Goal: Task Accomplishment & Management: Manage account settings

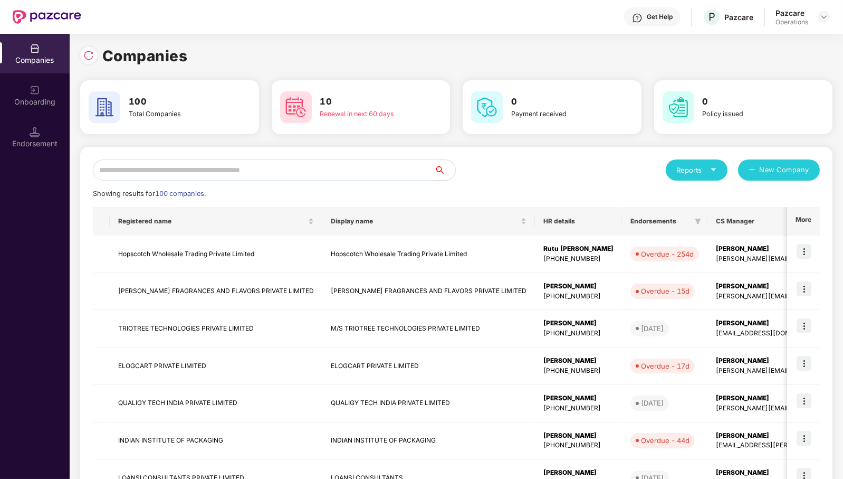
click at [345, 171] on input "text" at bounding box center [263, 169] width 341 height 21
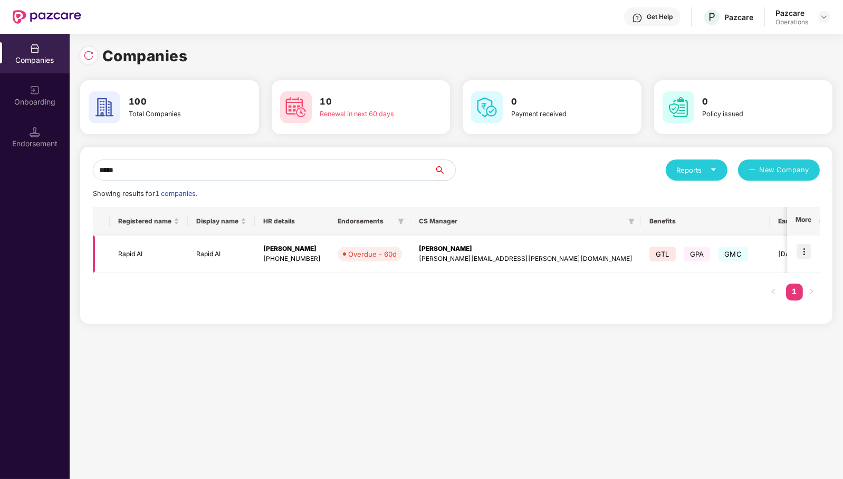
type input "*****"
click at [135, 252] on td "Rapid AI" at bounding box center [149, 253] width 78 height 37
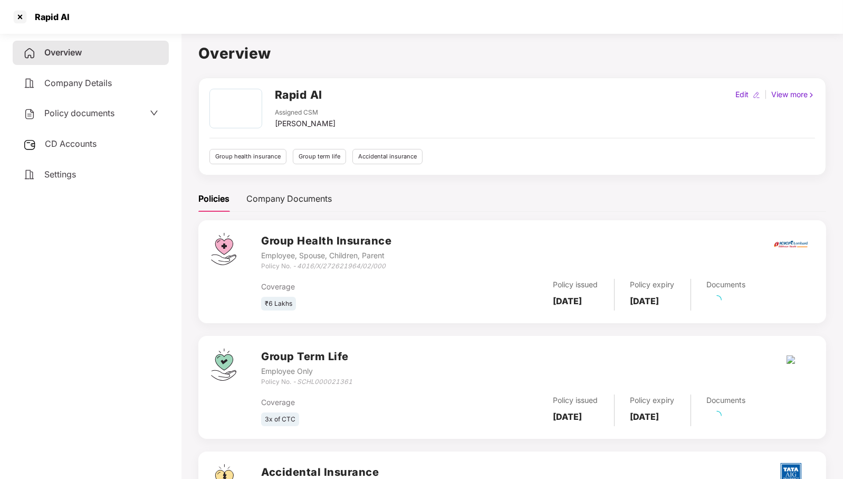
click at [74, 110] on span "Policy documents" at bounding box center [79, 113] width 70 height 11
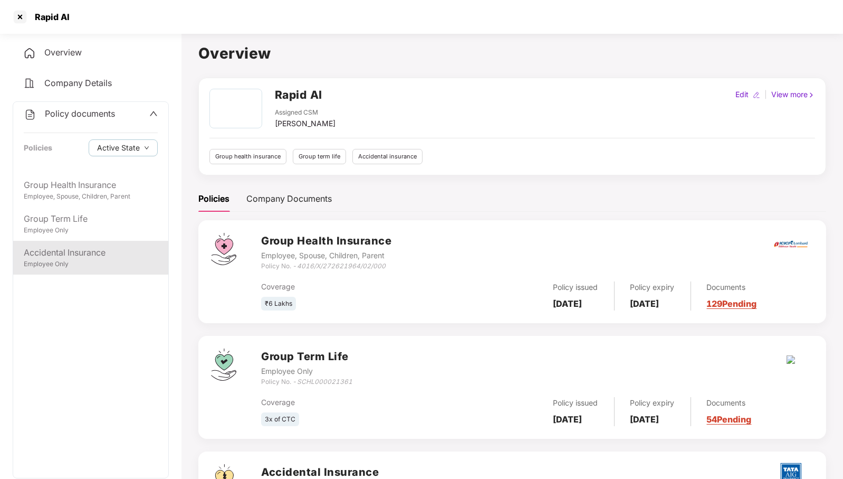
click at [84, 250] on div "Accidental Insurance" at bounding box center [91, 252] width 134 height 13
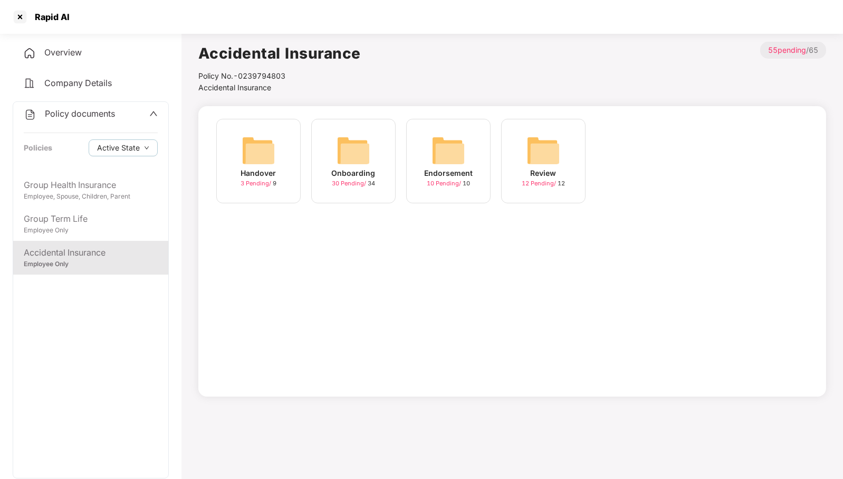
click at [363, 142] on img at bounding box center [354, 150] width 34 height 34
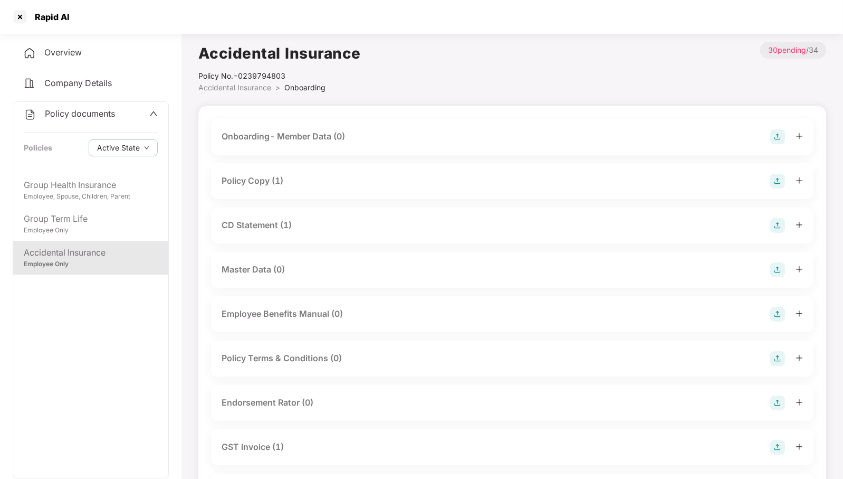
click at [357, 222] on div "CD Statement (1)" at bounding box center [512, 225] width 581 height 15
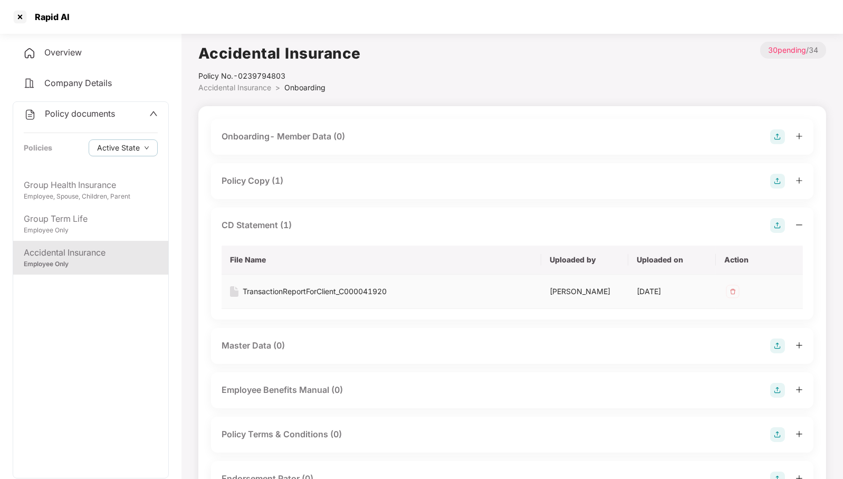
click at [329, 291] on div "TransactionReportForClient_C000041920" at bounding box center [315, 291] width 144 height 12
click at [65, 214] on div "Group Term Life" at bounding box center [91, 218] width 134 height 13
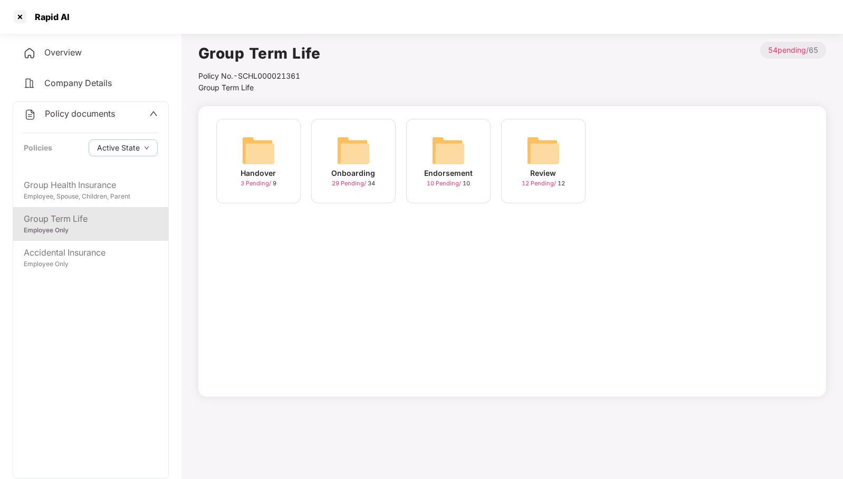
click at [368, 127] on div "Onboarding 29 Pending / 34" at bounding box center [353, 161] width 84 height 84
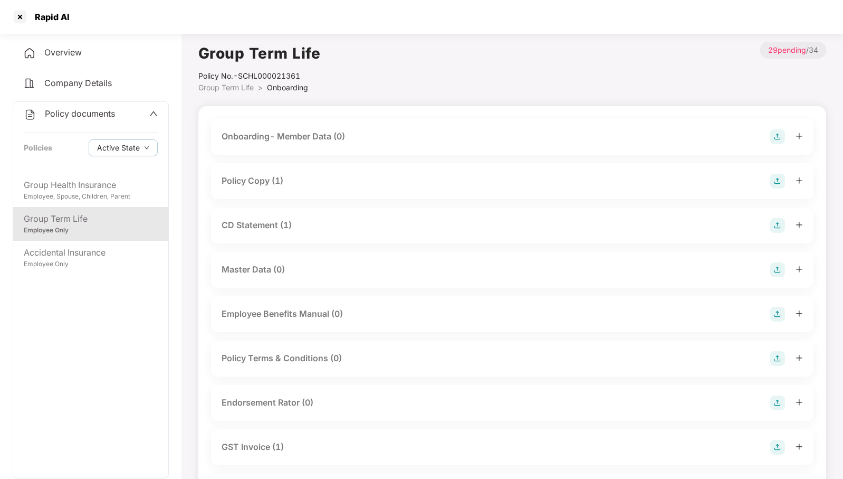
click at [363, 228] on div "CD Statement (1)" at bounding box center [512, 225] width 581 height 15
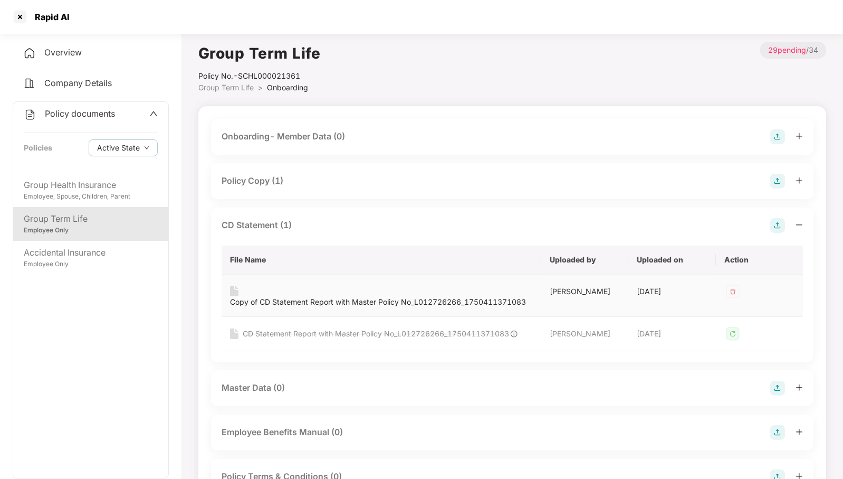
click at [353, 306] on div "Copy of CD Statement Report with Master Policy No_L012726266_1750411371083" at bounding box center [378, 302] width 296 height 12
click at [79, 75] on div "Company Details" at bounding box center [91, 83] width 156 height 24
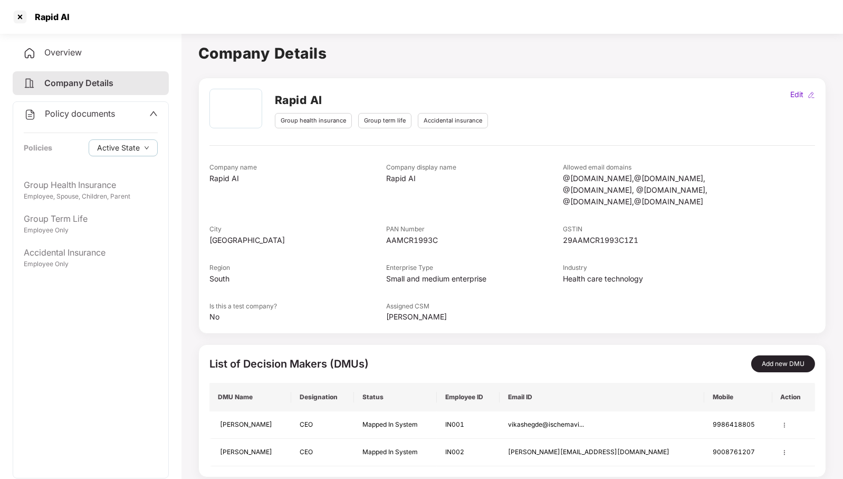
click at [83, 57] on div "Overview" at bounding box center [91, 53] width 156 height 24
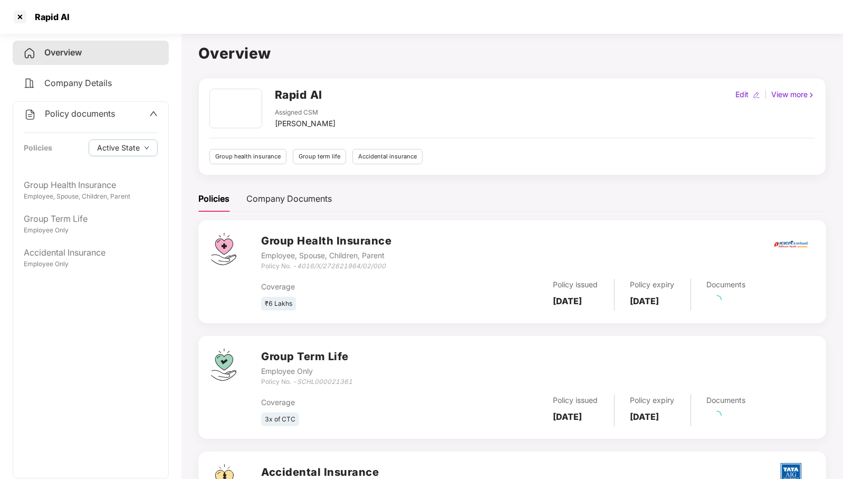
scroll to position [100, 0]
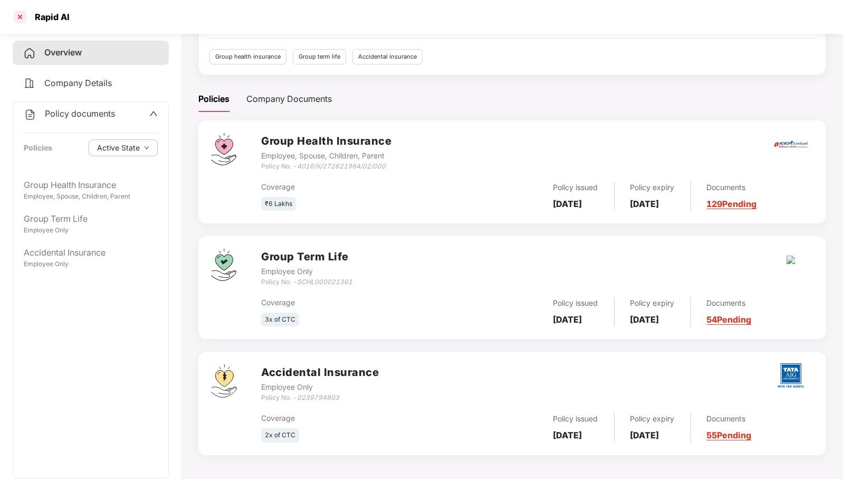
click at [22, 16] on div at bounding box center [20, 16] width 17 height 17
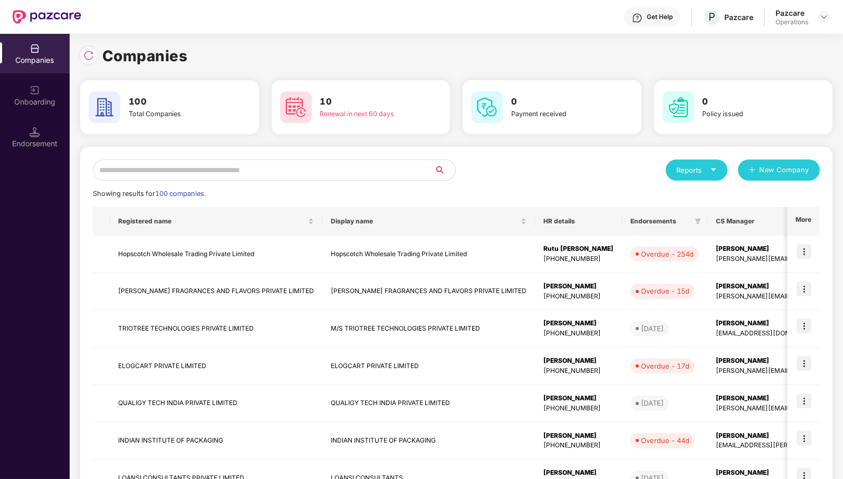
click at [289, 172] on input "text" at bounding box center [263, 169] width 341 height 21
paste input "**********"
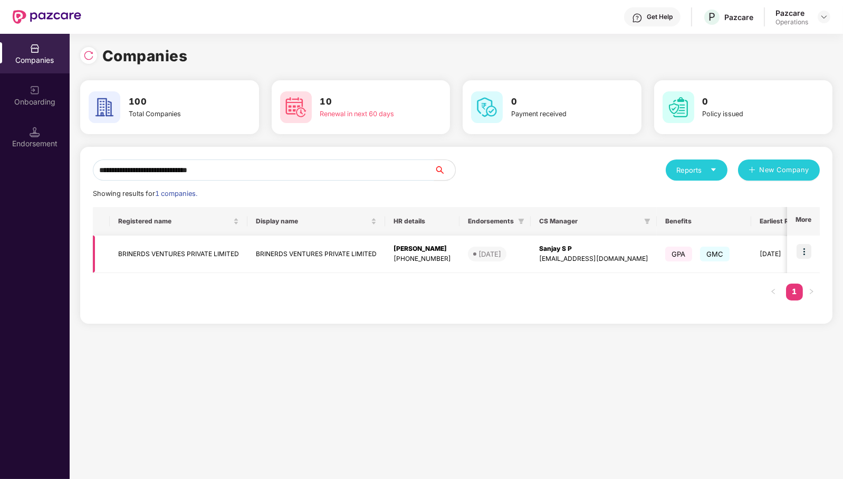
type input "**********"
click at [802, 252] on img at bounding box center [804, 251] width 15 height 15
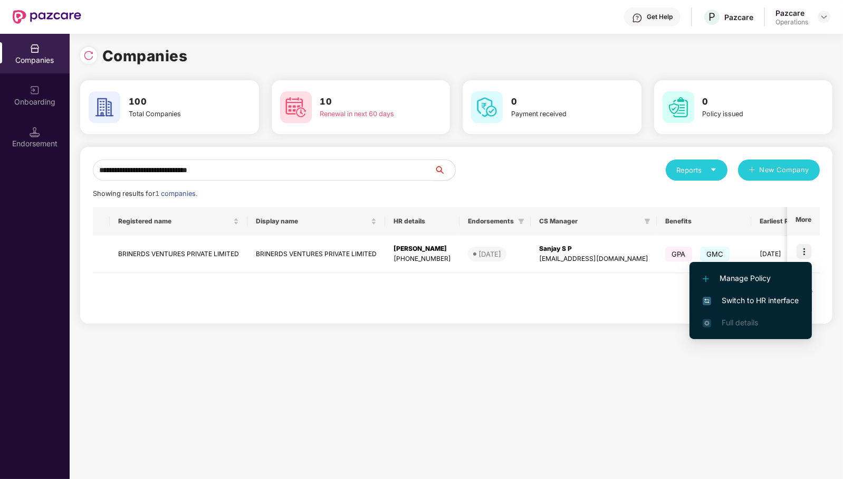
click at [780, 304] on span "Switch to HR interface" at bounding box center [751, 300] width 96 height 12
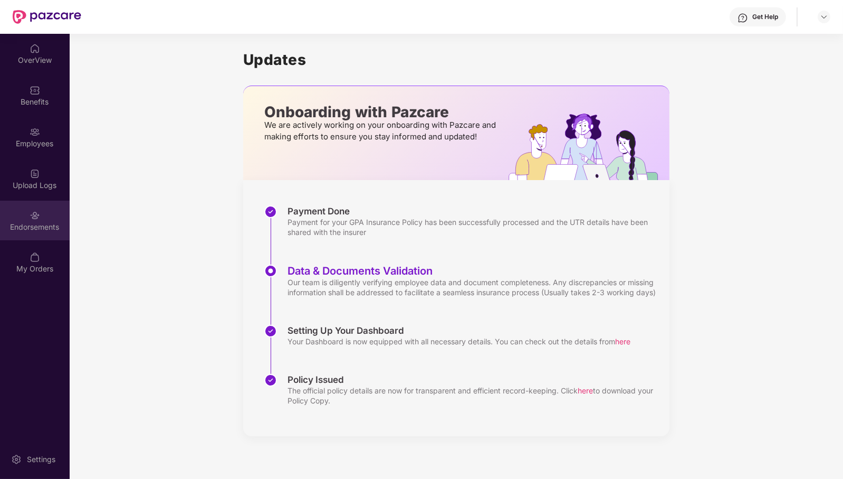
click at [28, 222] on div "Endorsements" at bounding box center [35, 227] width 70 height 11
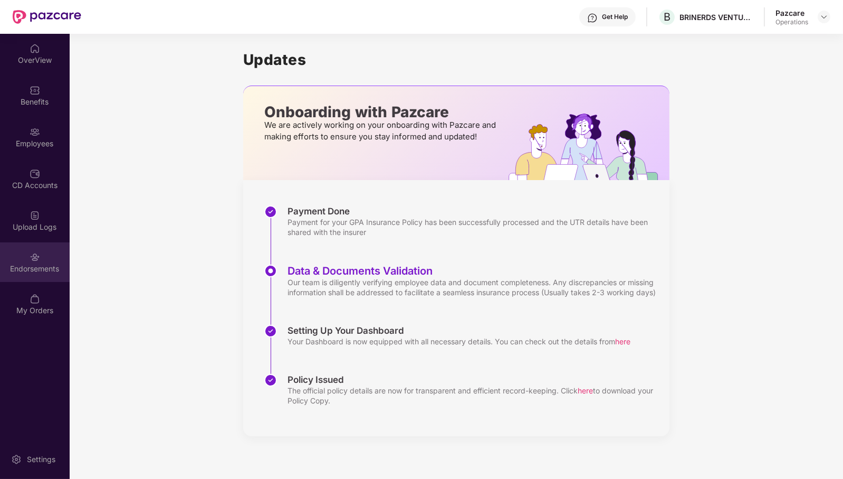
click at [29, 263] on div "Endorsements" at bounding box center [35, 268] width 70 height 11
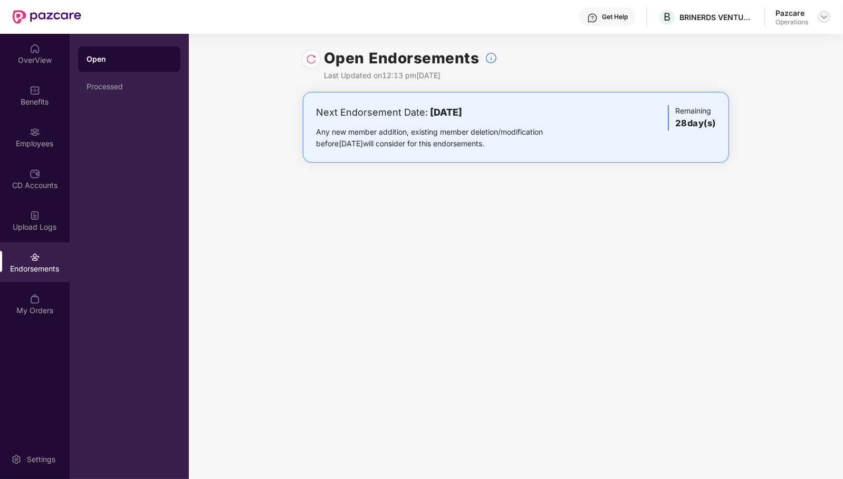
click at [827, 14] on img at bounding box center [824, 17] width 8 height 8
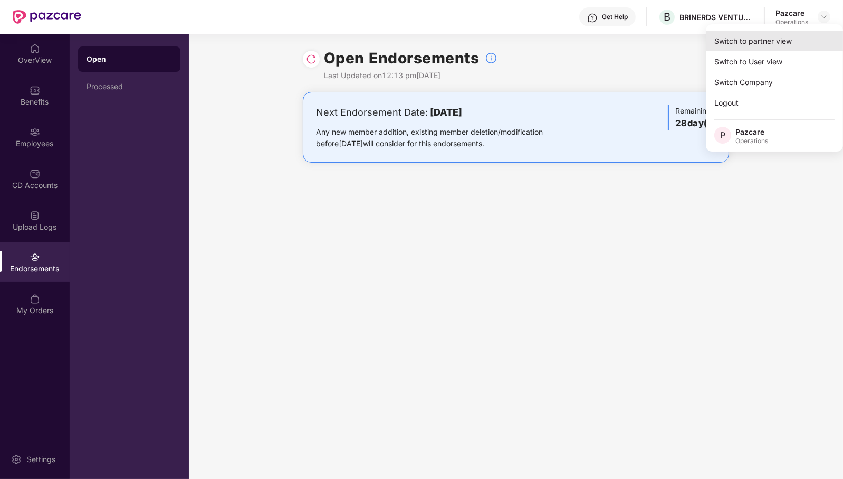
click at [788, 39] on div "Switch to partner view" at bounding box center [774, 41] width 137 height 21
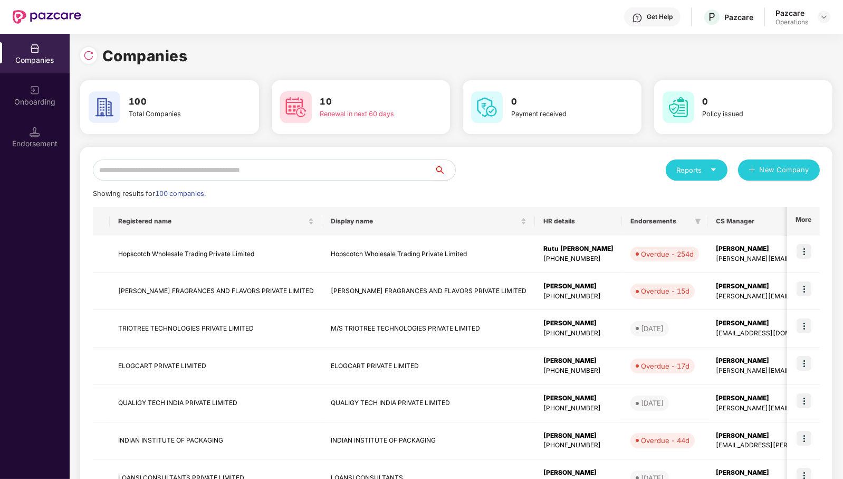
click at [336, 162] on input "text" at bounding box center [263, 169] width 341 height 21
paste input "**********"
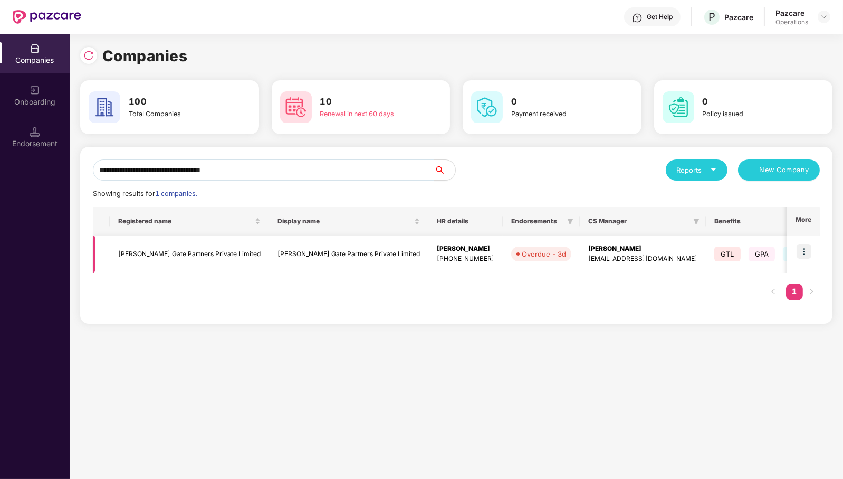
type input "**********"
click at [808, 248] on img at bounding box center [804, 251] width 15 height 15
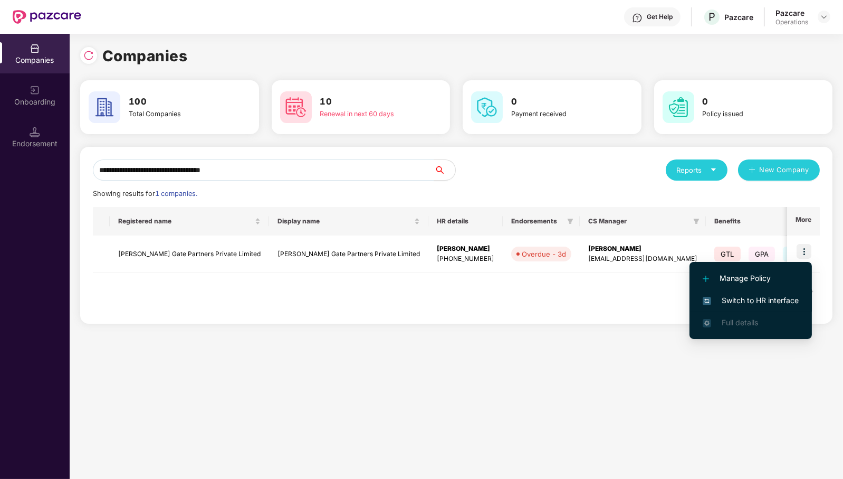
click at [777, 298] on span "Switch to HR interface" at bounding box center [751, 300] width 96 height 12
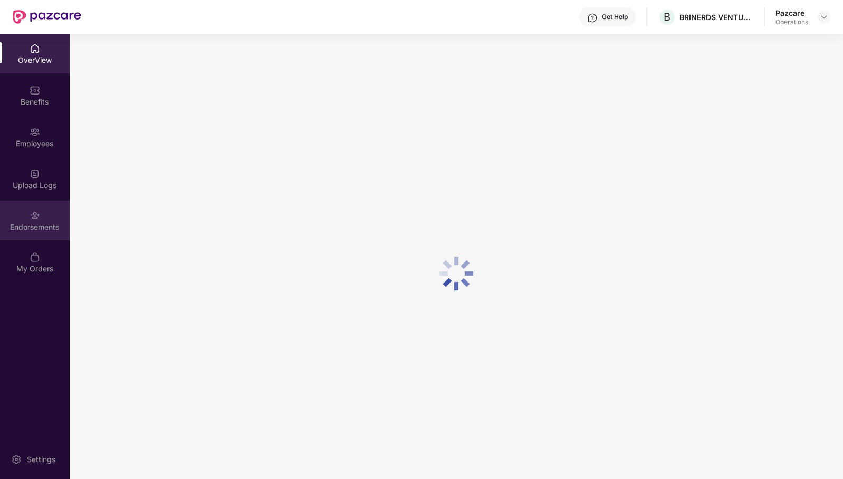
click at [45, 209] on div "Endorsements" at bounding box center [35, 220] width 70 height 40
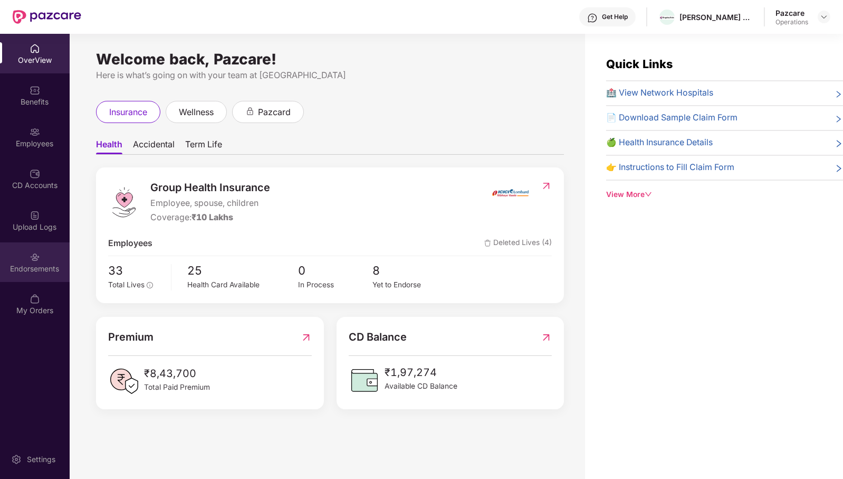
click at [45, 265] on div "Endorsements" at bounding box center [35, 268] width 70 height 11
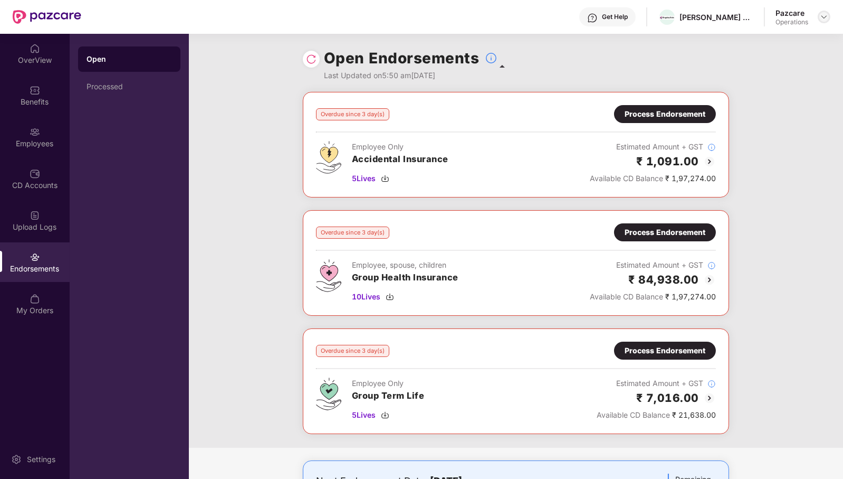
click at [827, 16] on img at bounding box center [824, 17] width 8 height 8
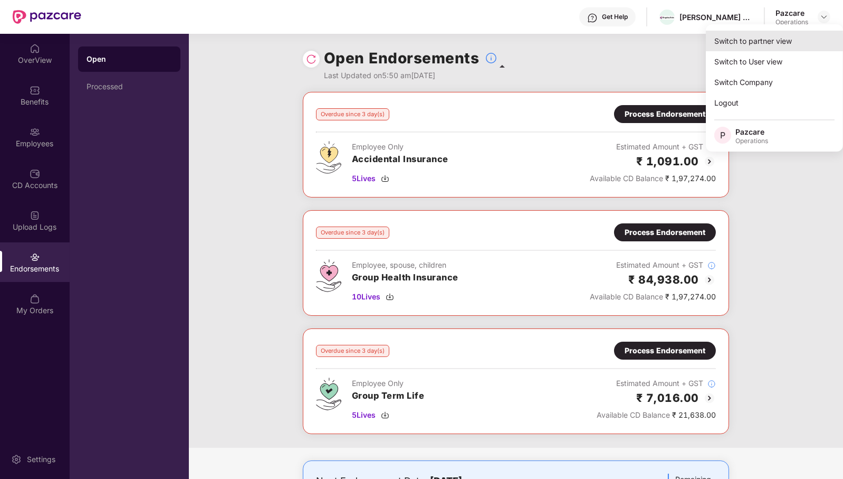
click at [788, 45] on div "Switch to partner view" at bounding box center [774, 41] width 137 height 21
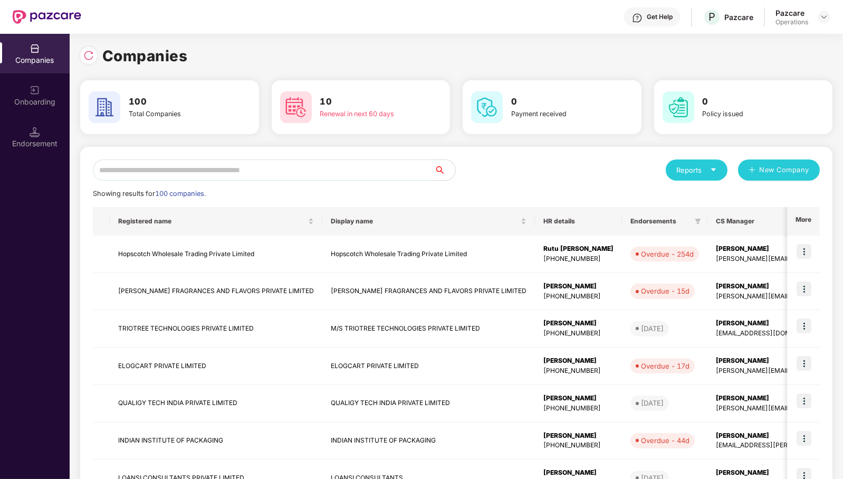
click at [347, 177] on input "text" at bounding box center [263, 169] width 341 height 21
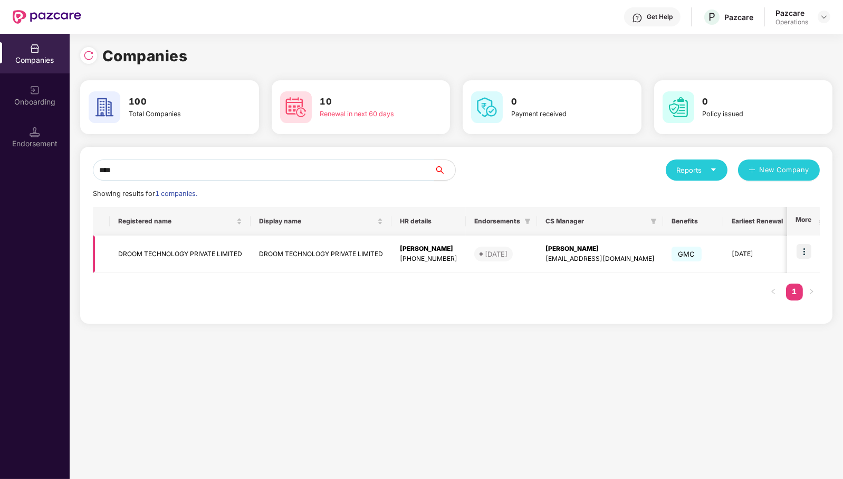
type input "****"
click at [801, 246] on img at bounding box center [804, 251] width 15 height 15
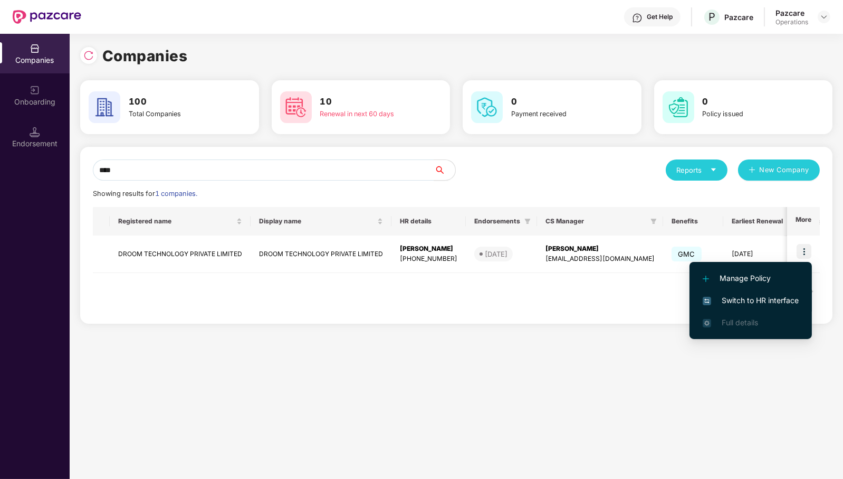
click at [792, 300] on span "Switch to HR interface" at bounding box center [751, 300] width 96 height 12
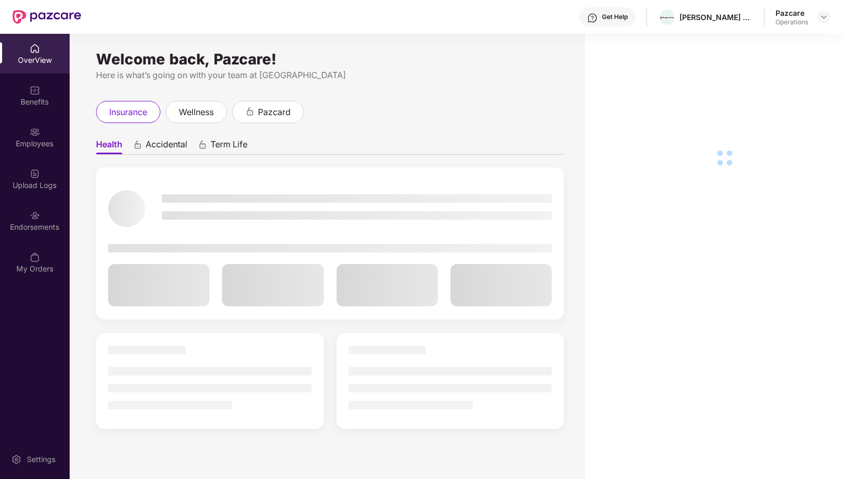
click at [44, 218] on div "Endorsements" at bounding box center [35, 220] width 70 height 40
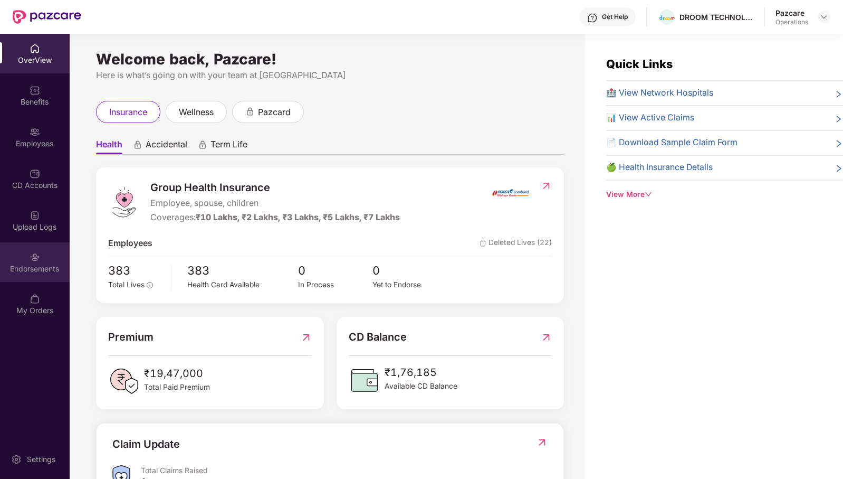
click at [26, 254] on div "Endorsements" at bounding box center [35, 262] width 70 height 40
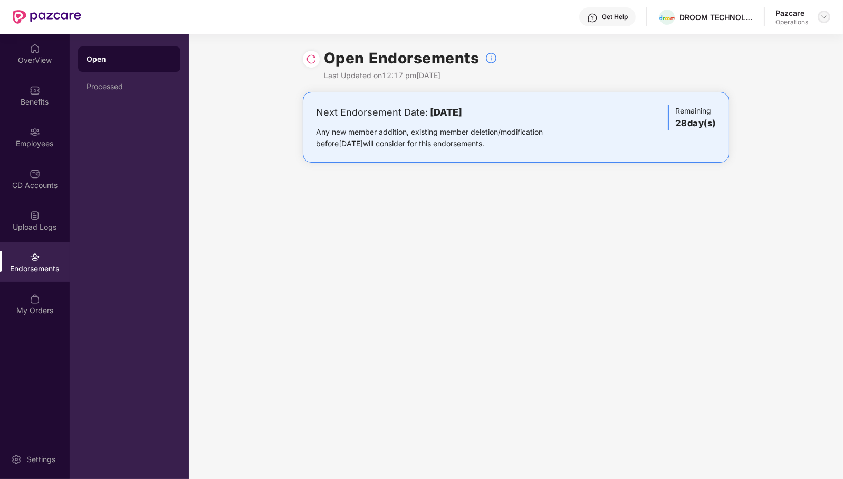
click at [822, 15] on img at bounding box center [824, 17] width 8 height 8
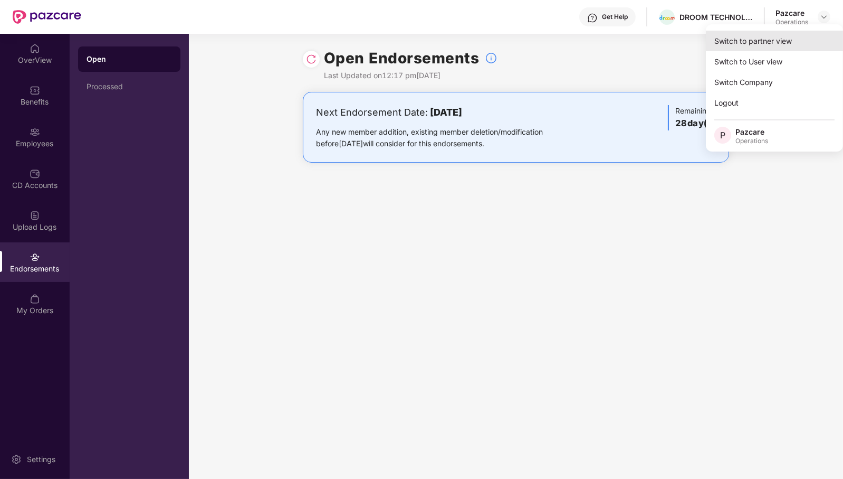
click at [814, 40] on div "Switch to partner view" at bounding box center [774, 41] width 137 height 21
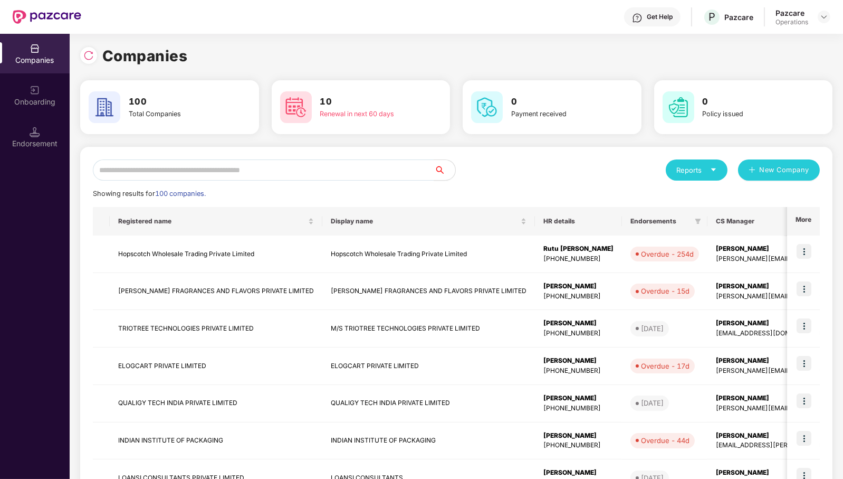
click at [303, 186] on div "Reports New Company Showing results for 100 companies. Registered name Display …" at bounding box center [456, 402] width 727 height 487
click at [311, 170] on input "text" at bounding box center [263, 169] width 341 height 21
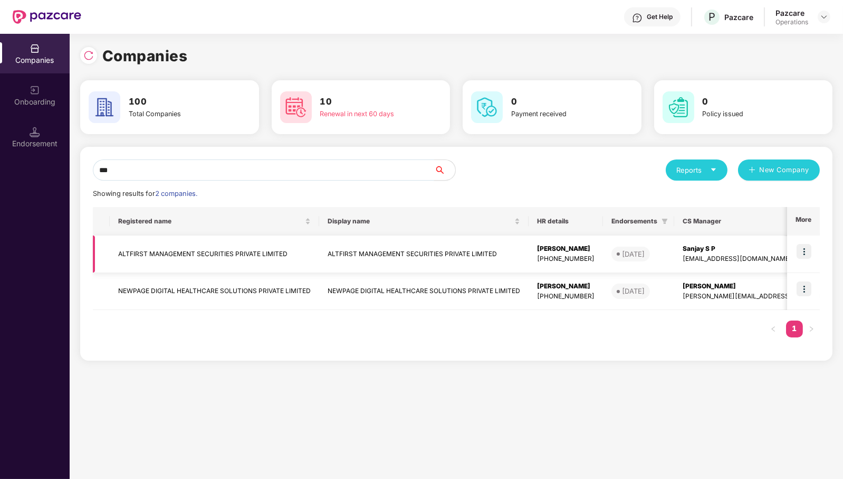
type input "***"
click at [803, 253] on img at bounding box center [804, 251] width 15 height 15
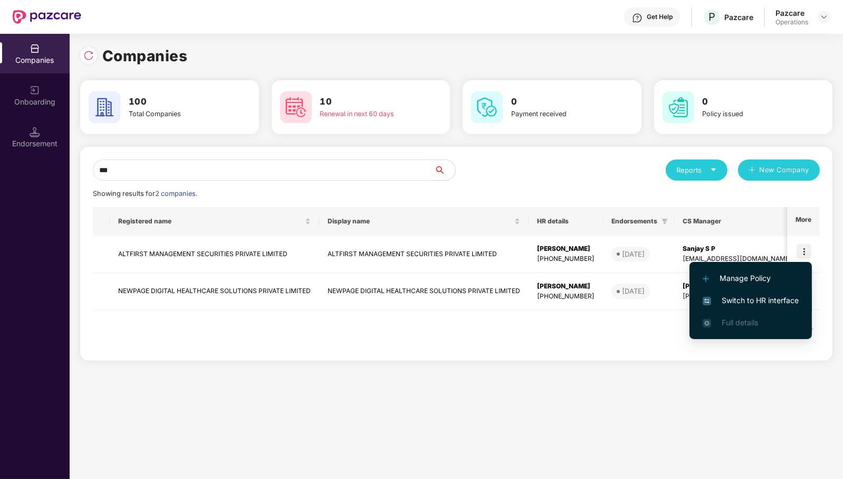
click at [790, 299] on span "Switch to HR interface" at bounding box center [751, 300] width 96 height 12
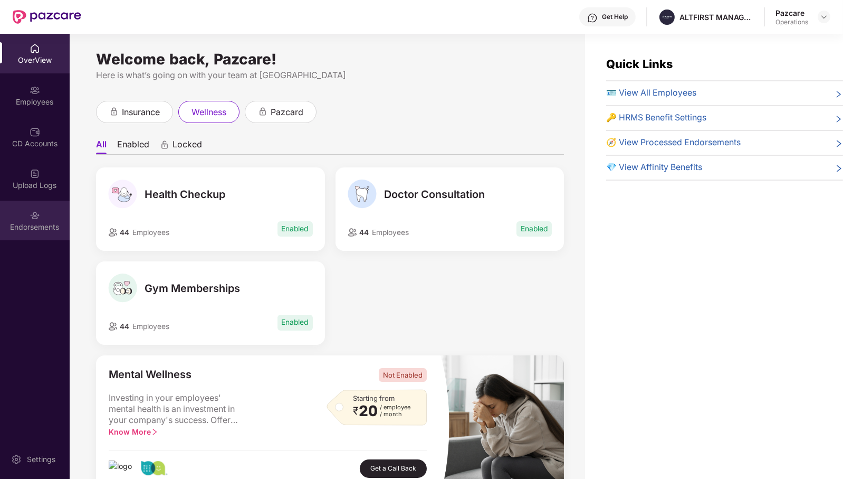
click at [43, 214] on div "Endorsements" at bounding box center [35, 220] width 70 height 40
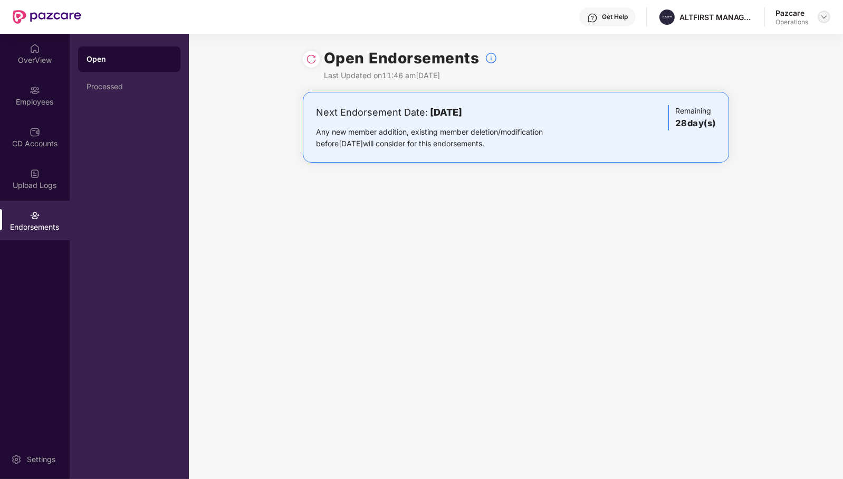
click at [826, 15] on img at bounding box center [824, 17] width 8 height 8
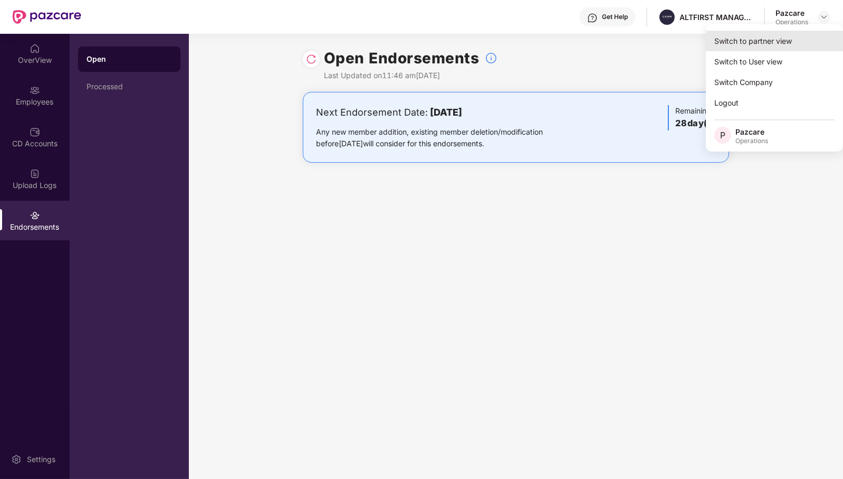
click at [753, 48] on div "Switch to partner view" at bounding box center [774, 41] width 137 height 21
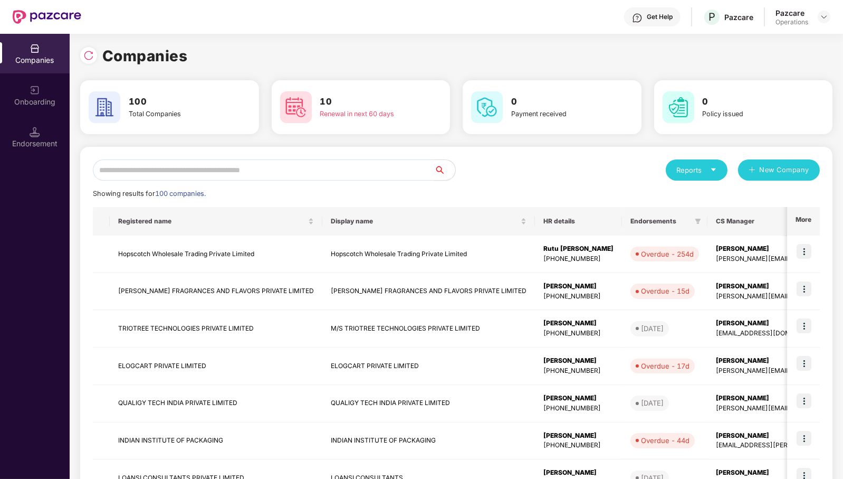
click at [178, 168] on input "text" at bounding box center [263, 169] width 341 height 21
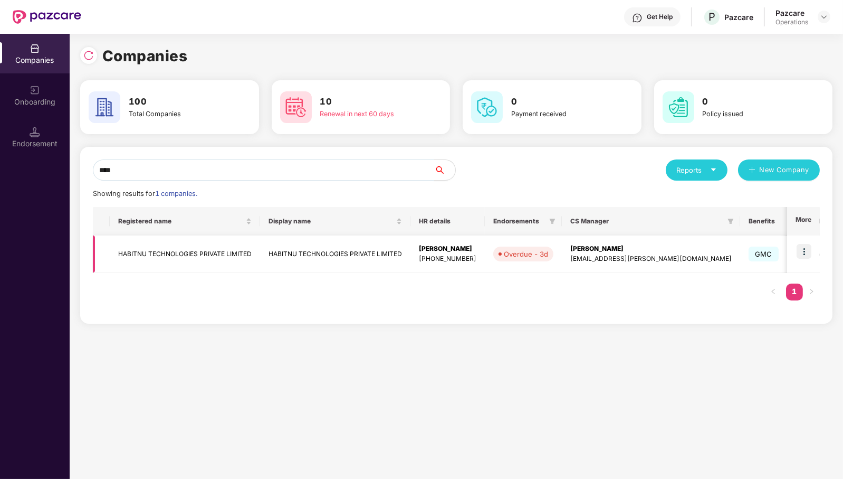
type input "****"
click at [806, 253] on img at bounding box center [804, 251] width 15 height 15
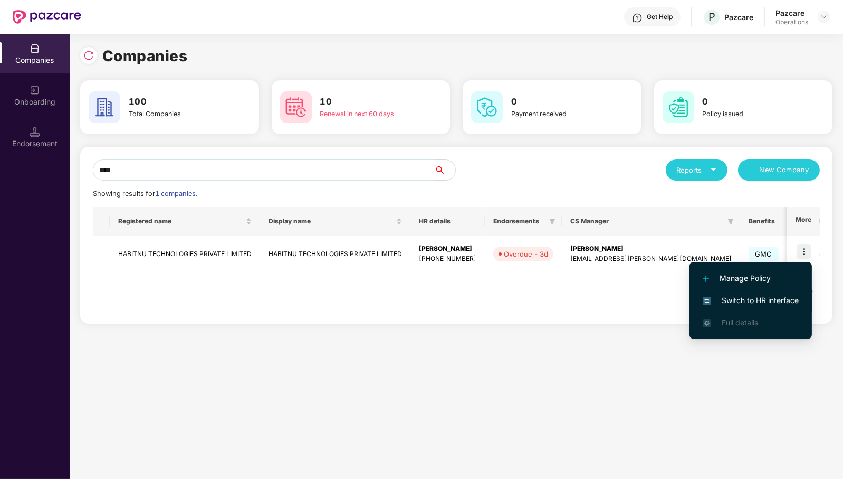
click at [792, 302] on span "Switch to HR interface" at bounding box center [751, 300] width 96 height 12
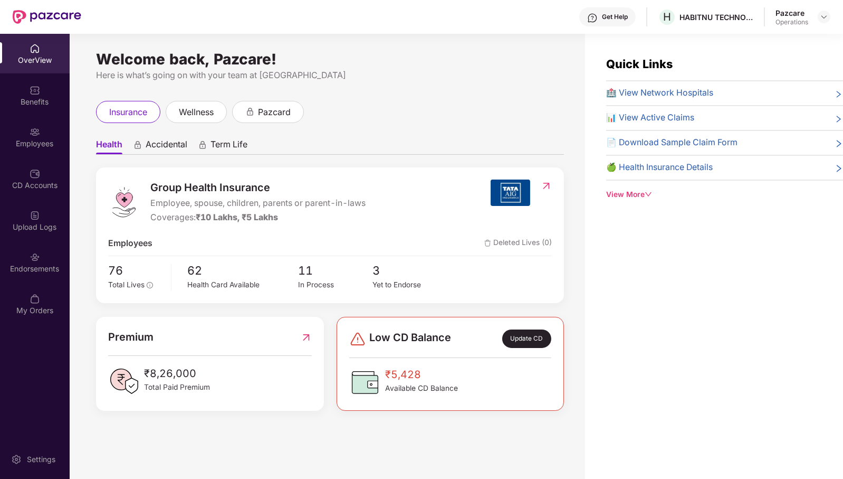
click at [47, 271] on div "Endorsements" at bounding box center [35, 268] width 70 height 11
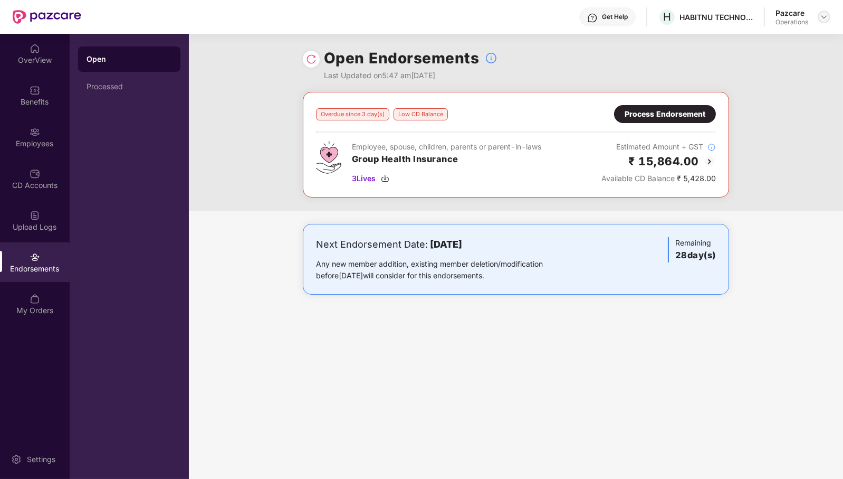
click at [826, 22] on div at bounding box center [824, 17] width 13 height 13
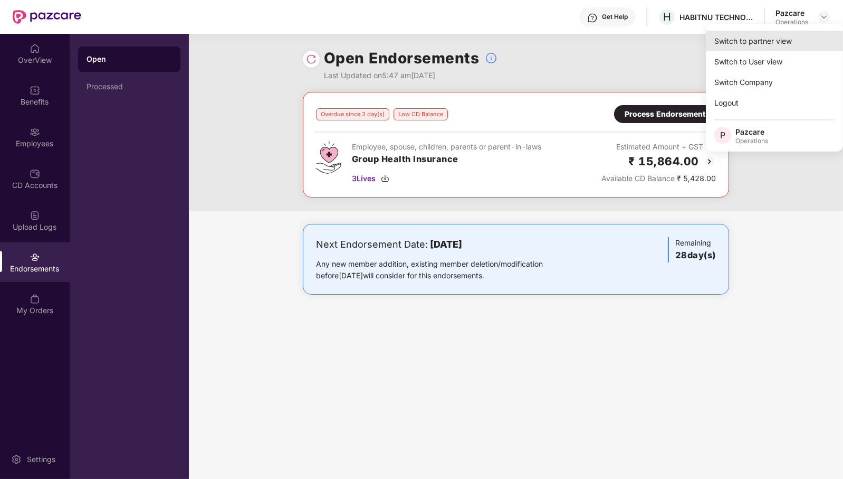
click at [777, 39] on div "Switch to partner view" at bounding box center [774, 41] width 137 height 21
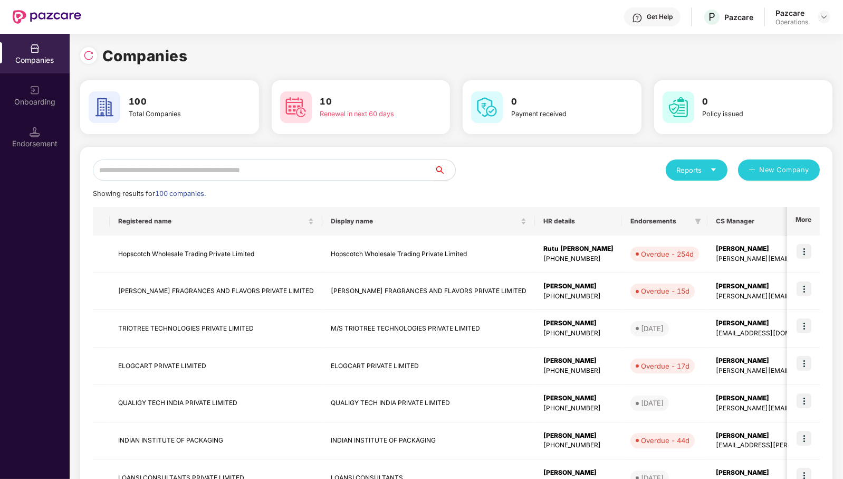
click at [286, 177] on input "text" at bounding box center [263, 169] width 341 height 21
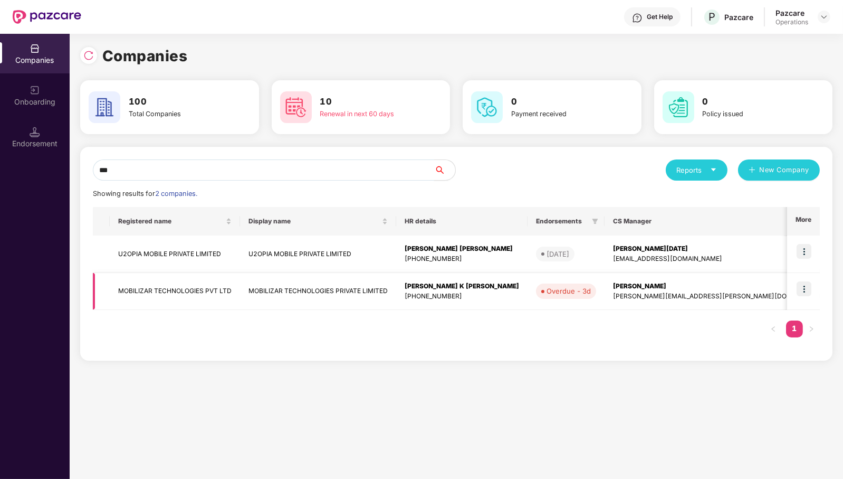
type input "***"
click at [811, 290] on img at bounding box center [804, 288] width 15 height 15
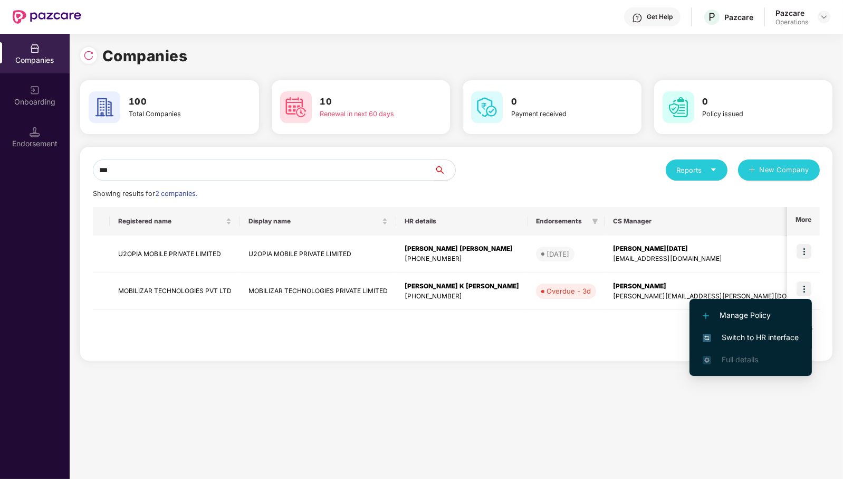
click at [769, 338] on span "Switch to HR interface" at bounding box center [751, 337] width 96 height 12
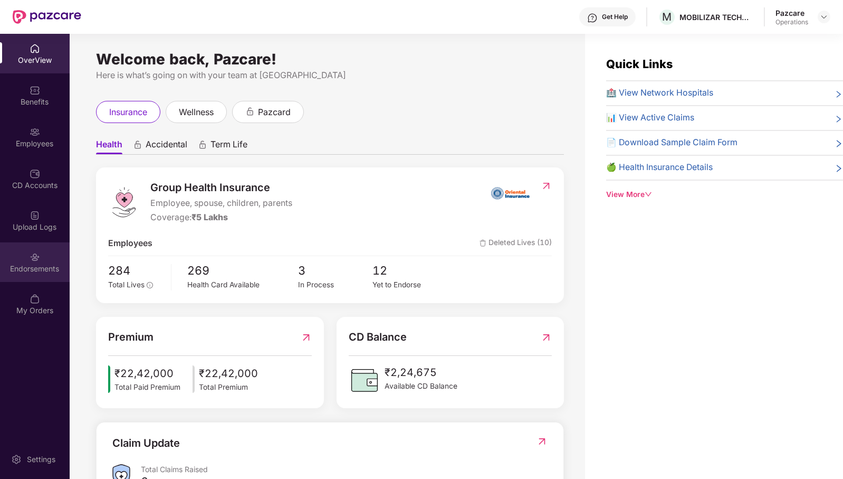
click at [45, 265] on div "Endorsements" at bounding box center [35, 268] width 70 height 11
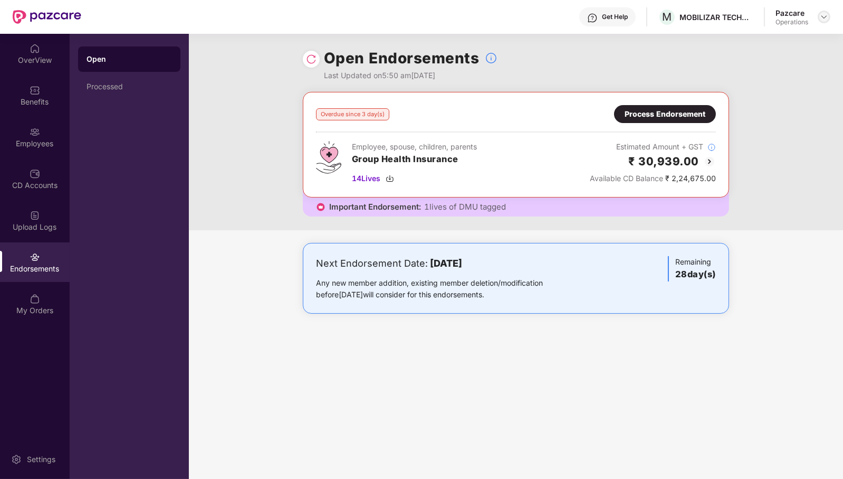
click at [827, 20] on img at bounding box center [824, 17] width 8 height 8
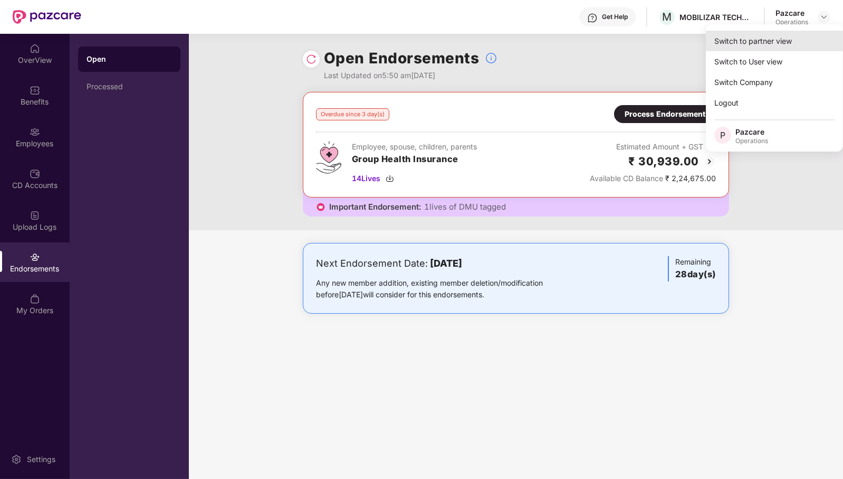
click at [768, 45] on div "Switch to partner view" at bounding box center [774, 41] width 137 height 21
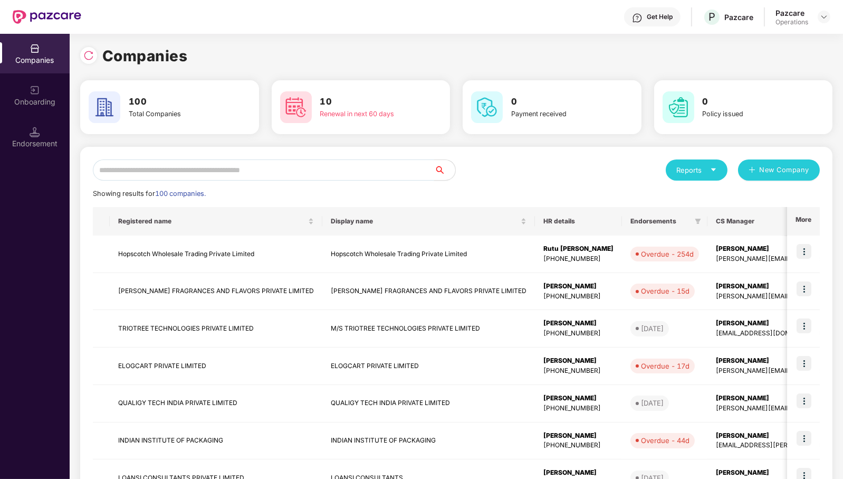
click at [357, 175] on input "text" at bounding box center [263, 169] width 341 height 21
paste input "**********"
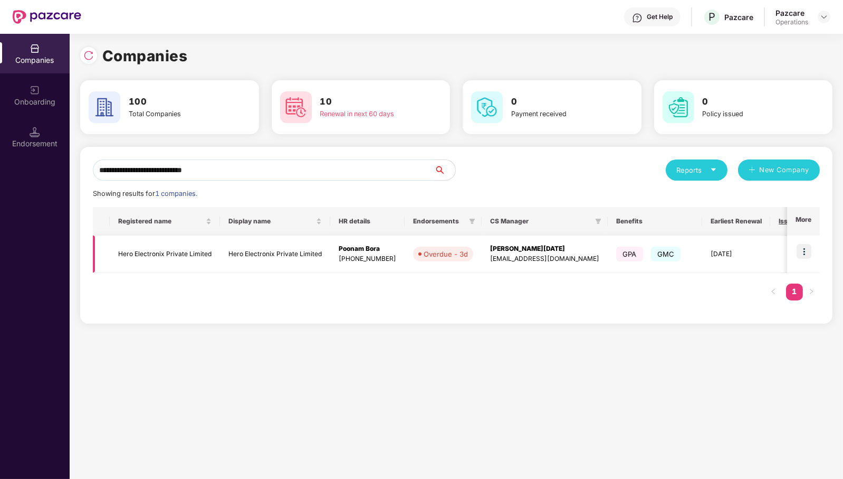
type input "**********"
click at [807, 253] on img at bounding box center [804, 251] width 15 height 15
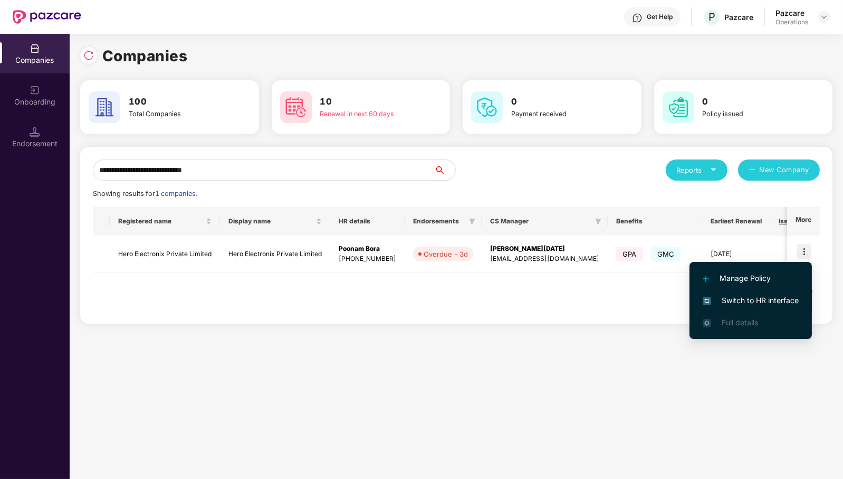
click at [780, 304] on span "Switch to HR interface" at bounding box center [751, 300] width 96 height 12
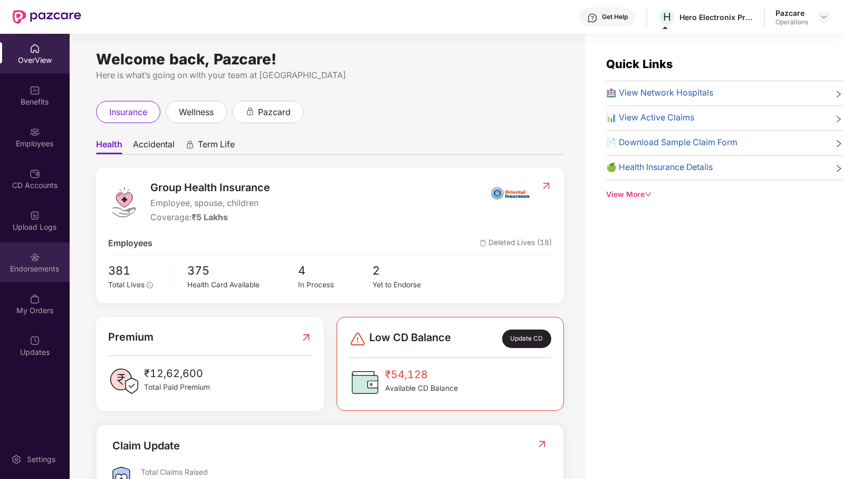
click at [40, 266] on div "Endorsements" at bounding box center [35, 268] width 70 height 11
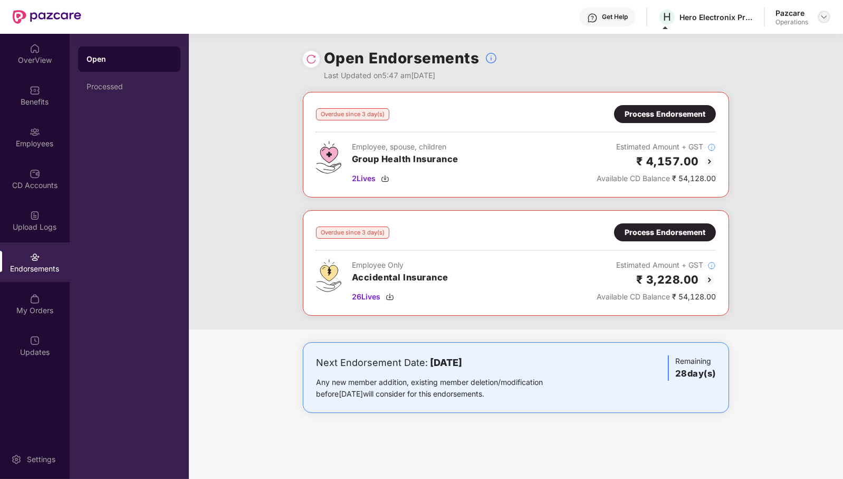
click at [826, 16] on img at bounding box center [824, 17] width 8 height 8
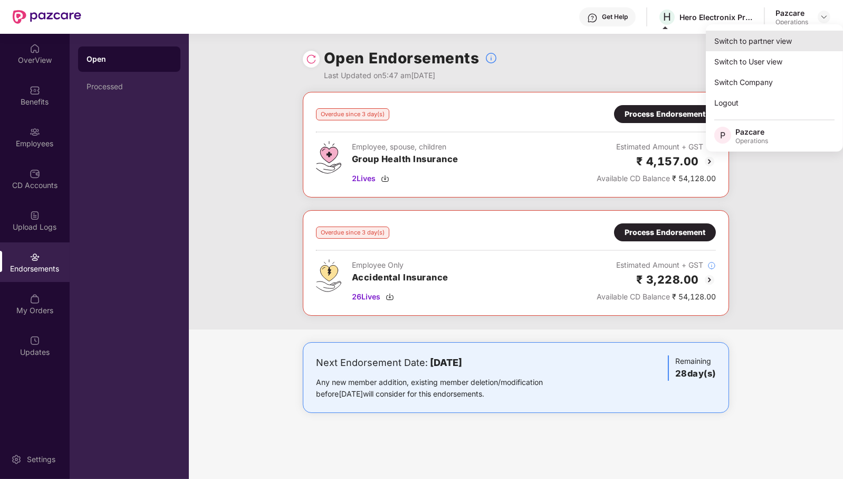
click at [808, 40] on div "Switch to partner view" at bounding box center [774, 41] width 137 height 21
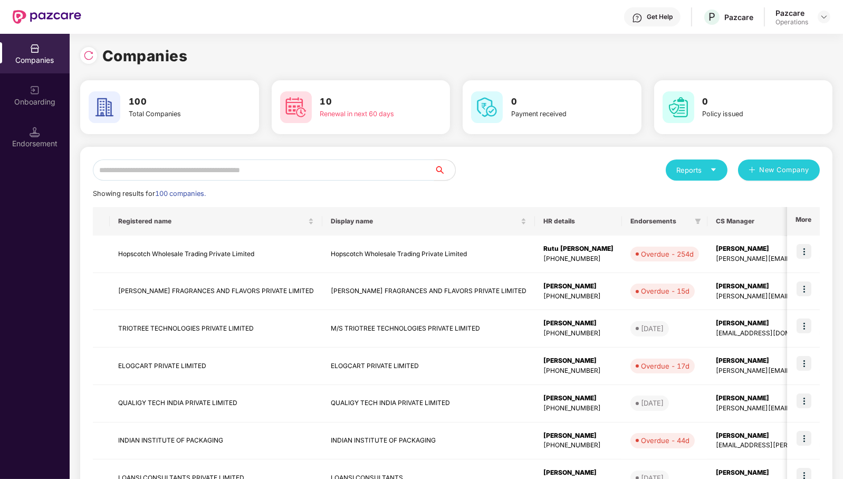
click at [386, 176] on input "text" at bounding box center [263, 169] width 341 height 21
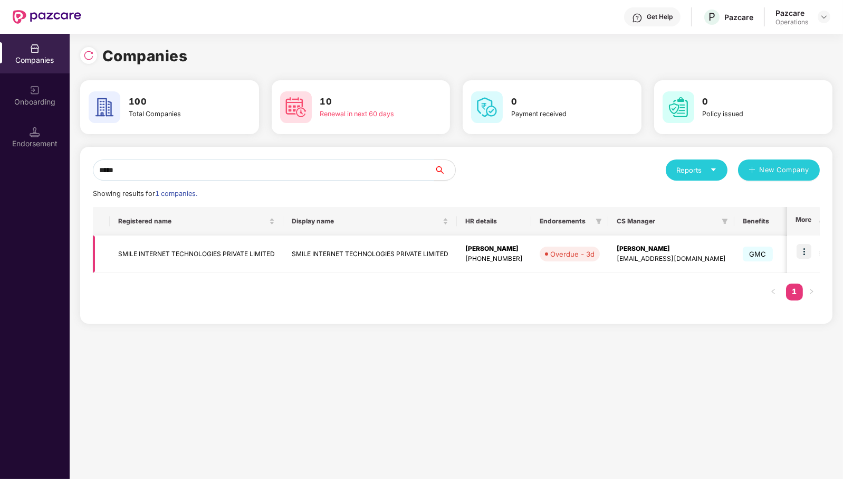
type input "*****"
click at [807, 248] on img at bounding box center [804, 251] width 15 height 15
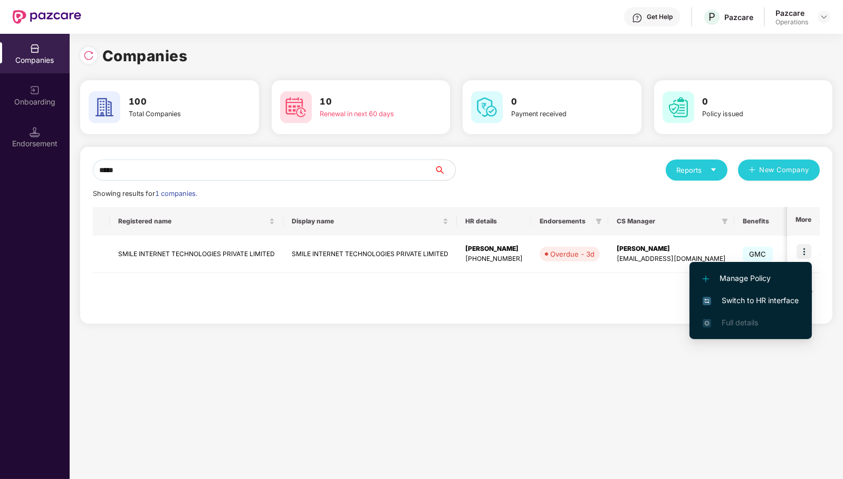
click at [776, 301] on span "Switch to HR interface" at bounding box center [751, 300] width 96 height 12
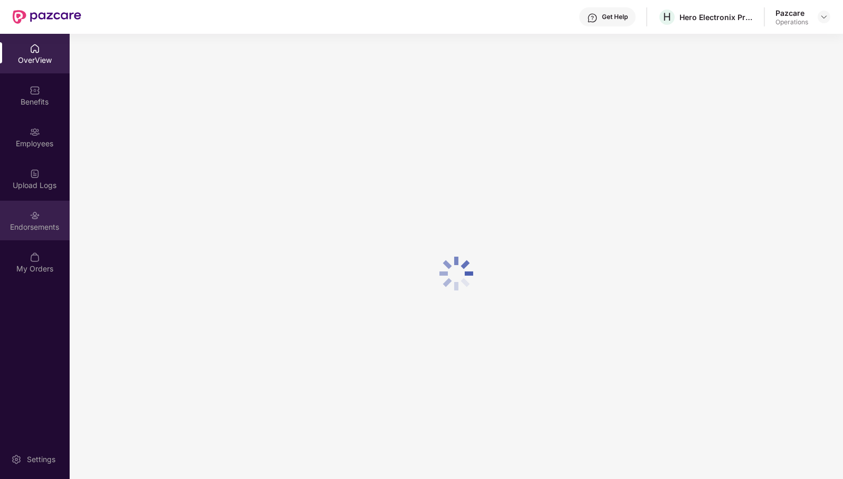
click at [35, 229] on div "Endorsements" at bounding box center [35, 227] width 70 height 11
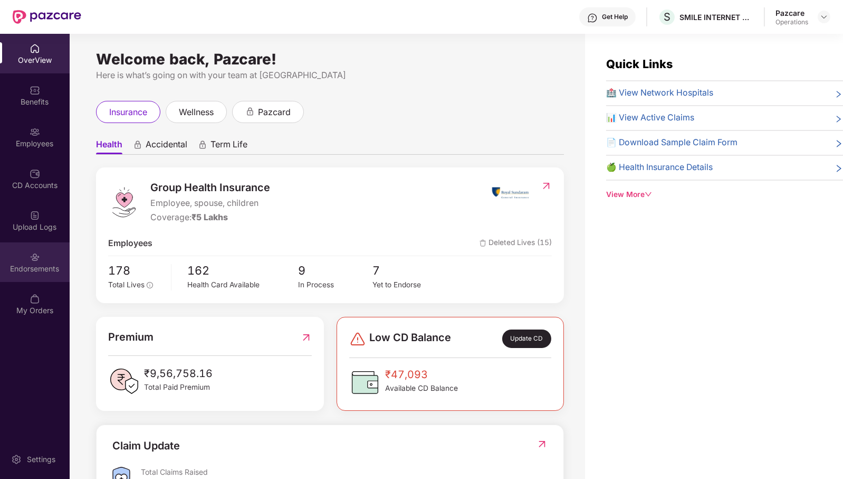
click at [30, 265] on div "Endorsements" at bounding box center [35, 268] width 70 height 11
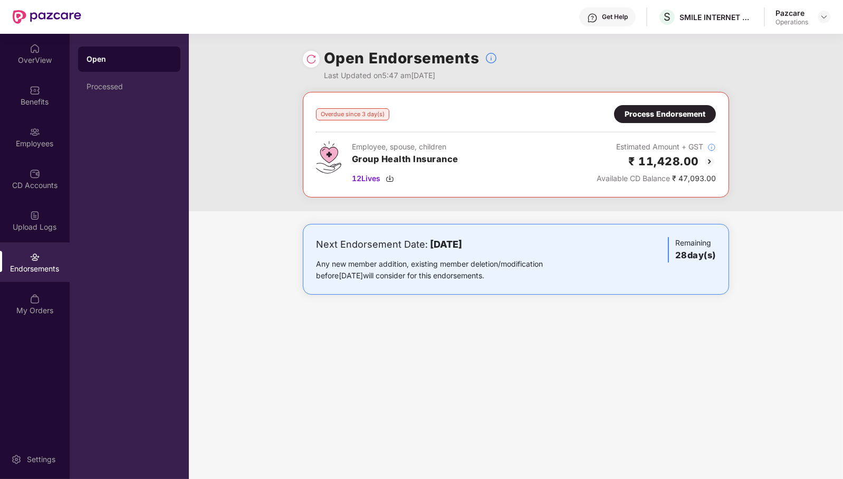
click at [832, 14] on header "Get Help S SMILE INTERNET TECHNOLOGIES PRIVATE LIMITED Pazcare Operations" at bounding box center [421, 17] width 843 height 34
click at [825, 18] on img at bounding box center [824, 17] width 8 height 8
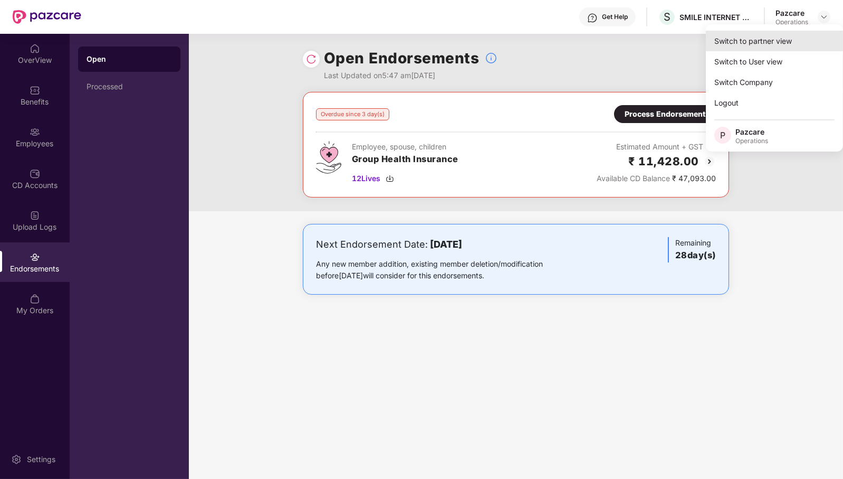
click at [768, 40] on div "Switch to partner view" at bounding box center [774, 41] width 137 height 21
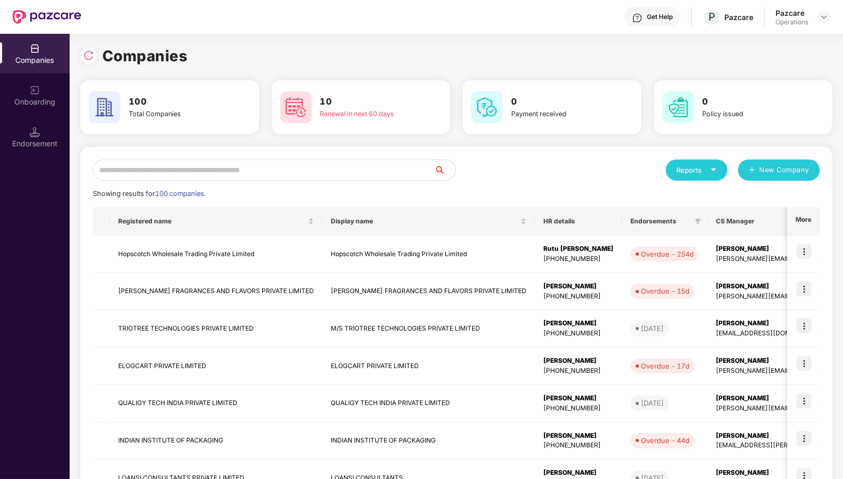
click at [344, 166] on input "text" at bounding box center [263, 169] width 341 height 21
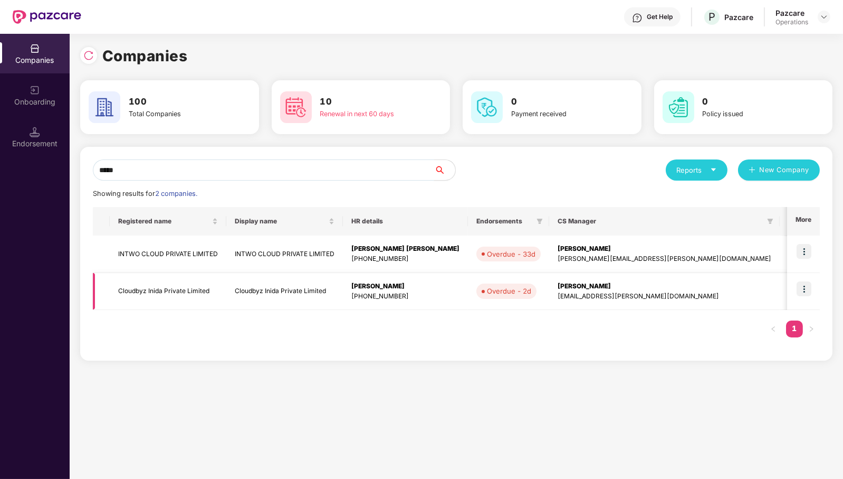
type input "*****"
click at [805, 291] on img at bounding box center [804, 288] width 15 height 15
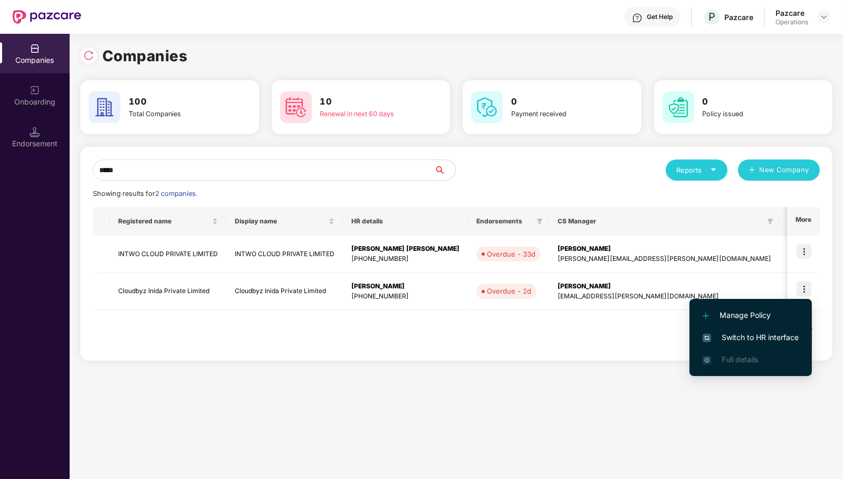
click at [767, 346] on li "Switch to HR interface" at bounding box center [751, 337] width 122 height 22
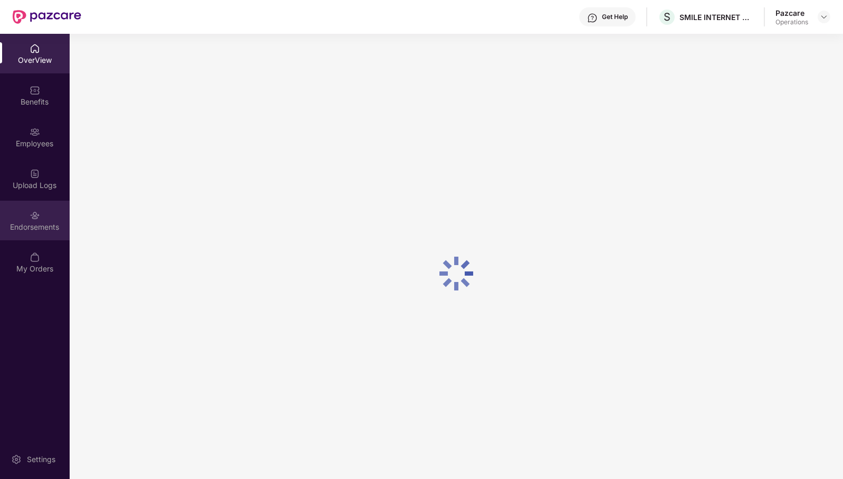
click at [51, 224] on div "Endorsements" at bounding box center [35, 227] width 70 height 11
click at [827, 16] on img at bounding box center [824, 17] width 8 height 8
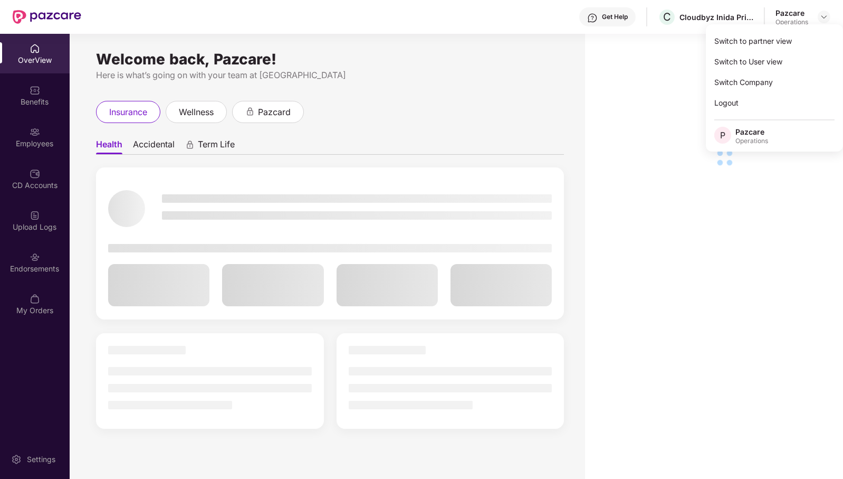
click at [796, 45] on div "Switch to partner view" at bounding box center [774, 41] width 137 height 21
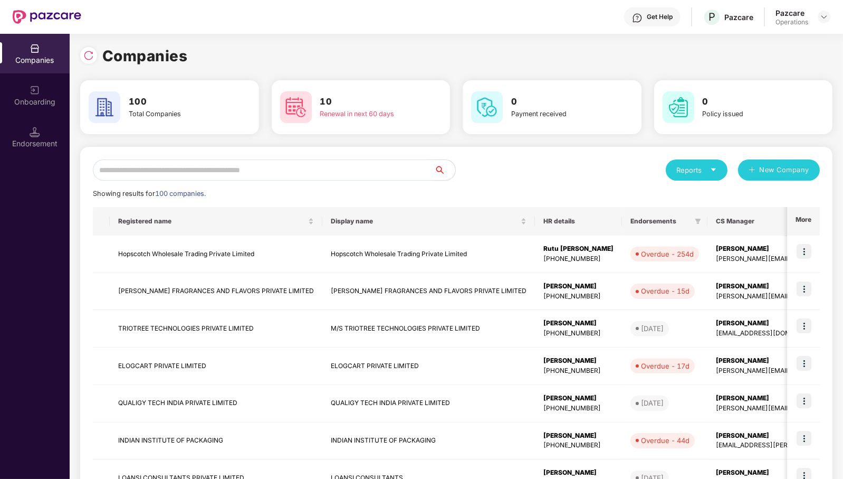
click at [318, 173] on input "text" at bounding box center [263, 169] width 341 height 21
type input "*"
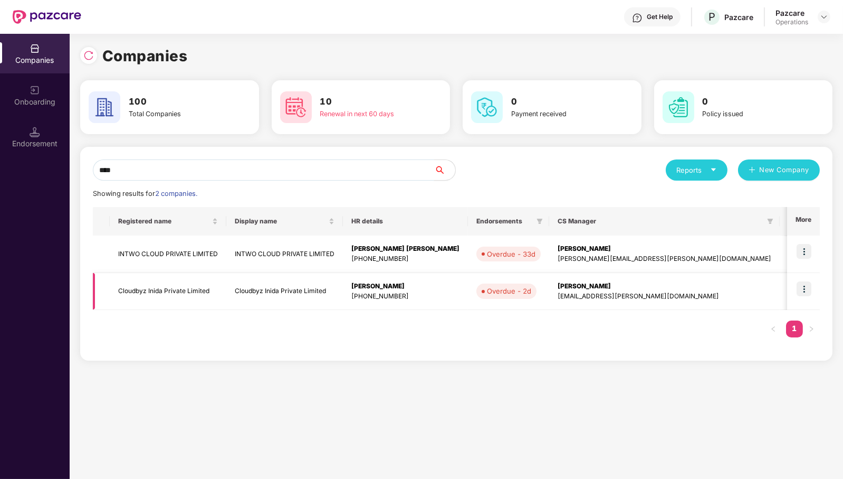
type input "****"
click at [803, 290] on img at bounding box center [804, 288] width 15 height 15
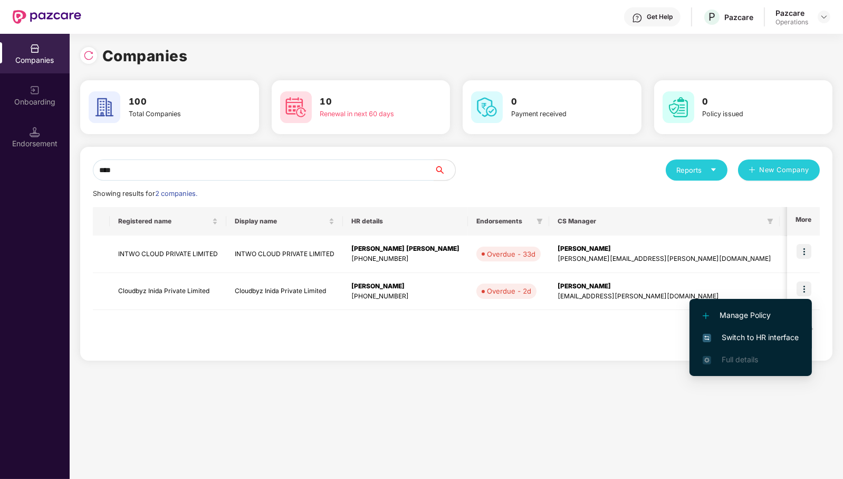
click at [782, 340] on span "Switch to HR interface" at bounding box center [751, 337] width 96 height 12
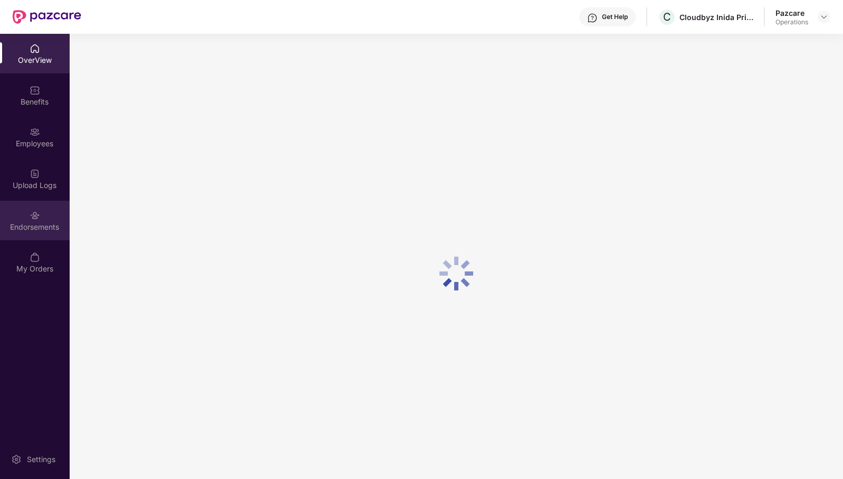
click at [34, 227] on div "Endorsements" at bounding box center [35, 227] width 70 height 11
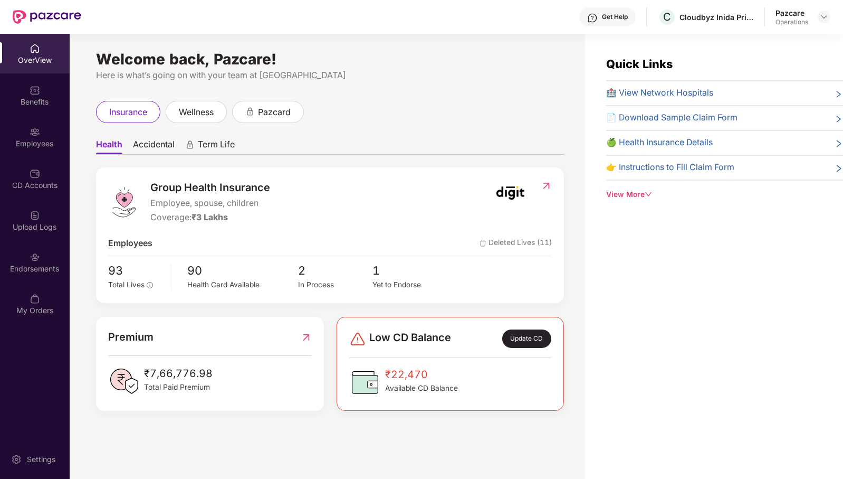
click at [33, 272] on div "Endorsements" at bounding box center [35, 268] width 70 height 11
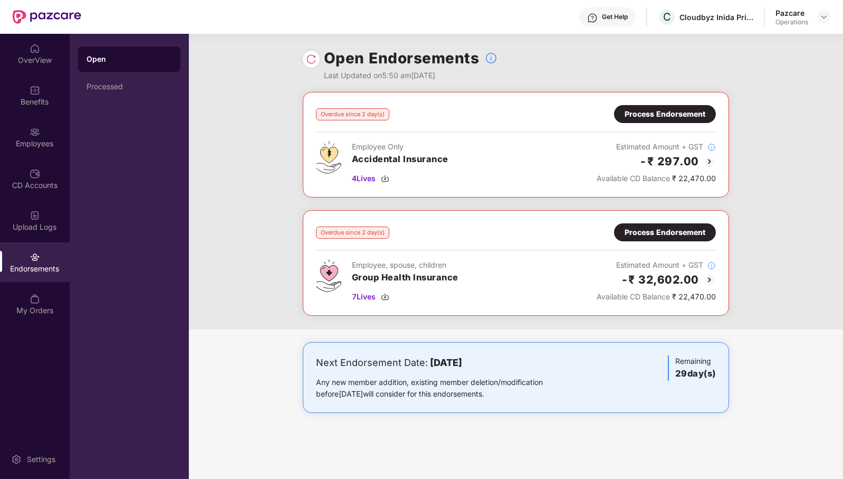
click at [834, 19] on header "Get Help C Cloudbyz Inida Private Limited Pazcare Operations" at bounding box center [421, 17] width 843 height 34
click at [827, 19] on img at bounding box center [824, 17] width 8 height 8
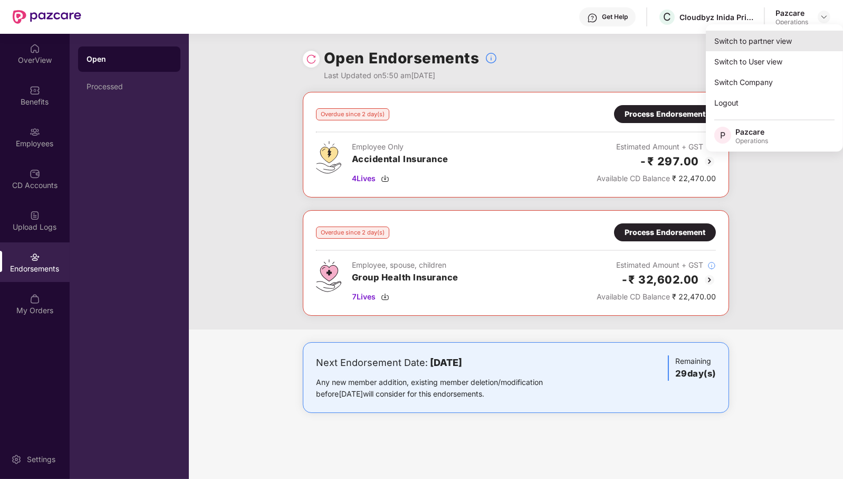
click at [794, 42] on div "Switch to partner view" at bounding box center [774, 41] width 137 height 21
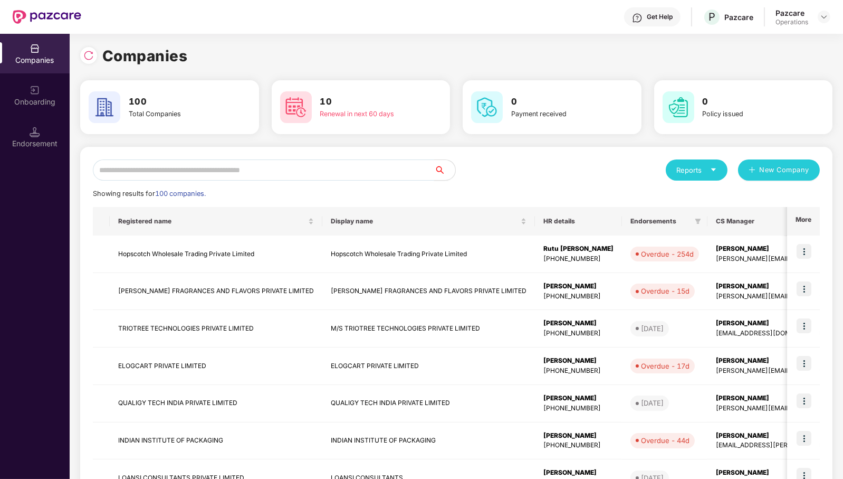
click at [392, 171] on input "text" at bounding box center [263, 169] width 341 height 21
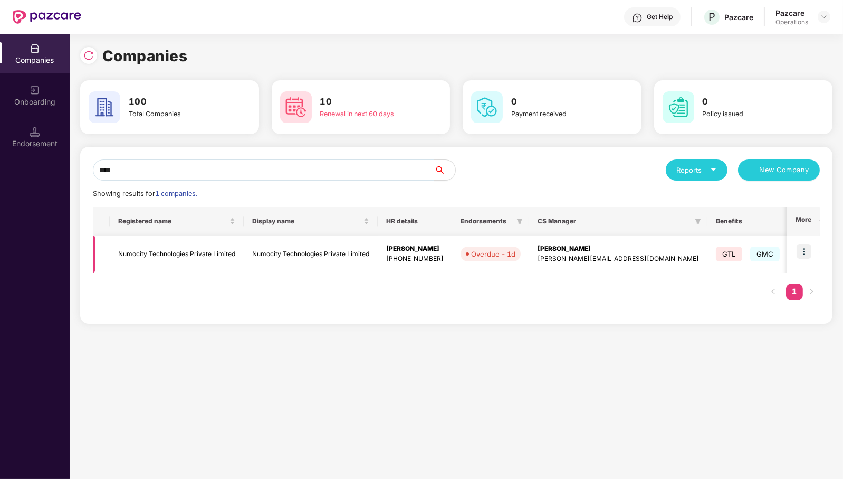
type input "****"
click at [807, 250] on img at bounding box center [804, 251] width 15 height 15
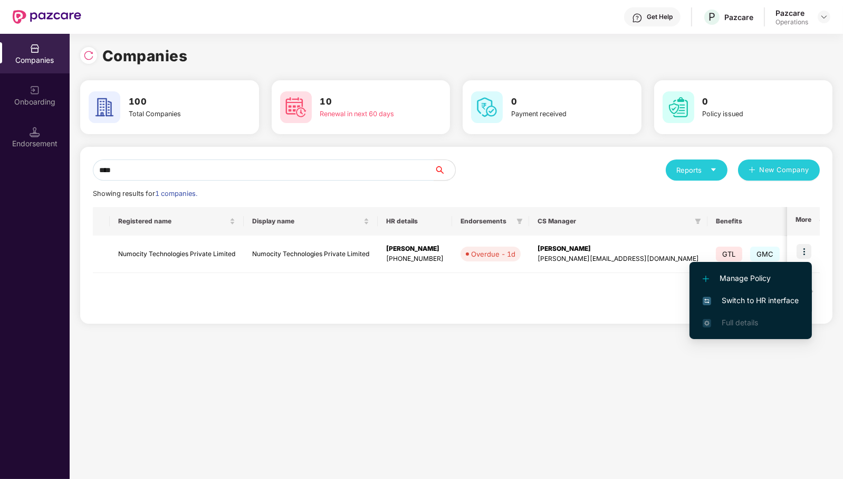
click at [772, 296] on span "Switch to HR interface" at bounding box center [751, 300] width 96 height 12
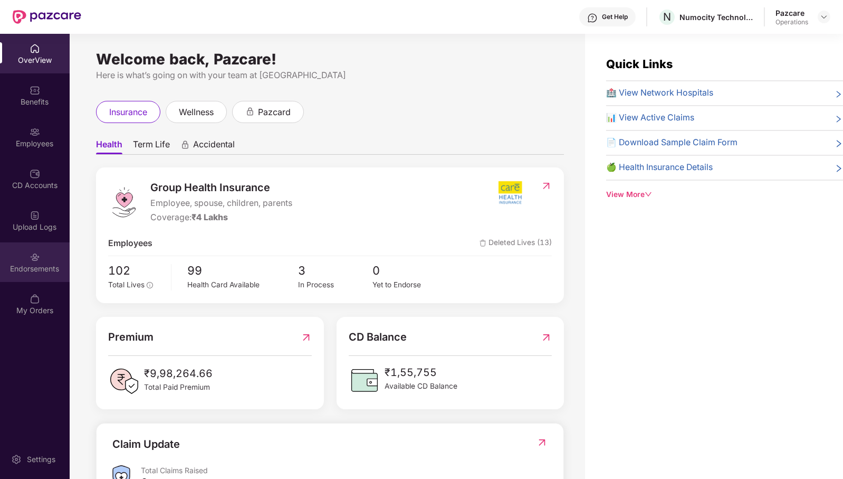
click at [29, 266] on div "Endorsements" at bounding box center [35, 268] width 70 height 11
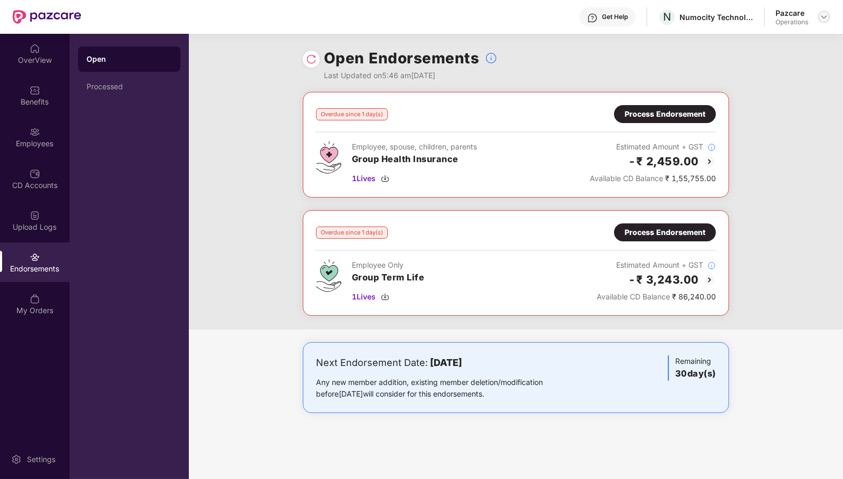
click at [830, 19] on div at bounding box center [824, 17] width 13 height 13
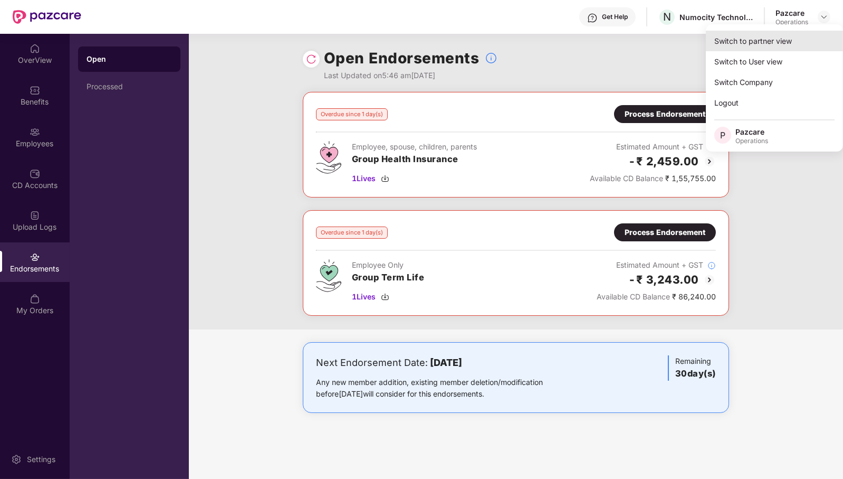
click at [792, 41] on div "Switch to partner view" at bounding box center [774, 41] width 137 height 21
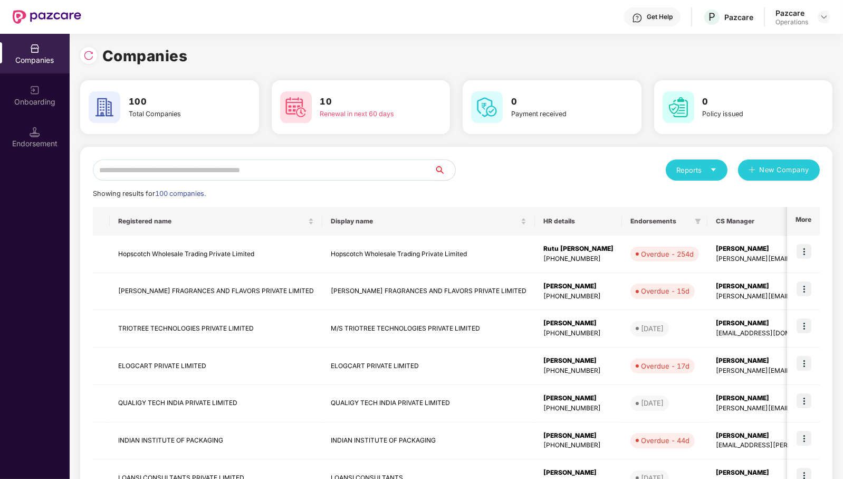
click at [333, 174] on input "text" at bounding box center [263, 169] width 341 height 21
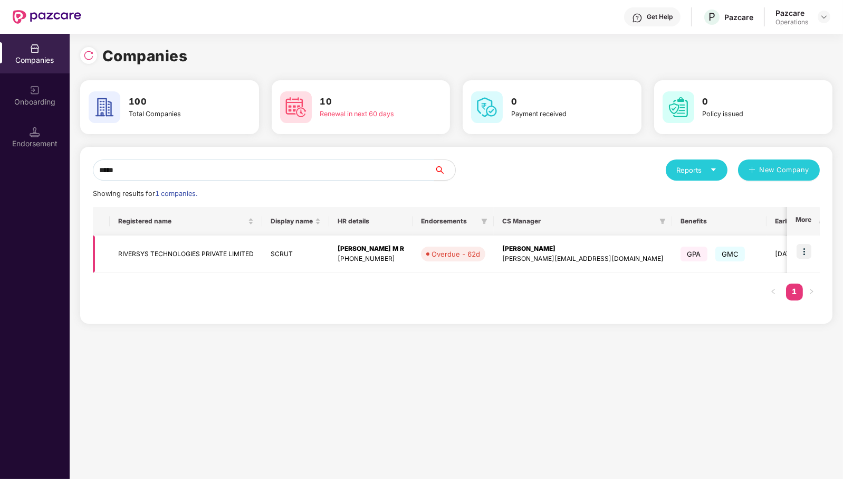
type input "*****"
click at [809, 252] on img at bounding box center [804, 251] width 15 height 15
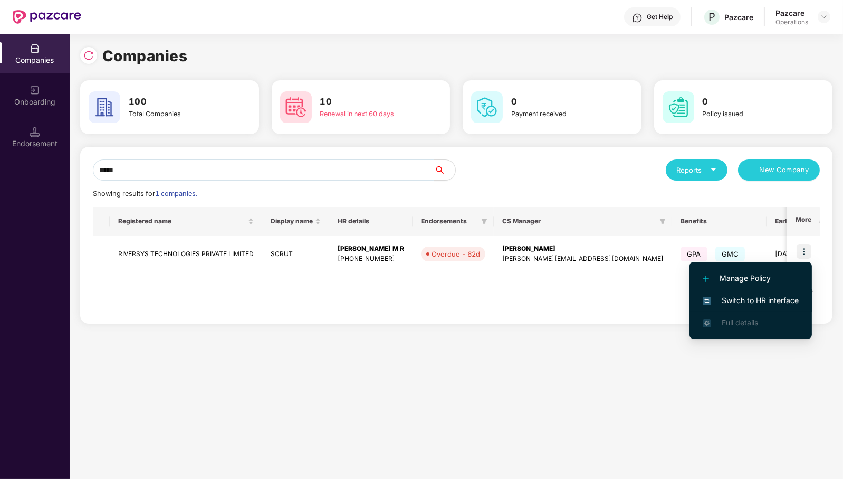
click at [773, 296] on span "Switch to HR interface" at bounding box center [751, 300] width 96 height 12
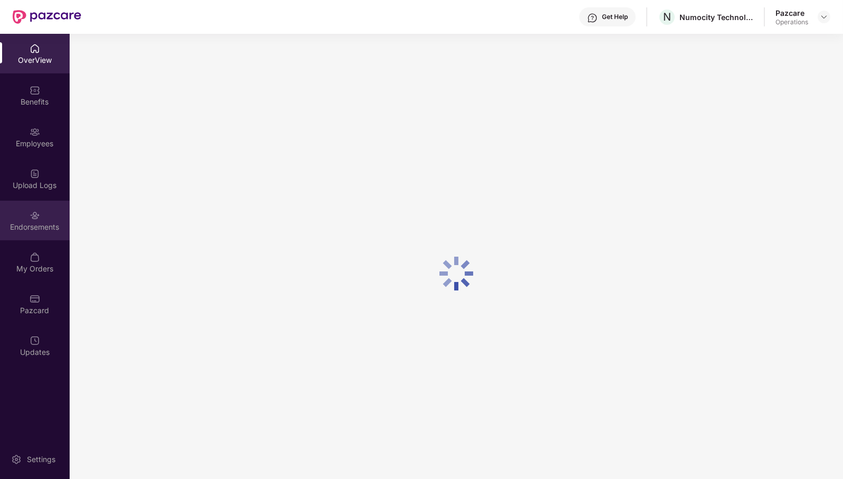
click at [39, 227] on div "Endorsements" at bounding box center [35, 227] width 70 height 11
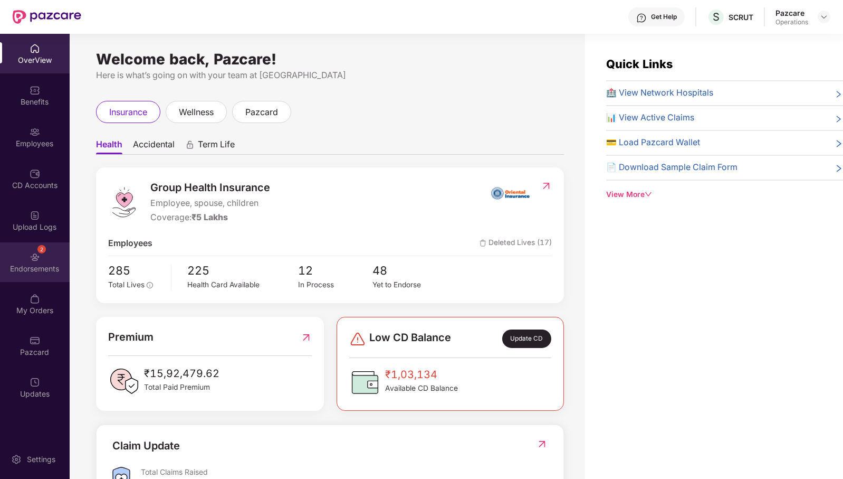
click at [45, 263] on div "Endorsements" at bounding box center [35, 268] width 70 height 11
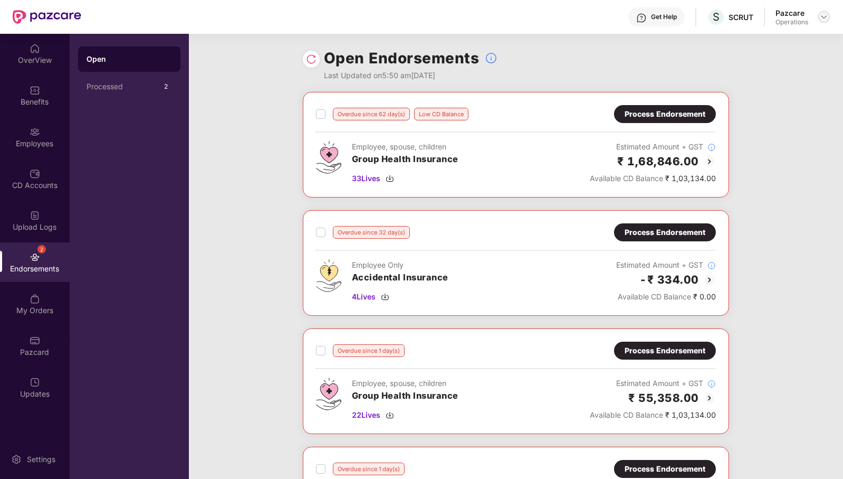
click at [826, 15] on img at bounding box center [824, 17] width 8 height 8
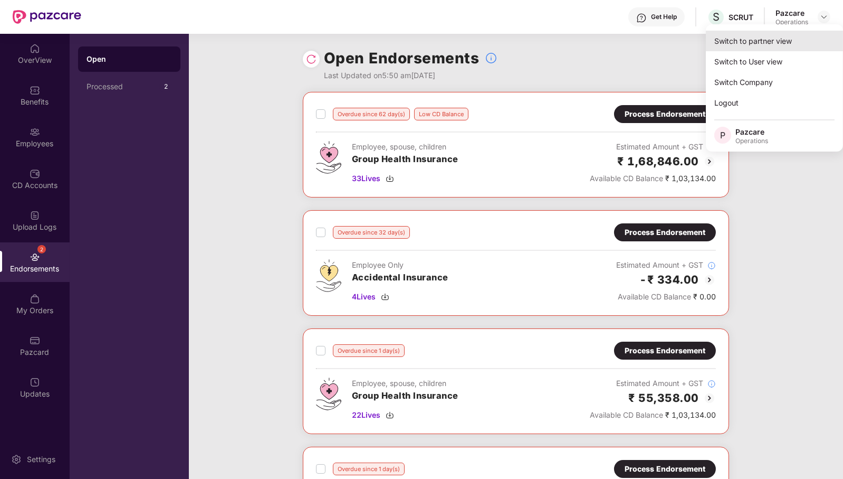
click at [773, 42] on div "Switch to partner view" at bounding box center [774, 41] width 137 height 21
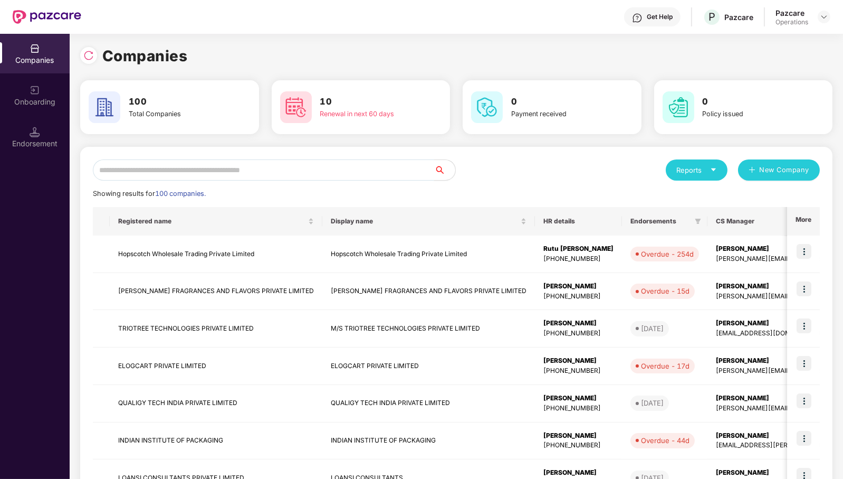
click at [279, 167] on input "text" at bounding box center [263, 169] width 341 height 21
paste input "**********"
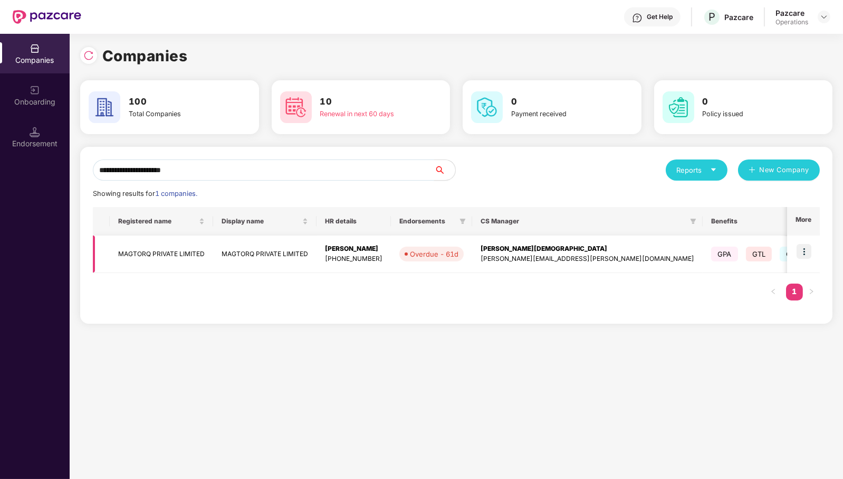
type input "**********"
click at [807, 247] on img at bounding box center [804, 251] width 15 height 15
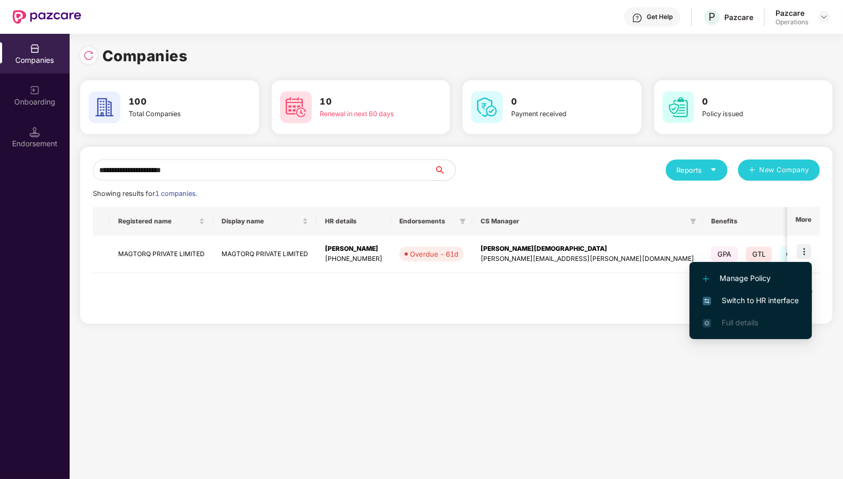
click at [768, 301] on span "Switch to HR interface" at bounding box center [751, 300] width 96 height 12
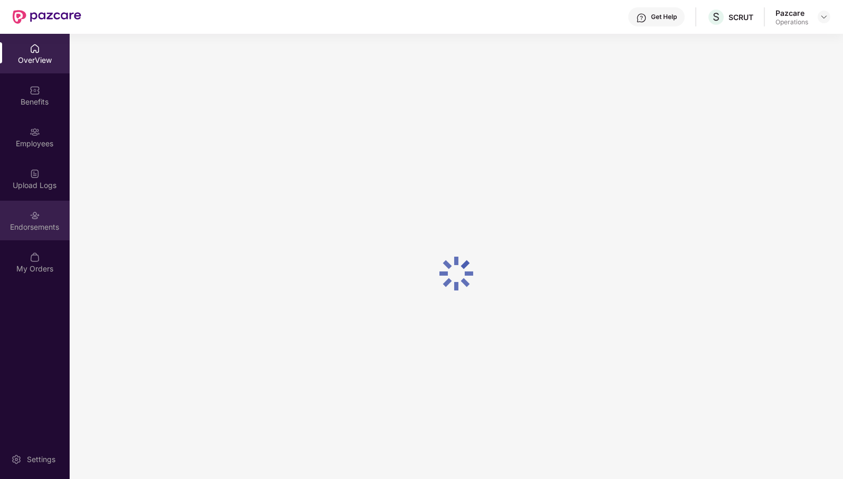
click at [29, 222] on div "Endorsements" at bounding box center [35, 227] width 70 height 11
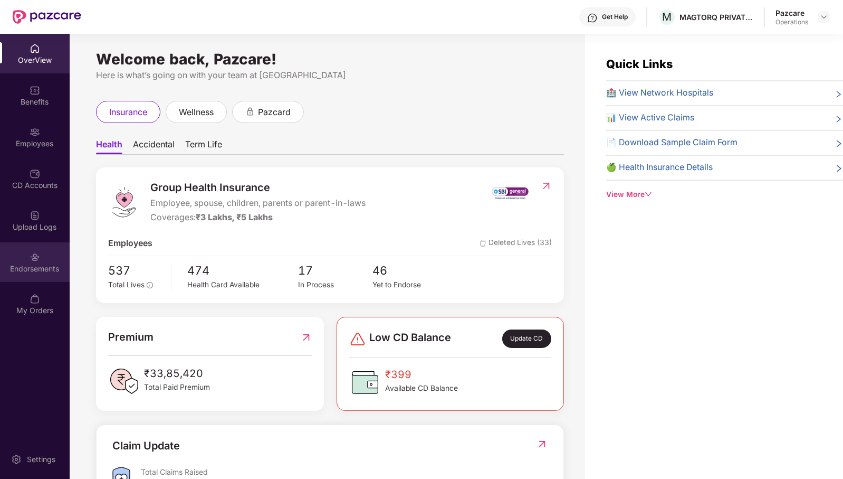
click at [13, 248] on div "Endorsements" at bounding box center [35, 262] width 70 height 40
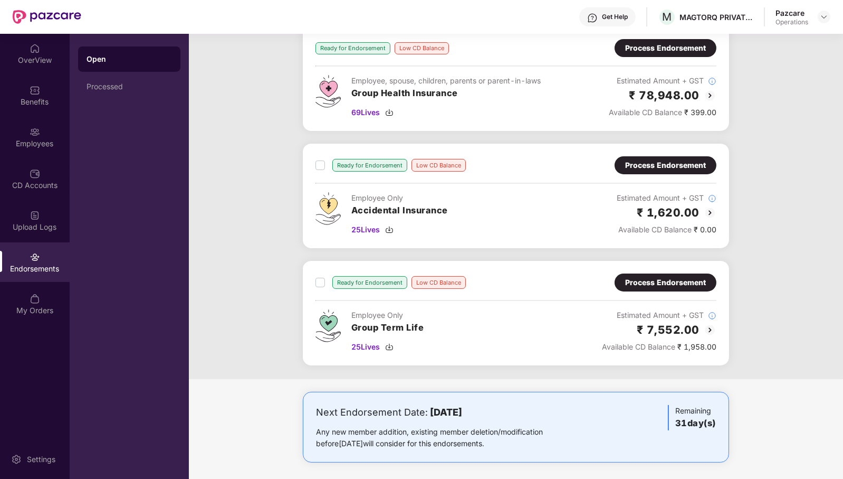
scroll to position [90, 0]
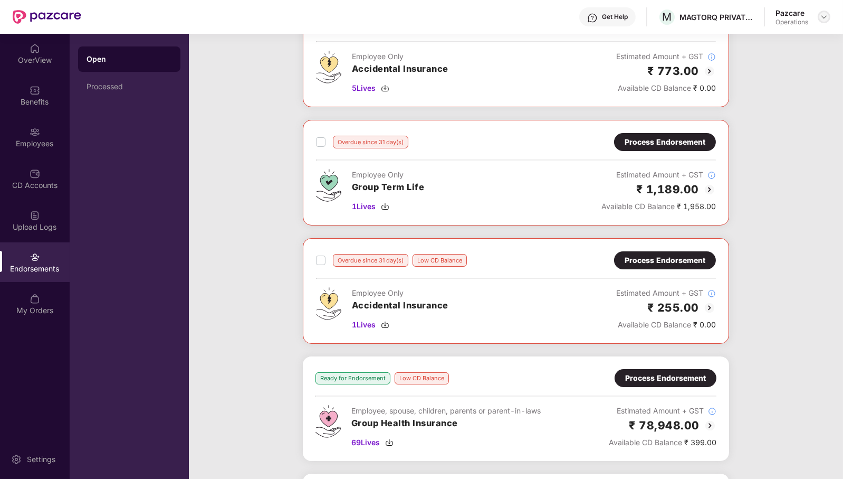
click at [828, 16] on div at bounding box center [824, 17] width 13 height 13
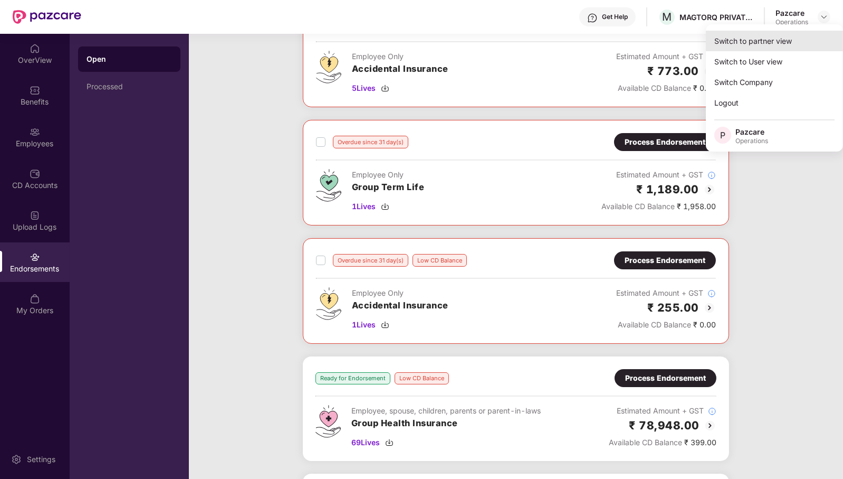
click at [784, 44] on div "Switch to partner view" at bounding box center [774, 41] width 137 height 21
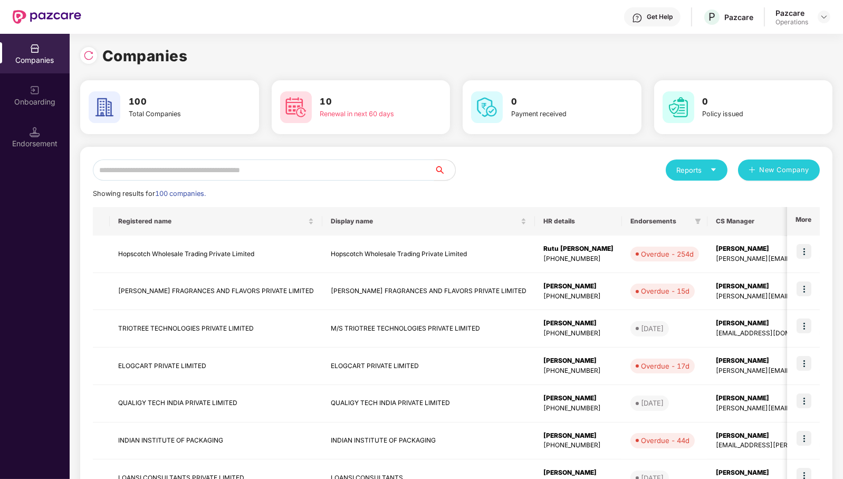
click at [257, 171] on input "text" at bounding box center [263, 169] width 341 height 21
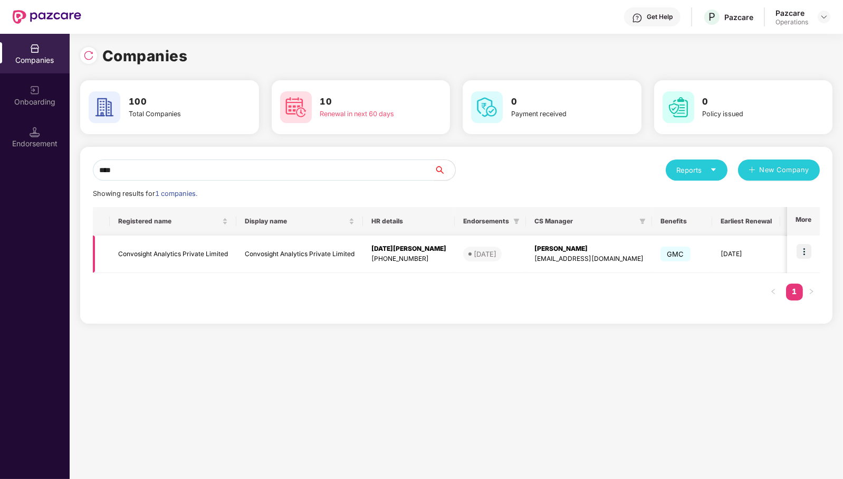
type input "****"
click at [806, 252] on img at bounding box center [804, 251] width 15 height 15
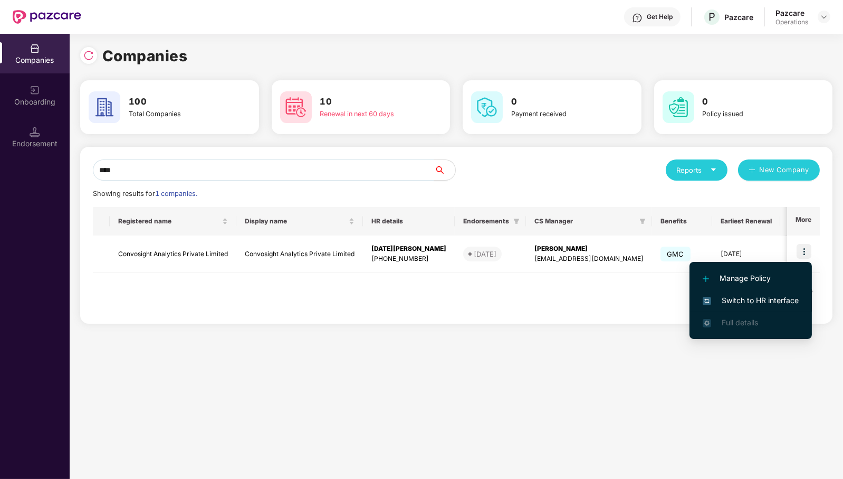
click at [787, 303] on span "Switch to HR interface" at bounding box center [751, 300] width 96 height 12
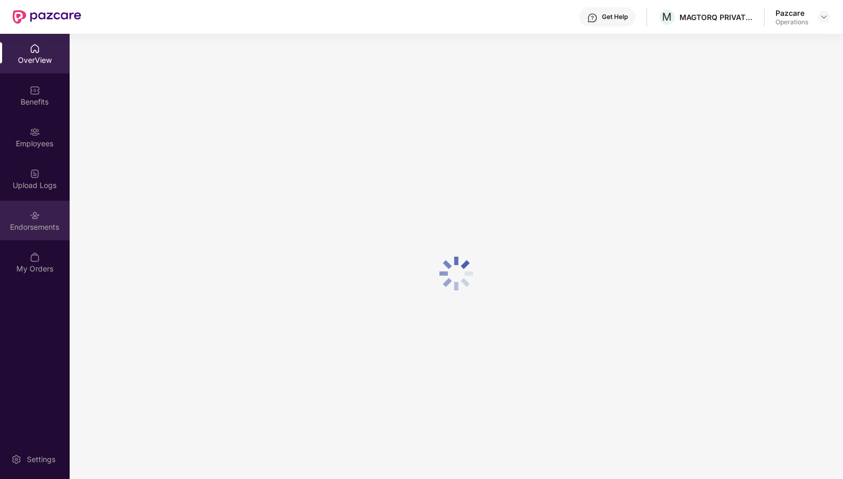
click at [33, 219] on img at bounding box center [35, 215] width 11 height 11
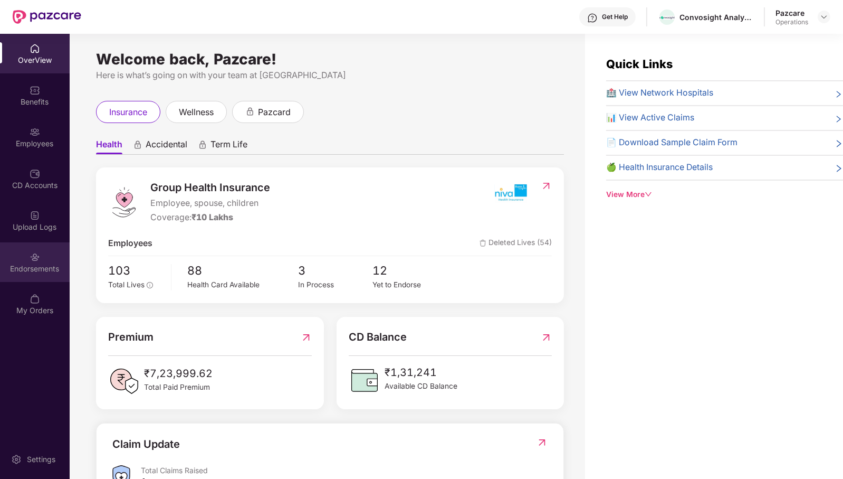
click at [42, 262] on div "Endorsements" at bounding box center [35, 262] width 70 height 40
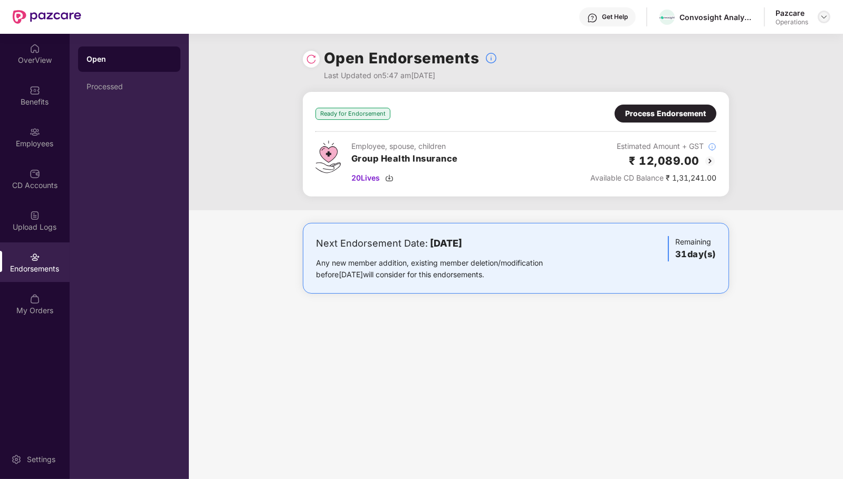
click at [820, 16] on img at bounding box center [824, 17] width 8 height 8
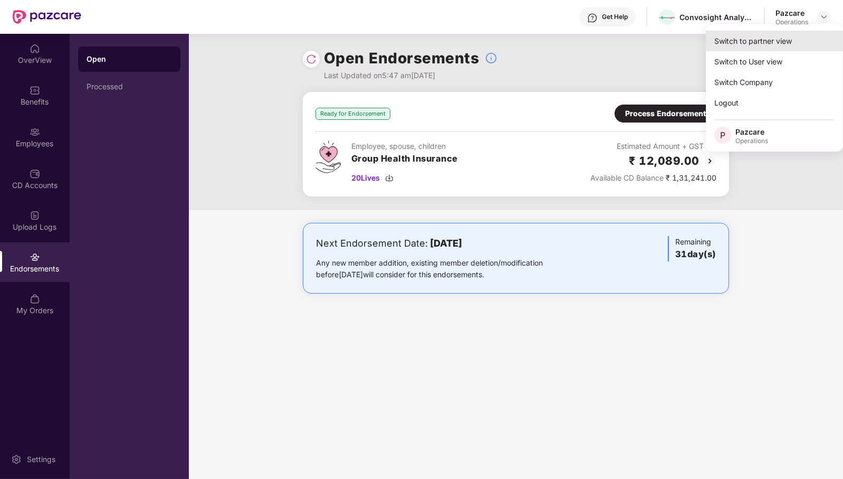
click at [798, 42] on div "Switch to partner view" at bounding box center [774, 41] width 137 height 21
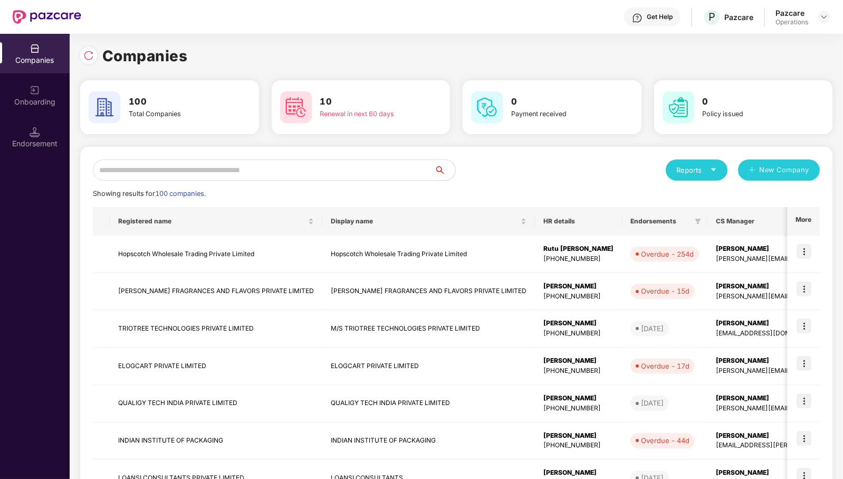
click at [379, 177] on input "text" at bounding box center [263, 169] width 341 height 21
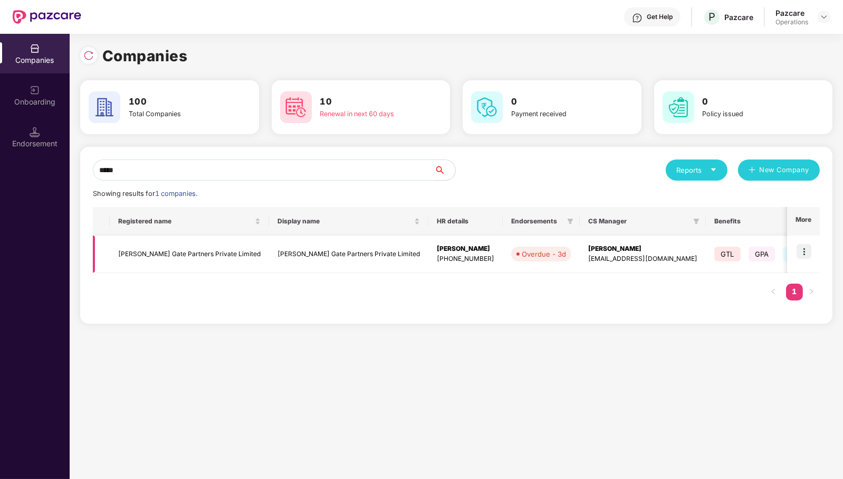
type input "*****"
click at [806, 246] on img at bounding box center [804, 251] width 15 height 15
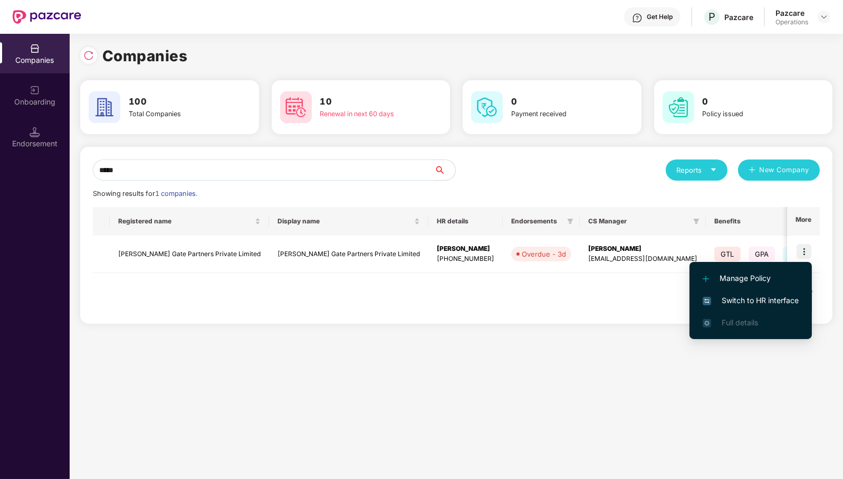
click at [786, 297] on span "Switch to HR interface" at bounding box center [751, 300] width 96 height 12
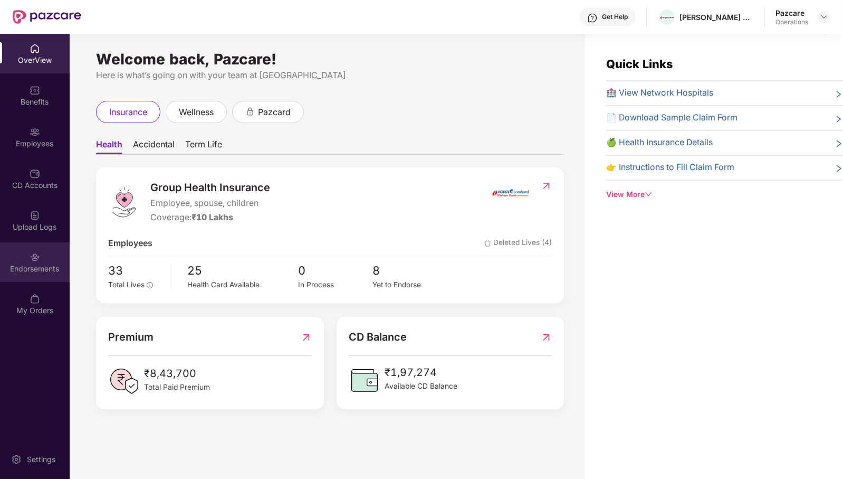
click at [23, 259] on div "Endorsements" at bounding box center [35, 262] width 70 height 40
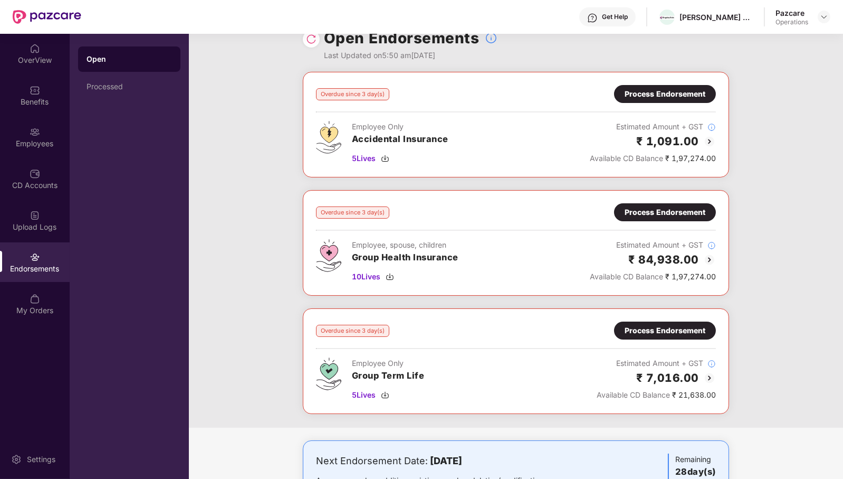
scroll to position [4, 0]
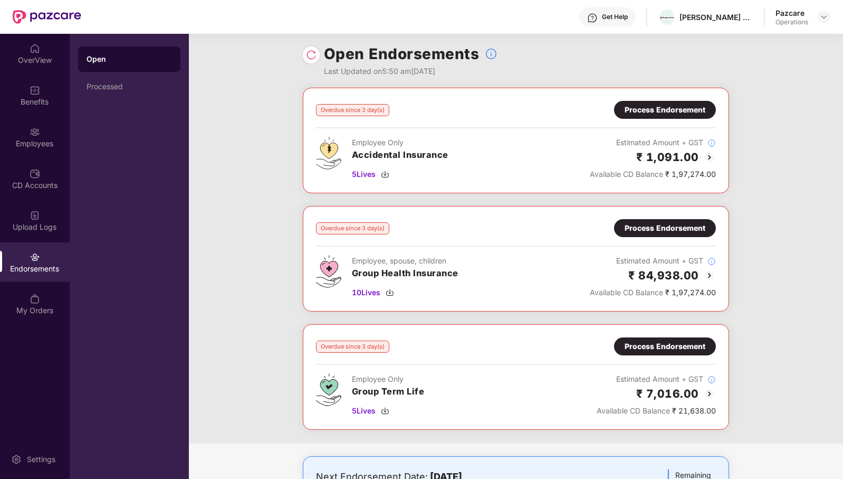
click at [598, 47] on div "Open Endorsements Last Updated on 5:50 am[DATE]" at bounding box center [516, 59] width 426 height 58
click at [372, 286] on span "10 Lives" at bounding box center [366, 292] width 28 height 12
click at [44, 147] on div "Employees" at bounding box center [35, 143] width 70 height 11
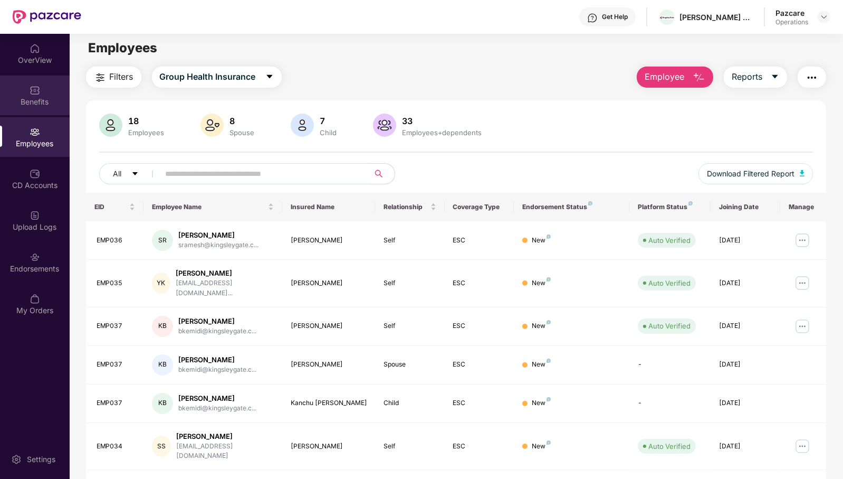
click at [39, 97] on div "Benefits" at bounding box center [35, 102] width 70 height 11
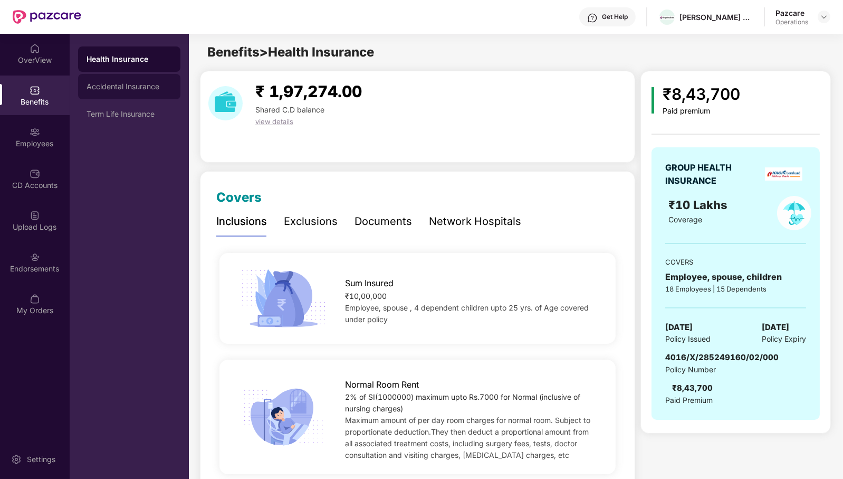
click at [127, 95] on div "Accidental Insurance" at bounding box center [129, 86] width 102 height 25
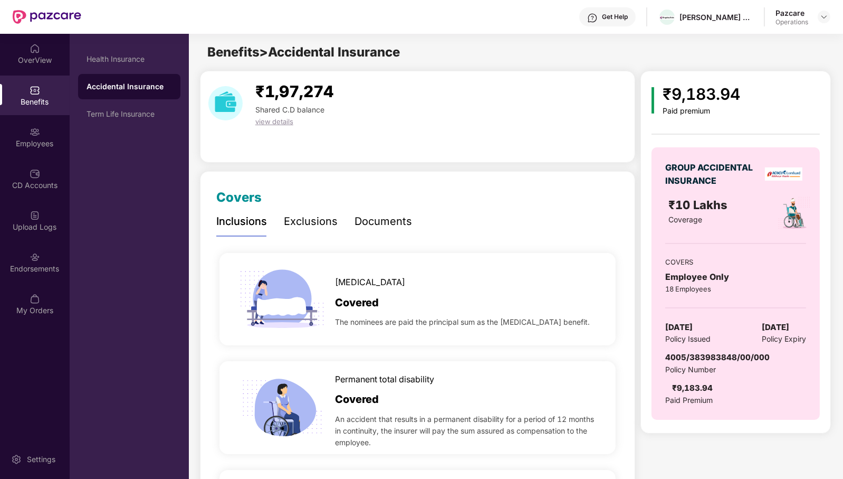
click at [724, 356] on span "4005/383983848/00/000" at bounding box center [717, 357] width 104 height 10
copy span "4005/383983848/00/000"
click at [39, 261] on img at bounding box center [35, 257] width 11 height 11
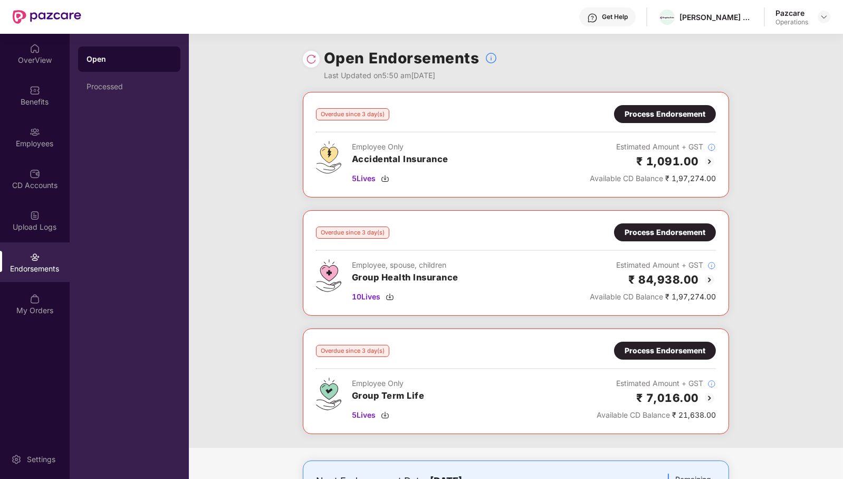
click at [675, 230] on div "Process Endorsement" at bounding box center [665, 232] width 81 height 12
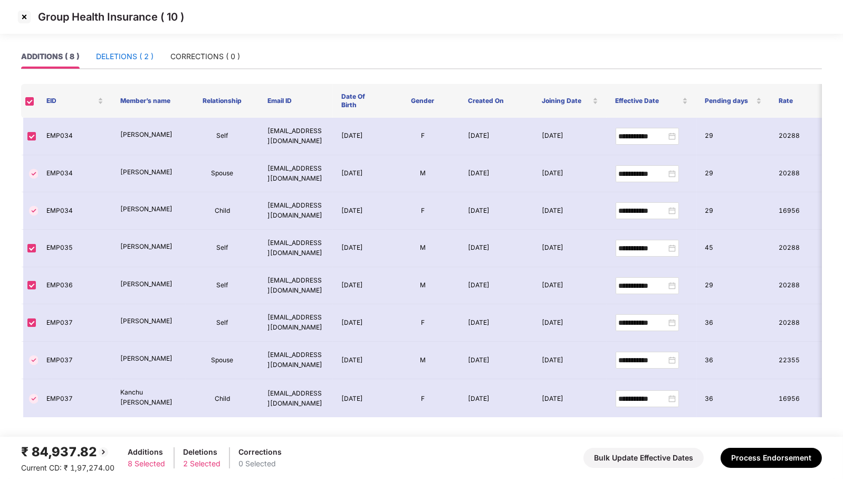
click at [126, 55] on div "DELETIONS ( 2 )" at bounding box center [125, 57] width 58 height 12
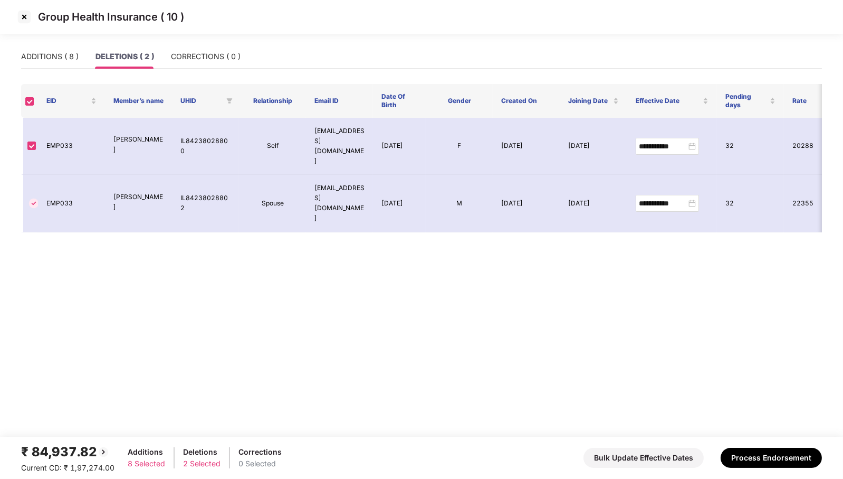
click at [769, 468] on div "₹ 84,937.82 Current CD: ₹ 1,97,274.00 Additions 8 Selected Deletions 2 Selected…" at bounding box center [421, 458] width 801 height 32
click at [782, 452] on button "Process Endorsement" at bounding box center [771, 457] width 101 height 20
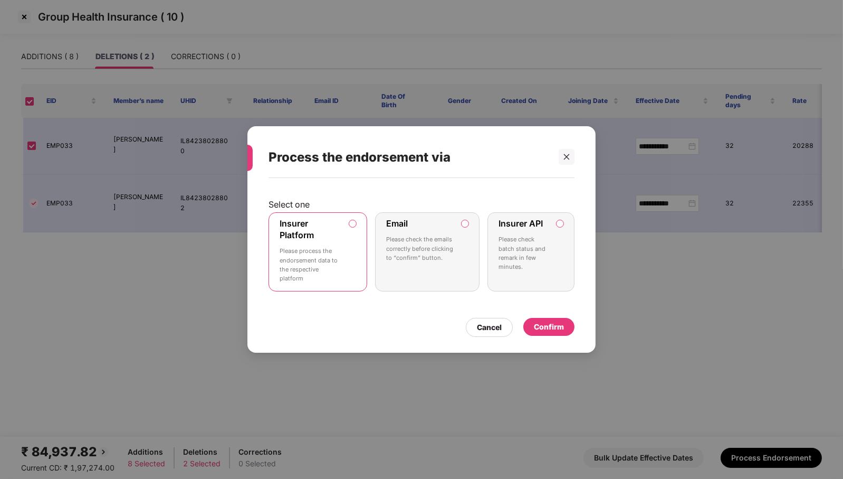
click at [345, 264] on label "Insurer Platform Please process the endorsement data to the respective platform" at bounding box center [318, 251] width 99 height 79
click at [563, 323] on div "Confirm" at bounding box center [549, 327] width 30 height 12
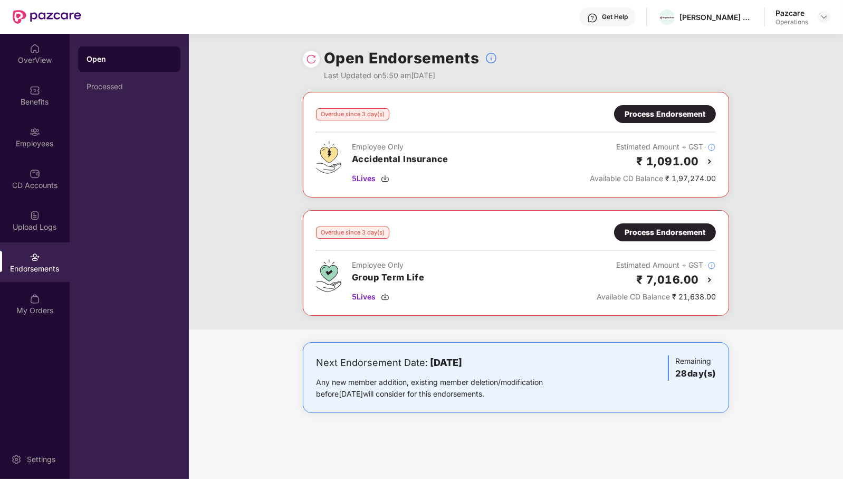
click at [690, 119] on div "Process Endorsement" at bounding box center [665, 114] width 81 height 12
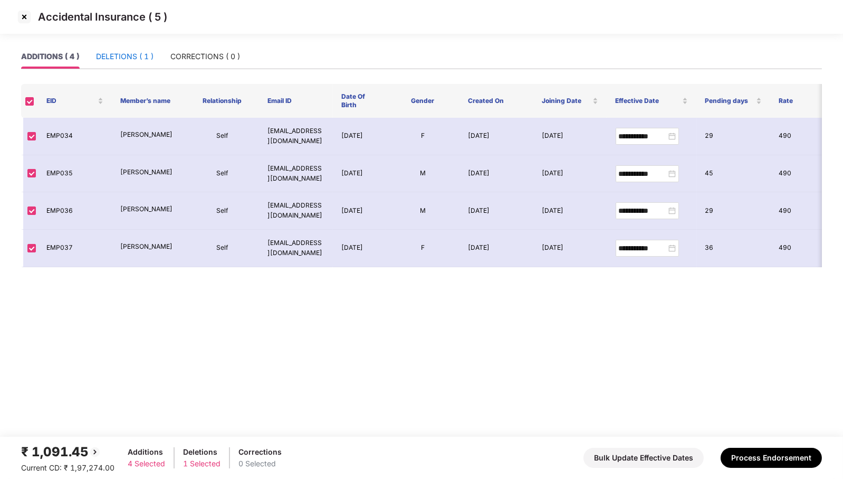
click at [106, 61] on div "DELETIONS ( 1 )" at bounding box center [125, 57] width 58 height 12
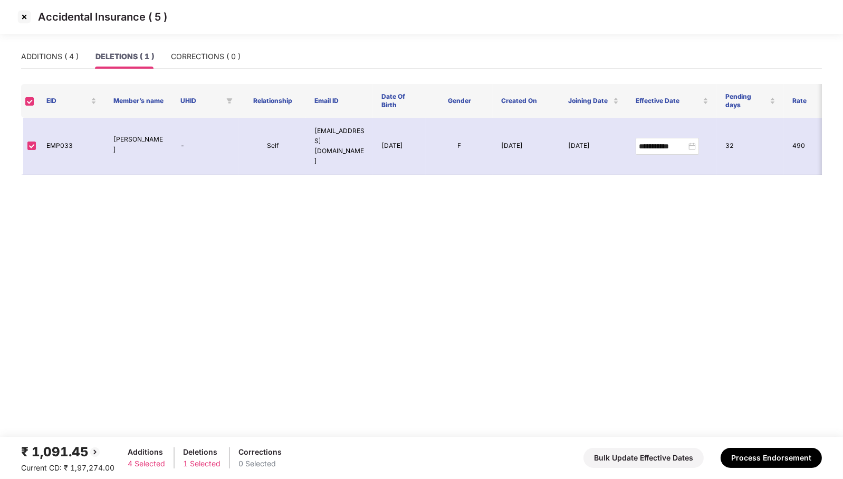
click at [773, 468] on div "₹ 1,091.45 Current CD: ₹ 1,97,274.00 Additions 4 Selected Deletions 1 Selected …" at bounding box center [421, 458] width 801 height 32
click at [773, 462] on button "Process Endorsement" at bounding box center [771, 457] width 101 height 20
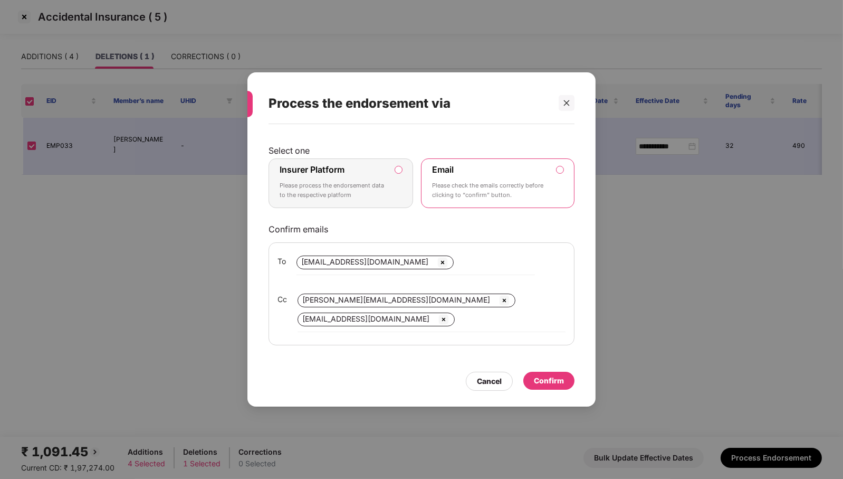
click at [352, 190] on p "Please process the endorsement data to the respective platform" at bounding box center [334, 190] width 108 height 18
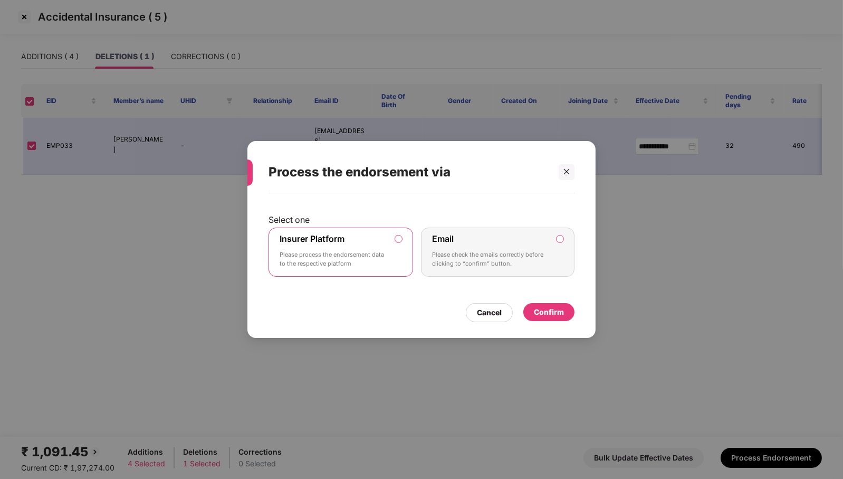
click at [558, 310] on div "Confirm" at bounding box center [549, 312] width 30 height 12
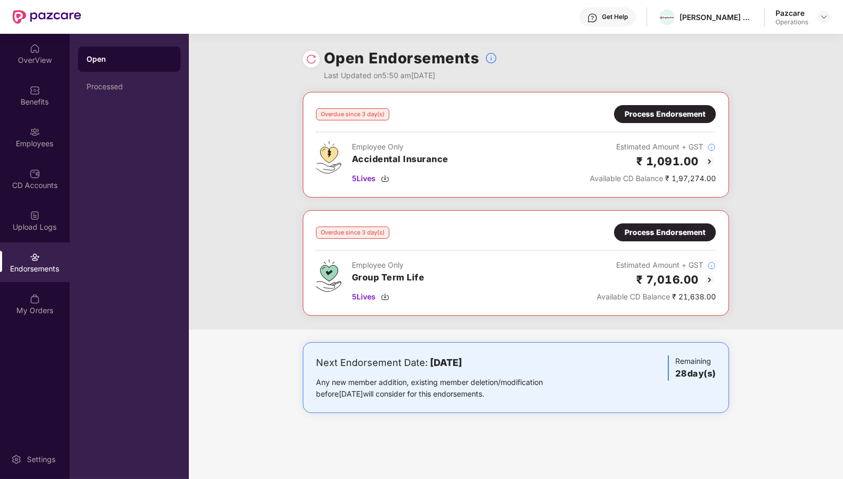
click at [310, 62] on img at bounding box center [311, 59] width 11 height 11
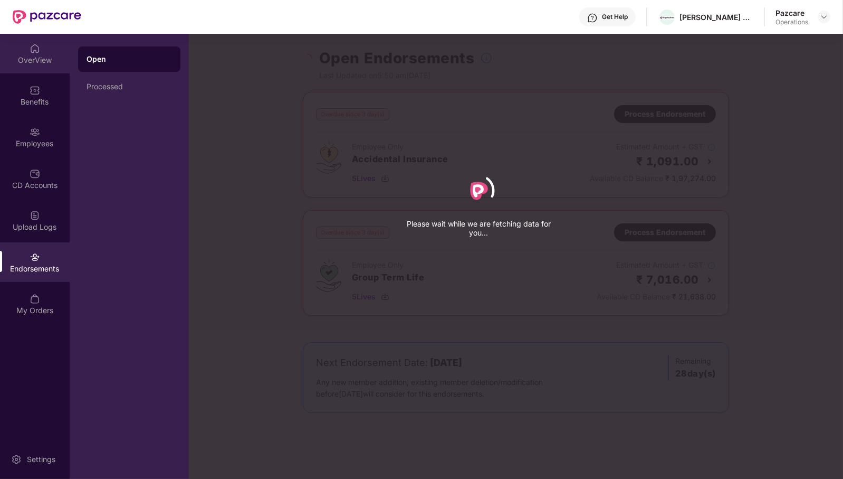
click at [43, 51] on div "OverView" at bounding box center [35, 54] width 70 height 40
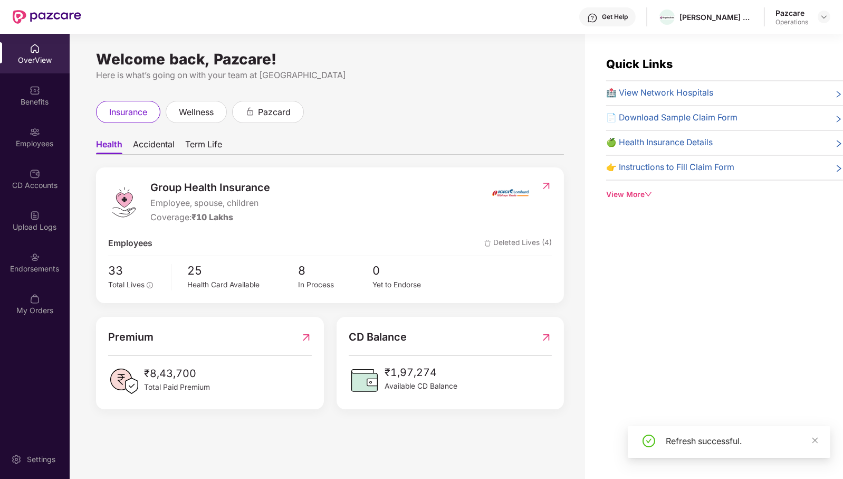
click at [196, 145] on span "Term Life" at bounding box center [203, 146] width 37 height 15
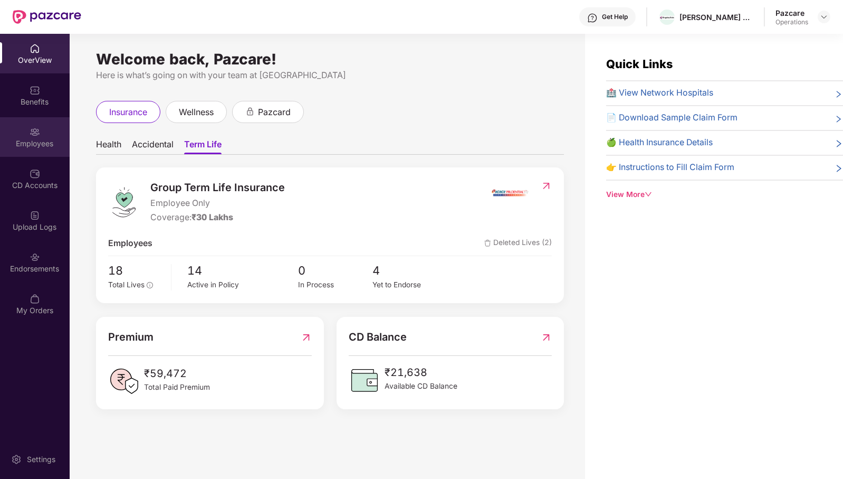
click at [34, 136] on img at bounding box center [35, 132] width 11 height 11
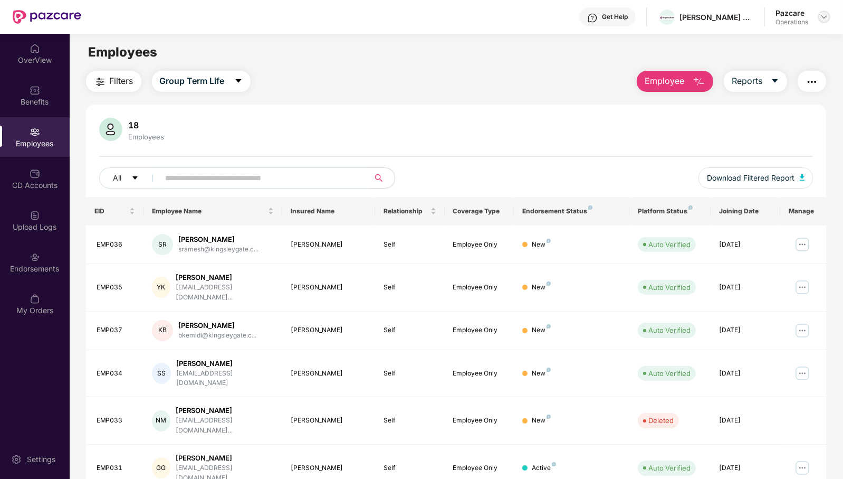
click at [822, 20] on img at bounding box center [824, 17] width 8 height 8
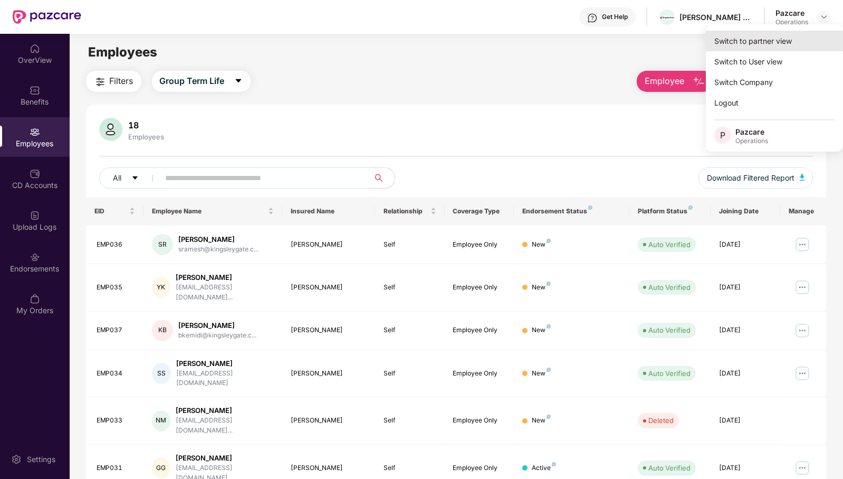
click at [752, 45] on div "Switch to partner view" at bounding box center [774, 41] width 137 height 21
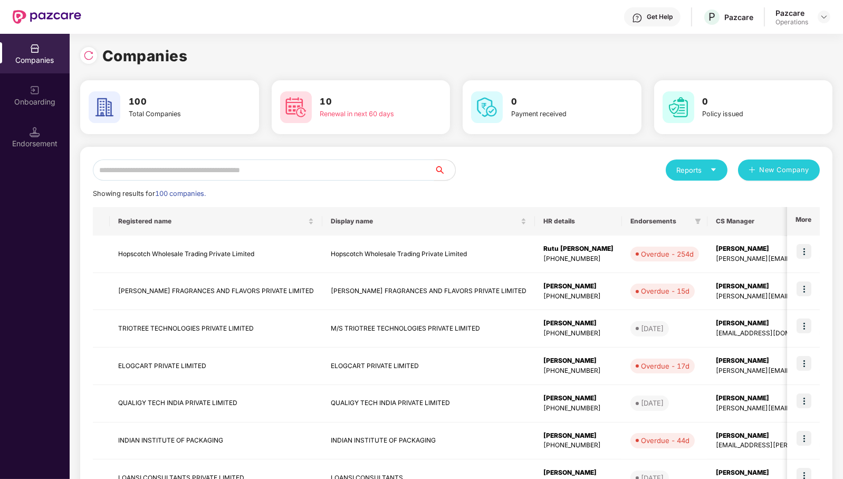
click at [345, 178] on input "text" at bounding box center [263, 169] width 341 height 21
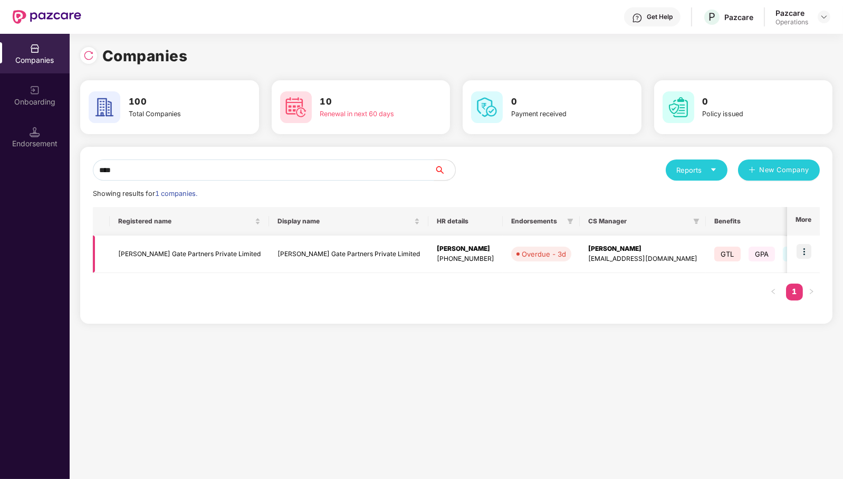
type input "****"
click at [195, 248] on td "[PERSON_NAME] Gate Partners Private Limited" at bounding box center [189, 253] width 159 height 37
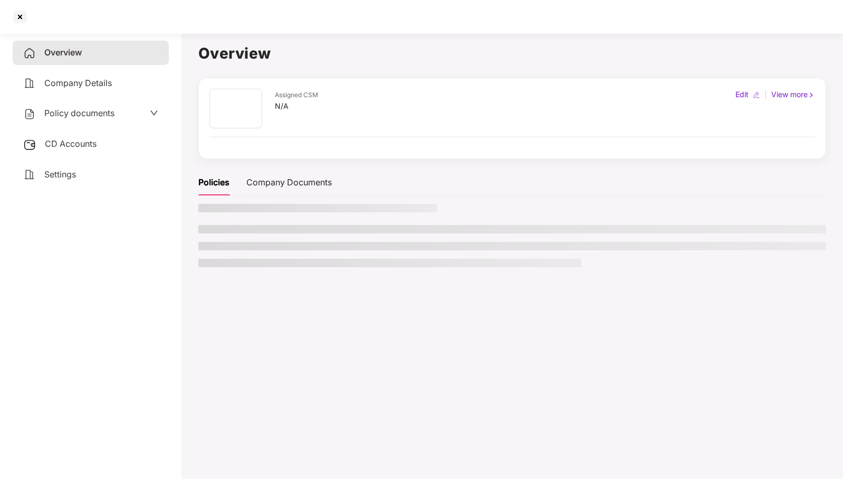
click at [58, 155] on div "CD Accounts" at bounding box center [91, 144] width 156 height 24
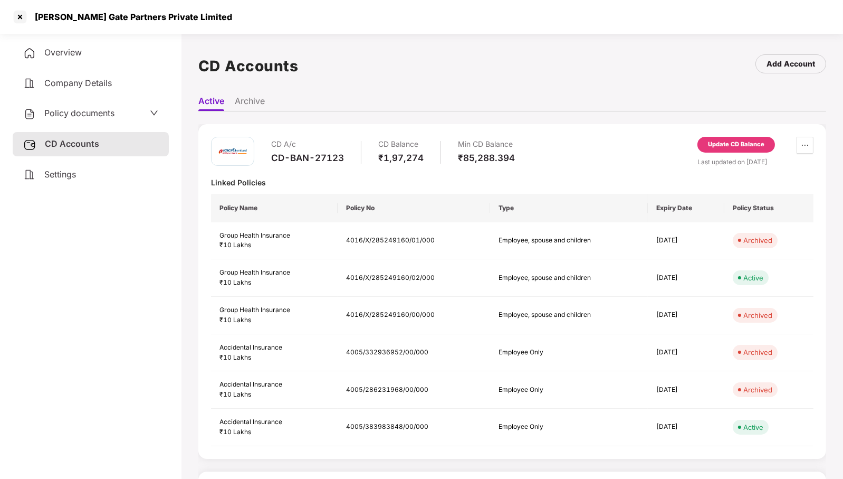
click at [739, 140] on div "Update CD Balance" at bounding box center [736, 144] width 56 height 9
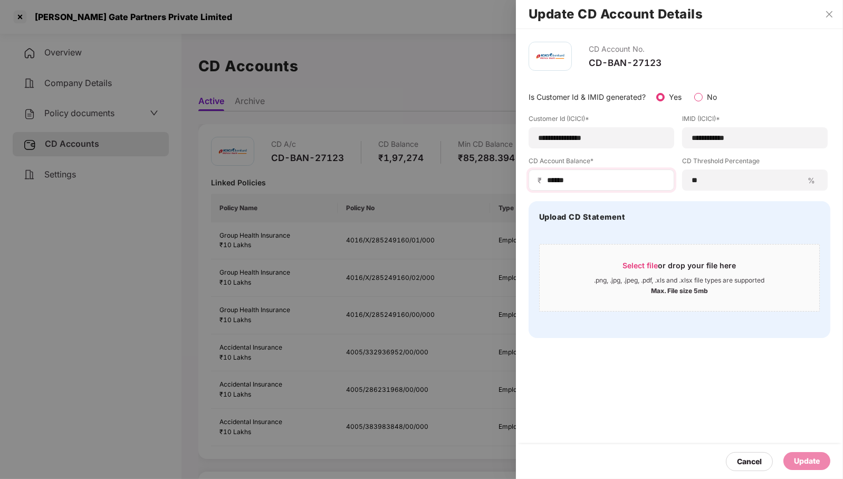
click at [619, 188] on div "₹ ******" at bounding box center [602, 179] width 146 height 21
click at [615, 184] on input "******" at bounding box center [605, 180] width 119 height 11
type input "*"
type input "******"
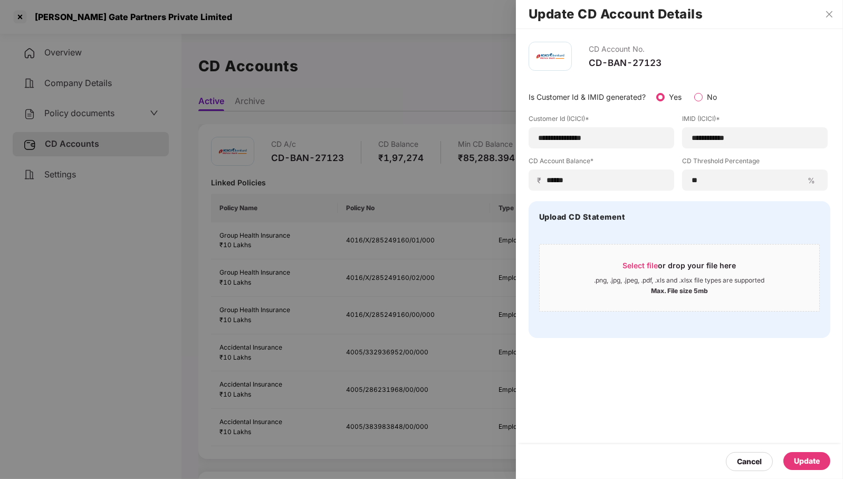
click at [811, 462] on div "Update" at bounding box center [807, 461] width 26 height 12
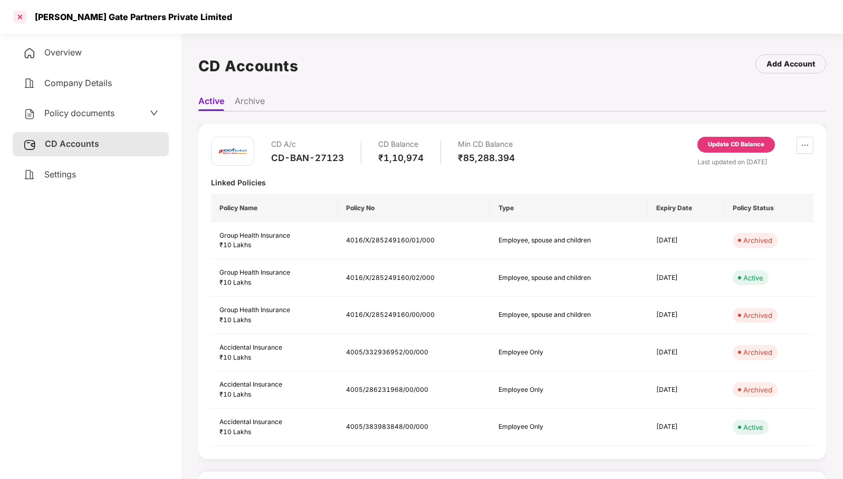
click at [24, 17] on div at bounding box center [20, 16] width 17 height 17
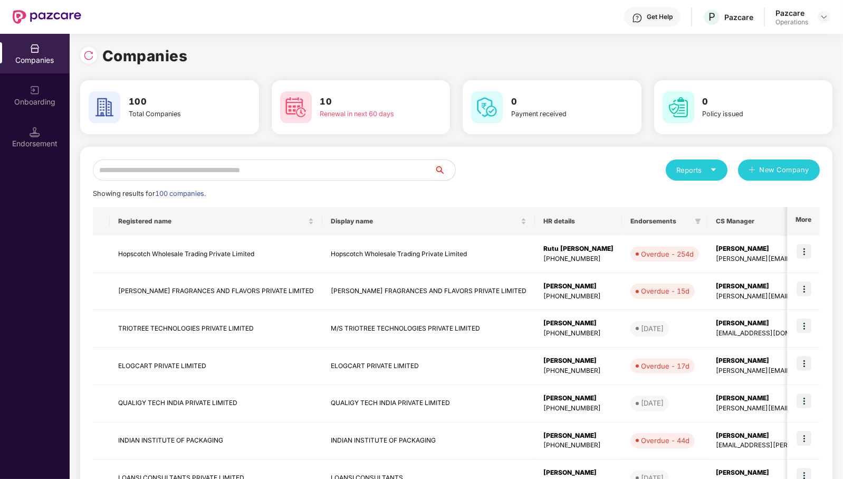
click at [251, 167] on input "text" at bounding box center [263, 169] width 341 height 21
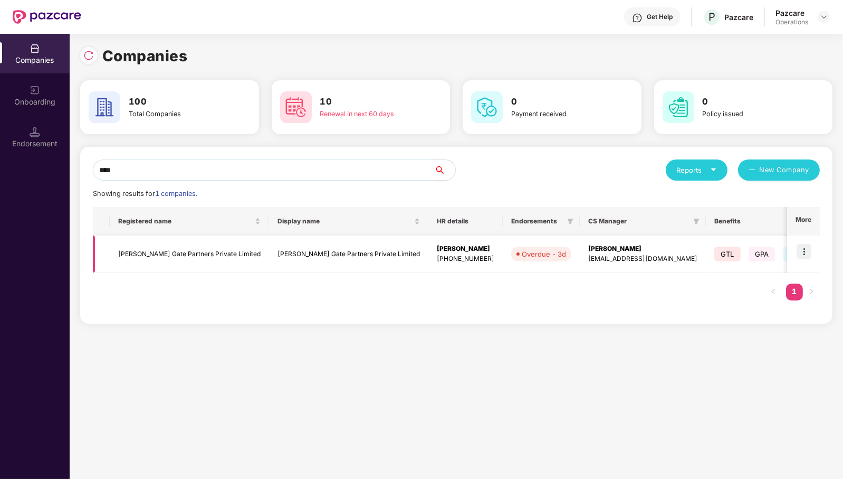
type input "****"
click at [802, 253] on img at bounding box center [804, 251] width 15 height 15
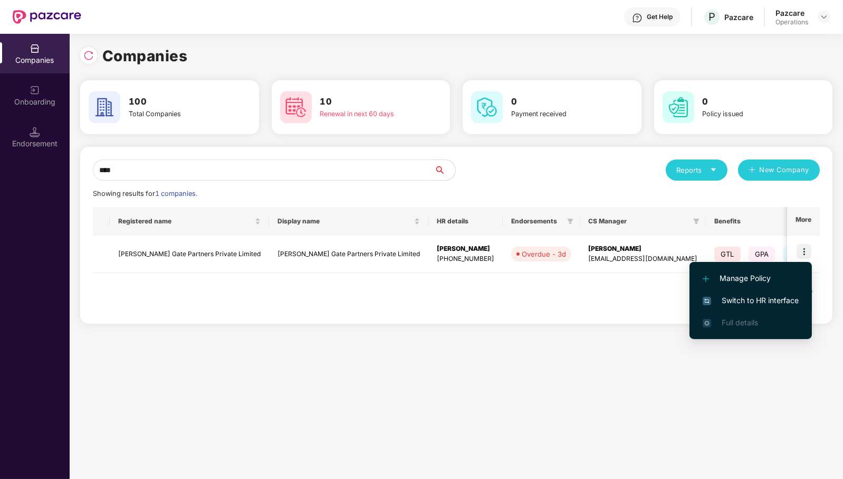
click at [782, 305] on span "Switch to HR interface" at bounding box center [751, 300] width 96 height 12
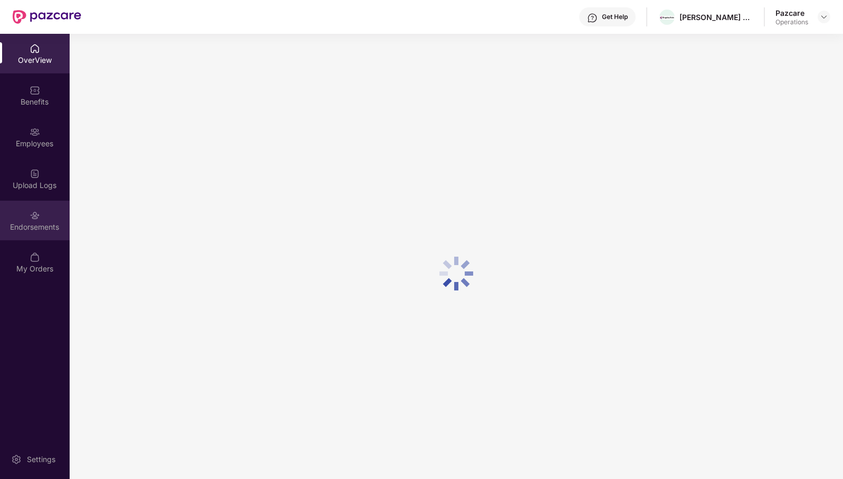
click at [45, 224] on div "Endorsements" at bounding box center [35, 227] width 70 height 11
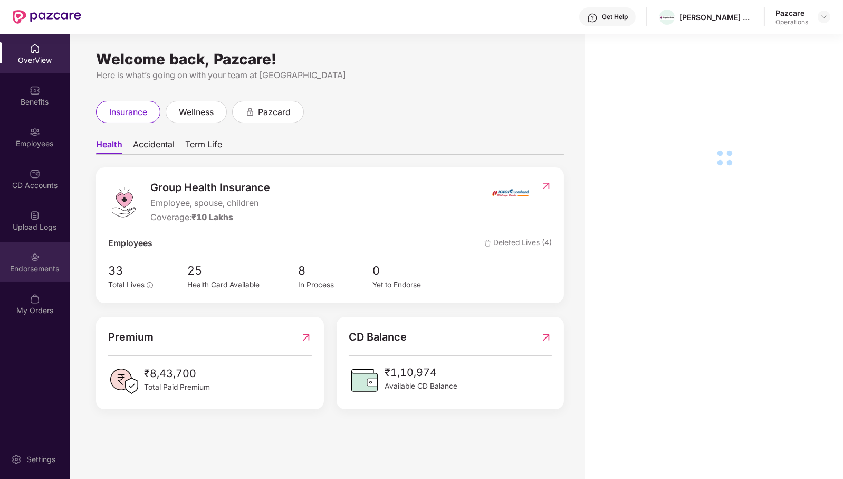
click at [39, 261] on img at bounding box center [35, 257] width 11 height 11
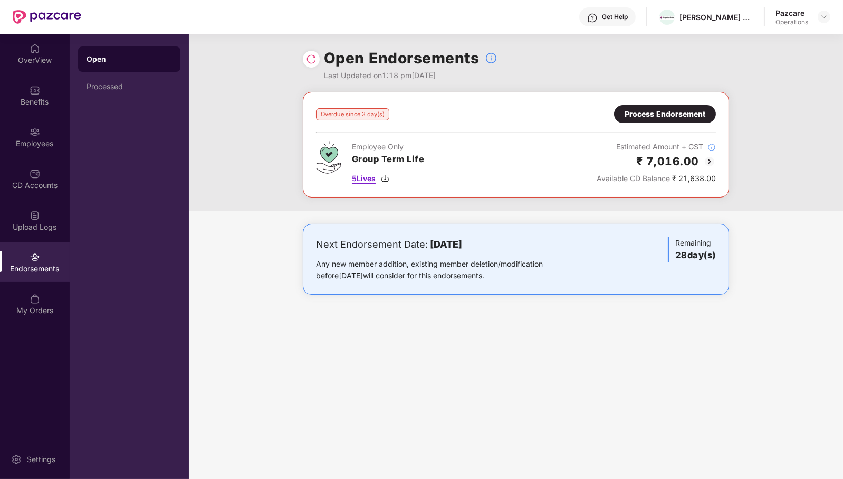
click at [366, 179] on span "5 Lives" at bounding box center [364, 179] width 24 height 12
click at [681, 120] on div "Process Endorsement" at bounding box center [665, 114] width 102 height 18
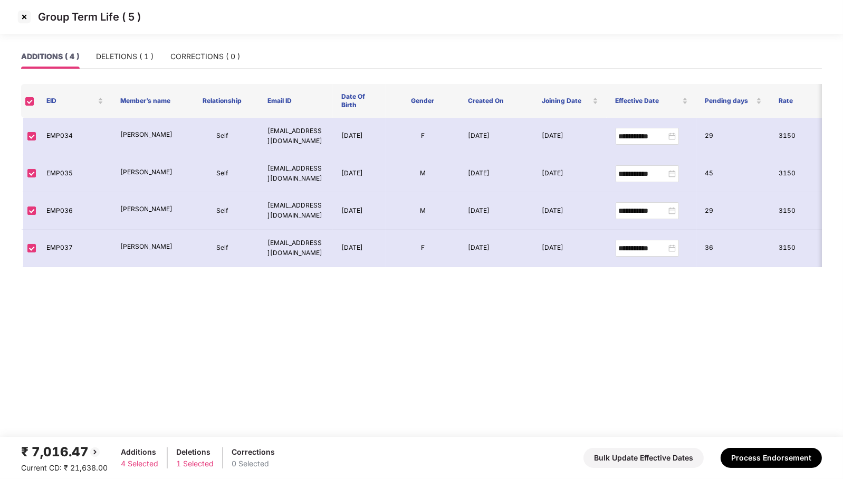
click at [127, 44] on div "Group Term Life ( 5 )" at bounding box center [421, 22] width 843 height 44
click at [129, 52] on div "DELETIONS ( 1 )" at bounding box center [125, 57] width 58 height 12
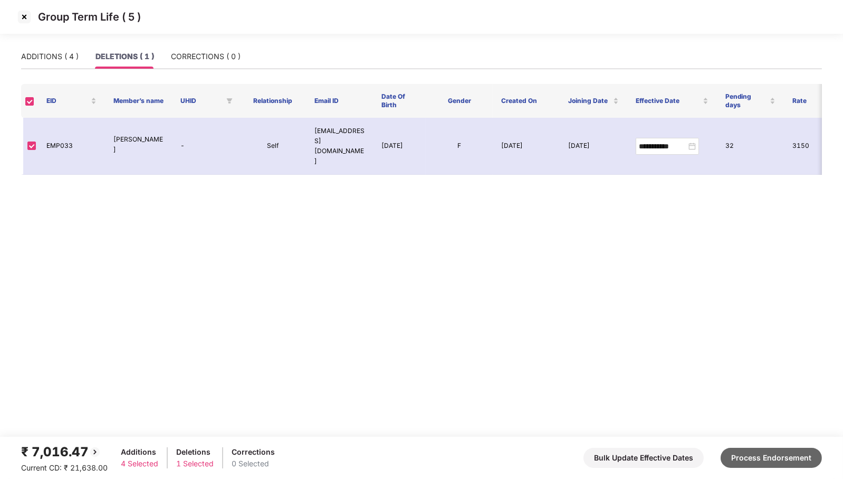
click at [776, 460] on button "Process Endorsement" at bounding box center [771, 457] width 101 height 20
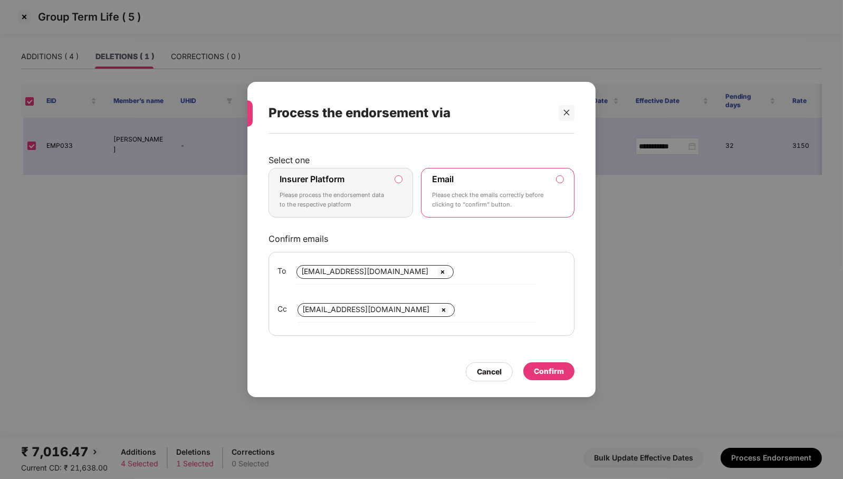
click at [344, 193] on p "Please process the endorsement data to the respective platform" at bounding box center [334, 199] width 108 height 18
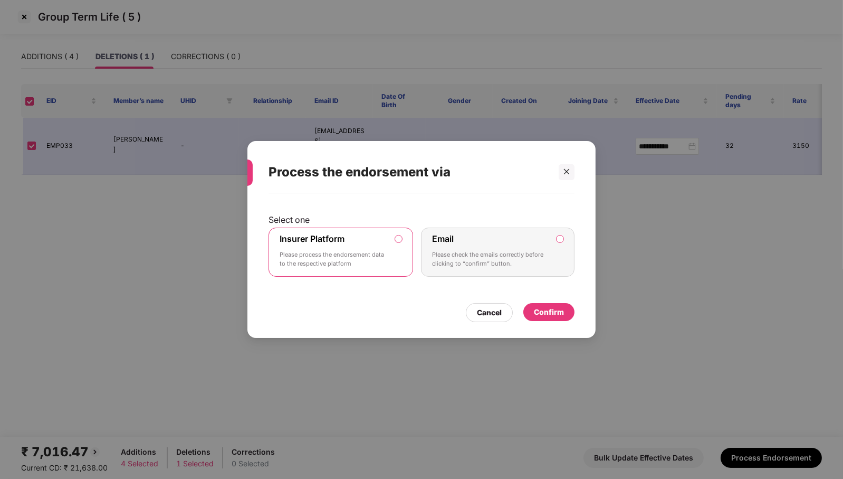
click at [550, 311] on div "Confirm" at bounding box center [549, 312] width 30 height 12
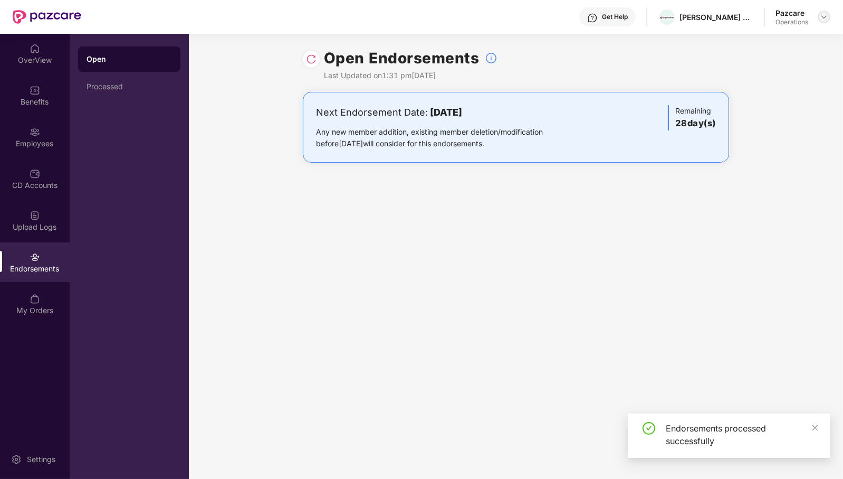
click at [826, 18] on img at bounding box center [824, 17] width 8 height 8
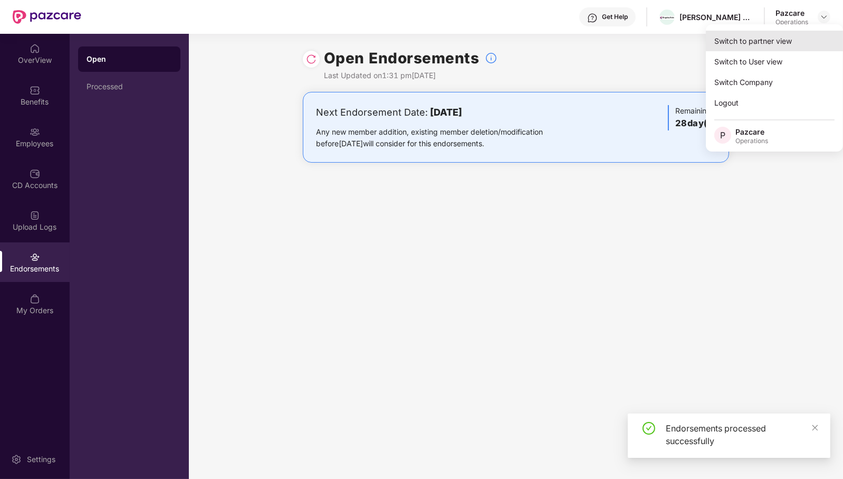
click at [783, 39] on div "Switch to partner view" at bounding box center [774, 41] width 137 height 21
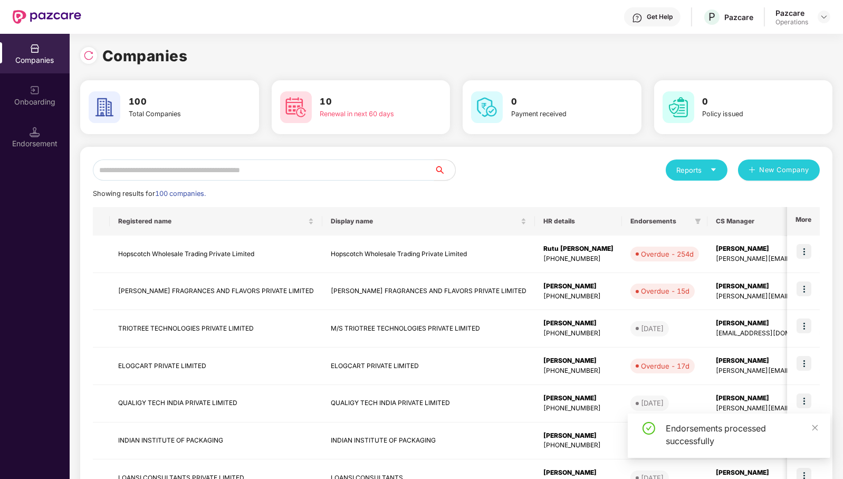
click at [377, 170] on input "text" at bounding box center [263, 169] width 341 height 21
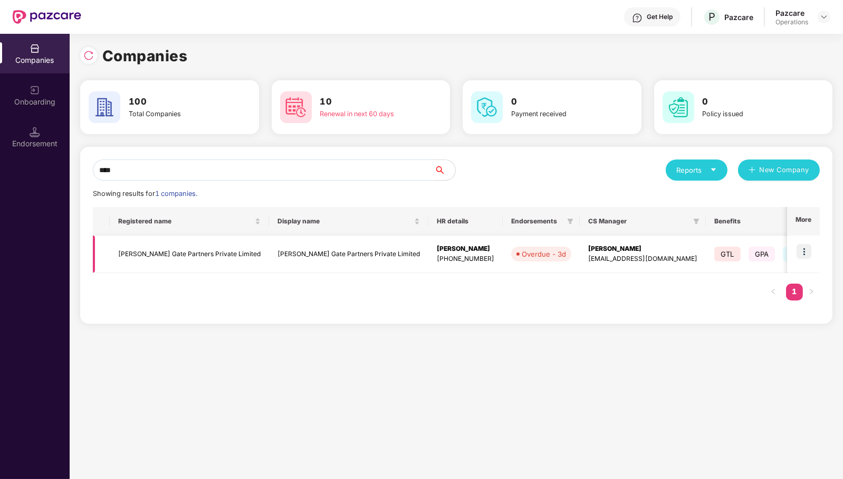
type input "****"
click at [195, 250] on td "[PERSON_NAME] Gate Partners Private Limited" at bounding box center [189, 253] width 159 height 37
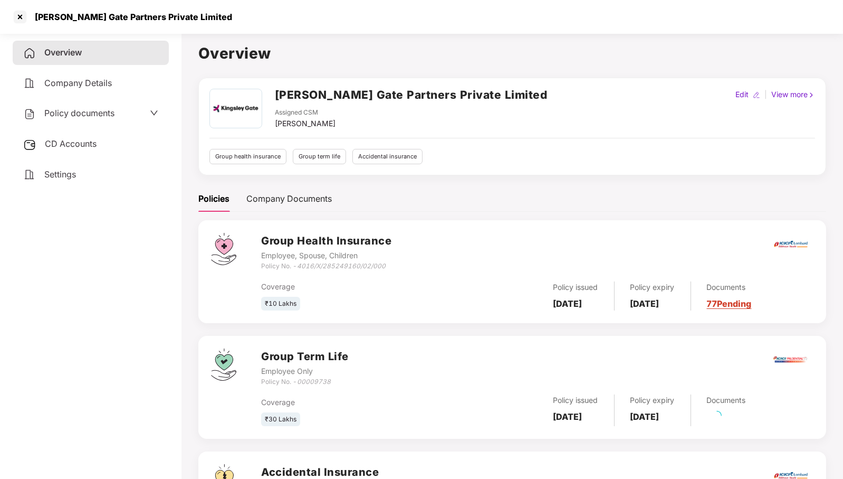
click at [55, 139] on span "CD Accounts" at bounding box center [71, 143] width 52 height 11
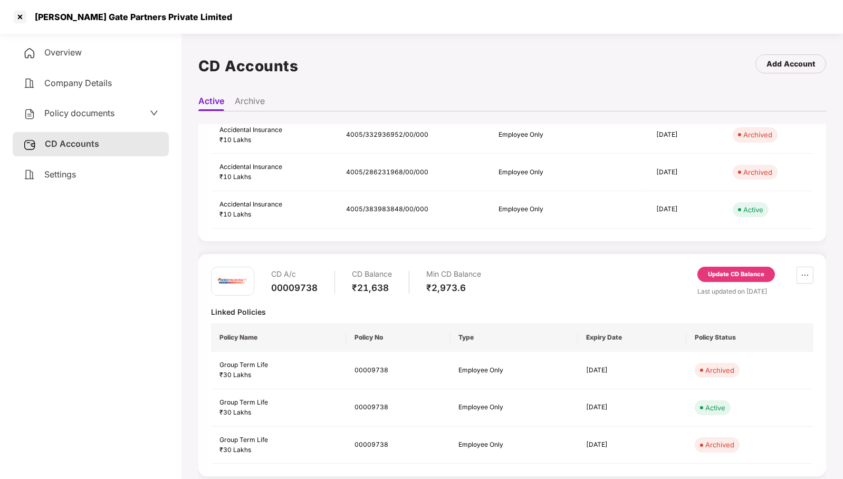
scroll to position [222, 0]
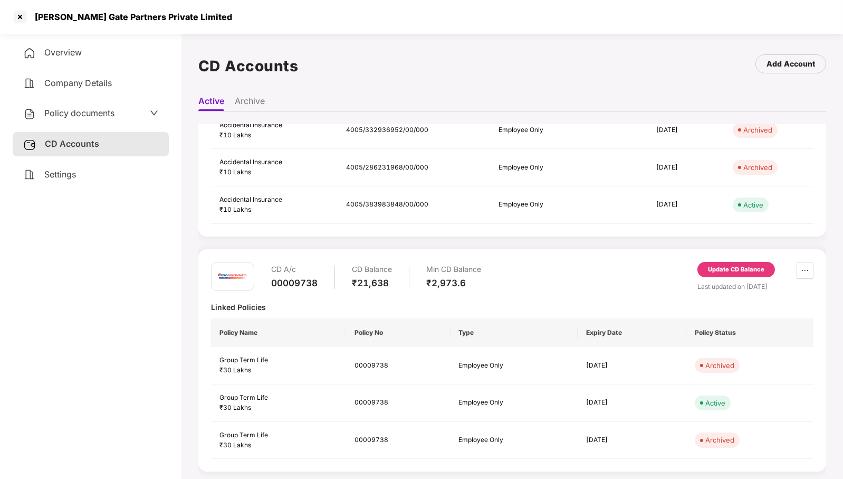
click at [736, 266] on div "Update CD Balance" at bounding box center [736, 269] width 56 height 9
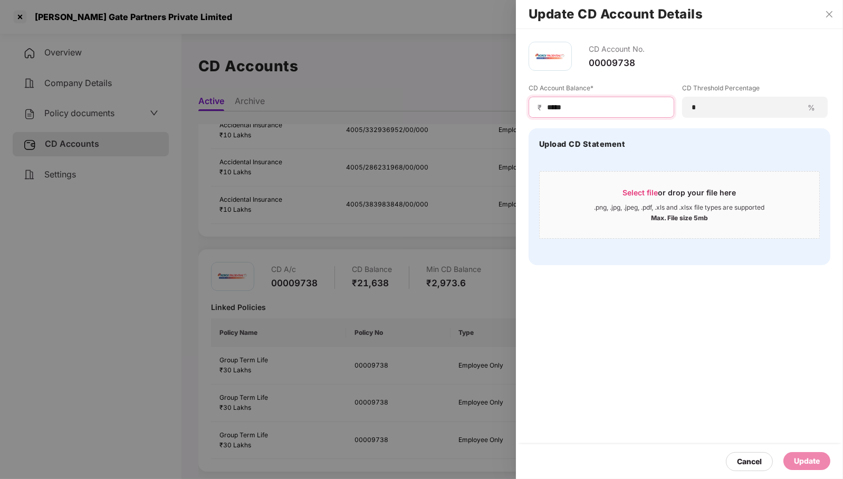
click at [618, 112] on input "*****" at bounding box center [605, 107] width 119 height 11
type input "*****"
click at [807, 461] on div "Update" at bounding box center [807, 461] width 26 height 12
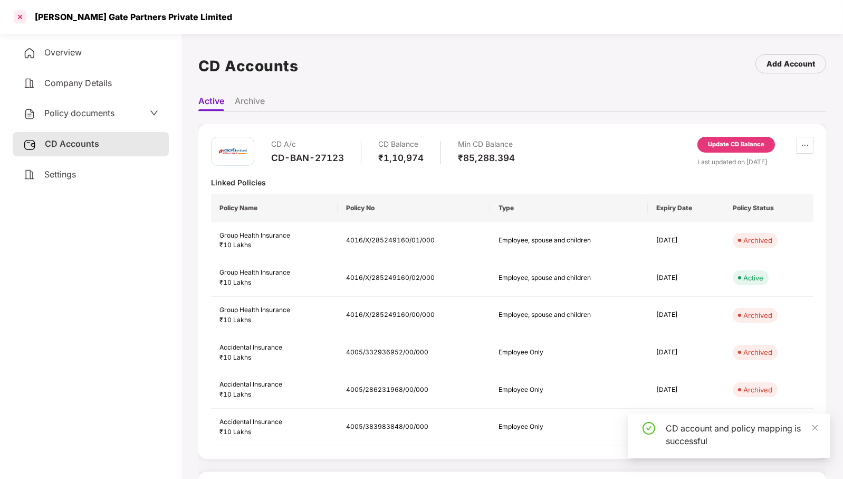
click at [21, 17] on div at bounding box center [20, 16] width 17 height 17
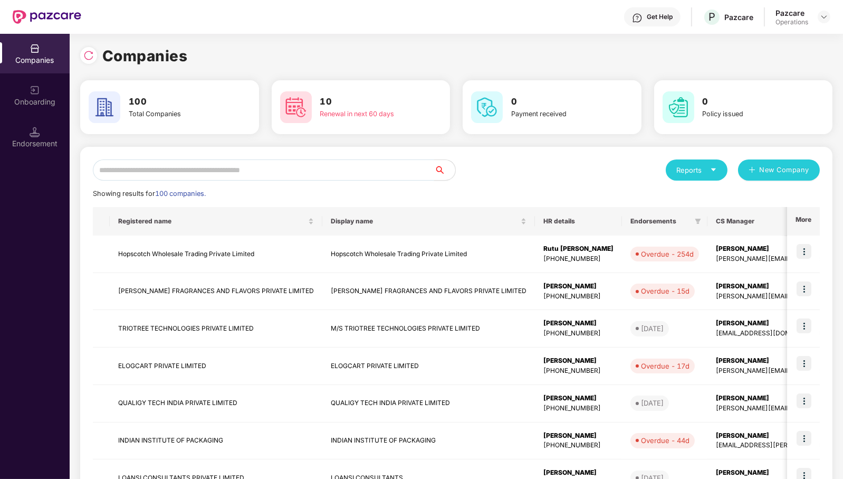
click at [356, 164] on input "text" at bounding box center [263, 169] width 341 height 21
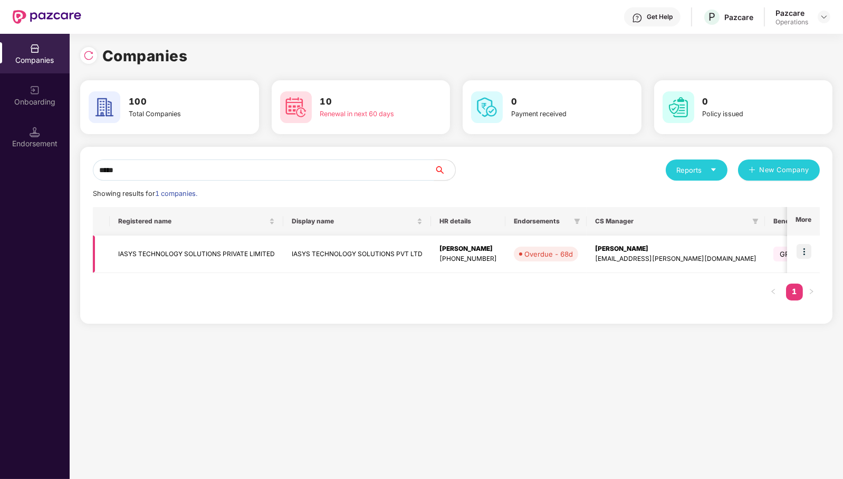
type input "*****"
click at [810, 248] on img at bounding box center [804, 251] width 15 height 15
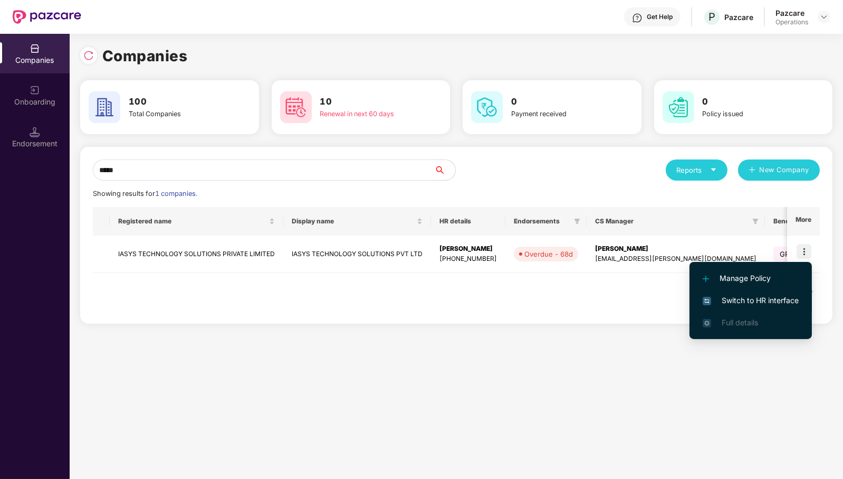
click at [759, 299] on span "Switch to HR interface" at bounding box center [751, 300] width 96 height 12
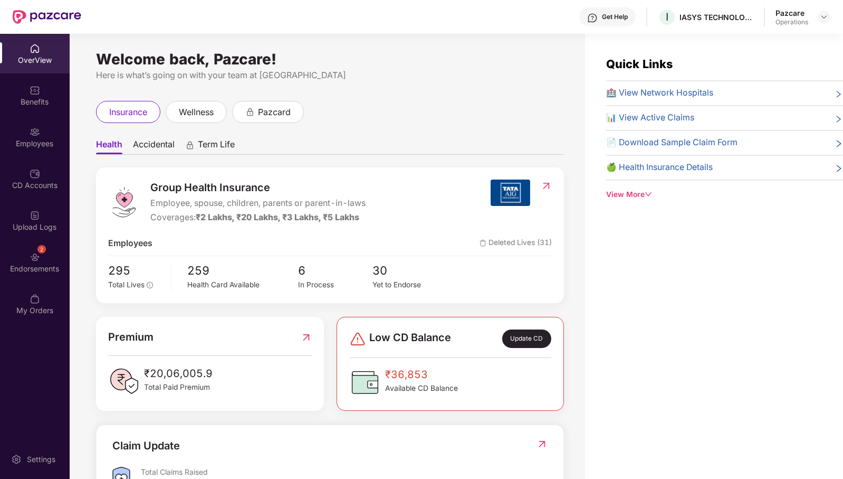
click at [35, 264] on div "Endorsements" at bounding box center [35, 268] width 70 height 11
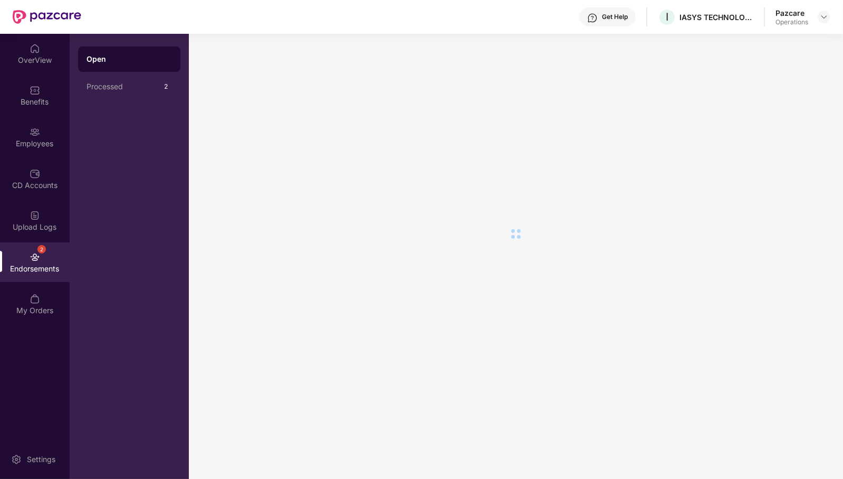
click at [35, 264] on div "Endorsements" at bounding box center [35, 268] width 70 height 11
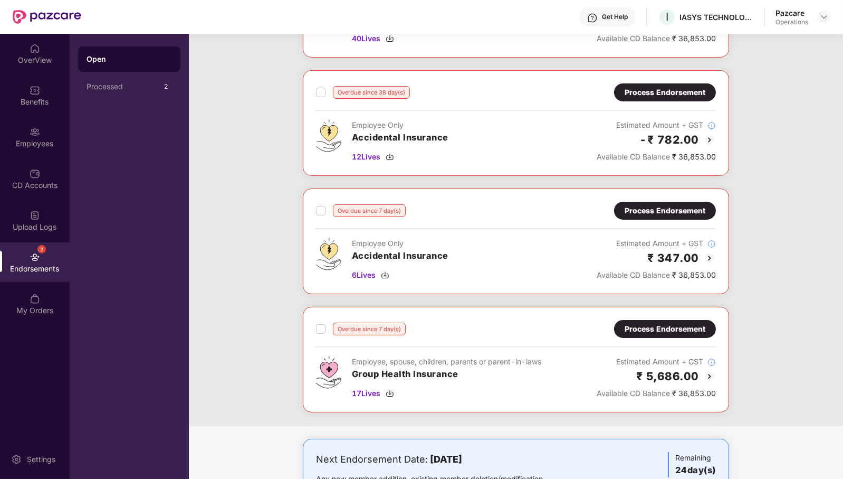
scroll to position [460, 0]
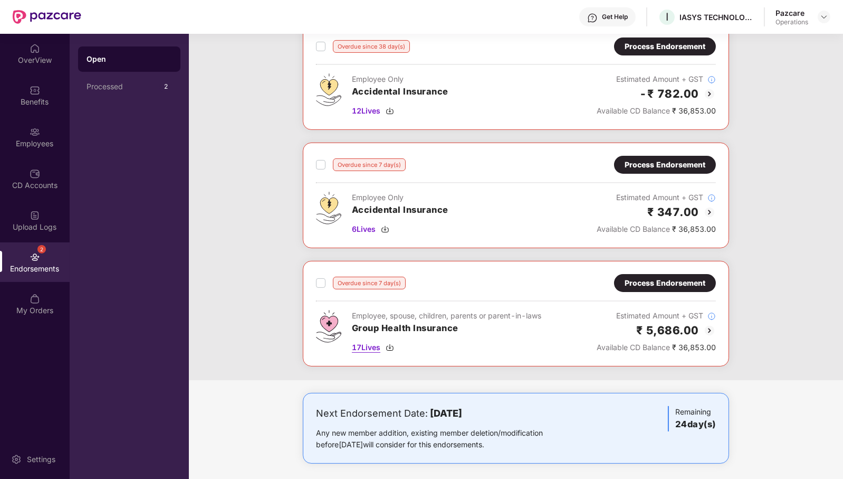
click at [366, 341] on span "17 Lives" at bounding box center [366, 347] width 28 height 12
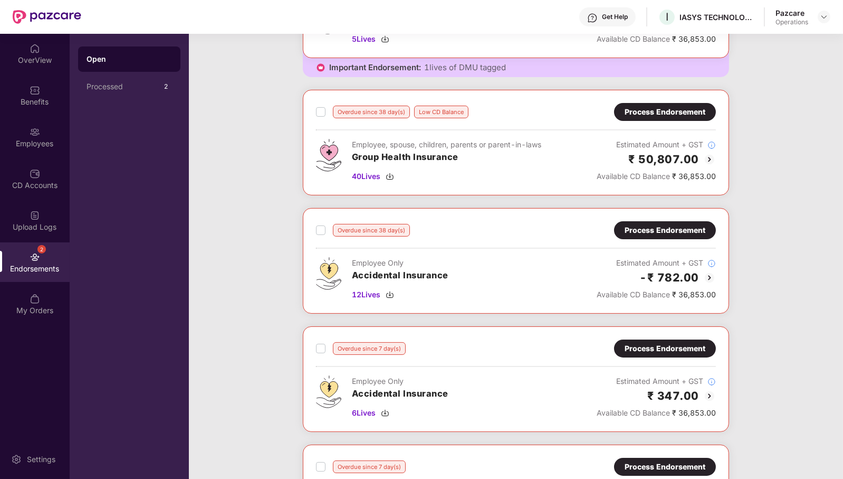
scroll to position [262, 0]
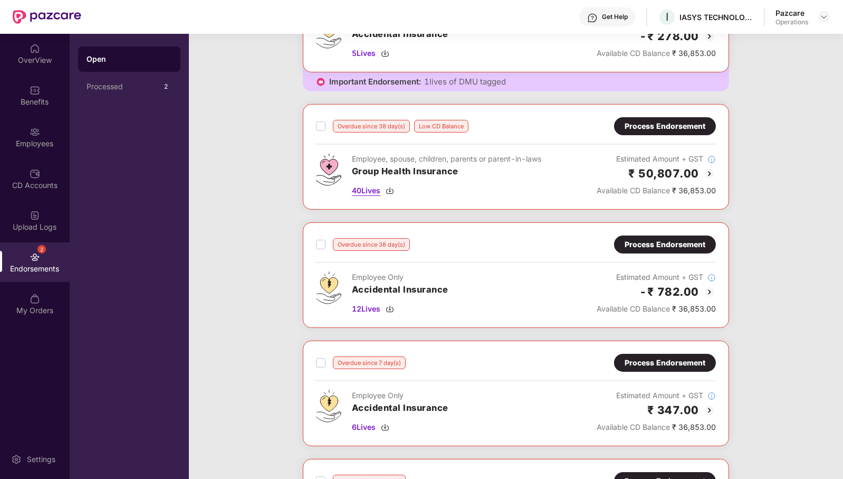
click at [371, 185] on span "40 Lives" at bounding box center [366, 191] width 28 height 12
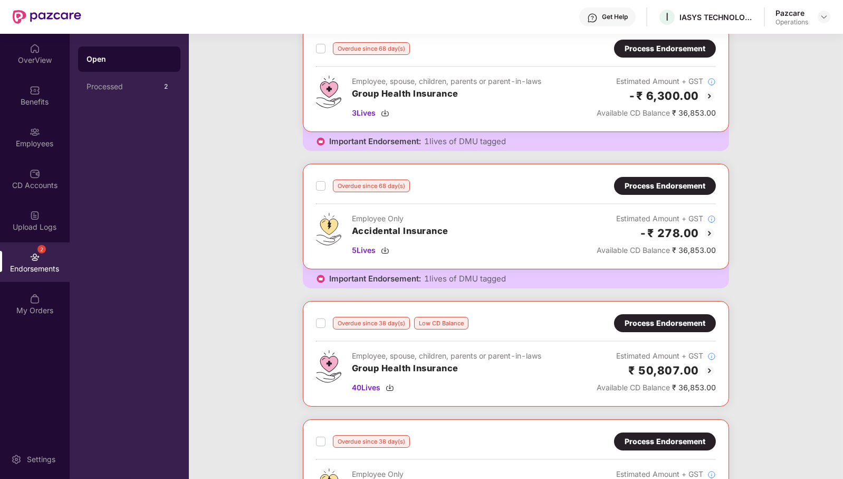
scroll to position [0, 0]
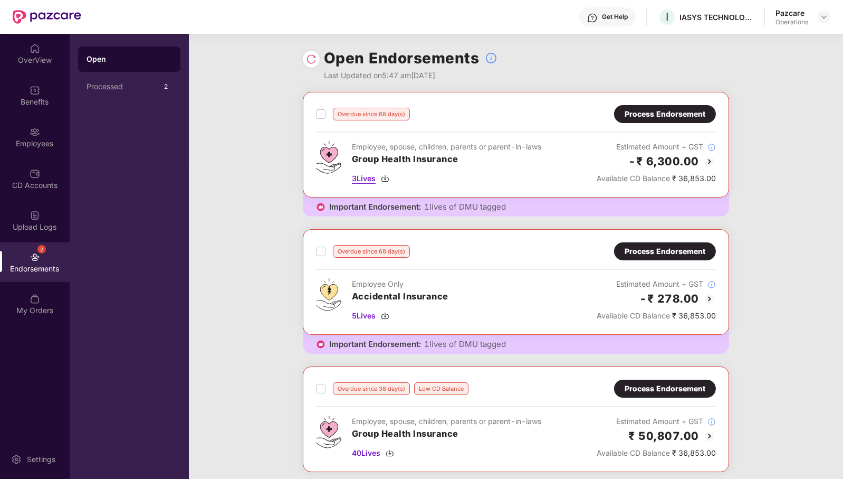
click at [360, 180] on span "3 Lives" at bounding box center [364, 179] width 24 height 12
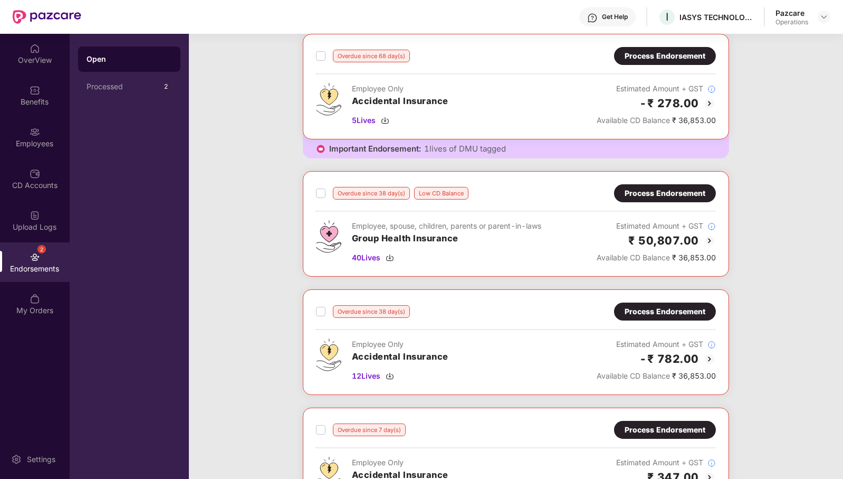
scroll to position [198, 0]
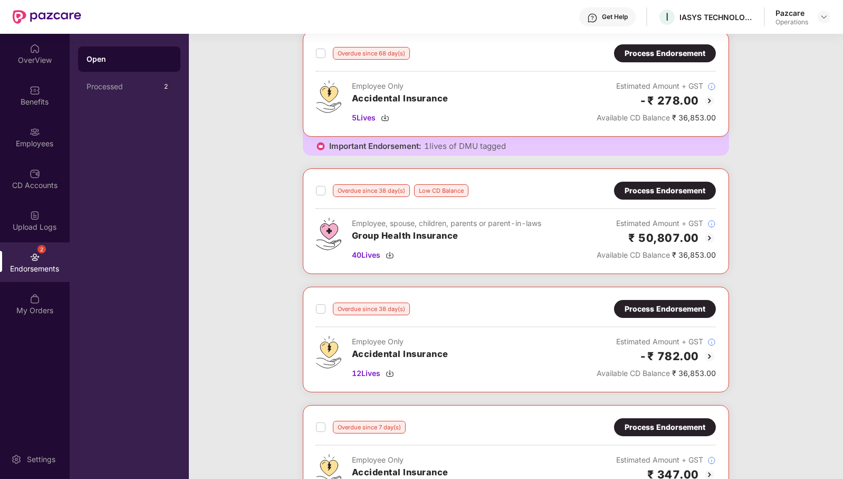
click at [676, 192] on div "Process Endorsement" at bounding box center [665, 191] width 81 height 12
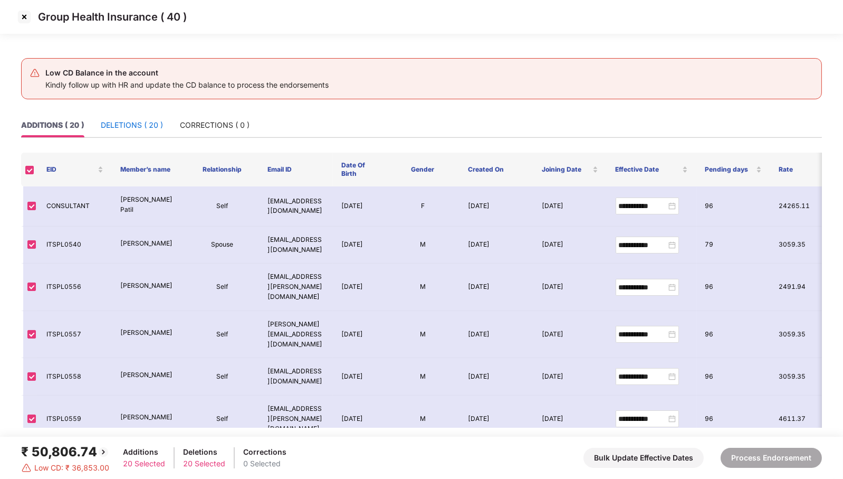
click at [158, 127] on div "DELETIONS ( 20 )" at bounding box center [132, 125] width 62 height 12
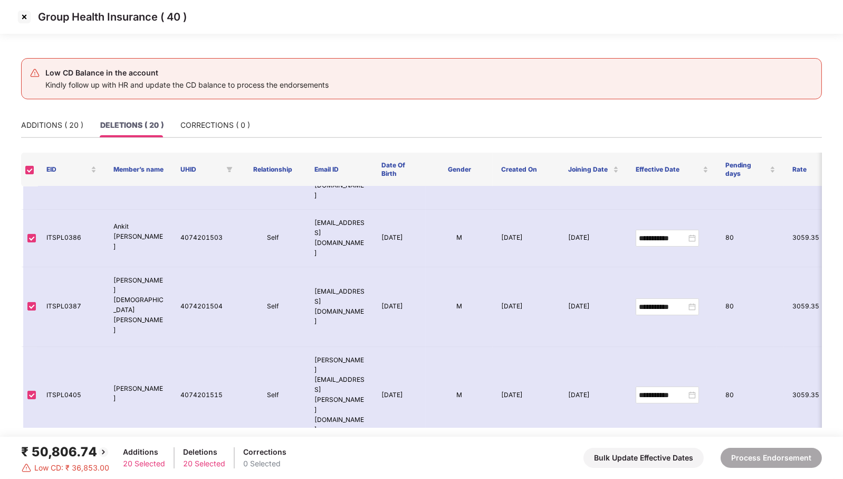
scroll to position [557, 0]
click at [21, 15] on img at bounding box center [24, 16] width 17 height 17
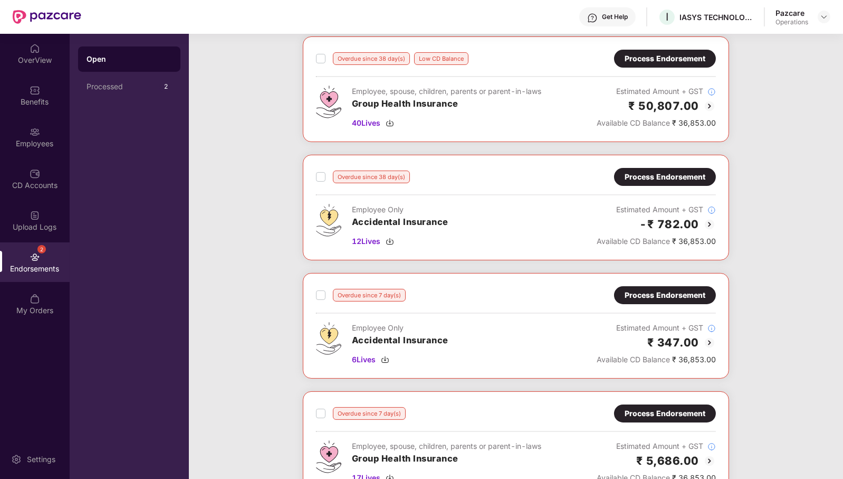
scroll to position [460, 0]
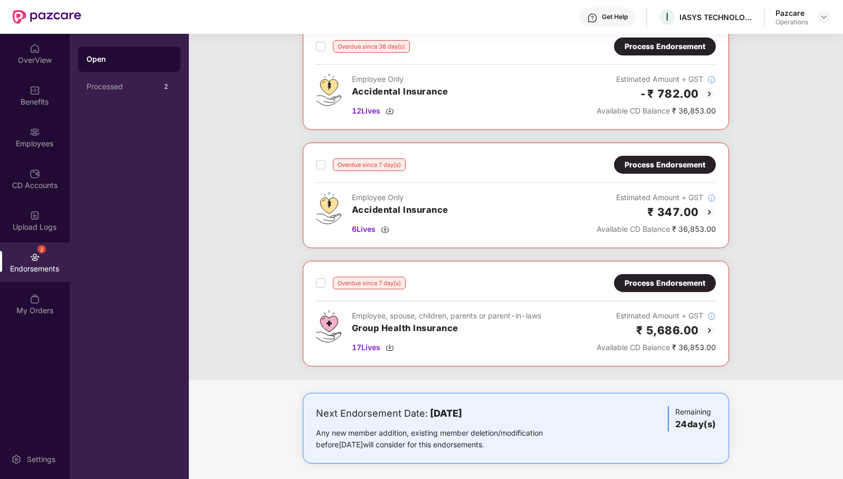
click at [648, 277] on div "Process Endorsement" at bounding box center [665, 283] width 81 height 12
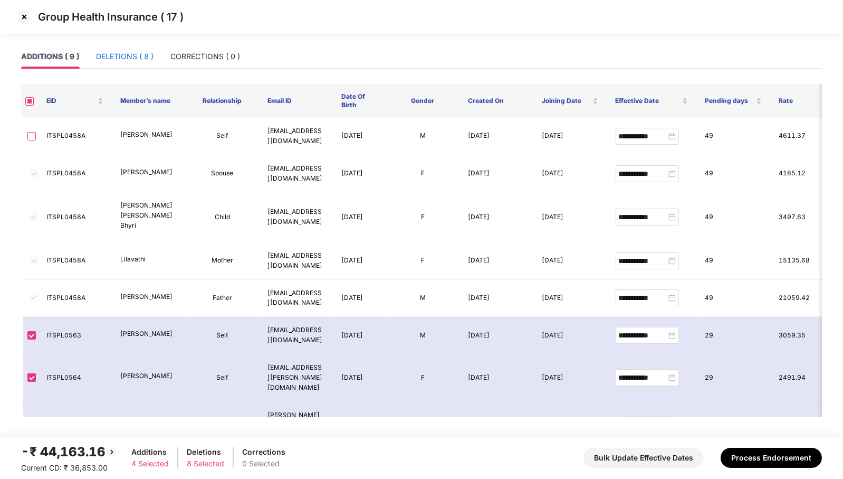
click at [121, 56] on div "DELETIONS ( 8 )" at bounding box center [125, 57] width 58 height 12
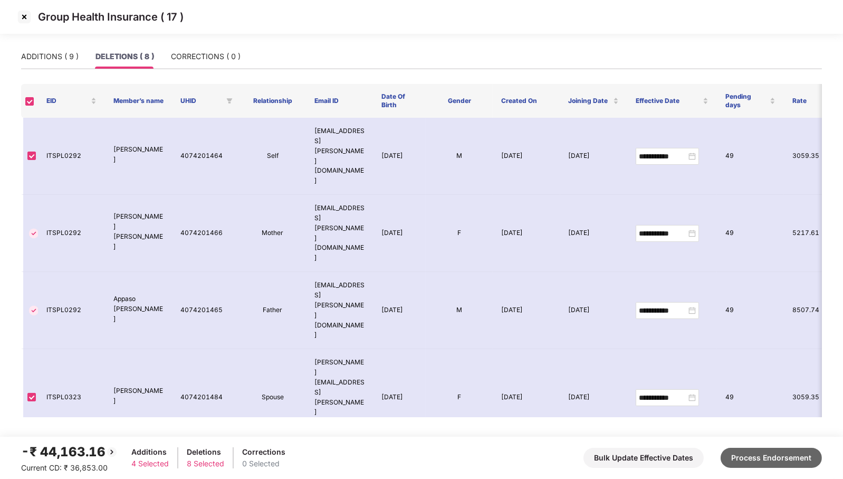
click at [773, 462] on button "Process Endorsement" at bounding box center [771, 457] width 101 height 20
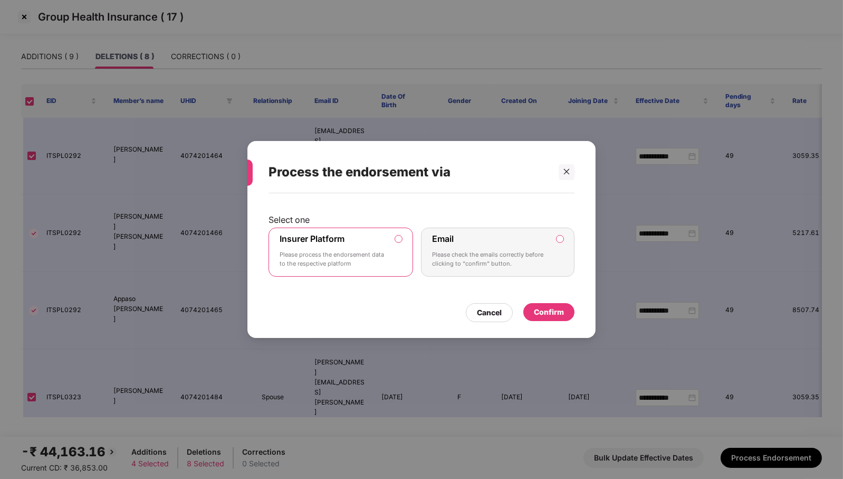
click at [549, 315] on div "Confirm" at bounding box center [549, 312] width 30 height 12
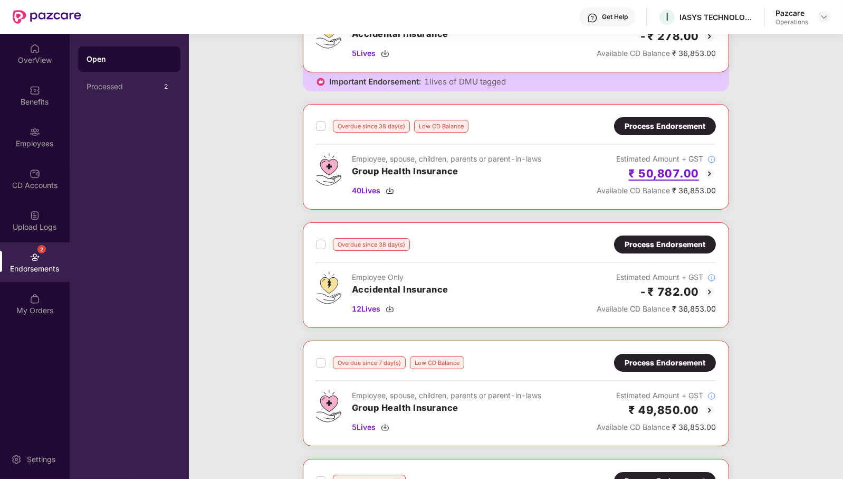
scroll to position [196, 0]
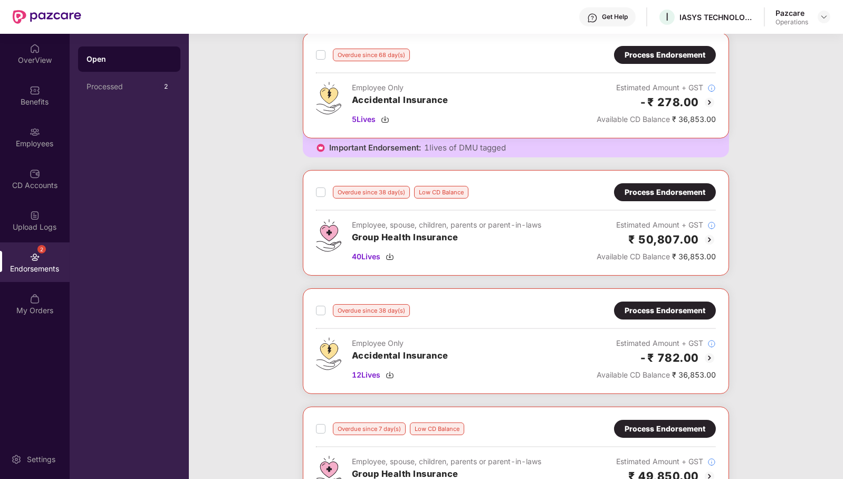
click at [664, 186] on div "Process Endorsement" at bounding box center [665, 192] width 81 height 12
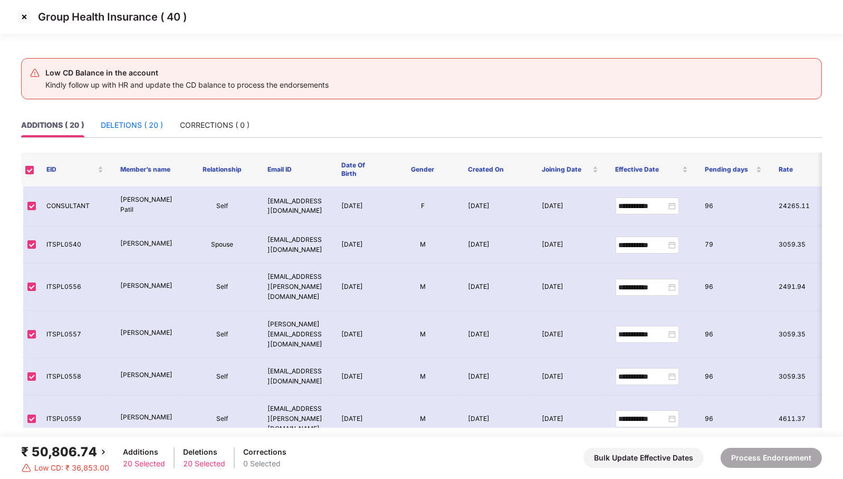
click at [138, 119] on div "DELETIONS ( 20 )" at bounding box center [132, 125] width 62 height 12
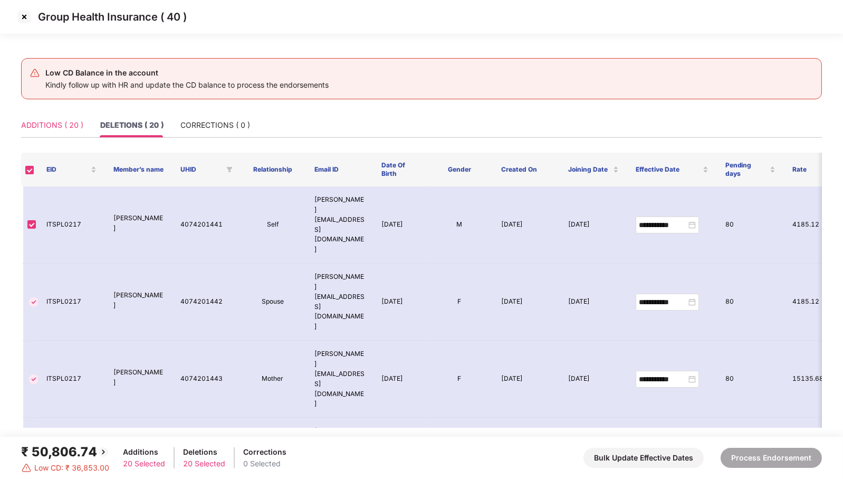
click at [62, 118] on div "ADDITIONS ( 20 )" at bounding box center [52, 125] width 62 height 24
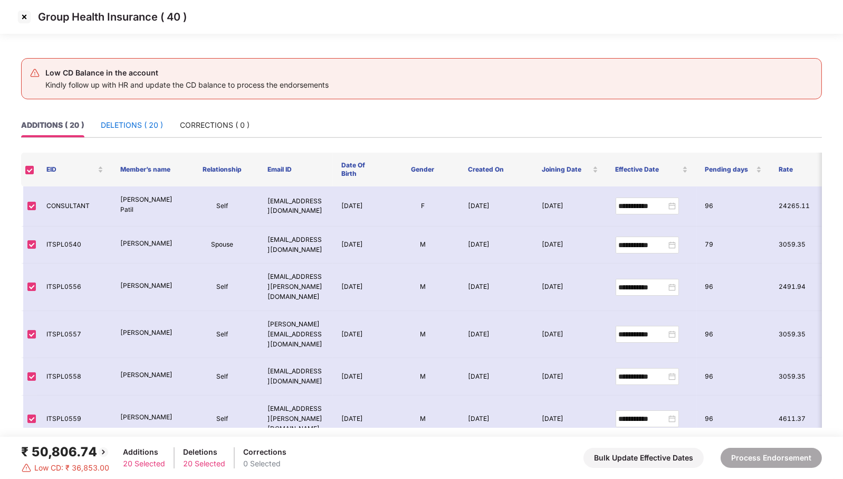
click at [138, 123] on div "DELETIONS ( 20 )" at bounding box center [132, 125] width 62 height 12
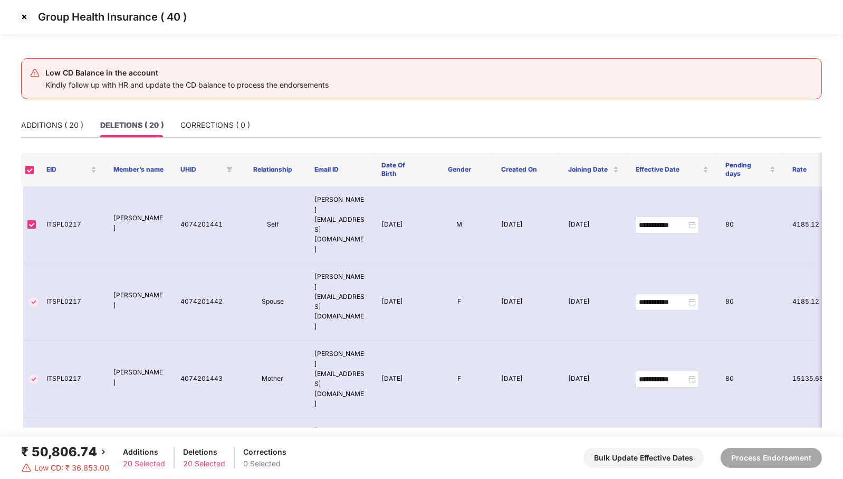
click at [24, 15] on img at bounding box center [24, 16] width 17 height 17
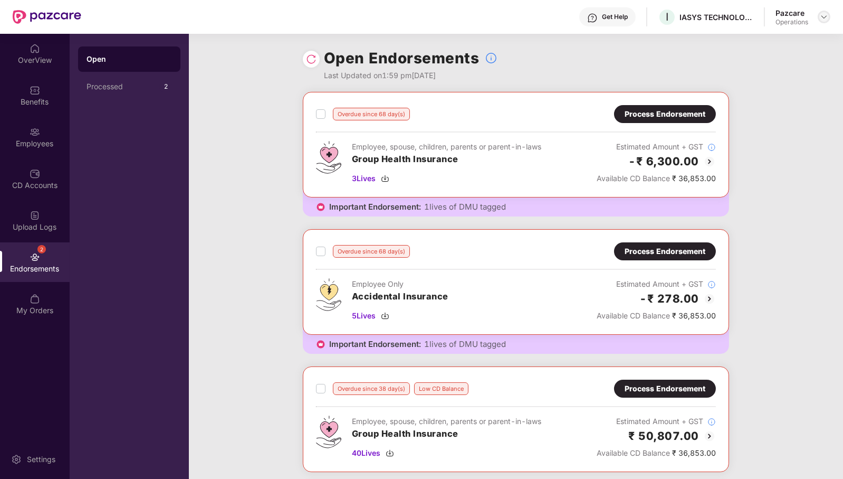
click at [820, 17] on img at bounding box center [824, 17] width 8 height 8
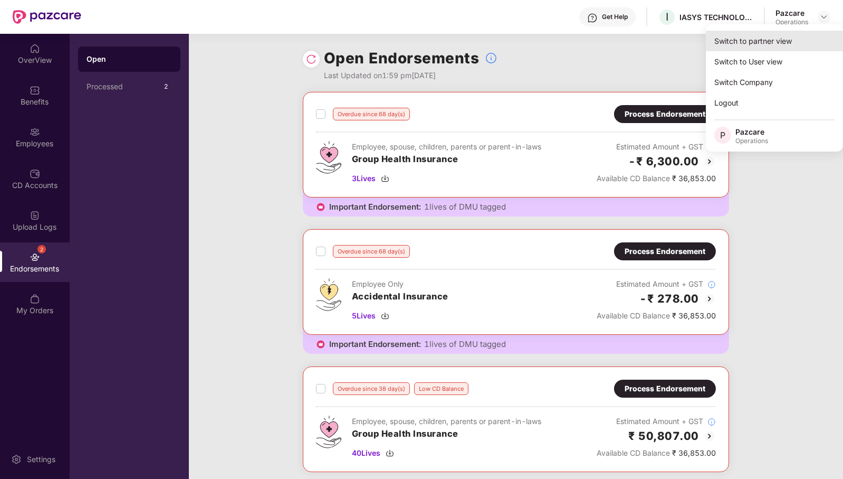
click at [770, 43] on div "Switch to partner view" at bounding box center [774, 41] width 137 height 21
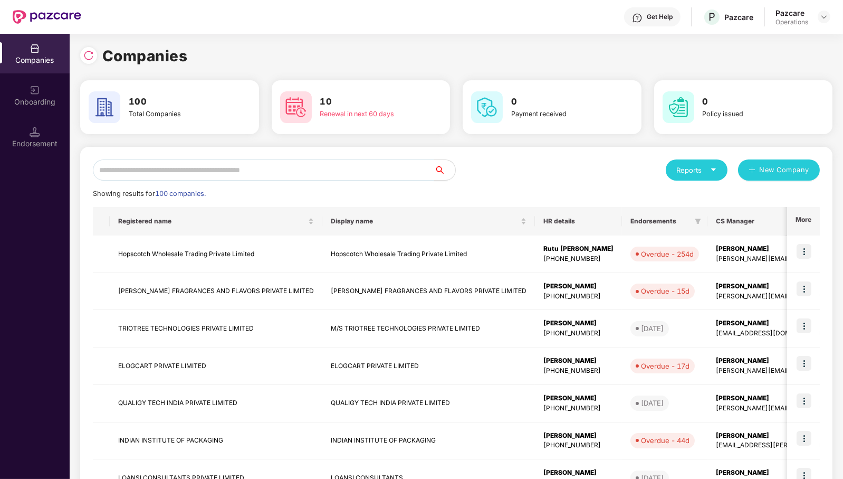
click at [303, 173] on input "text" at bounding box center [263, 169] width 341 height 21
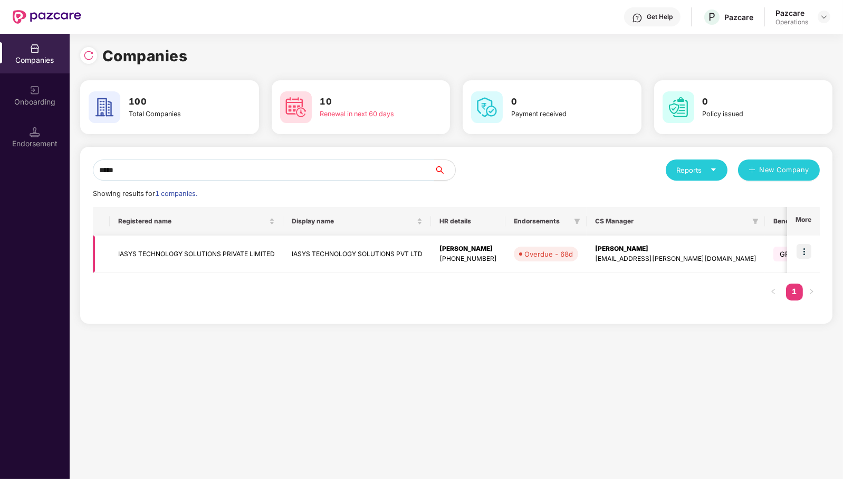
type input "*****"
click at [173, 256] on td "IASYS TECHNOLOGY SOLUTIONS PRIVATE LIMITED" at bounding box center [197, 253] width 174 height 37
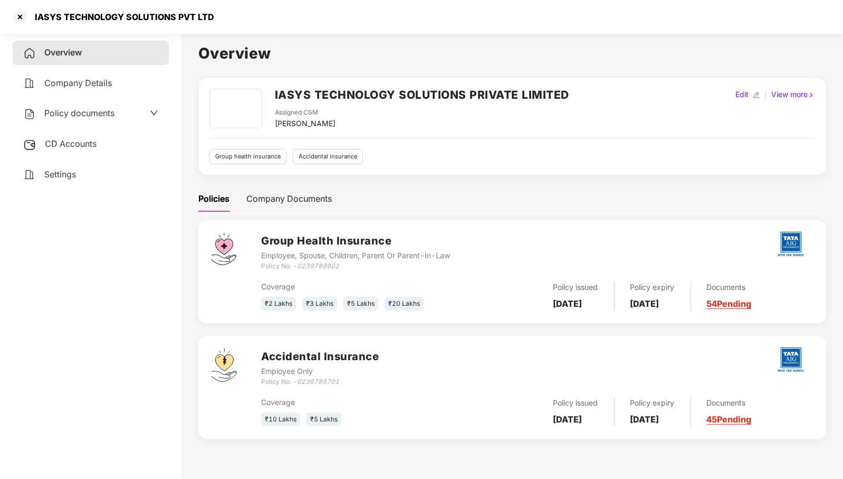
click at [83, 143] on span "CD Accounts" at bounding box center [71, 143] width 52 height 11
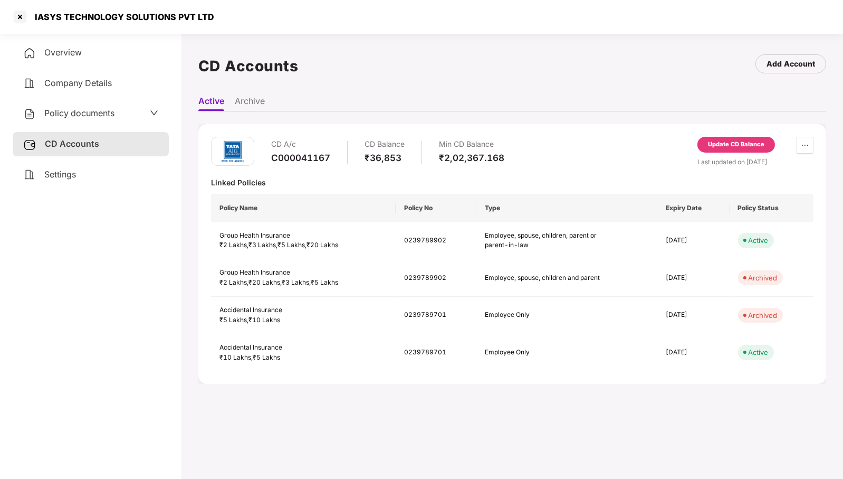
click at [736, 142] on div "Update CD Balance" at bounding box center [736, 144] width 56 height 9
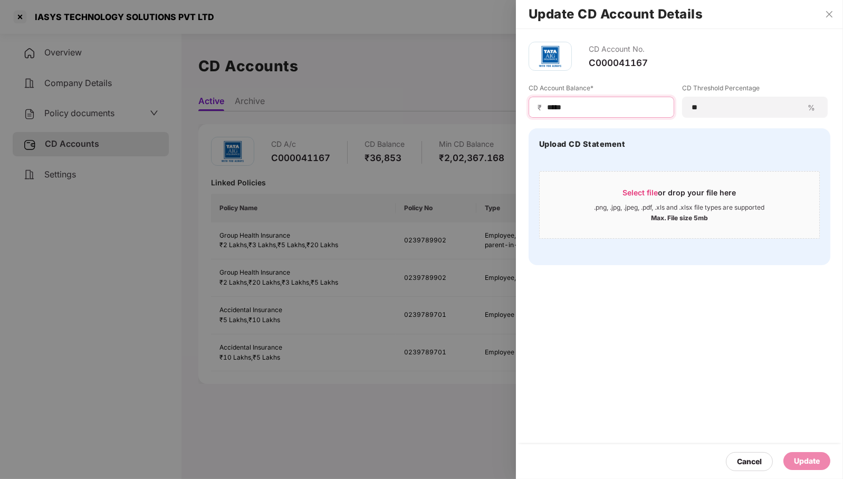
click at [579, 107] on input "*****" at bounding box center [605, 107] width 119 height 11
type input "******"
click at [810, 462] on div "Update" at bounding box center [807, 461] width 26 height 12
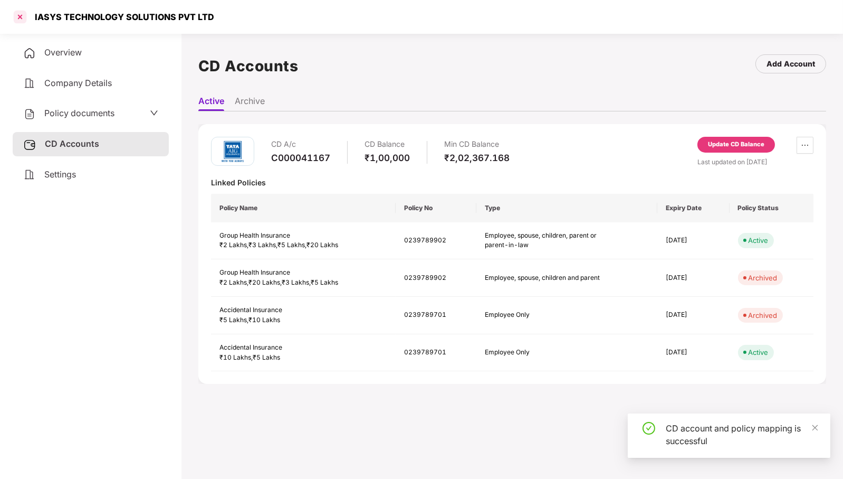
click at [22, 15] on div at bounding box center [20, 16] width 17 height 17
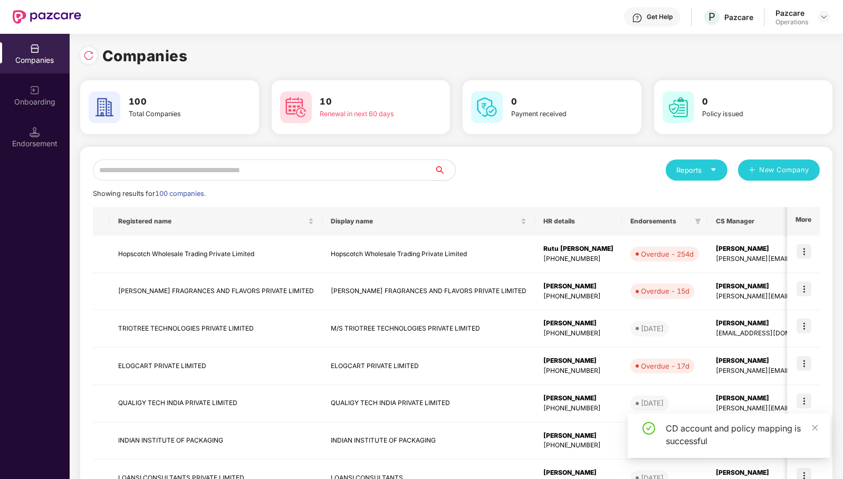
click at [337, 168] on input "text" at bounding box center [263, 169] width 341 height 21
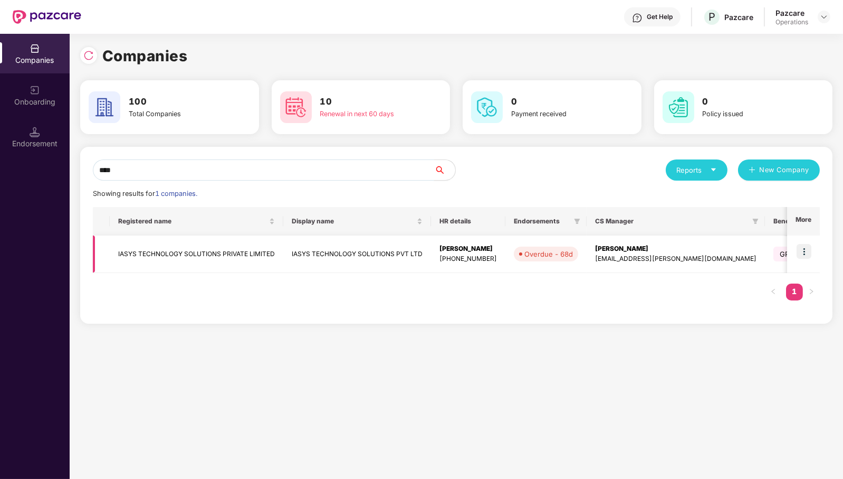
type input "****"
click at [808, 250] on img at bounding box center [804, 251] width 15 height 15
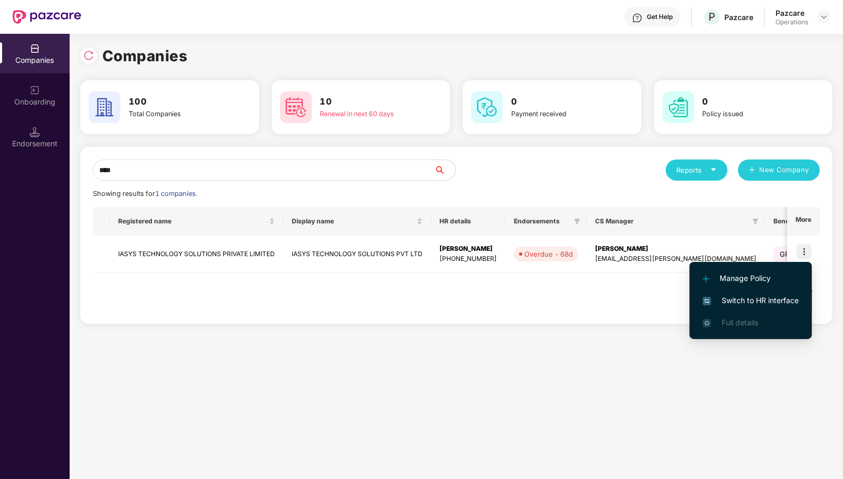
click at [797, 299] on span "Switch to HR interface" at bounding box center [751, 300] width 96 height 12
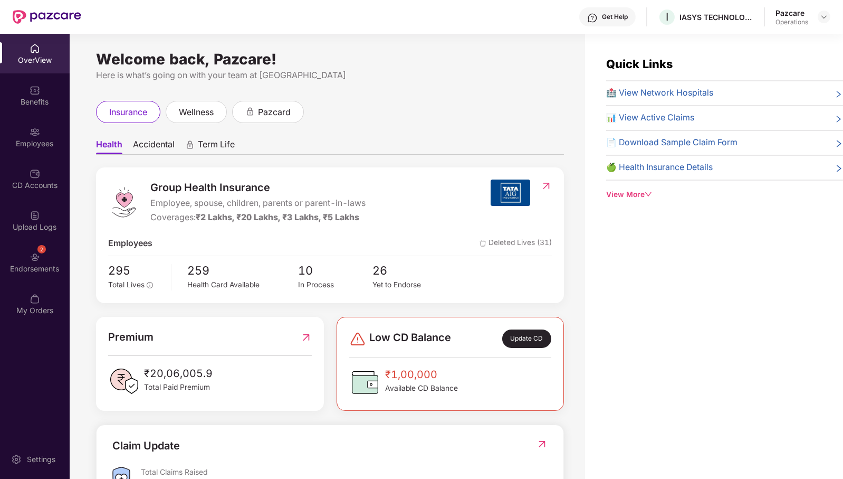
click at [39, 269] on div "Endorsements" at bounding box center [35, 268] width 70 height 11
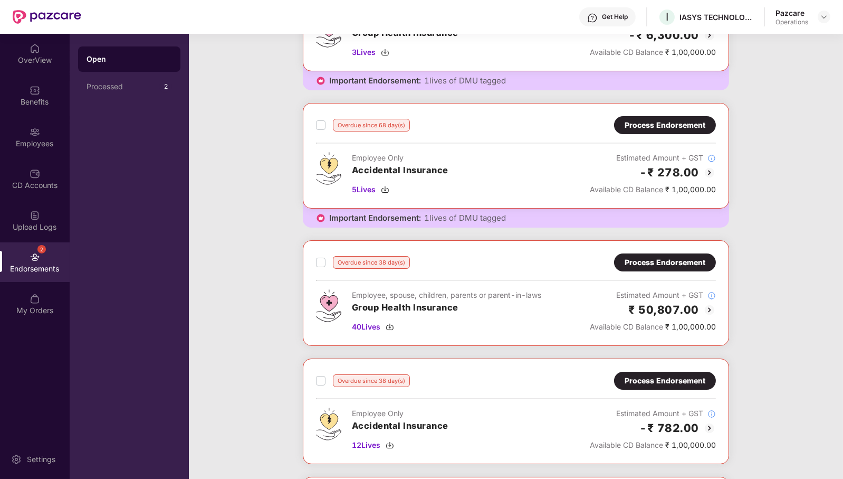
scroll to position [132, 0]
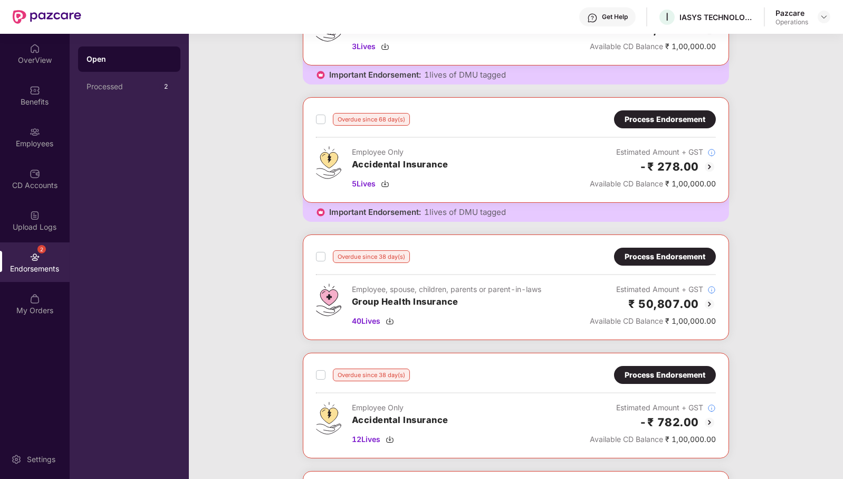
click at [654, 254] on div "Process Endorsement" at bounding box center [665, 257] width 81 height 12
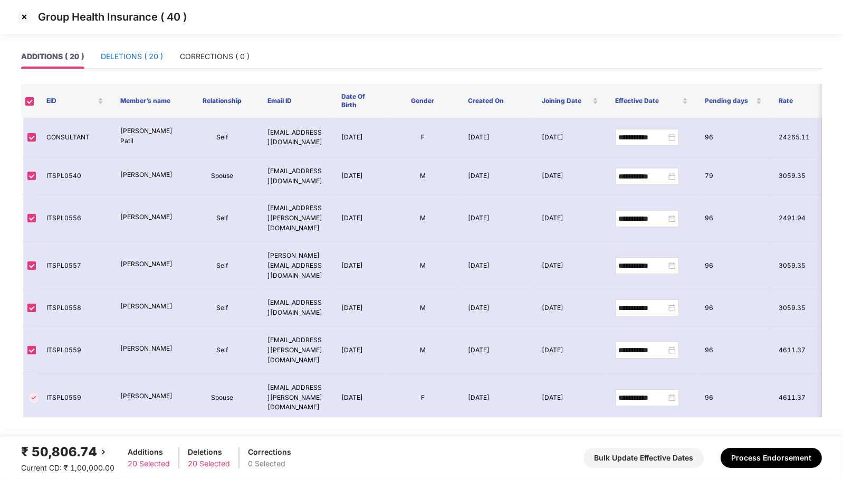
click at [132, 52] on div "DELETIONS ( 20 )" at bounding box center [132, 57] width 62 height 12
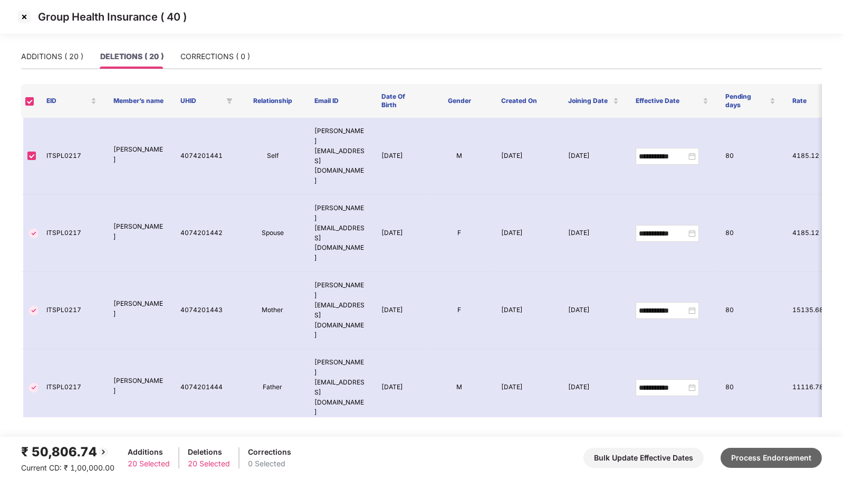
click at [772, 463] on button "Process Endorsement" at bounding box center [771, 457] width 101 height 20
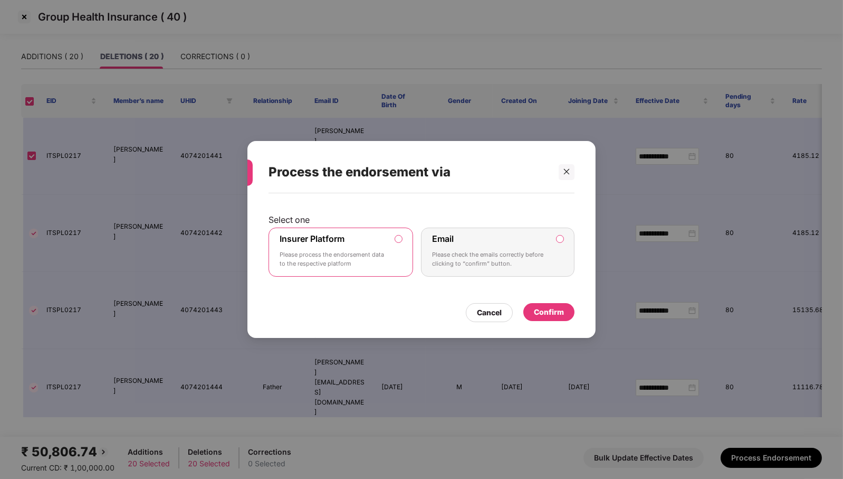
click at [552, 311] on div "Confirm" at bounding box center [549, 312] width 30 height 12
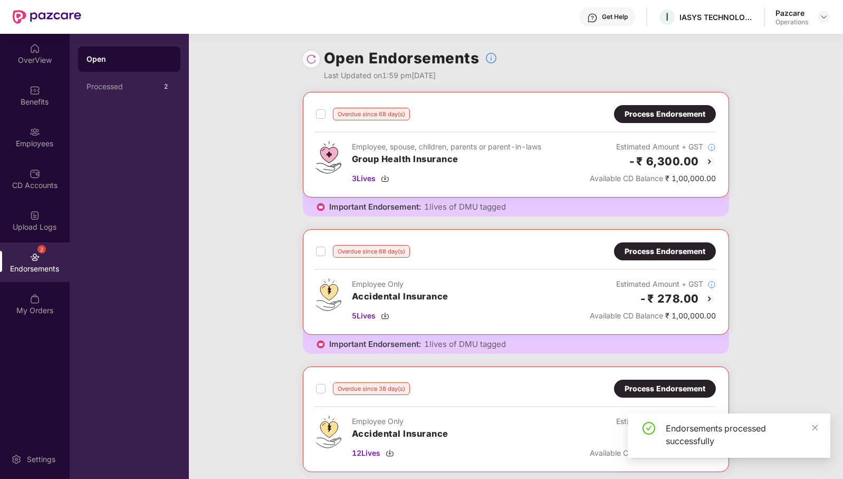
click at [673, 112] on div "Process Endorsement" at bounding box center [665, 114] width 81 height 12
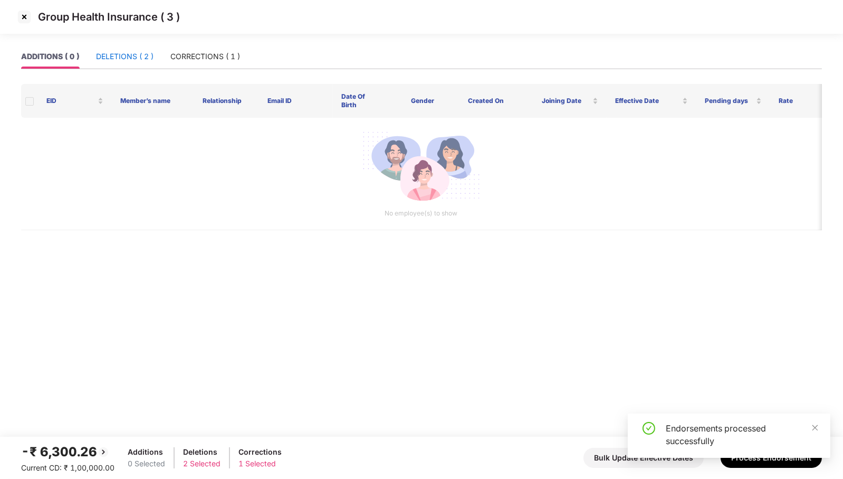
click at [116, 61] on div "DELETIONS ( 2 )" at bounding box center [125, 57] width 58 height 12
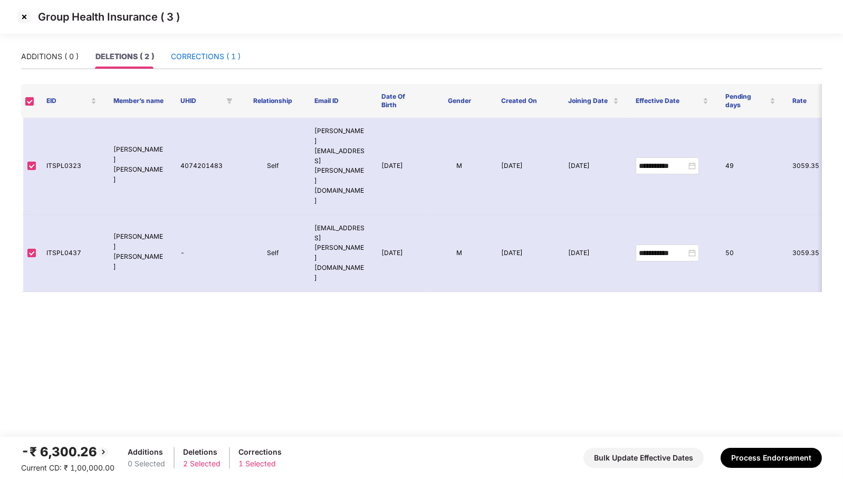
click at [206, 61] on div "CORRECTIONS ( 1 )" at bounding box center [206, 57] width 70 height 12
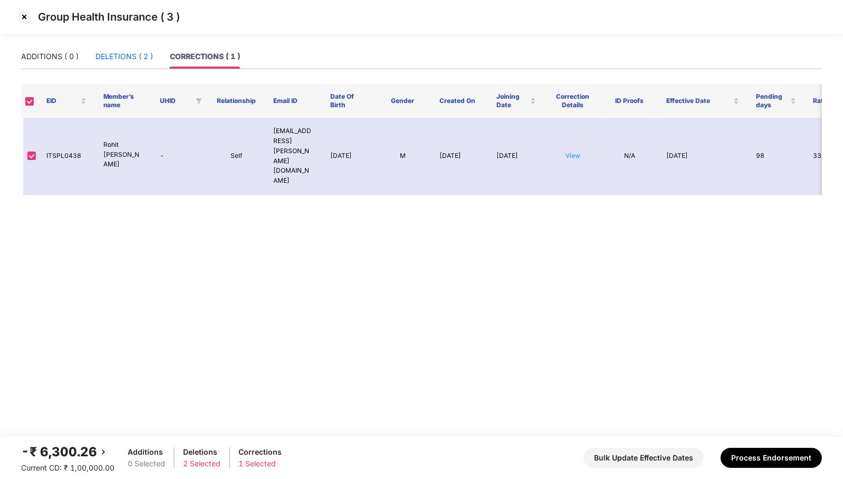
click at [117, 57] on div "DELETIONS ( 2 )" at bounding box center [124, 57] width 58 height 12
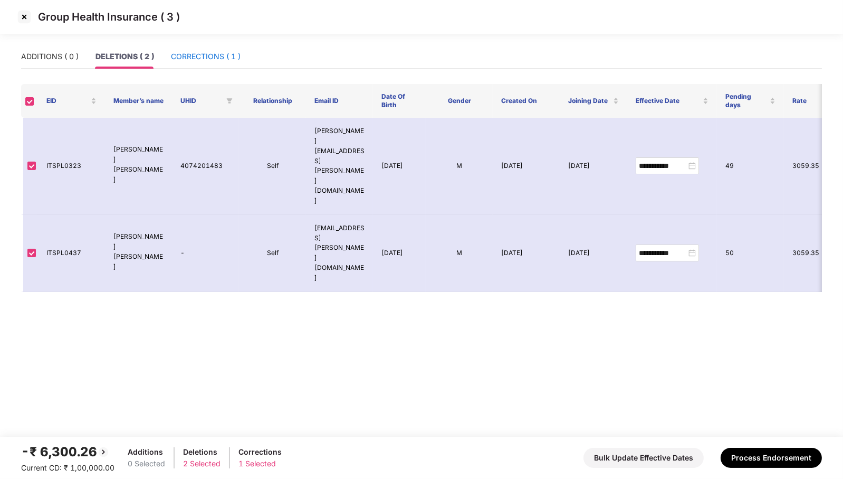
click at [208, 52] on div "CORRECTIONS ( 1 )" at bounding box center [206, 57] width 70 height 12
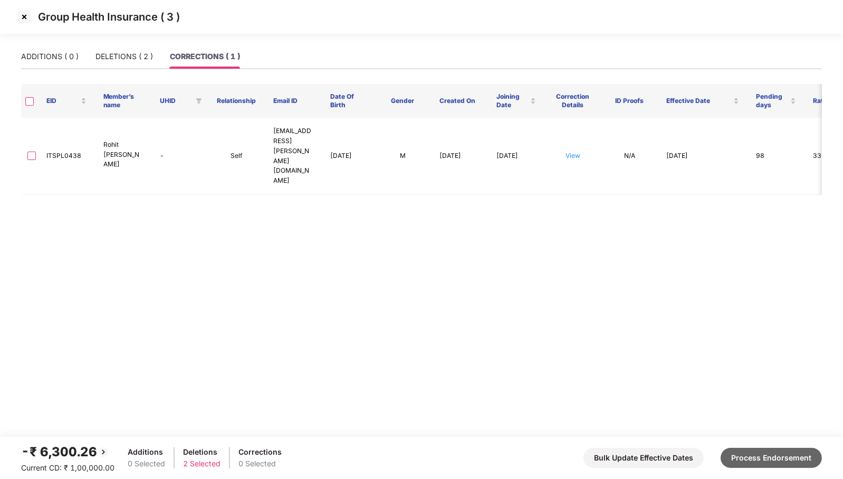
click at [784, 457] on button "Process Endorsement" at bounding box center [771, 457] width 101 height 20
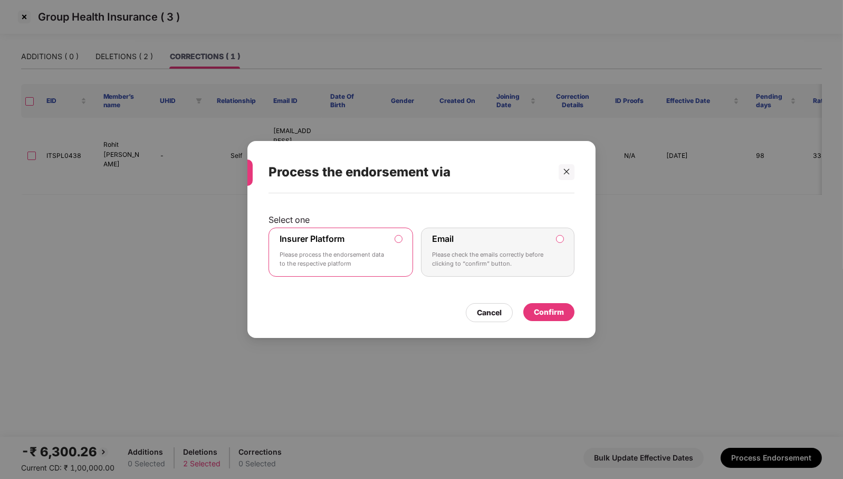
click at [554, 315] on div "Confirm" at bounding box center [549, 312] width 30 height 12
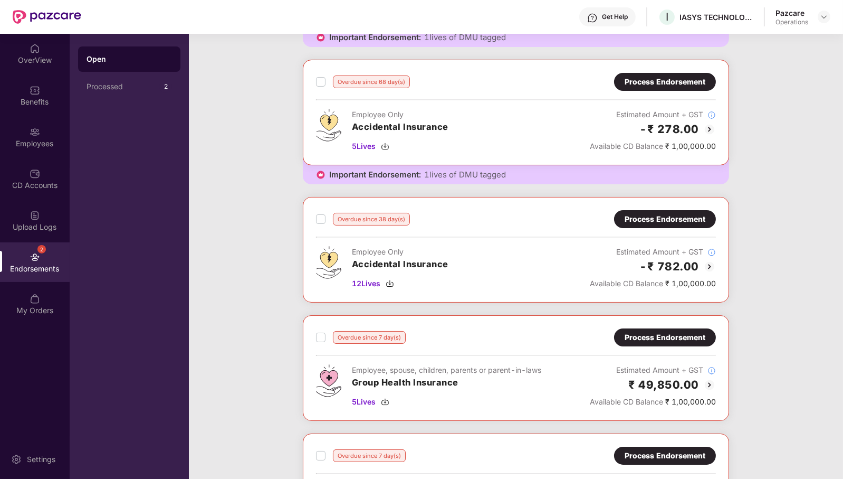
scroll to position [79, 0]
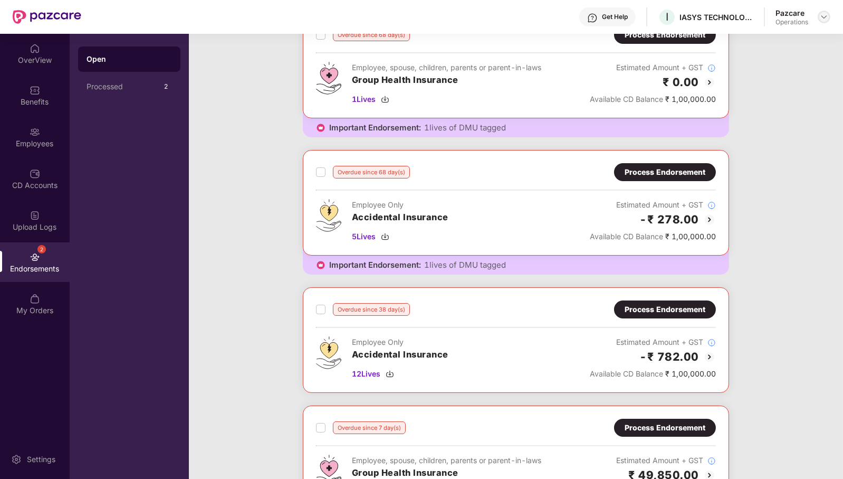
click at [825, 19] on img at bounding box center [824, 17] width 8 height 8
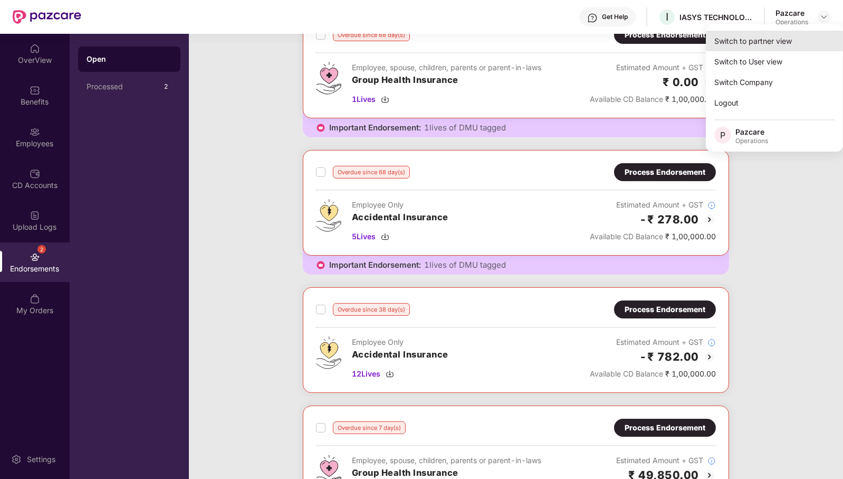
click at [774, 41] on div "Switch to partner view" at bounding box center [774, 41] width 137 height 21
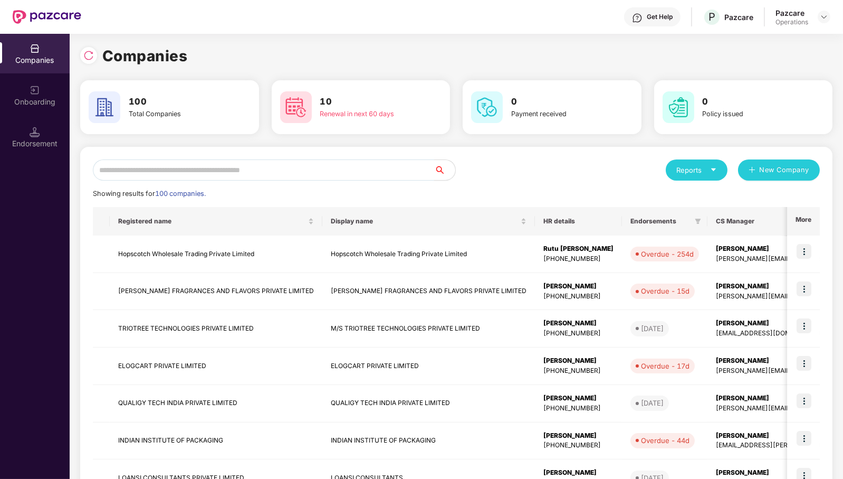
click at [288, 168] on input "text" at bounding box center [263, 169] width 341 height 21
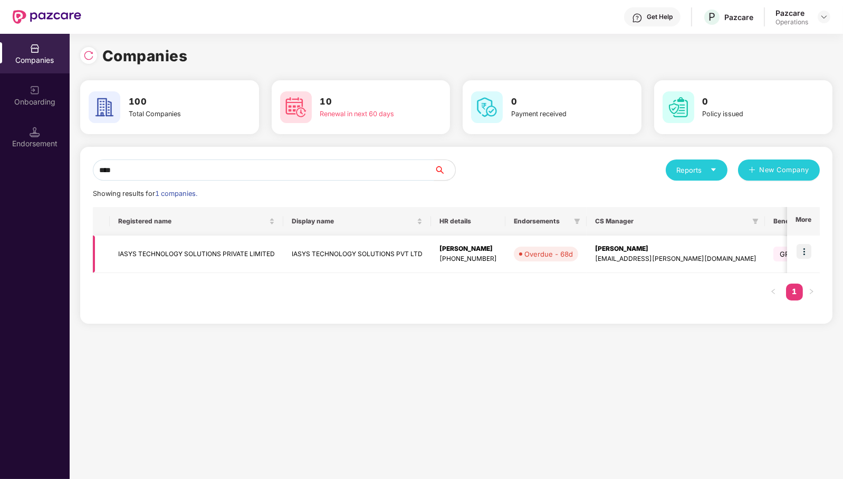
type input "****"
click at [232, 252] on td "IASYS TECHNOLOGY SOLUTIONS PRIVATE LIMITED" at bounding box center [197, 253] width 174 height 37
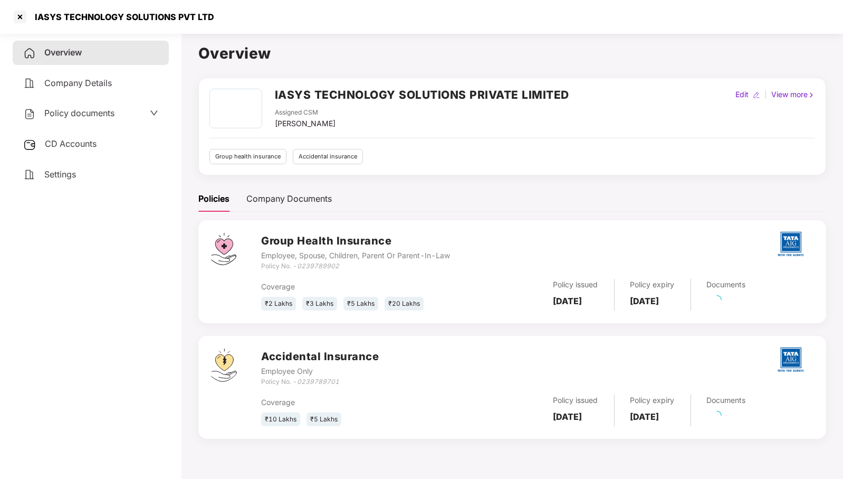
click at [79, 140] on span "CD Accounts" at bounding box center [71, 143] width 52 height 11
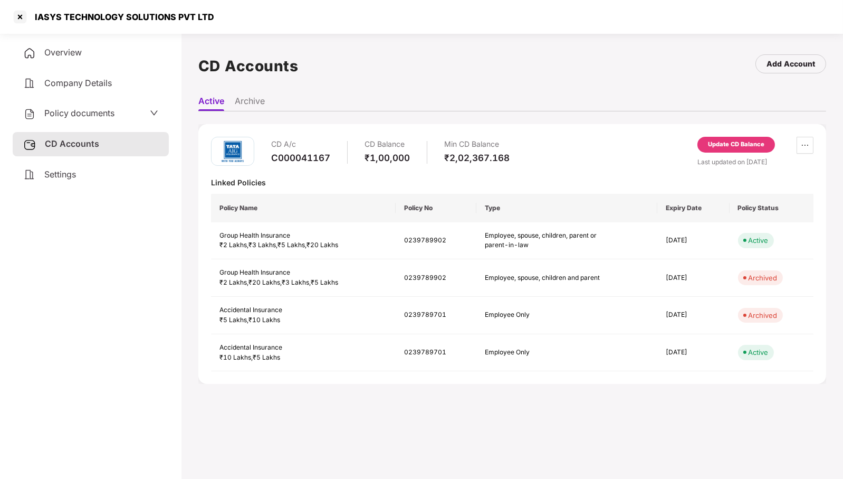
click at [738, 154] on div "Update CD Balance" at bounding box center [736, 147] width 78 height 20
click at [738, 146] on div "Update CD Balance" at bounding box center [736, 144] width 56 height 9
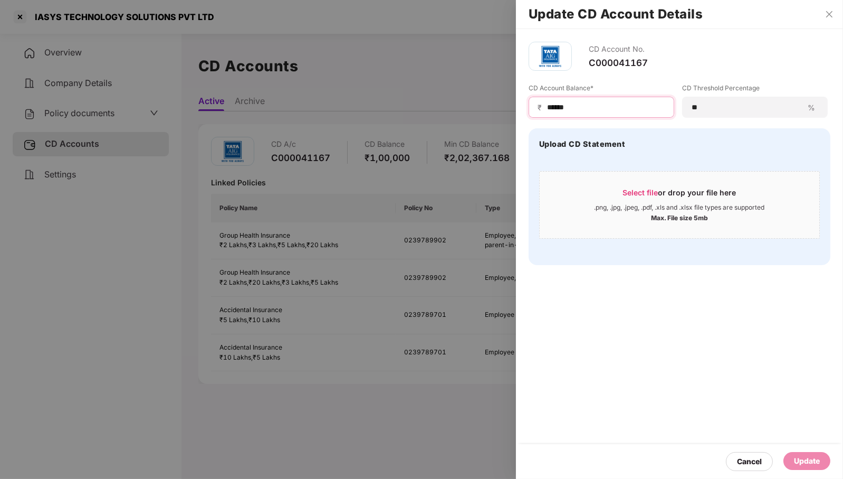
click at [616, 104] on input "******" at bounding box center [605, 107] width 119 height 11
type input "*****"
click at [797, 461] on div "Update" at bounding box center [807, 461] width 26 height 12
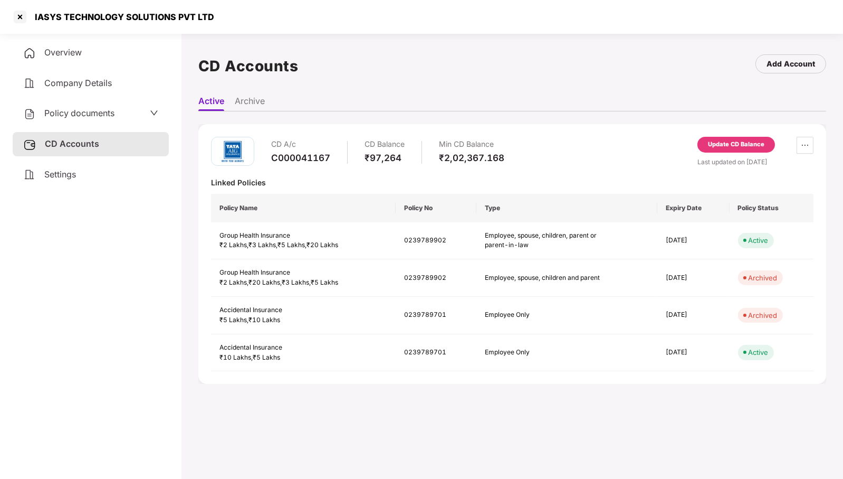
click at [93, 87] on span "Company Details" at bounding box center [78, 83] width 68 height 11
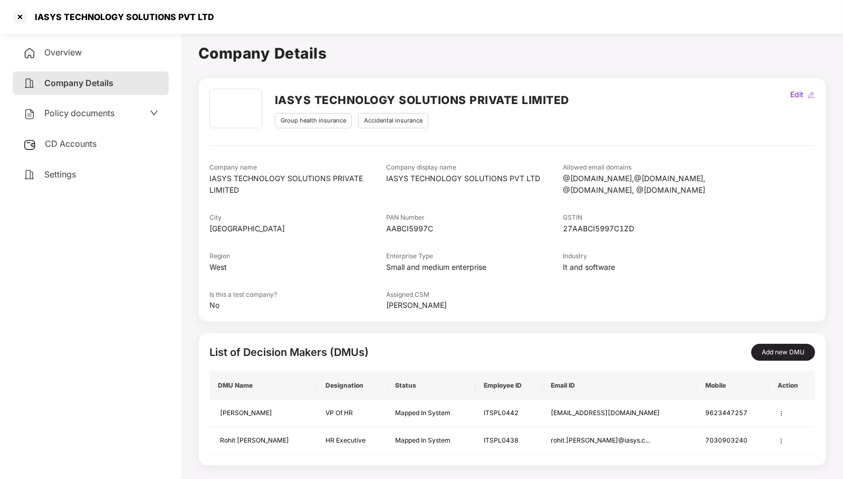
click at [88, 148] on span "CD Accounts" at bounding box center [71, 143] width 52 height 11
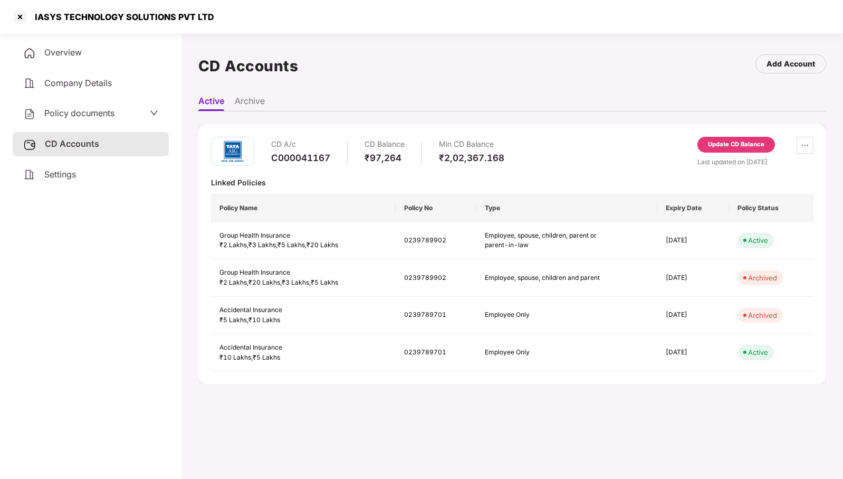
click at [101, 52] on div "Overview" at bounding box center [91, 53] width 156 height 24
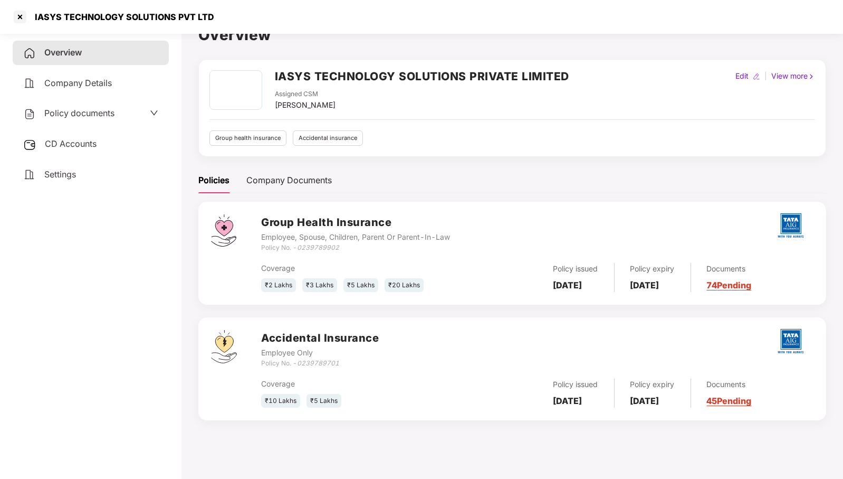
scroll to position [29, 0]
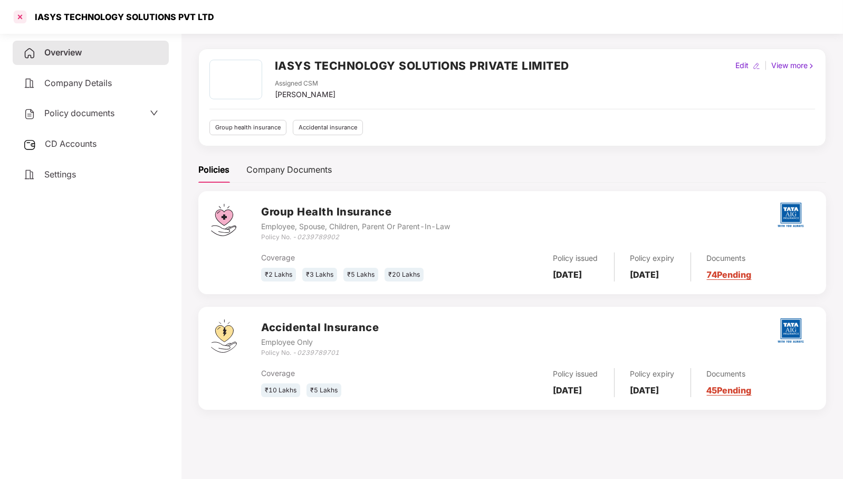
click at [22, 9] on div at bounding box center [20, 16] width 17 height 17
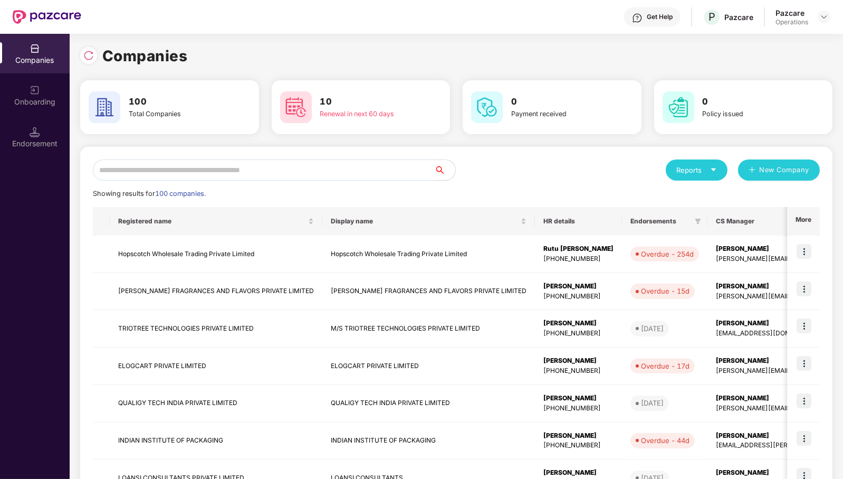
click at [269, 176] on input "text" at bounding box center [263, 169] width 341 height 21
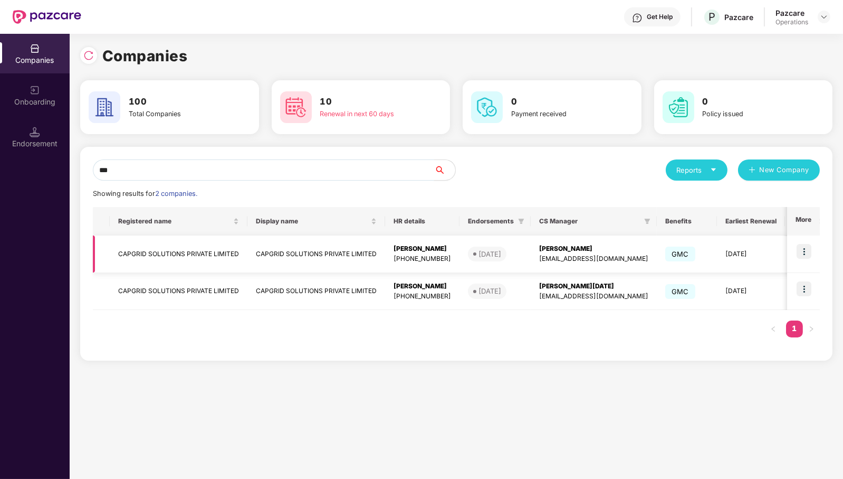
type input "***"
click at [148, 256] on td "CAPGRID SOLUTIONS PRIVATE LIMITED" at bounding box center [179, 253] width 138 height 37
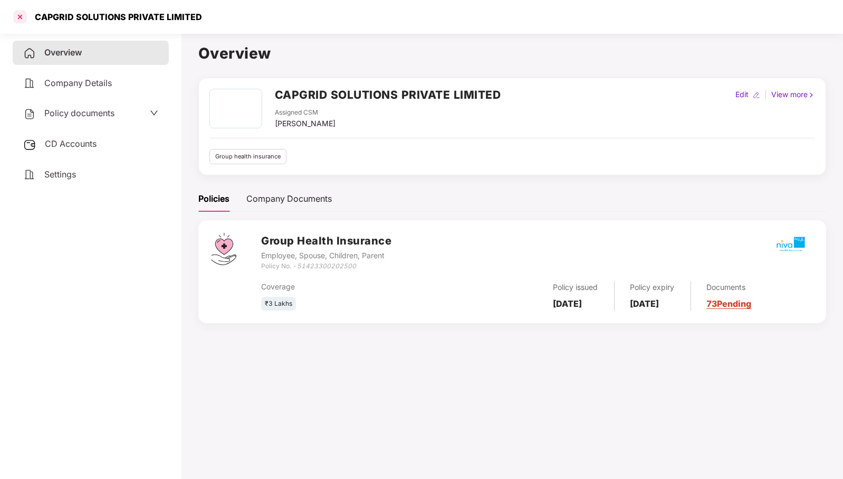
click at [26, 18] on div at bounding box center [20, 16] width 17 height 17
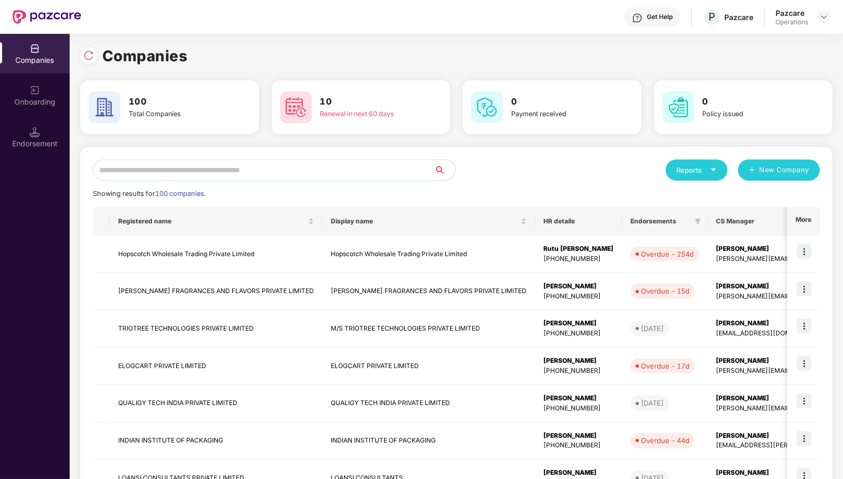
click at [263, 173] on input "text" at bounding box center [263, 169] width 341 height 21
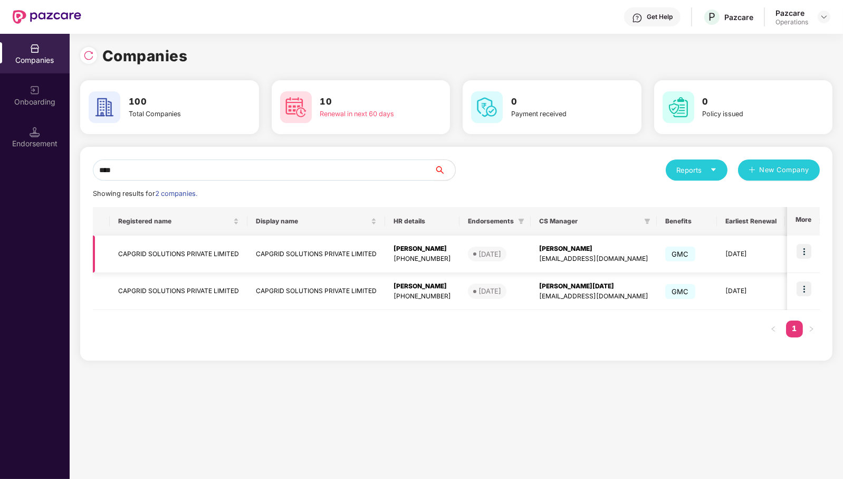
type input "****"
click at [806, 247] on img at bounding box center [804, 251] width 15 height 15
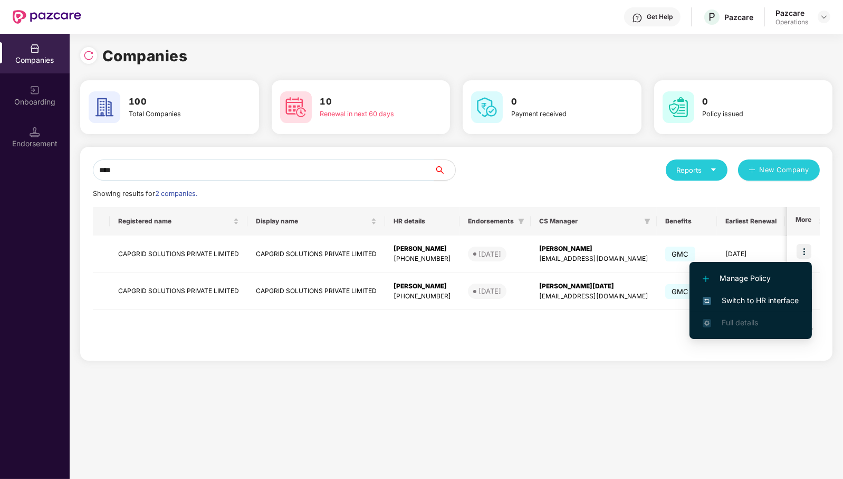
click at [773, 297] on span "Switch to HR interface" at bounding box center [751, 300] width 96 height 12
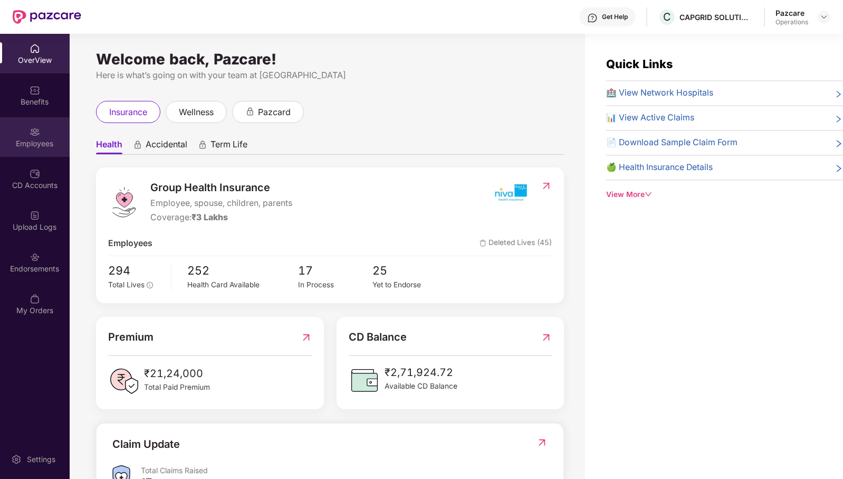
click at [40, 148] on div "Employees" at bounding box center [35, 143] width 70 height 11
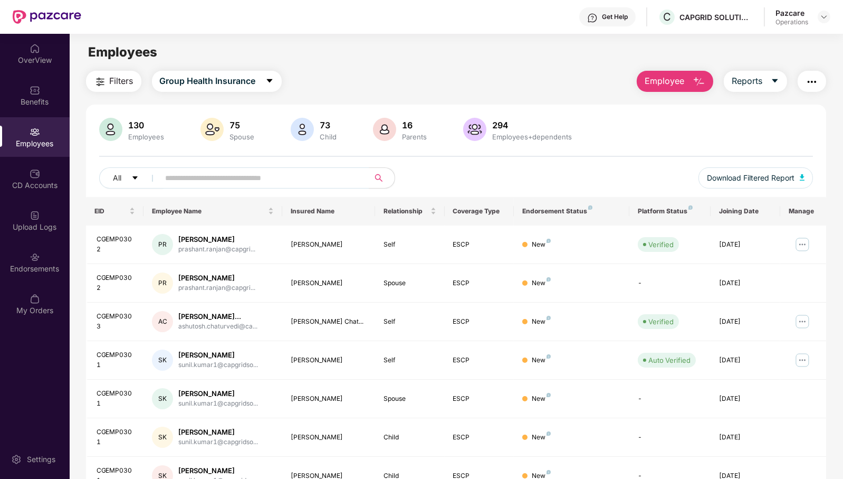
click at [128, 84] on span "Filters" at bounding box center [122, 80] width 24 height 13
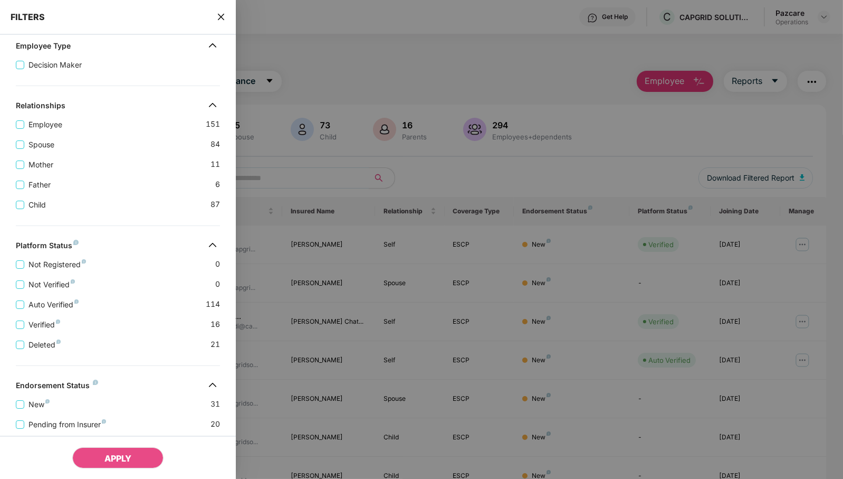
scroll to position [228, 0]
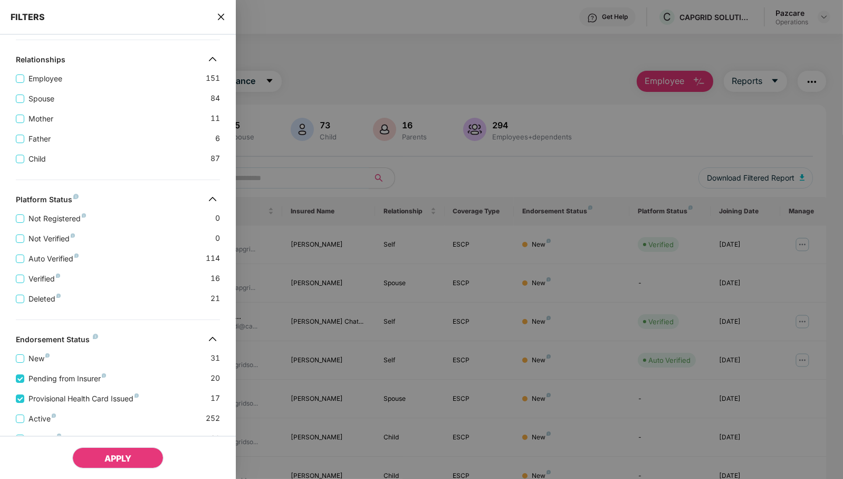
click at [110, 458] on span "APPLY" at bounding box center [117, 458] width 27 height 11
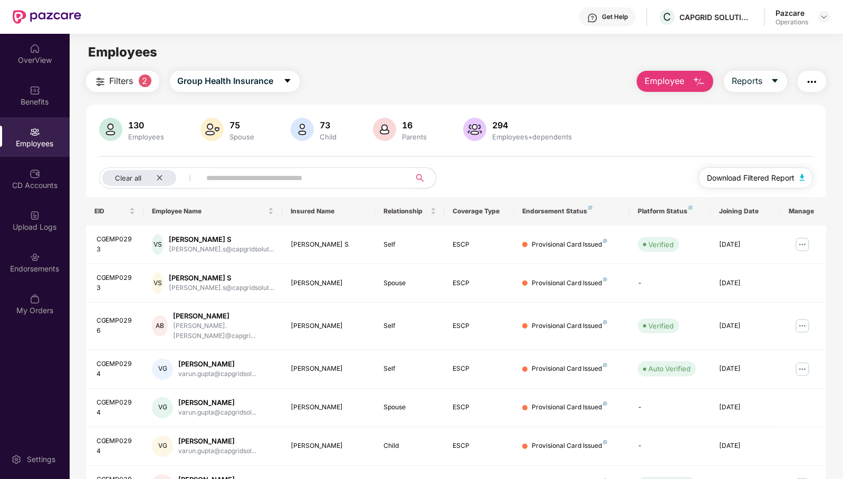
click at [758, 176] on span "Download Filtered Report" at bounding box center [751, 178] width 88 height 12
click at [816, 76] on img "button" at bounding box center [812, 81] width 13 height 13
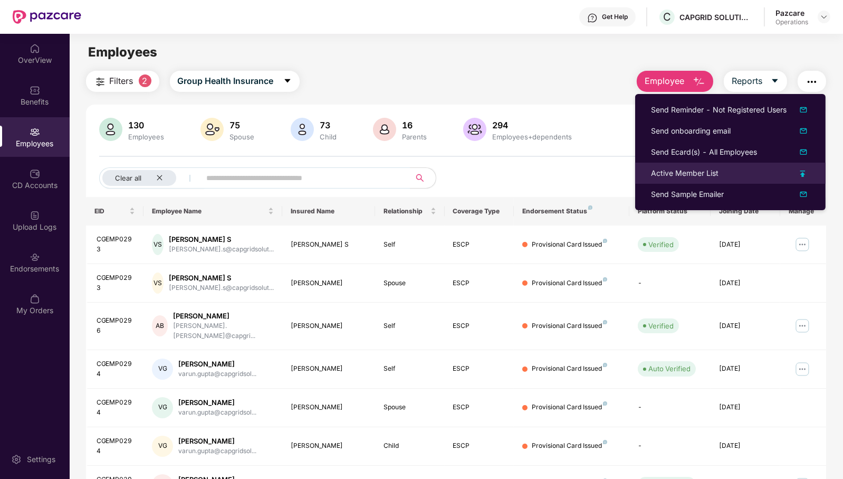
click at [706, 177] on div "Active Member List" at bounding box center [685, 173] width 68 height 12
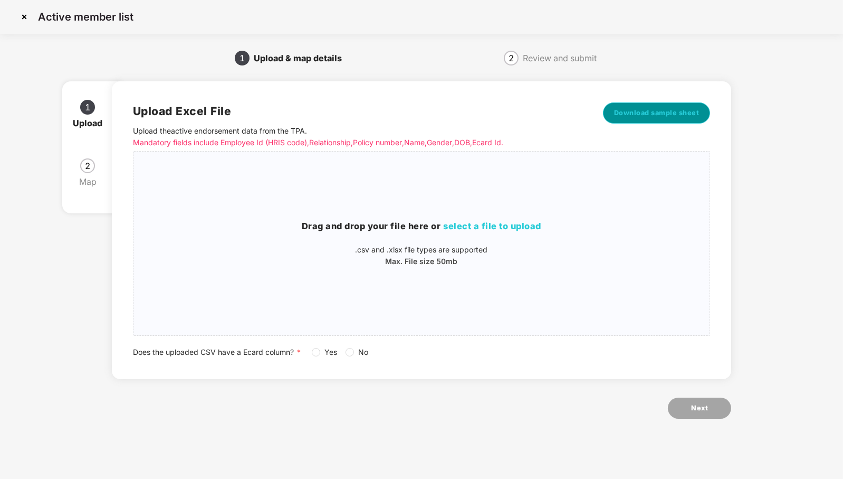
click at [653, 115] on span "Download sample sheet" at bounding box center [656, 113] width 85 height 11
click at [507, 221] on h3 "Drag and drop your file here or select a file to upload" at bounding box center [421, 226] width 577 height 14
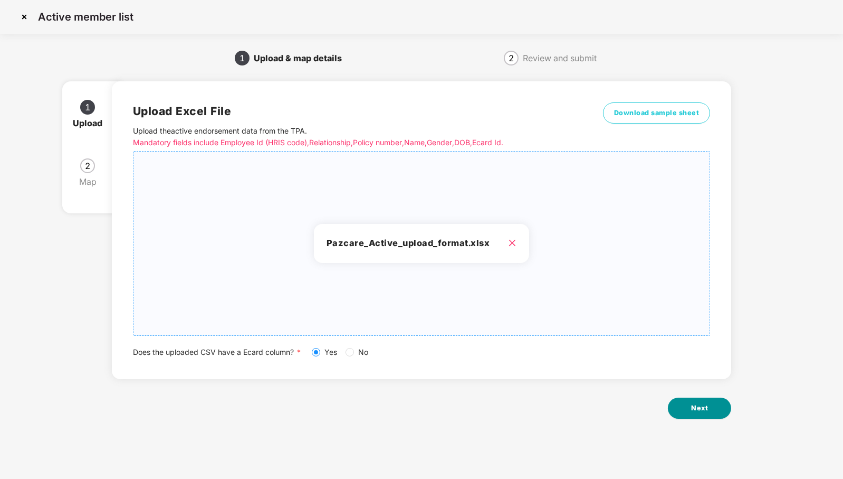
click at [710, 410] on button "Next" at bounding box center [699, 407] width 63 height 21
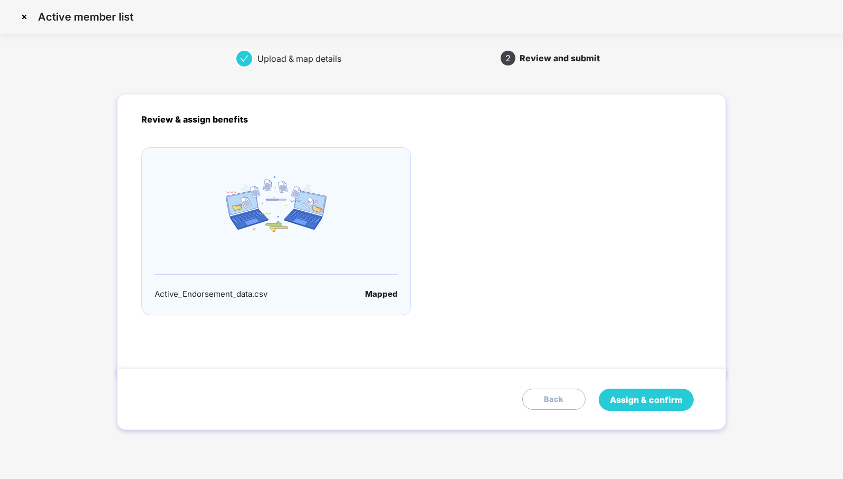
click at [660, 405] on span "Assign & confirm" at bounding box center [646, 399] width 73 height 13
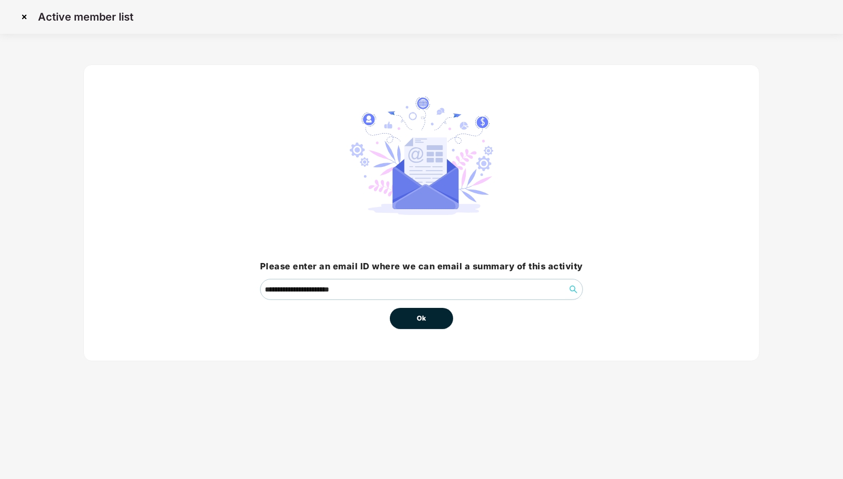
click at [430, 314] on button "Ok" at bounding box center [421, 318] width 63 height 21
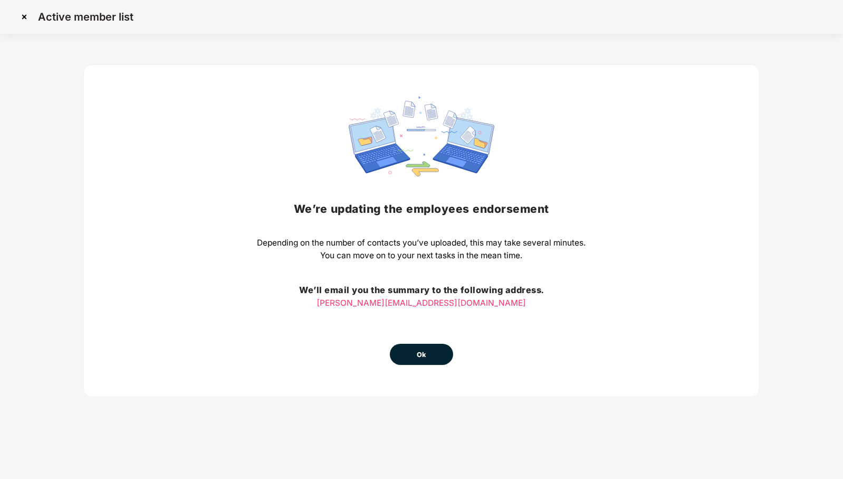
click at [432, 359] on button "Ok" at bounding box center [421, 353] width 63 height 21
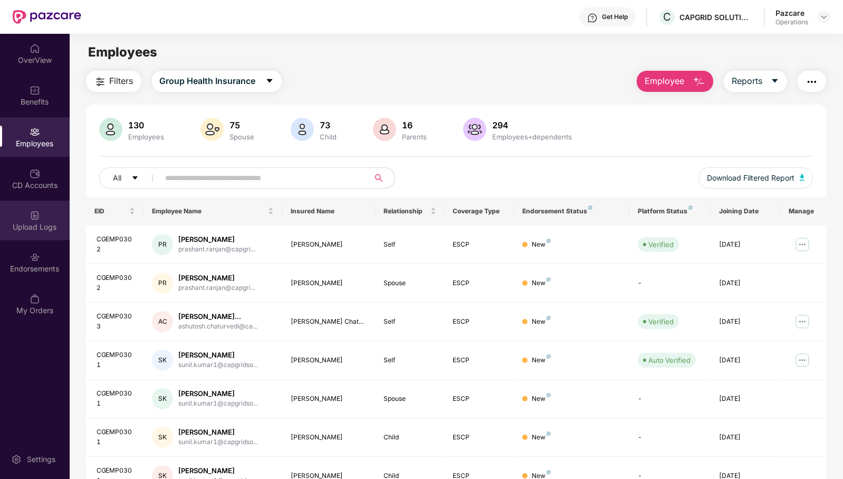
click at [33, 231] on div "Upload Logs" at bounding box center [35, 227] width 70 height 11
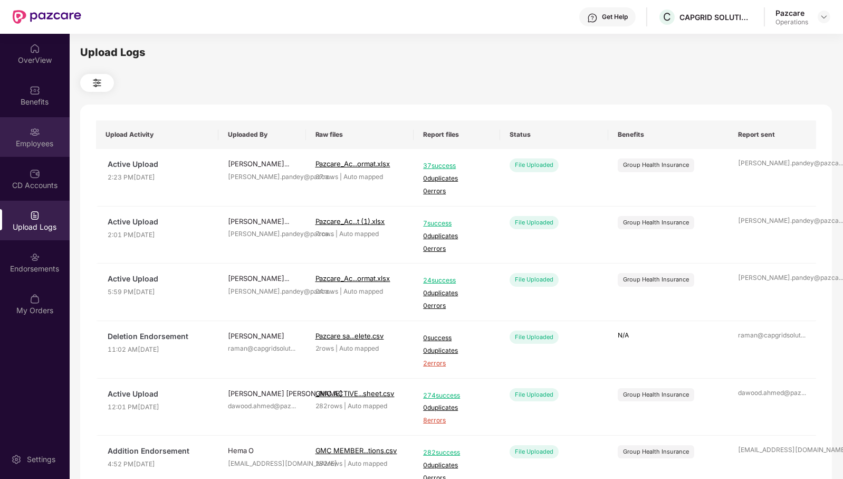
click at [43, 149] on div "Employees" at bounding box center [35, 137] width 70 height 40
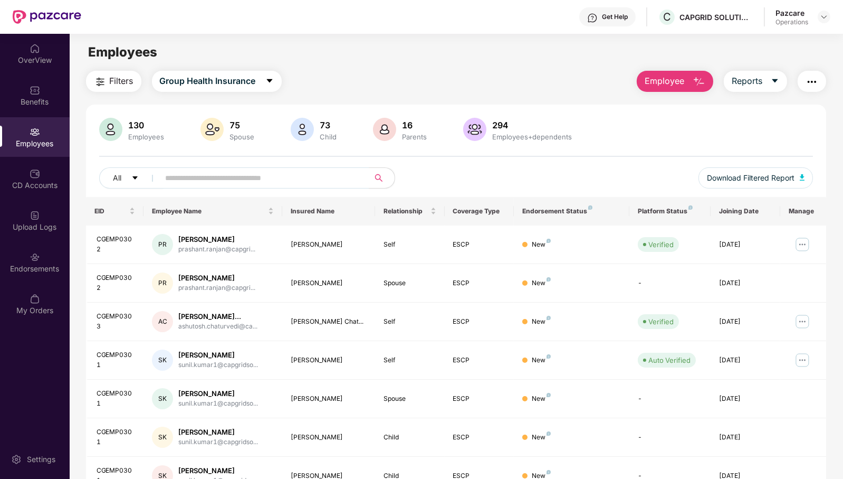
click at [119, 87] on span "Filters" at bounding box center [122, 80] width 24 height 13
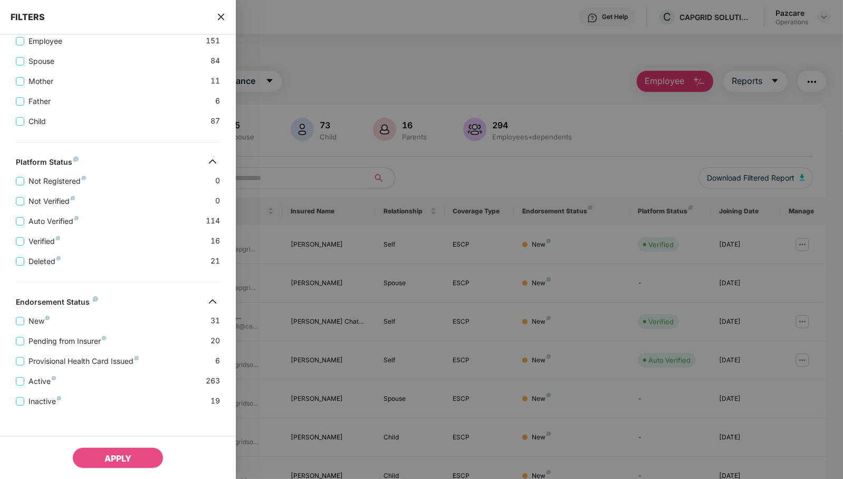
scroll to position [228, 0]
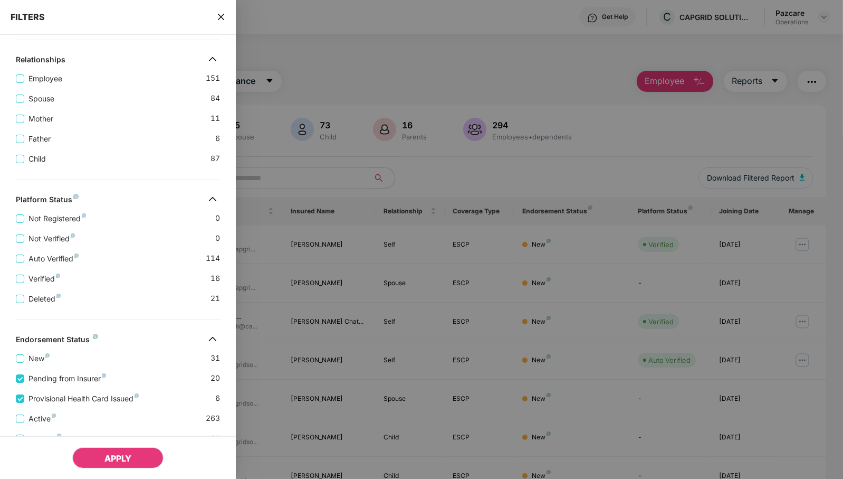
click at [123, 461] on span "APPLY" at bounding box center [117, 458] width 27 height 11
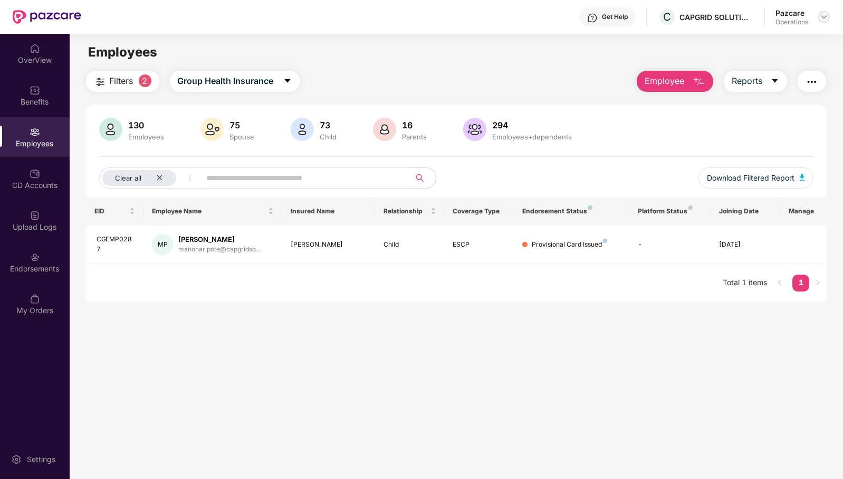
click at [820, 17] on img at bounding box center [824, 17] width 8 height 8
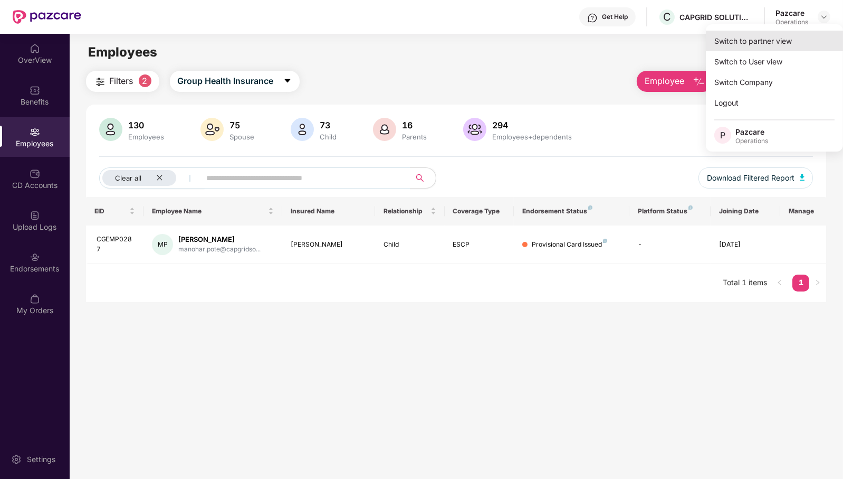
click at [791, 36] on div "Switch to partner view" at bounding box center [774, 41] width 137 height 21
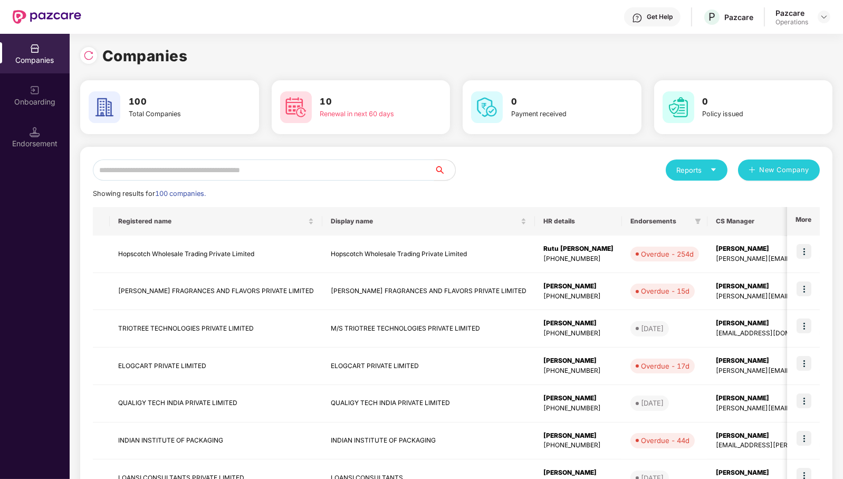
click at [384, 178] on input "text" at bounding box center [263, 169] width 341 height 21
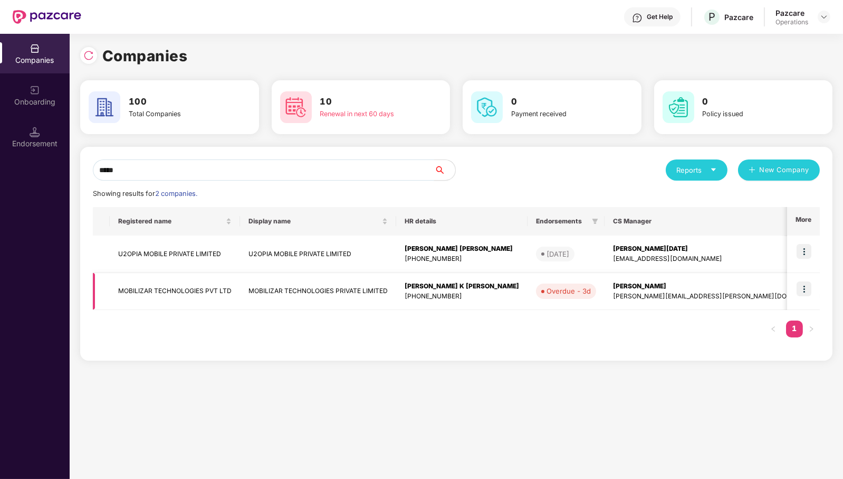
type input "*****"
click at [814, 285] on td at bounding box center [803, 291] width 33 height 37
click at [812, 280] on td at bounding box center [803, 291] width 33 height 37
click at [809, 286] on img at bounding box center [804, 288] width 15 height 15
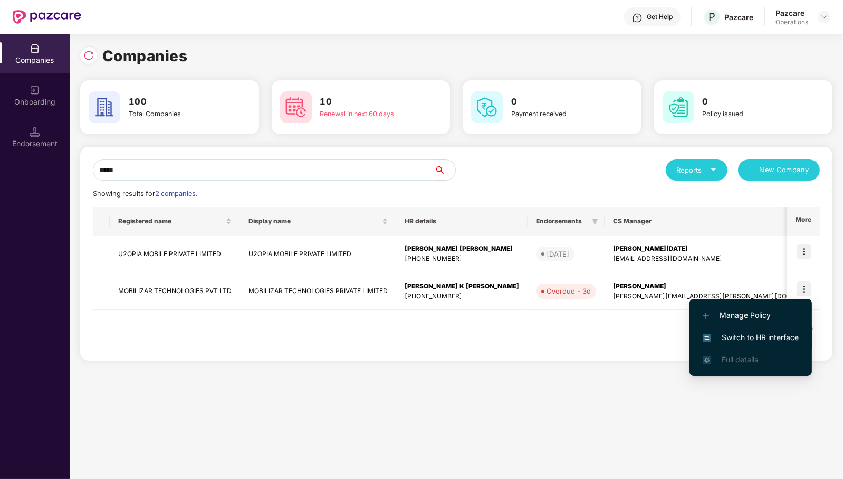
click at [789, 335] on span "Switch to HR interface" at bounding box center [751, 337] width 96 height 12
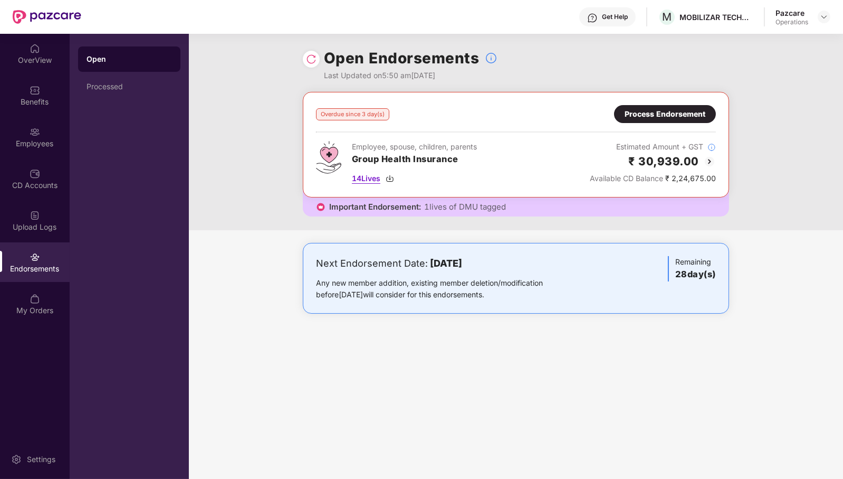
click at [370, 175] on span "14 Lives" at bounding box center [366, 179] width 28 height 12
click at [672, 117] on div "Process Endorsement" at bounding box center [665, 114] width 81 height 12
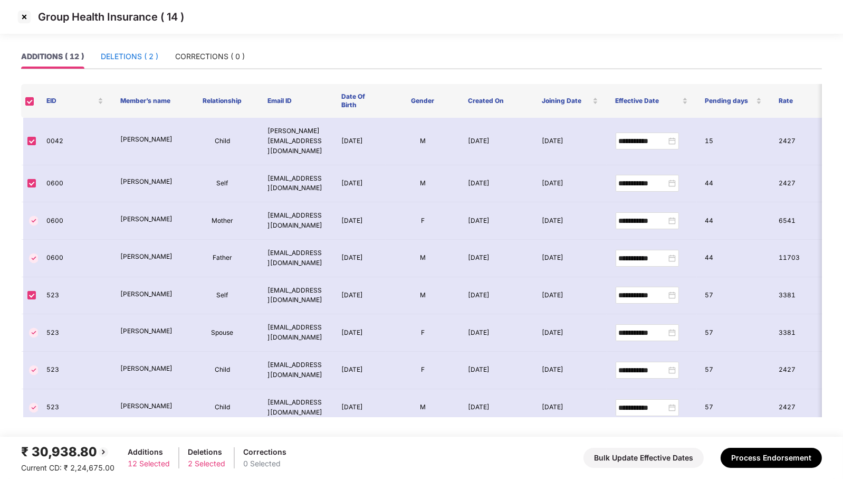
click at [141, 62] on div "DELETIONS ( 2 )" at bounding box center [130, 57] width 58 height 12
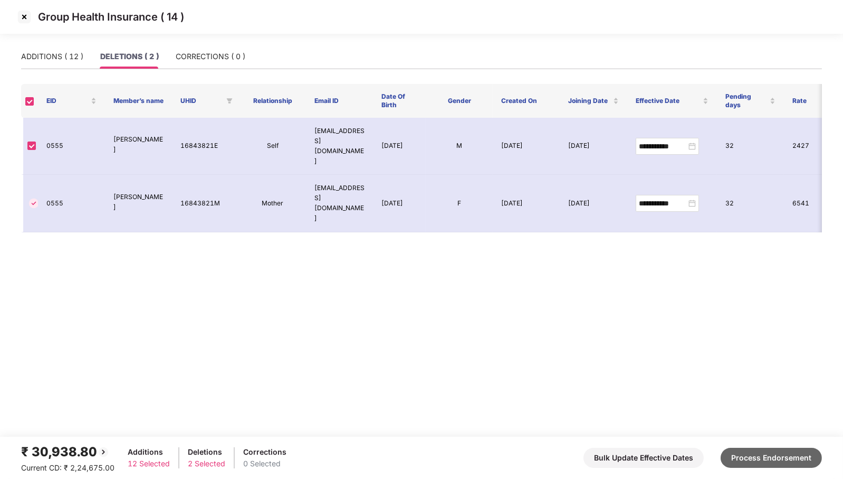
click at [762, 464] on button "Process Endorsement" at bounding box center [771, 457] width 101 height 20
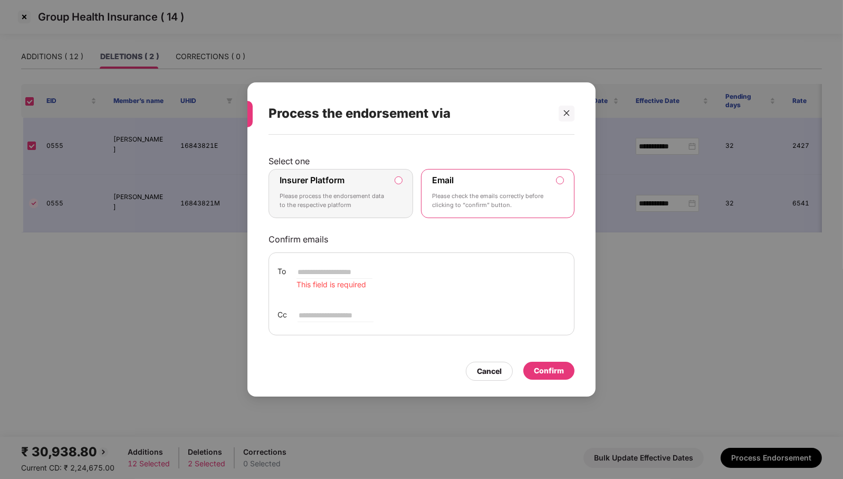
click at [319, 180] on label "Insurer Platform" at bounding box center [312, 180] width 65 height 11
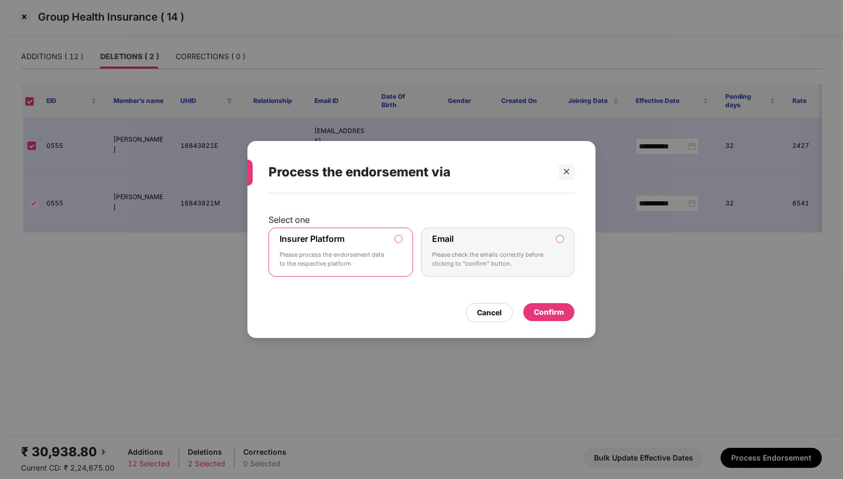
click at [557, 313] on div "Confirm" at bounding box center [549, 312] width 30 height 12
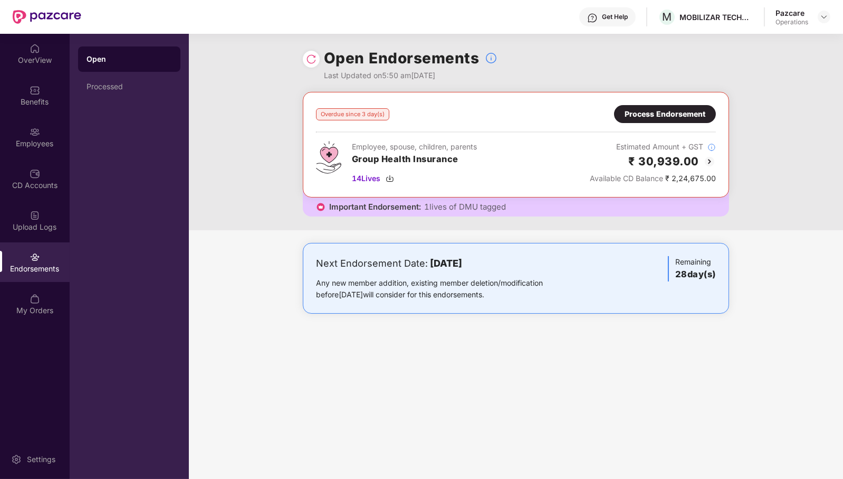
click at [313, 60] on img at bounding box center [311, 59] width 11 height 11
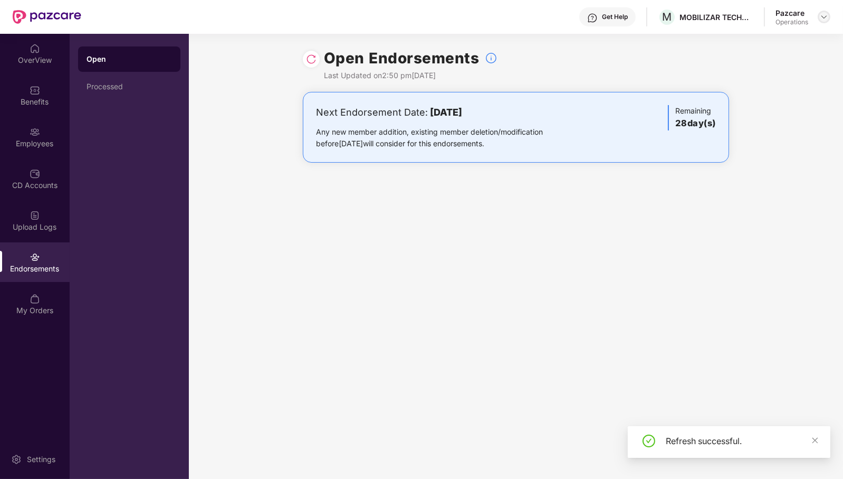
click at [821, 21] on div at bounding box center [824, 17] width 13 height 13
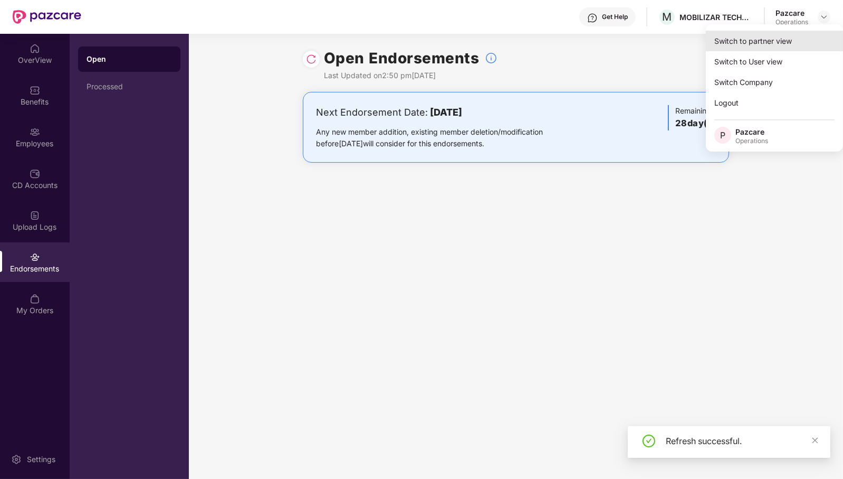
click at [802, 34] on div "Switch to partner view" at bounding box center [774, 41] width 137 height 21
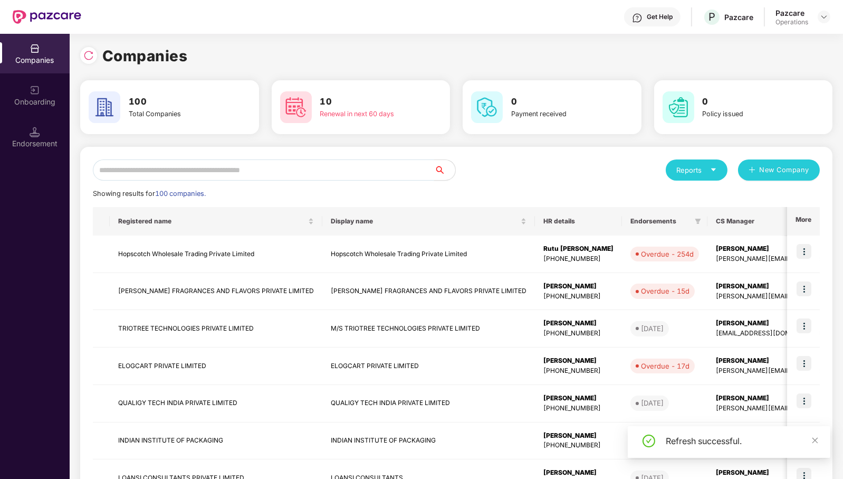
click at [293, 174] on input "text" at bounding box center [263, 169] width 341 height 21
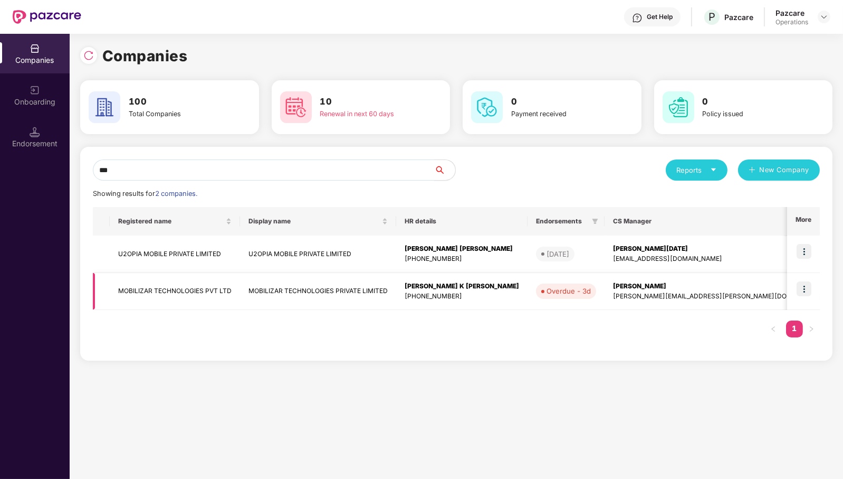
type input "***"
click at [180, 284] on td "MOBILIZAR TECHNOLOGIES PVT LTD" at bounding box center [175, 291] width 130 height 37
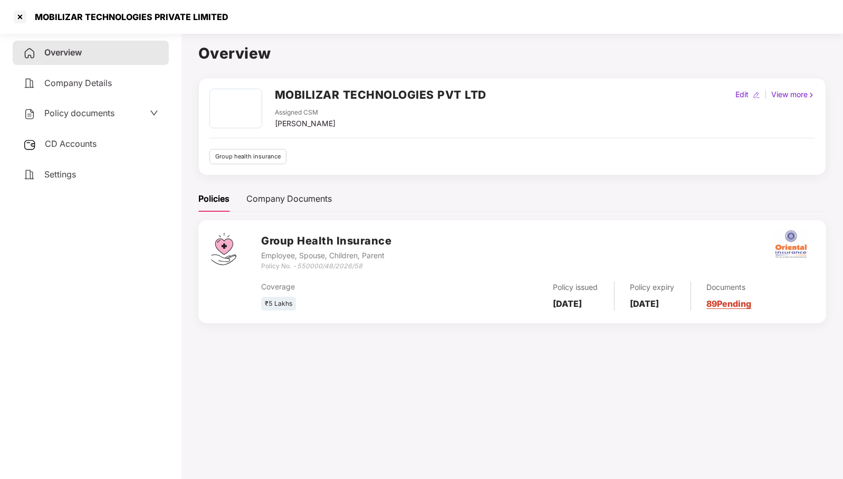
click at [78, 145] on span "CD Accounts" at bounding box center [71, 143] width 52 height 11
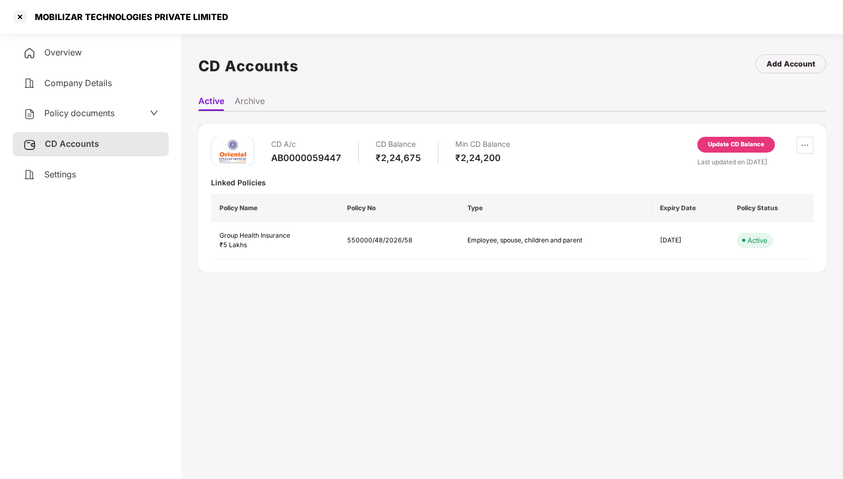
click at [745, 141] on div "Update CD Balance" at bounding box center [736, 144] width 56 height 9
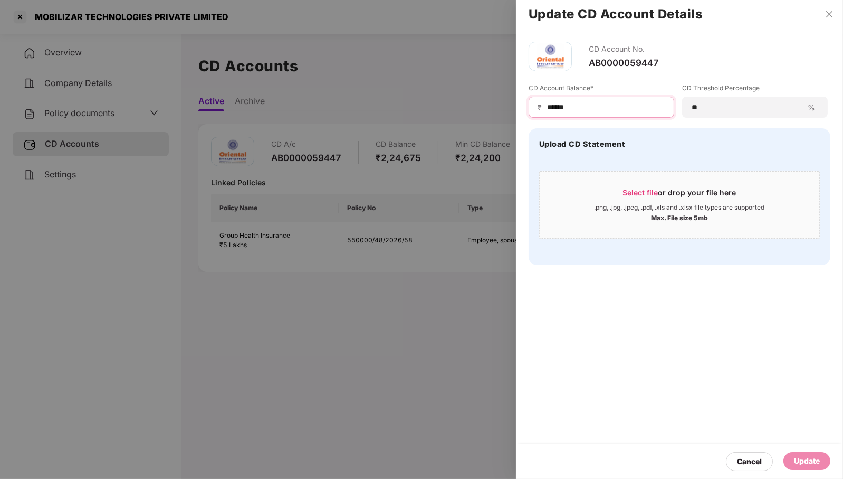
click at [607, 109] on input "******" at bounding box center [605, 107] width 119 height 11
type input "*******"
click at [815, 463] on div "Update" at bounding box center [807, 461] width 26 height 12
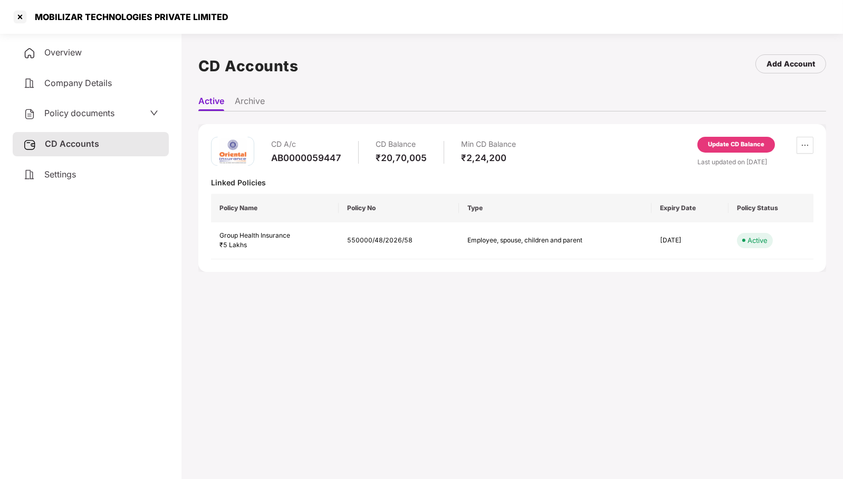
click at [18, 16] on div at bounding box center [20, 16] width 17 height 17
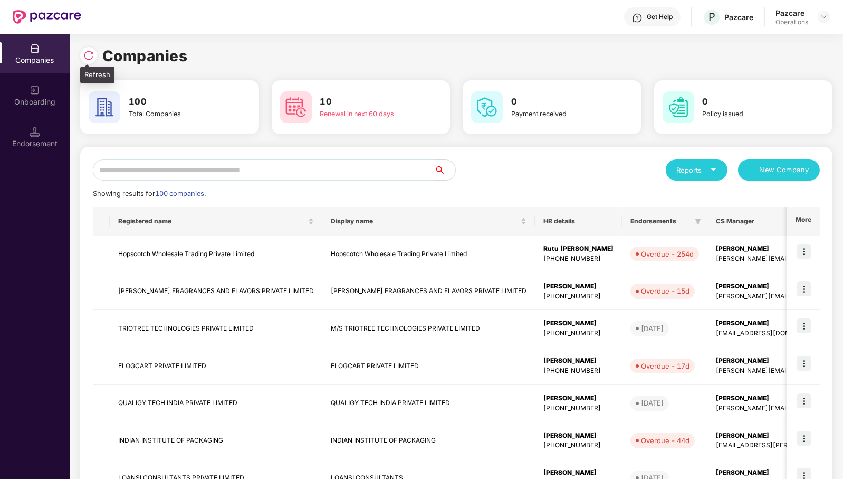
click at [90, 54] on img at bounding box center [88, 55] width 11 height 11
click at [401, 170] on input "text" at bounding box center [263, 169] width 341 height 21
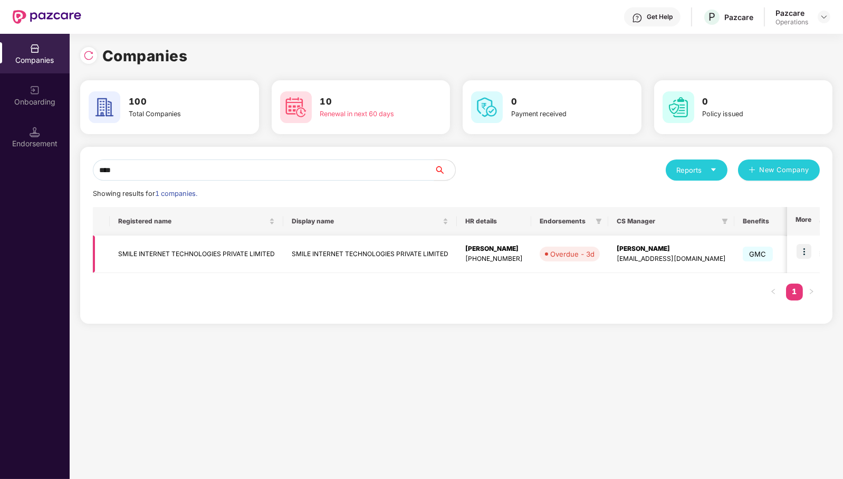
type input "****"
click at [805, 253] on img at bounding box center [804, 251] width 15 height 15
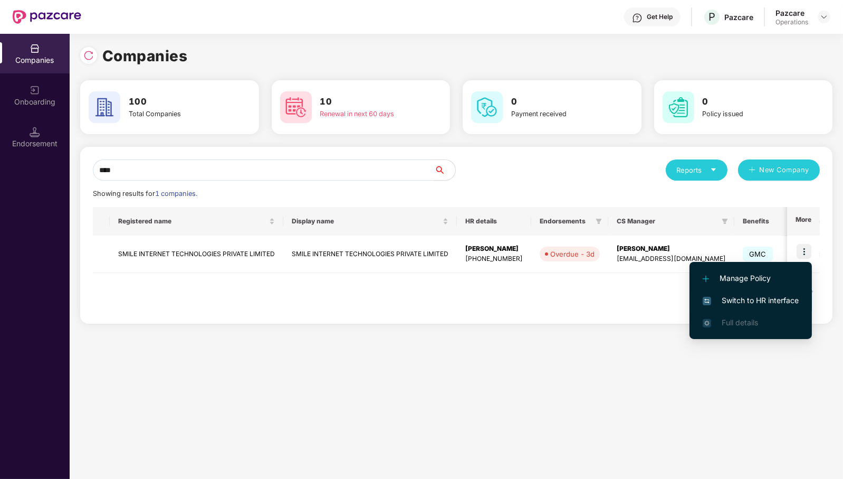
click at [773, 298] on span "Switch to HR interface" at bounding box center [751, 300] width 96 height 12
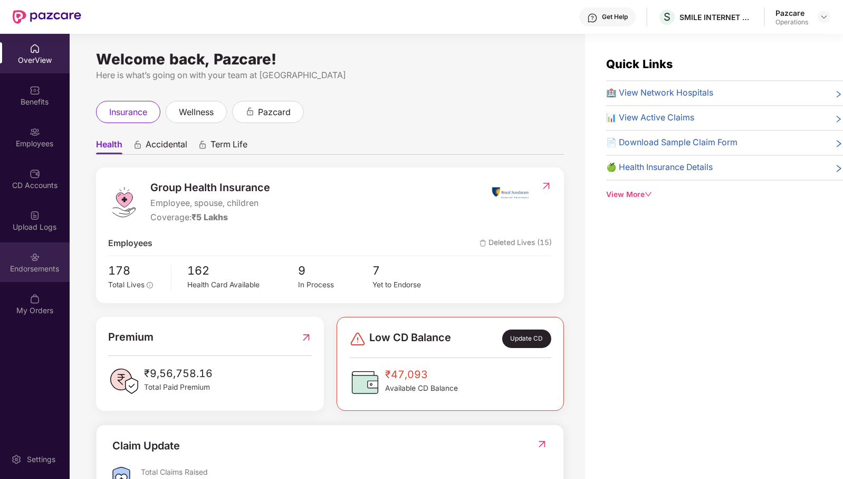
click at [47, 256] on div "Endorsements" at bounding box center [35, 262] width 70 height 40
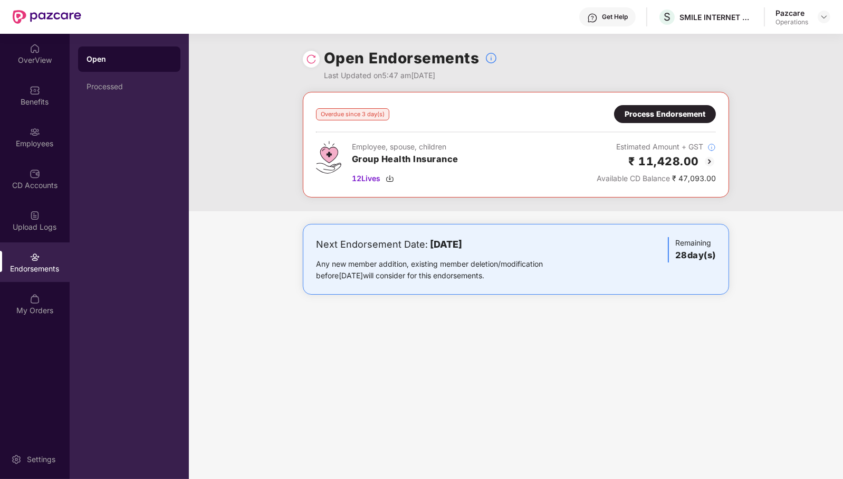
click at [691, 111] on div "Process Endorsement" at bounding box center [665, 114] width 81 height 12
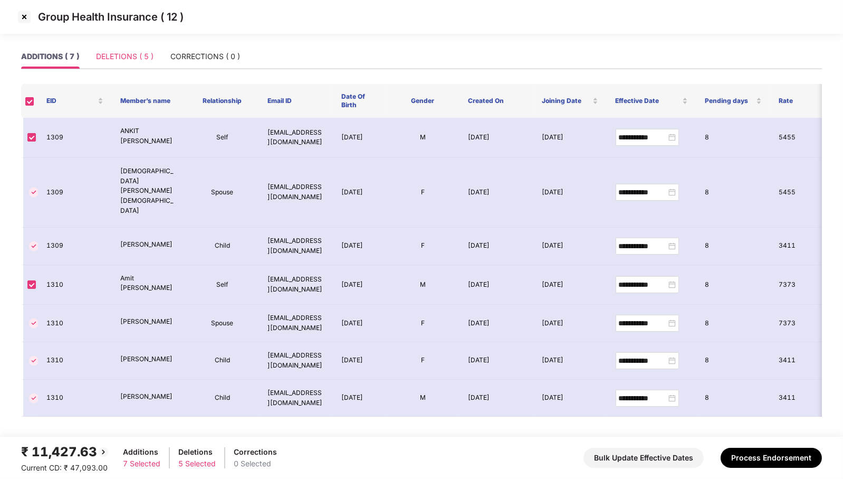
click at [126, 49] on div "DELETIONS ( 5 )" at bounding box center [125, 56] width 58 height 24
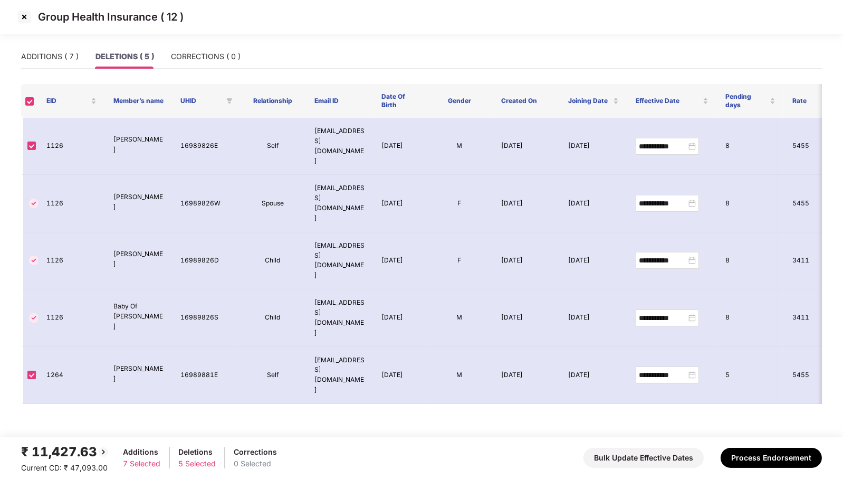
click at [19, 13] on img at bounding box center [24, 16] width 17 height 17
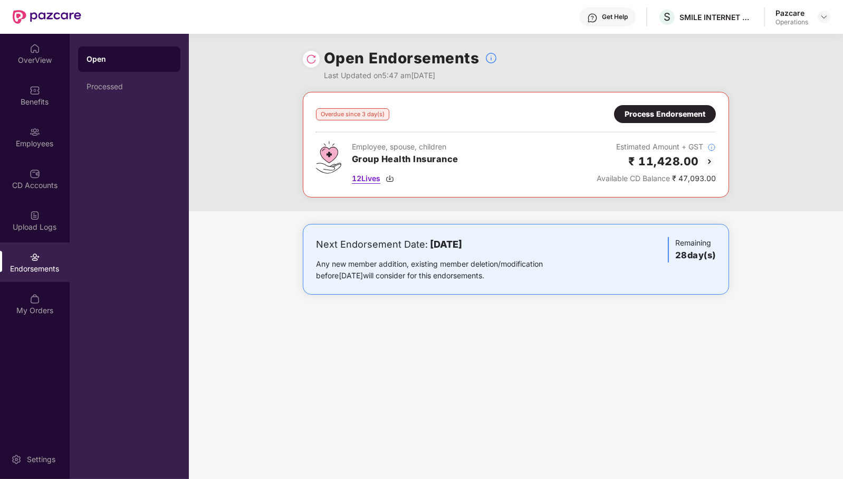
click at [369, 176] on span "12 Lives" at bounding box center [366, 179] width 28 height 12
click at [670, 111] on div "Process Endorsement" at bounding box center [665, 114] width 81 height 12
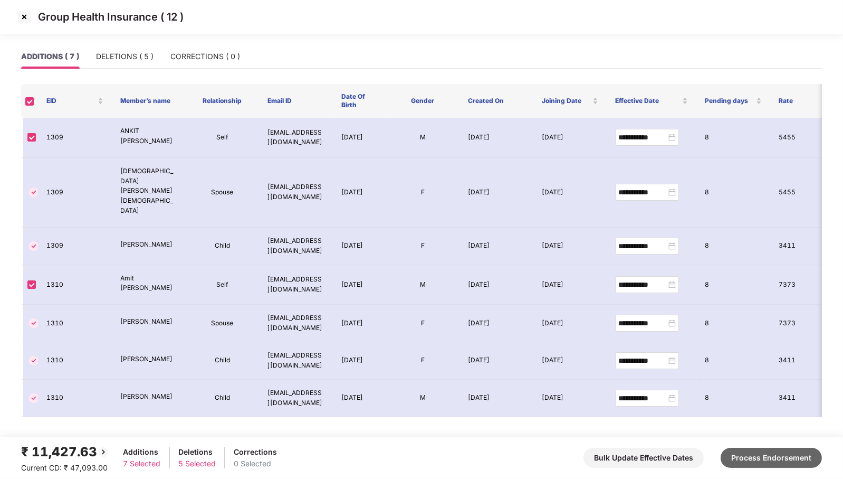
click at [761, 458] on button "Process Endorsement" at bounding box center [771, 457] width 101 height 20
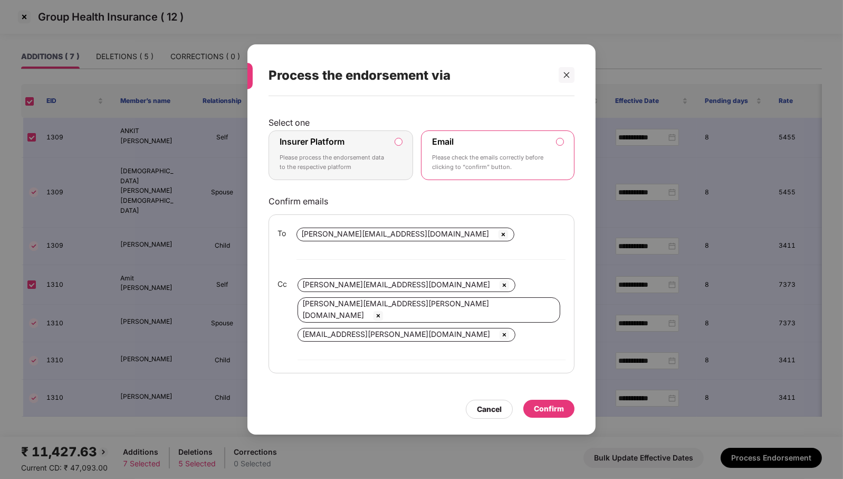
click at [394, 180] on label "Insurer Platform Please process the endorsement data to the respective platform" at bounding box center [341, 155] width 145 height 50
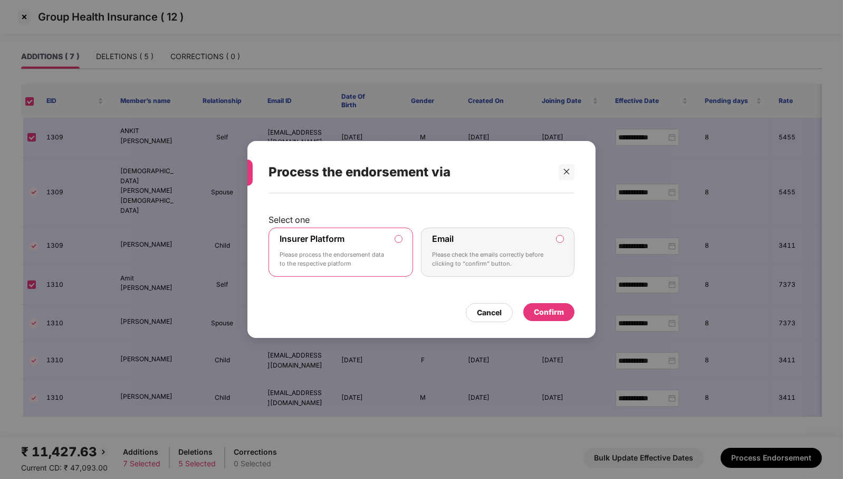
click at [534, 260] on p "Please check the emails correctly before clicking to “confirm” button." at bounding box center [490, 259] width 117 height 18
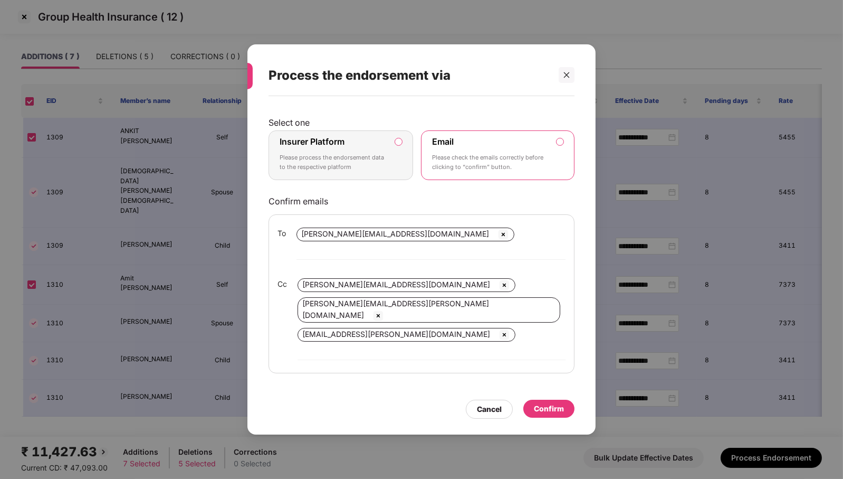
click at [336, 171] on p "Please process the endorsement data to the respective platform" at bounding box center [334, 162] width 108 height 18
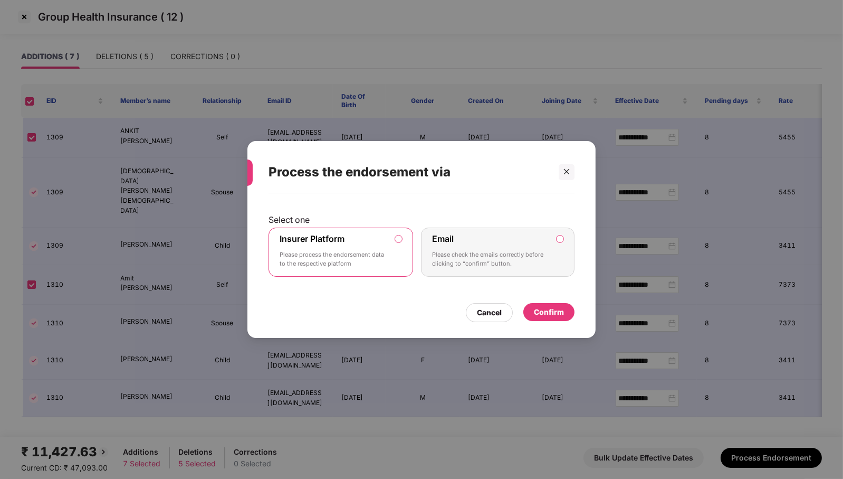
click at [552, 308] on div "Confirm" at bounding box center [549, 312] width 30 height 12
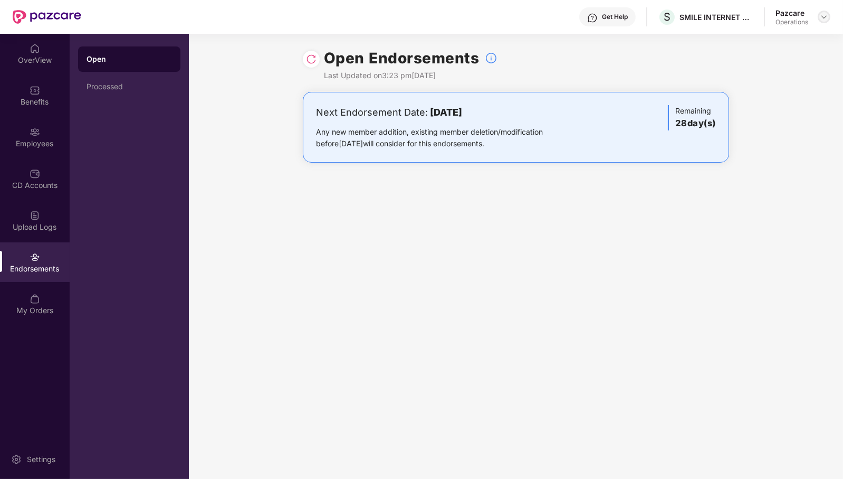
click at [828, 18] on img at bounding box center [824, 17] width 8 height 8
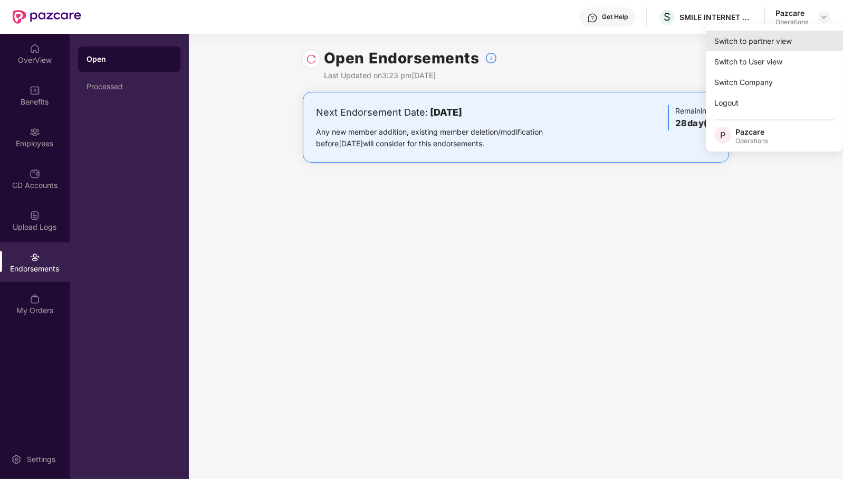
click at [791, 43] on div "Switch to partner view" at bounding box center [774, 41] width 137 height 21
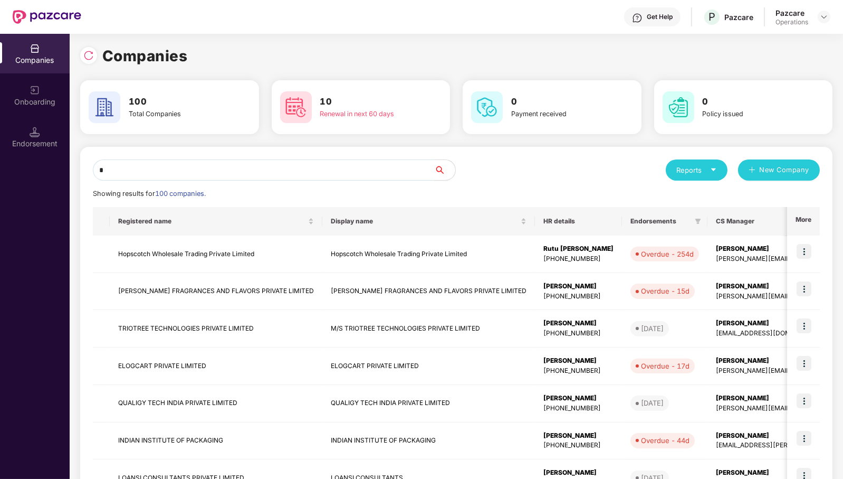
click at [302, 165] on input "*" at bounding box center [263, 169] width 341 height 21
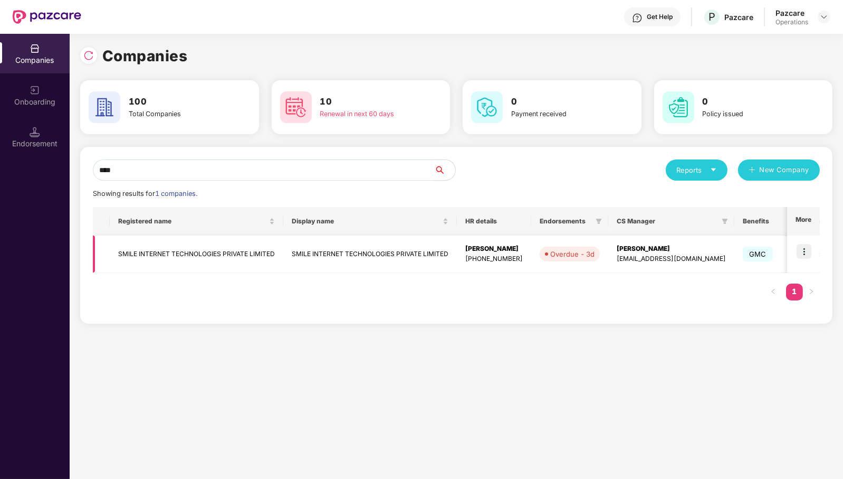
type input "****"
click at [199, 250] on td "SMILE INTERNET TECHNOLOGIES PRIVATE LIMITED" at bounding box center [197, 253] width 174 height 37
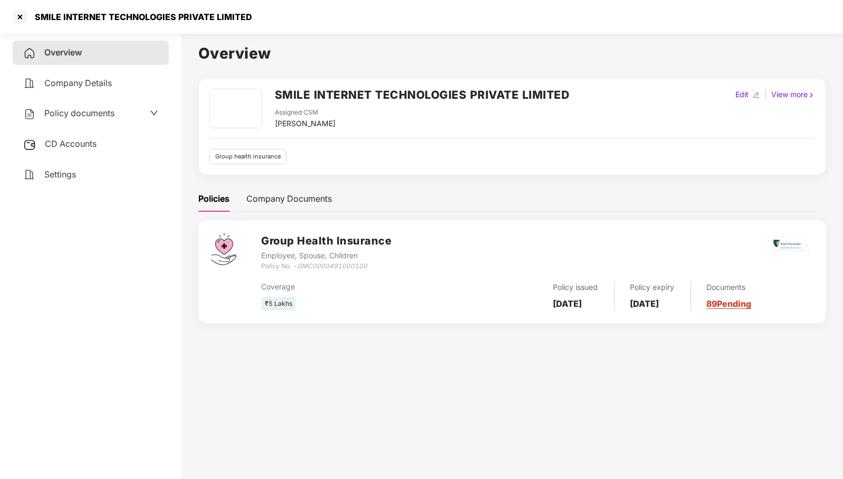
click at [86, 142] on span "CD Accounts" at bounding box center [71, 143] width 52 height 11
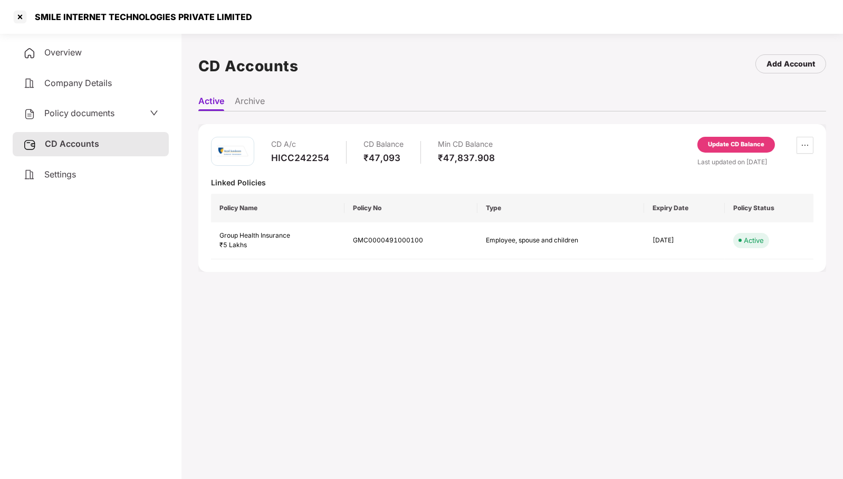
click at [733, 140] on div "Update CD Balance" at bounding box center [736, 144] width 56 height 9
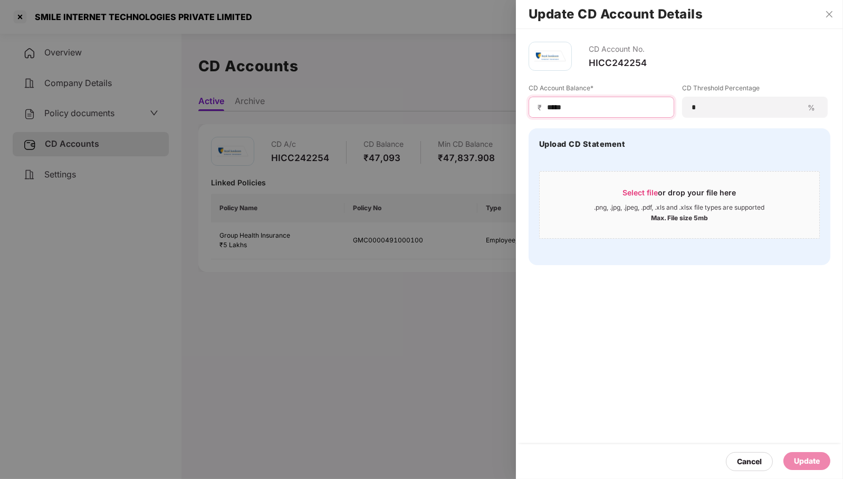
click at [597, 111] on input "*****" at bounding box center [605, 107] width 119 height 11
type input "*"
click at [807, 462] on div "Update" at bounding box center [807, 461] width 26 height 12
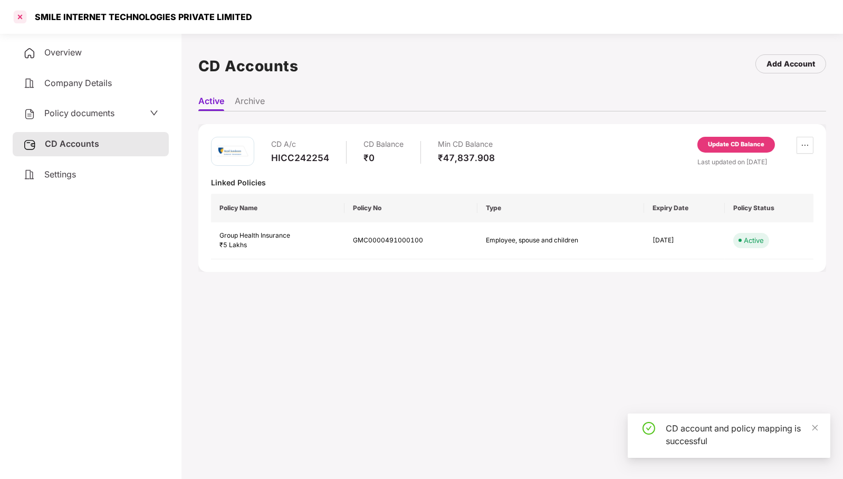
click at [19, 18] on div at bounding box center [20, 16] width 17 height 17
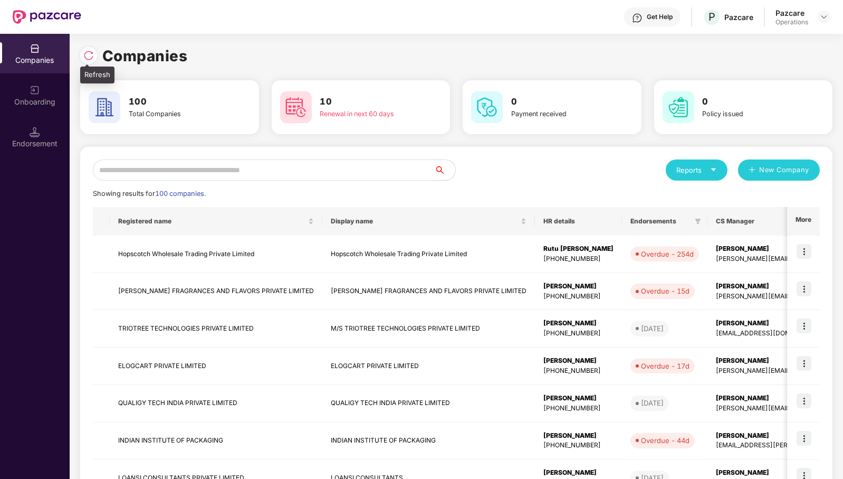
click at [88, 56] on img at bounding box center [88, 55] width 11 height 11
click at [358, 170] on input "text" at bounding box center [263, 169] width 341 height 21
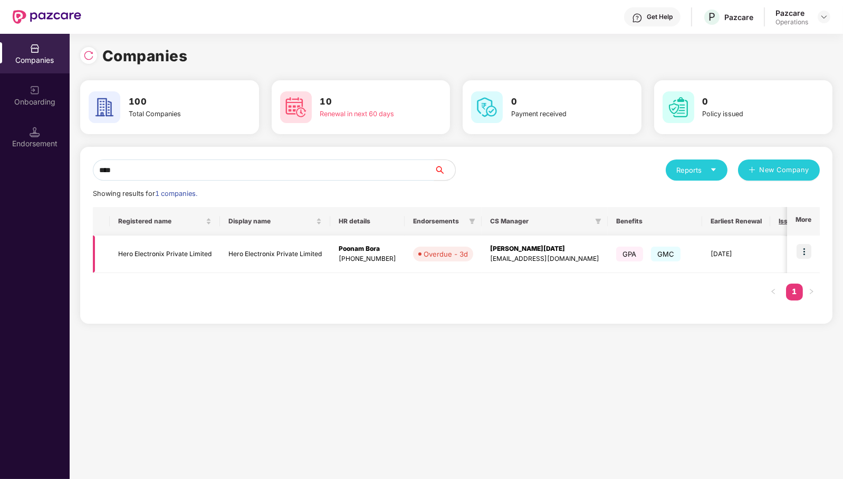
type input "****"
click at [811, 250] on img at bounding box center [804, 251] width 15 height 15
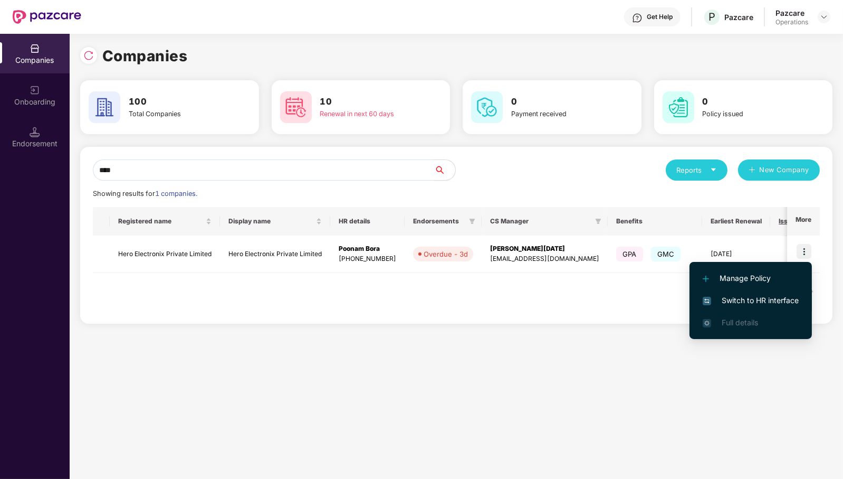
click at [786, 299] on span "Switch to HR interface" at bounding box center [751, 300] width 96 height 12
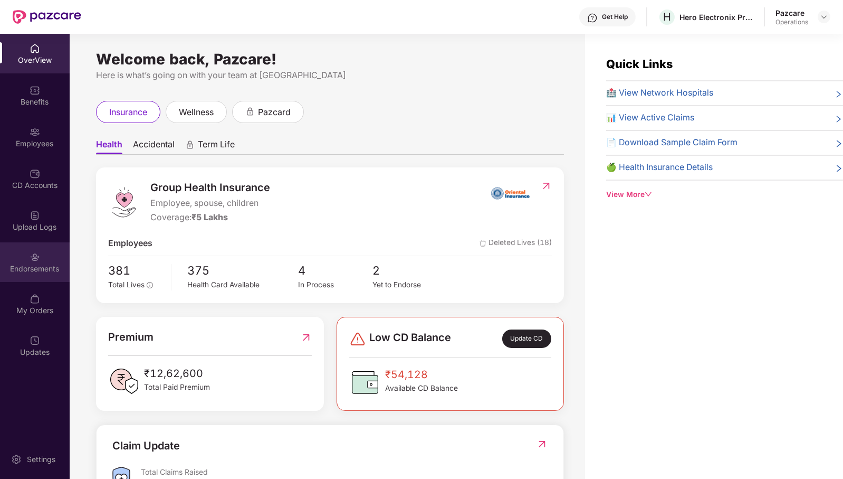
click at [42, 268] on div "Endorsements" at bounding box center [35, 268] width 70 height 11
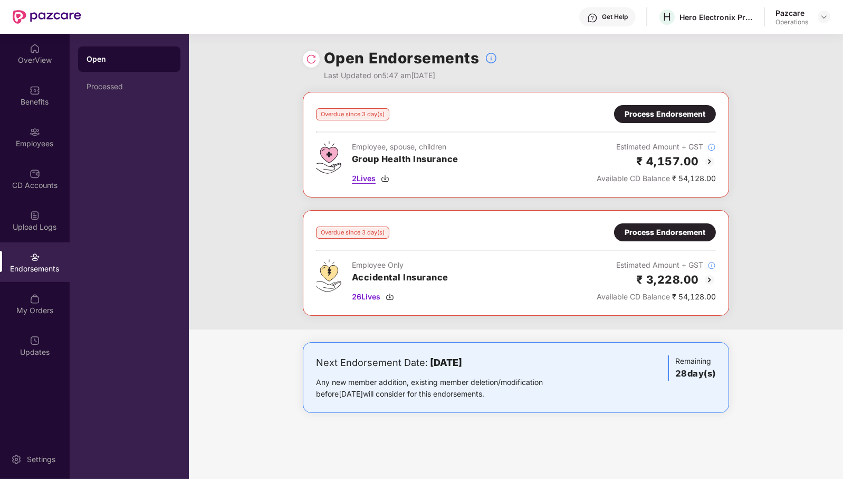
click at [360, 175] on span "2 Lives" at bounding box center [364, 179] width 24 height 12
click at [647, 111] on div "Process Endorsement" at bounding box center [665, 114] width 81 height 12
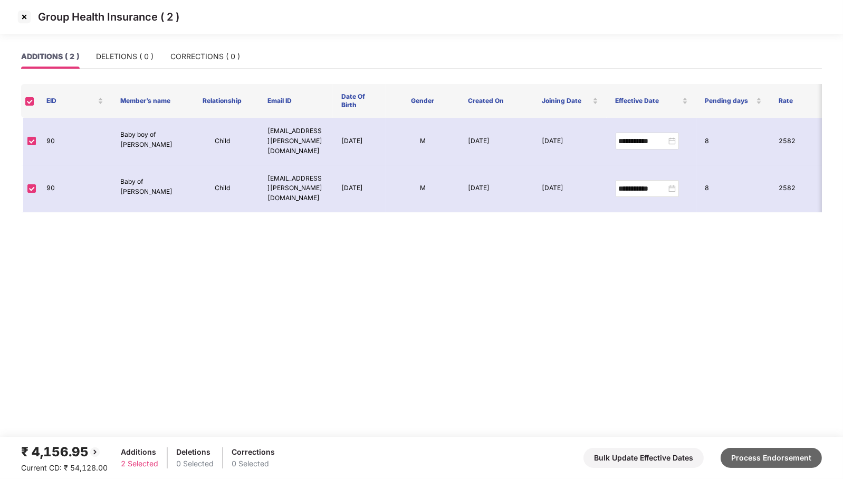
click at [782, 465] on button "Process Endorsement" at bounding box center [771, 457] width 101 height 20
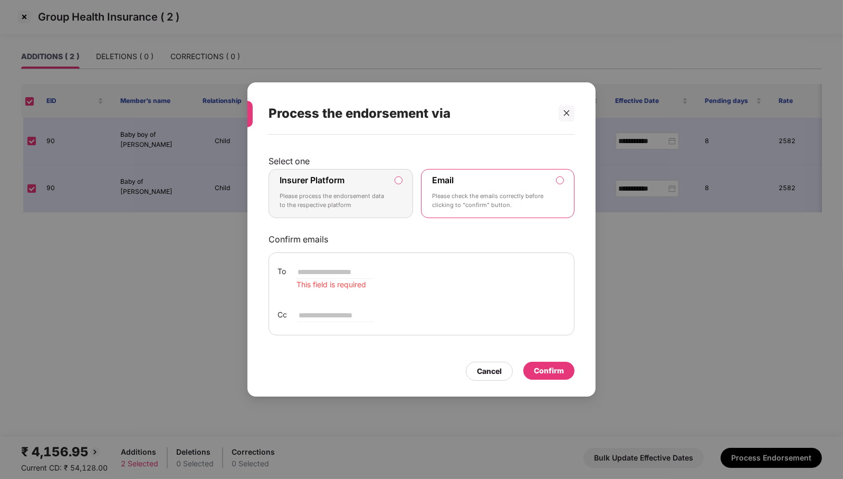
click at [387, 203] on p "Please process the endorsement data to the respective platform" at bounding box center [334, 201] width 108 height 18
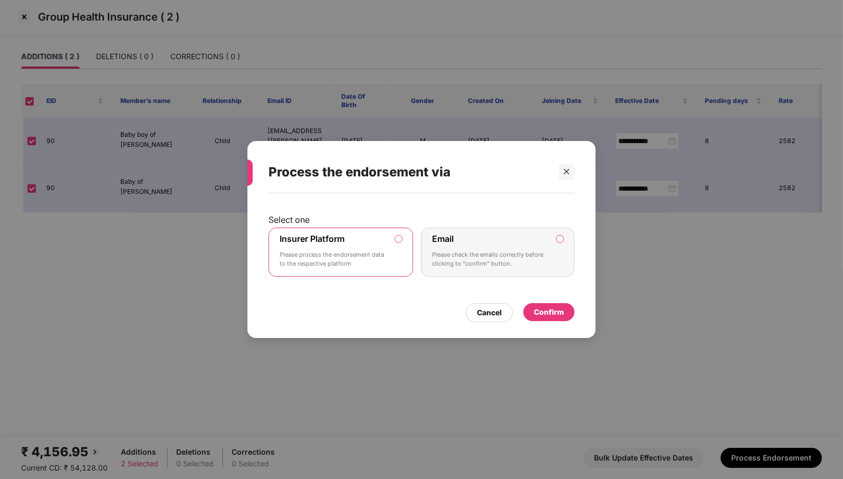
click at [552, 313] on div "Confirm" at bounding box center [549, 312] width 30 height 12
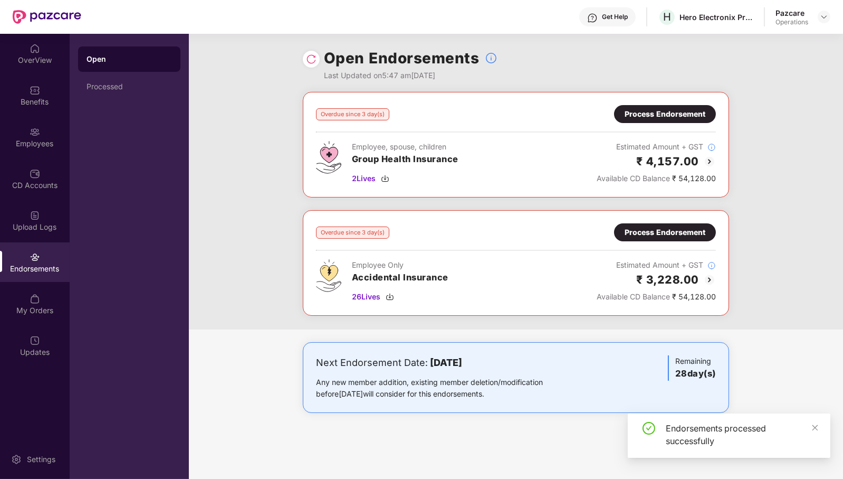
click at [314, 59] on img at bounding box center [311, 59] width 11 height 11
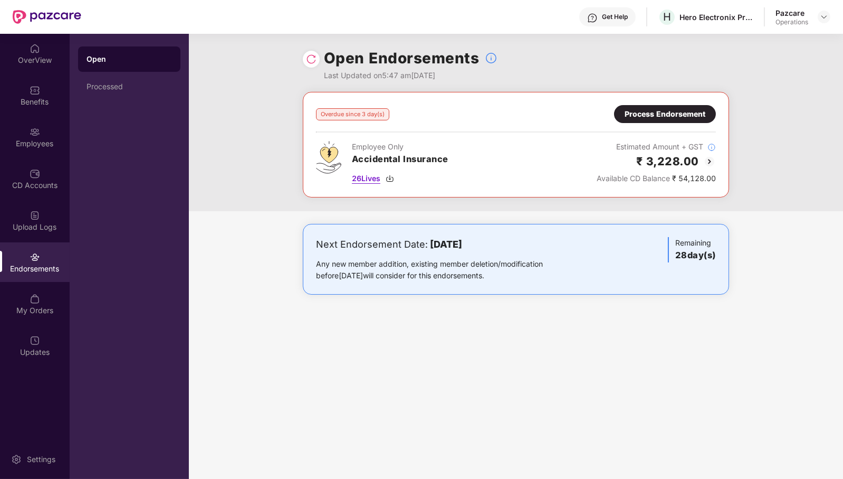
click at [374, 178] on span "26 Lives" at bounding box center [366, 179] width 28 height 12
click at [683, 108] on div "Process Endorsement" at bounding box center [665, 114] width 81 height 12
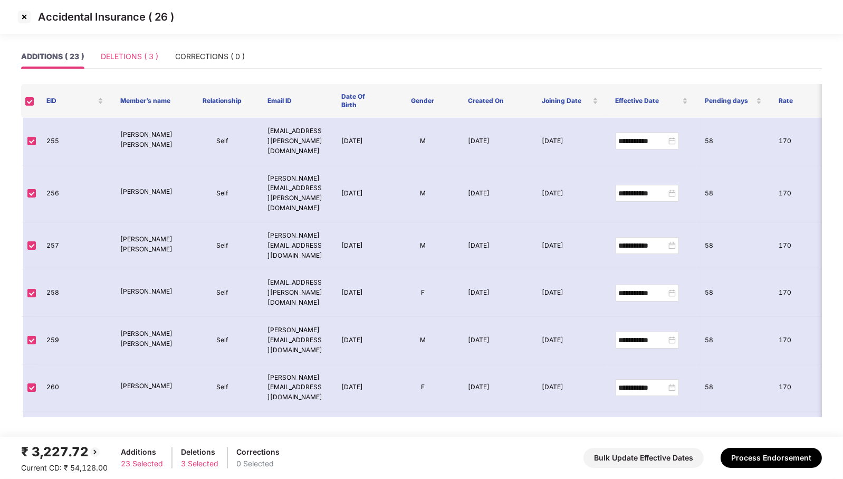
click at [151, 50] on div "DELETIONS ( 3 )" at bounding box center [130, 56] width 58 height 24
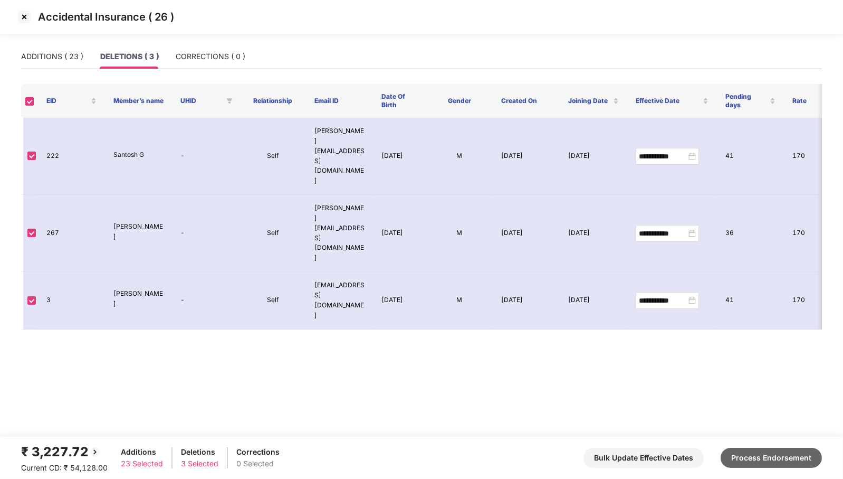
click at [766, 451] on button "Process Endorsement" at bounding box center [771, 457] width 101 height 20
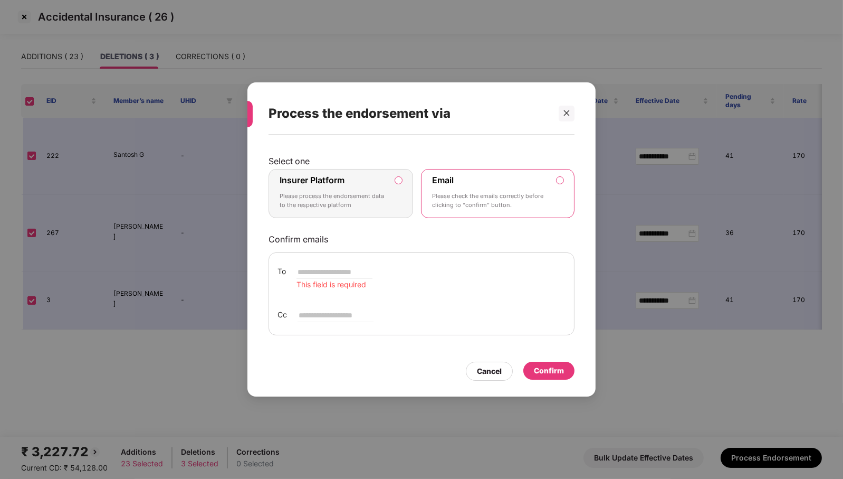
click at [390, 199] on label "Insurer Platform Please process the endorsement data to the respective platform" at bounding box center [341, 194] width 145 height 50
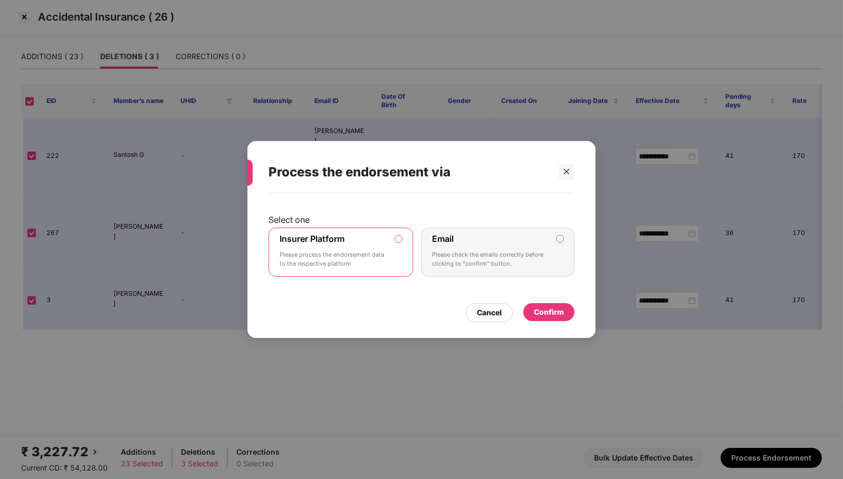
click at [548, 309] on div "Confirm" at bounding box center [549, 312] width 30 height 12
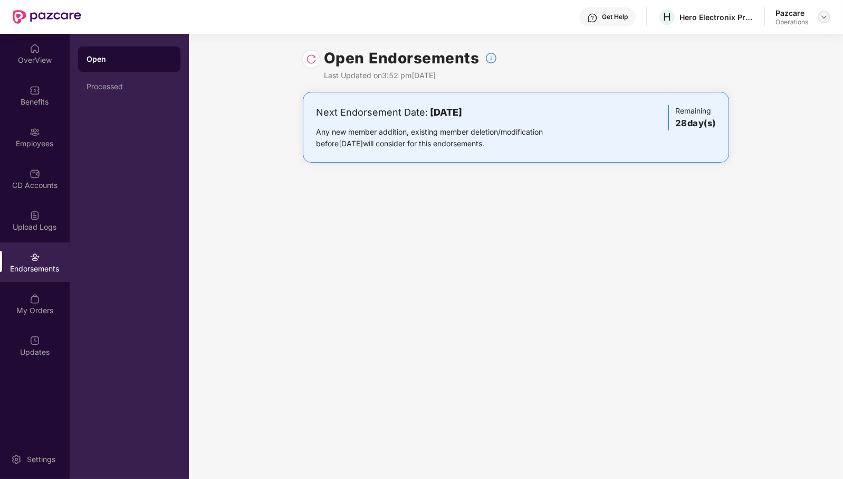
click at [820, 16] on img at bounding box center [824, 17] width 8 height 8
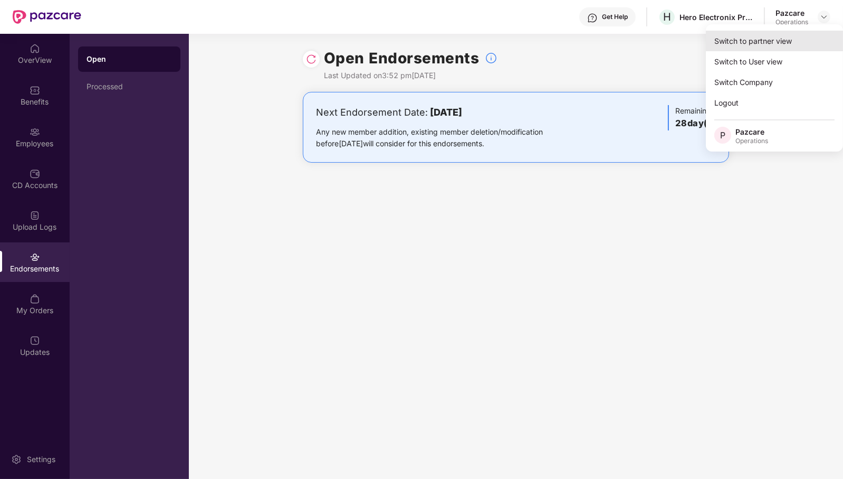
click at [783, 44] on div "Switch to partner view" at bounding box center [774, 41] width 137 height 21
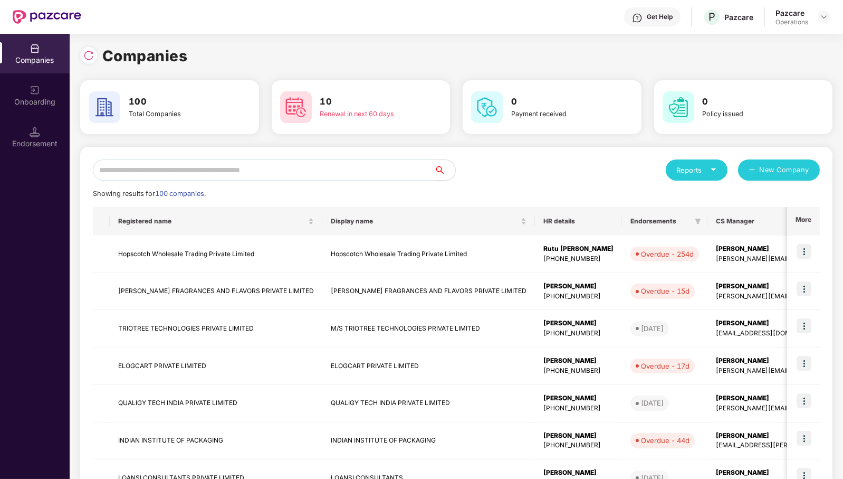
click at [409, 168] on input "text" at bounding box center [263, 169] width 341 height 21
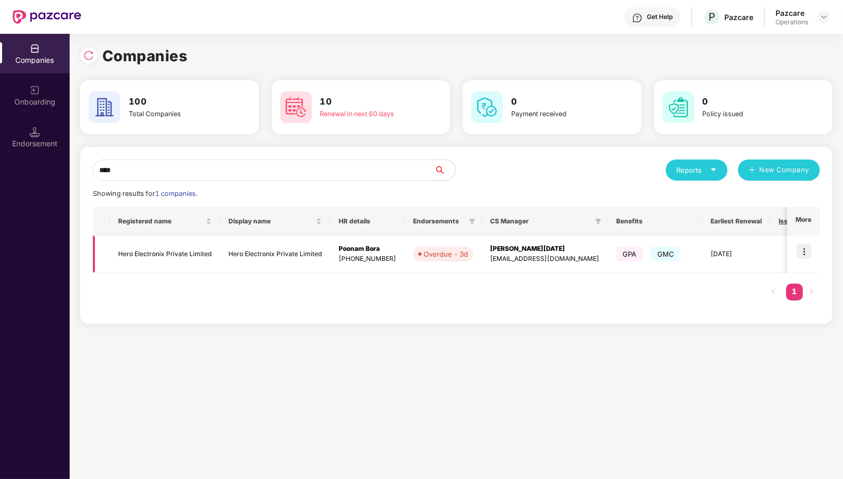
type input "****"
click at [174, 254] on td "Hero Electronix Private Limited" at bounding box center [165, 253] width 110 height 37
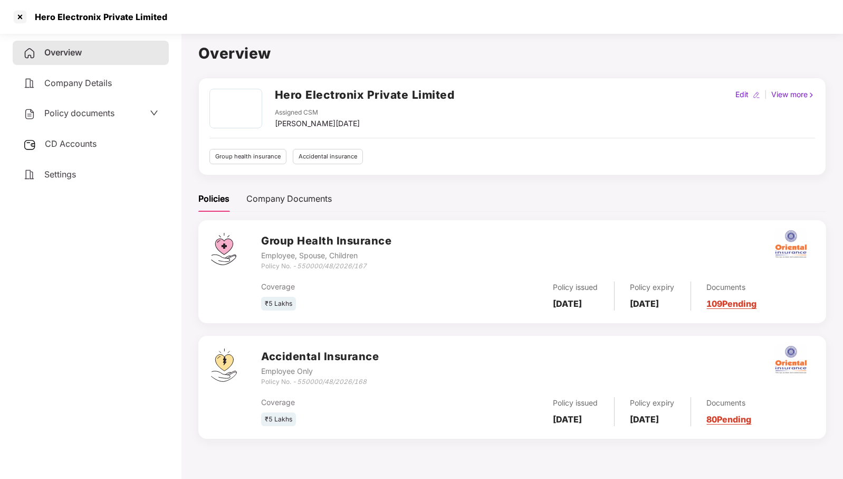
click at [85, 143] on span "CD Accounts" at bounding box center [71, 143] width 52 height 11
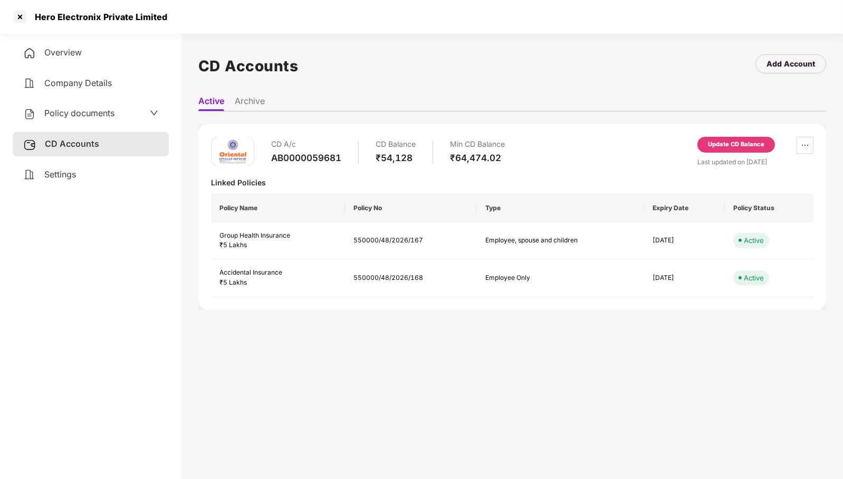
click at [729, 141] on div "Update CD Balance" at bounding box center [736, 144] width 56 height 9
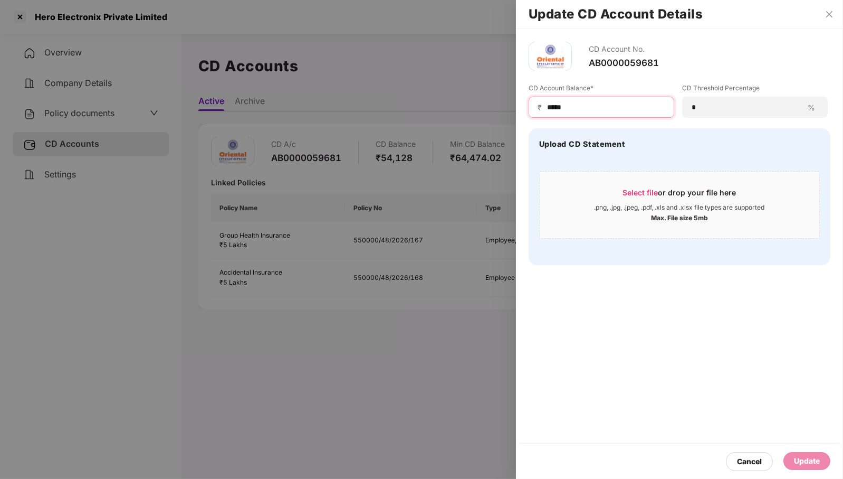
click at [615, 103] on input "*****" at bounding box center [605, 107] width 119 height 11
type input "*****"
click at [807, 462] on div "Update" at bounding box center [807, 461] width 26 height 12
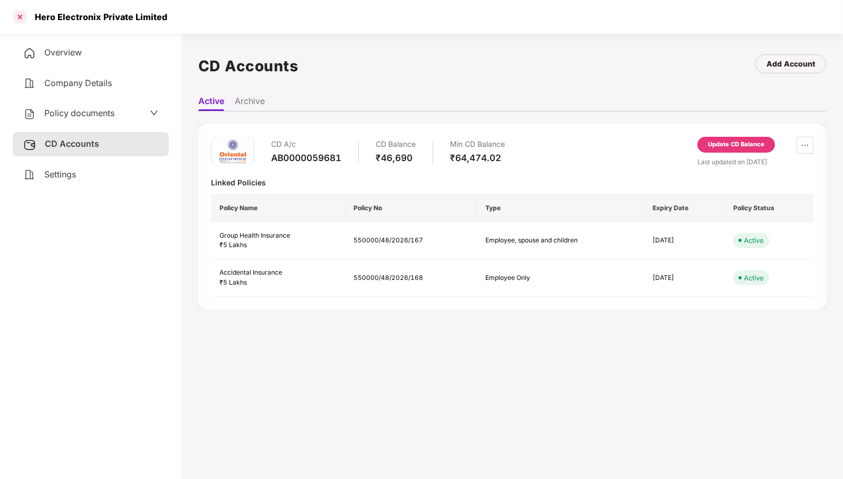
click at [24, 17] on div at bounding box center [20, 16] width 17 height 17
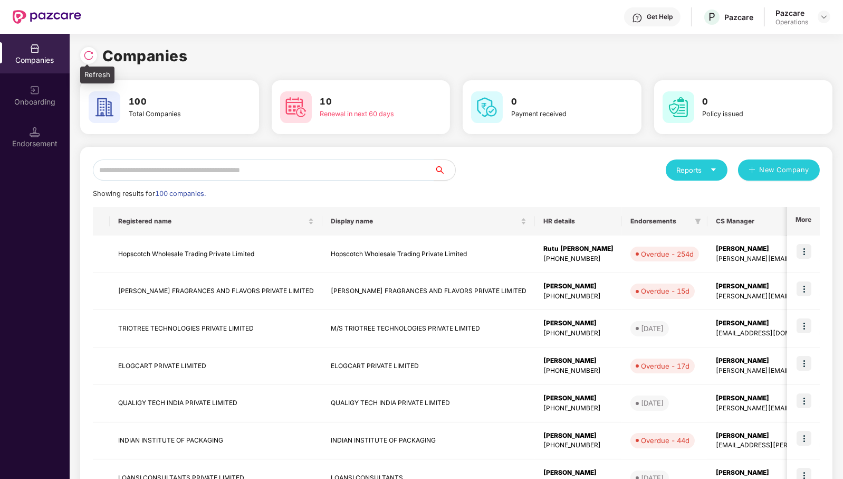
click at [95, 54] on div at bounding box center [88, 55] width 17 height 17
click at [384, 175] on input "text" at bounding box center [263, 169] width 341 height 21
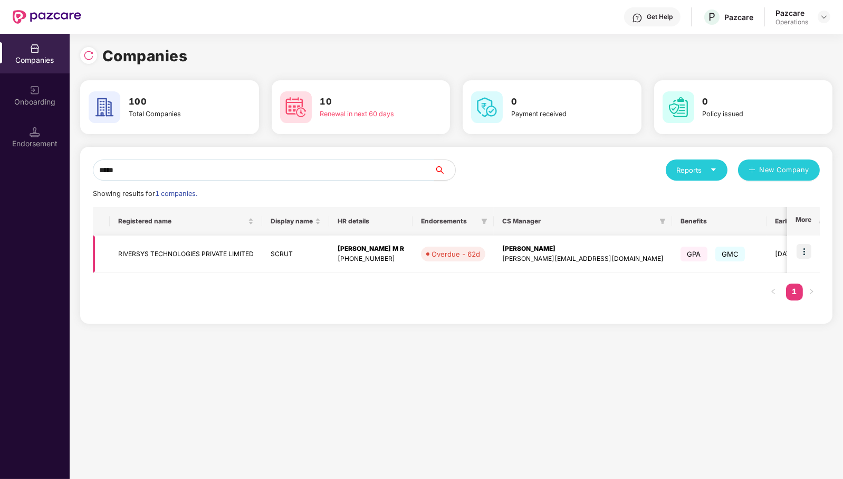
type input "*****"
click at [806, 253] on img at bounding box center [804, 251] width 15 height 15
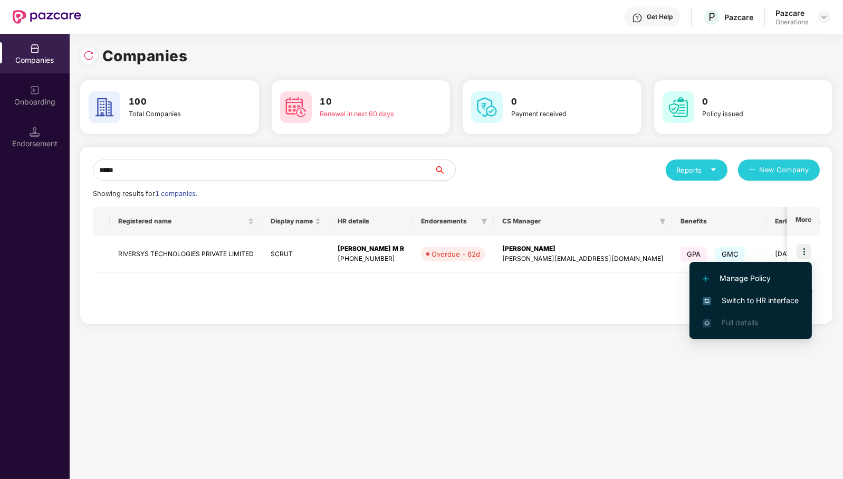
click at [771, 301] on span "Switch to HR interface" at bounding box center [751, 300] width 96 height 12
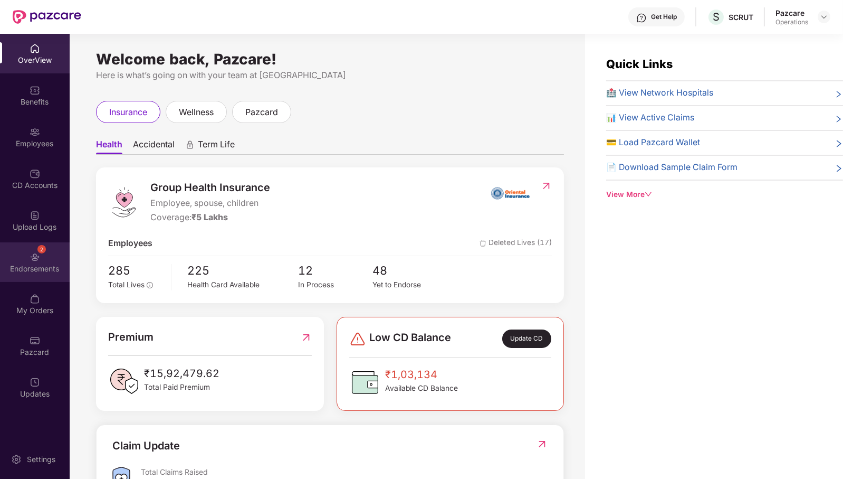
click at [36, 272] on div "Endorsements" at bounding box center [35, 268] width 70 height 11
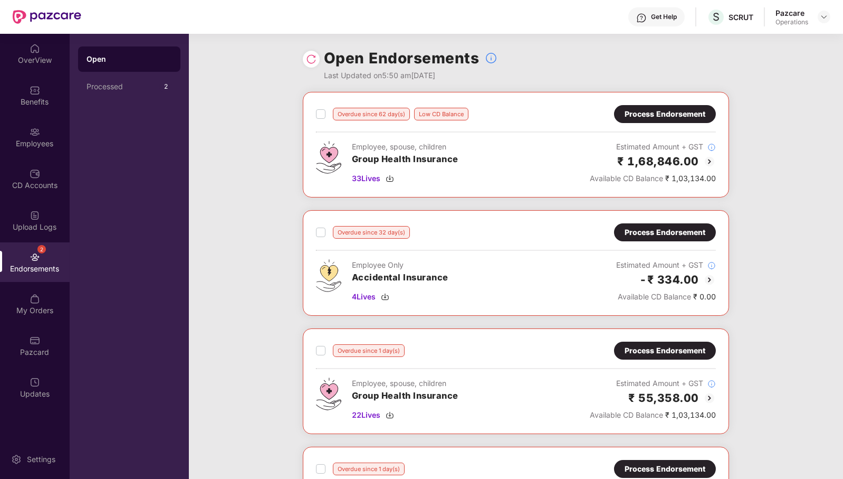
scroll to position [42, 0]
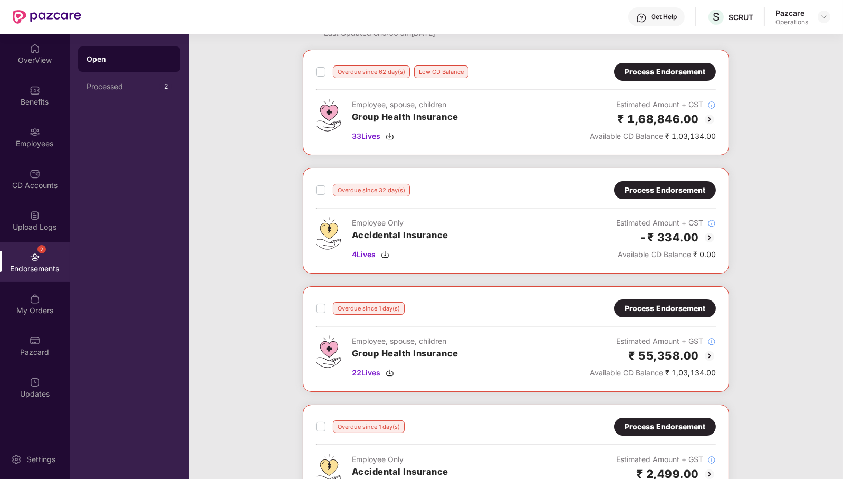
click at [658, 66] on div "Process Endorsement" at bounding box center [665, 72] width 81 height 12
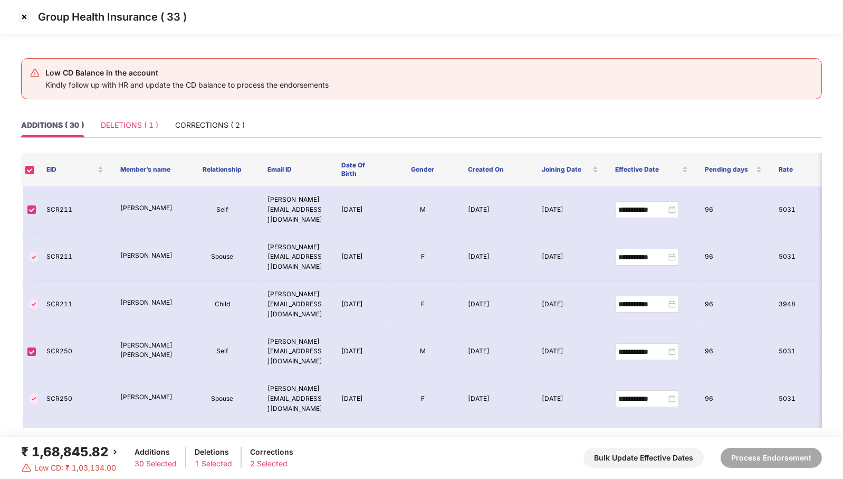
click at [143, 118] on div "DELETIONS ( 1 )" at bounding box center [130, 125] width 58 height 24
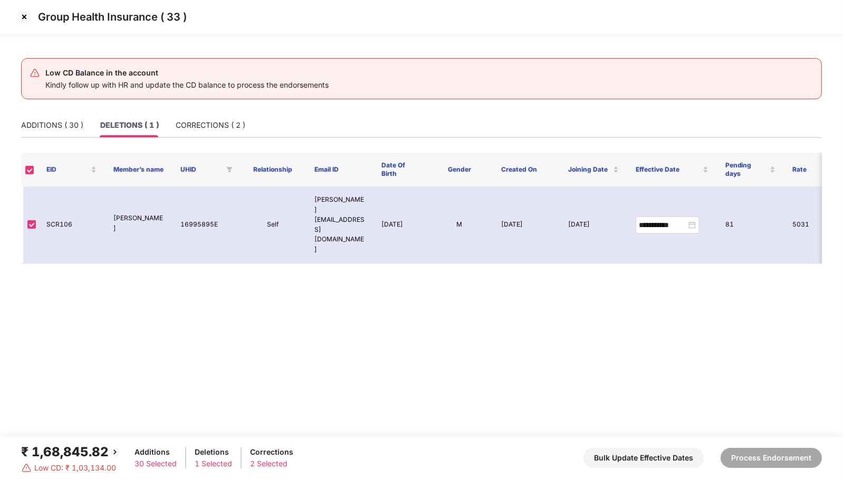
click at [22, 16] on img at bounding box center [24, 16] width 17 height 17
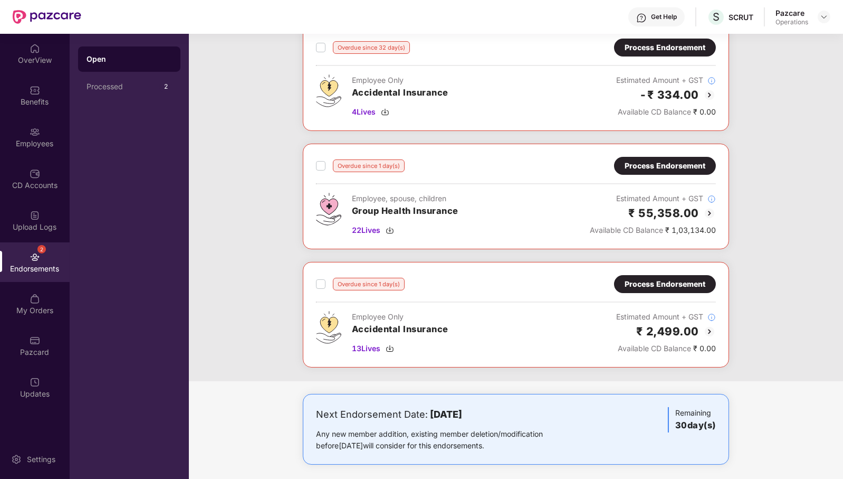
scroll to position [185, 0]
click at [363, 224] on span "22 Lives" at bounding box center [366, 230] width 28 height 12
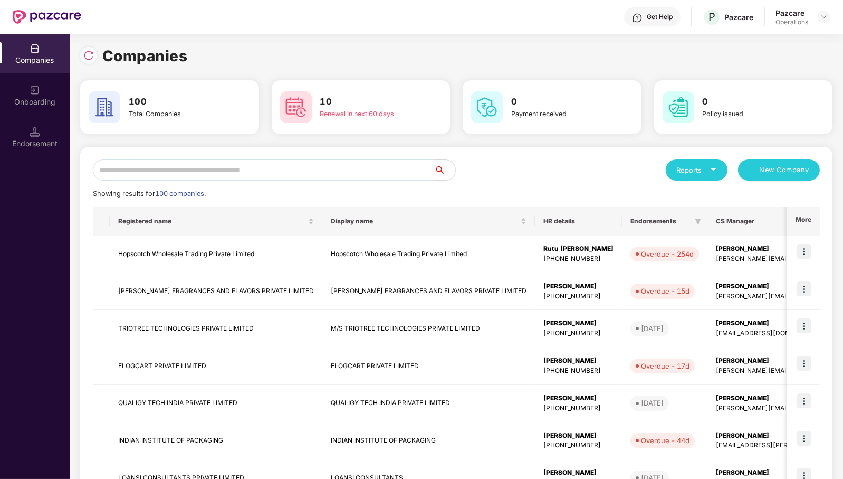
click at [146, 168] on input "text" at bounding box center [263, 169] width 341 height 21
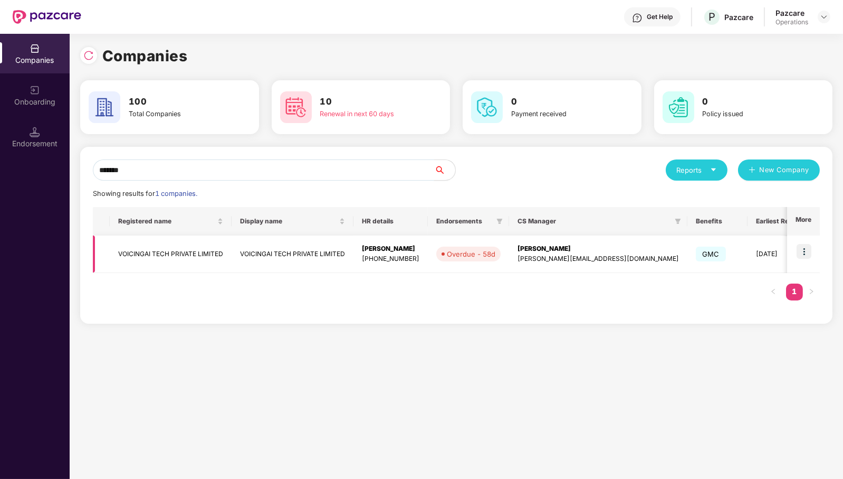
type input "*******"
click at [807, 248] on img at bounding box center [804, 251] width 15 height 15
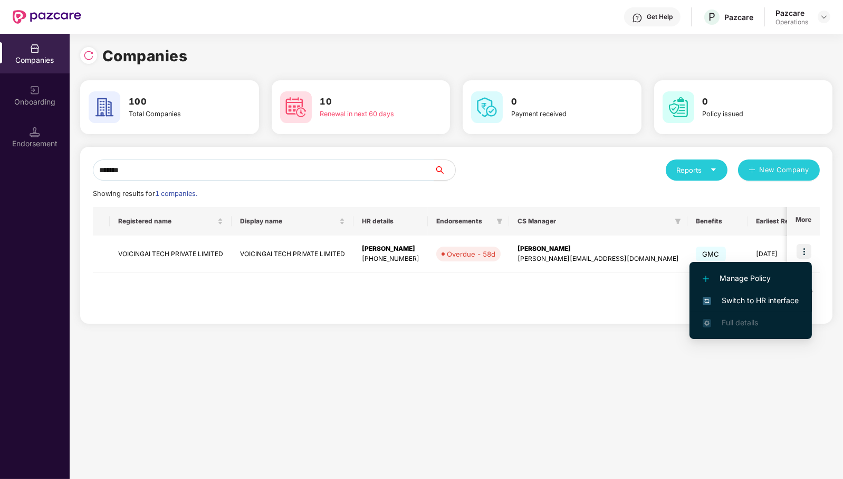
click at [722, 301] on span "Switch to HR interface" at bounding box center [751, 300] width 96 height 12
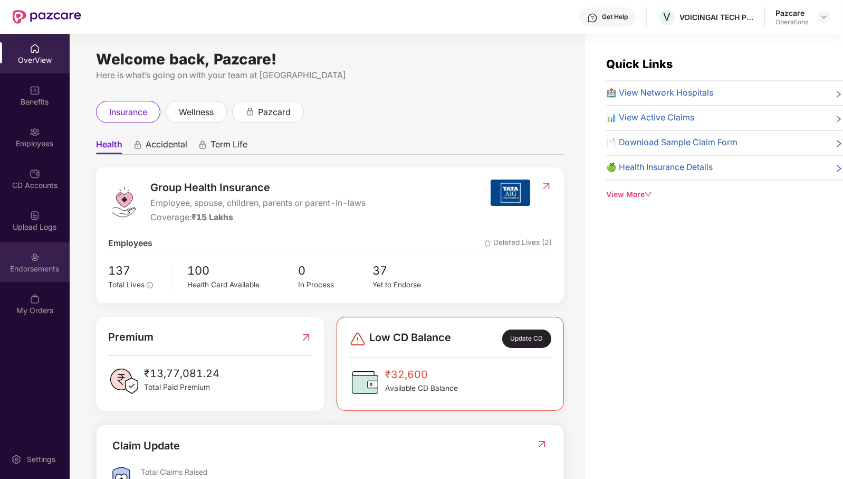
click at [28, 264] on div "Endorsements" at bounding box center [35, 268] width 70 height 11
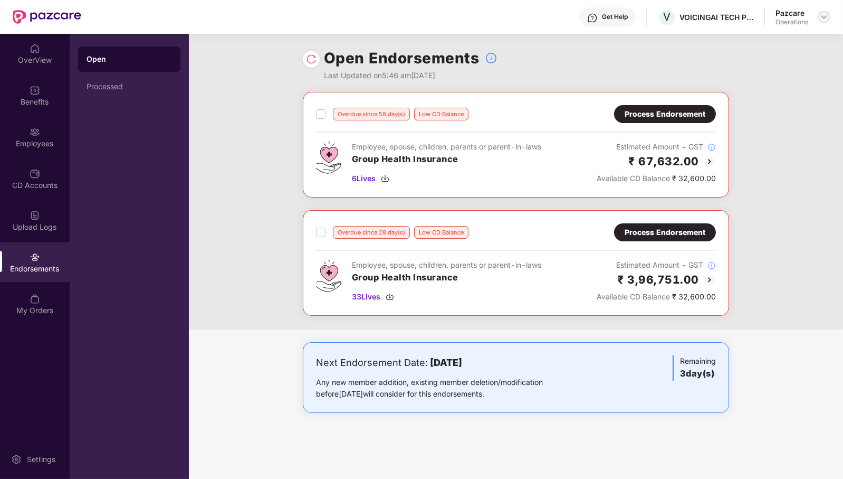
click at [823, 21] on div at bounding box center [824, 17] width 13 height 13
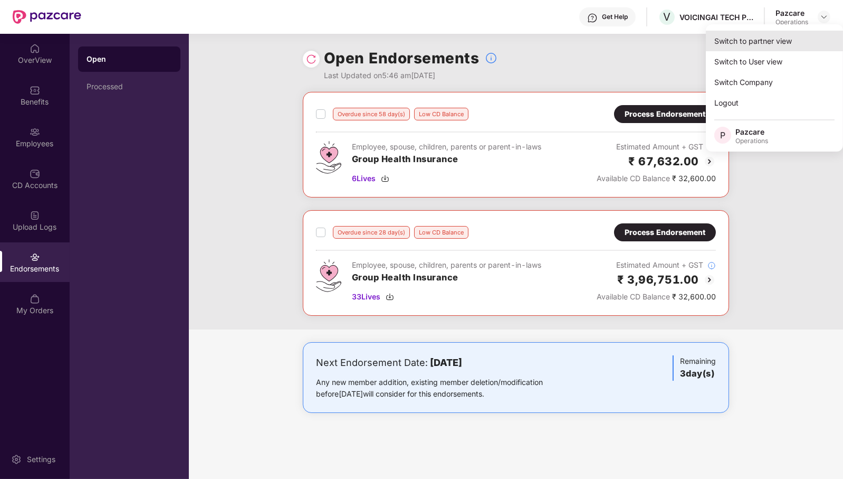
click at [788, 35] on div "Switch to partner view" at bounding box center [774, 41] width 137 height 21
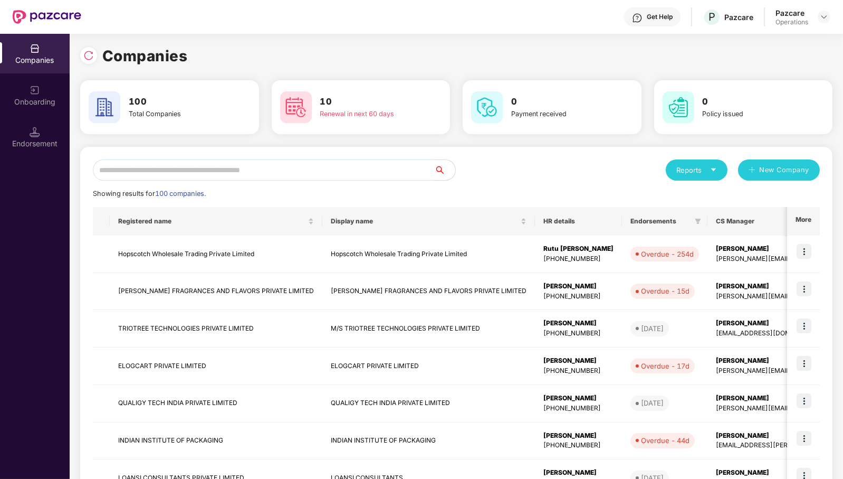
click at [304, 169] on input "text" at bounding box center [263, 169] width 341 height 21
click at [393, 175] on input "text" at bounding box center [263, 169] width 341 height 21
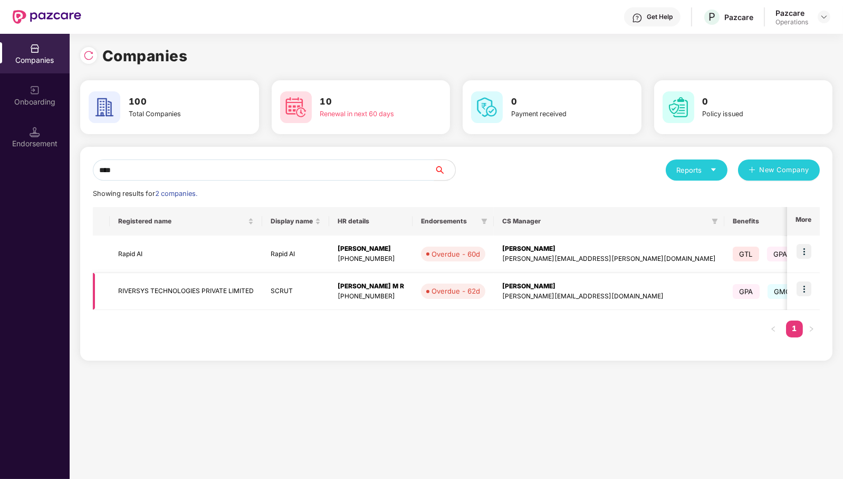
type input "****"
click at [805, 284] on img at bounding box center [804, 288] width 15 height 15
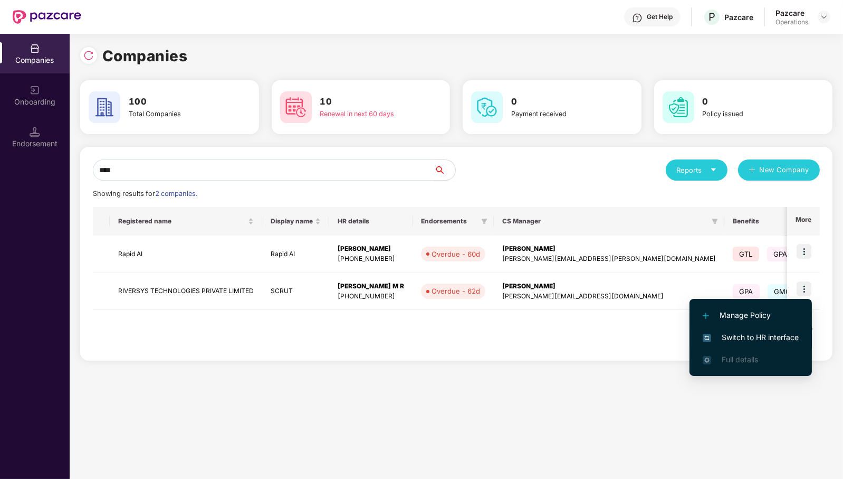
click at [758, 336] on span "Switch to HR interface" at bounding box center [751, 337] width 96 height 12
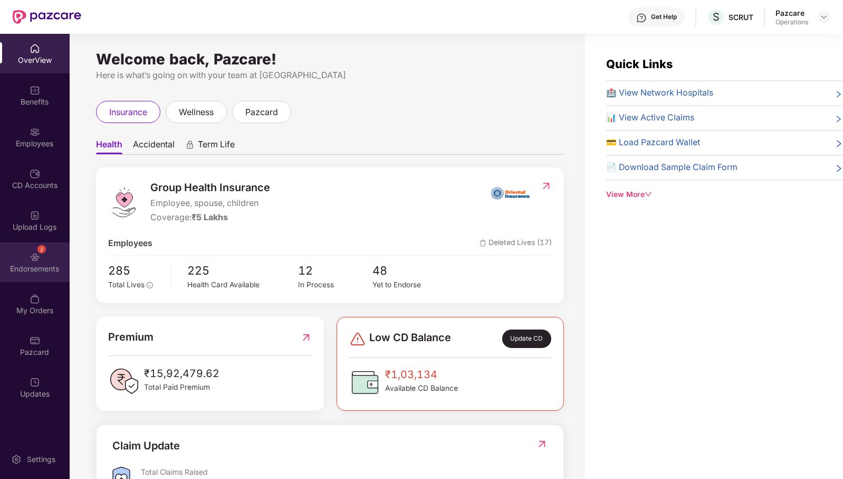
click at [31, 274] on div "2 Endorsements" at bounding box center [35, 262] width 70 height 40
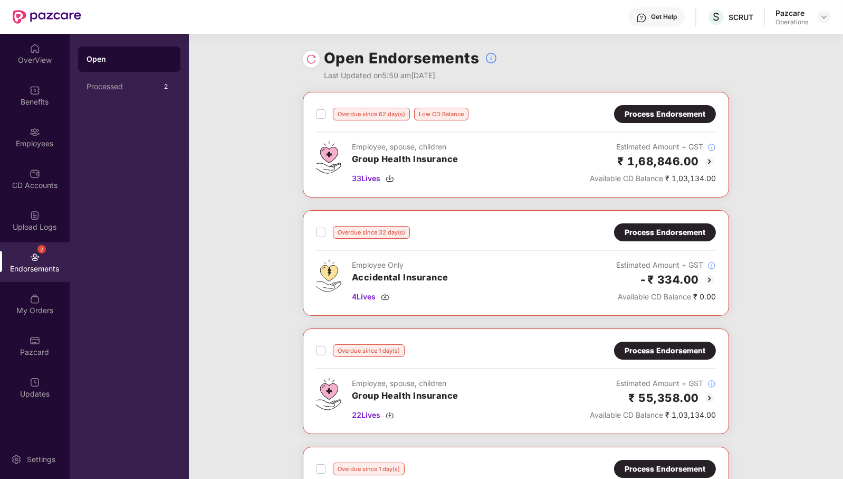
scroll to position [187, 0]
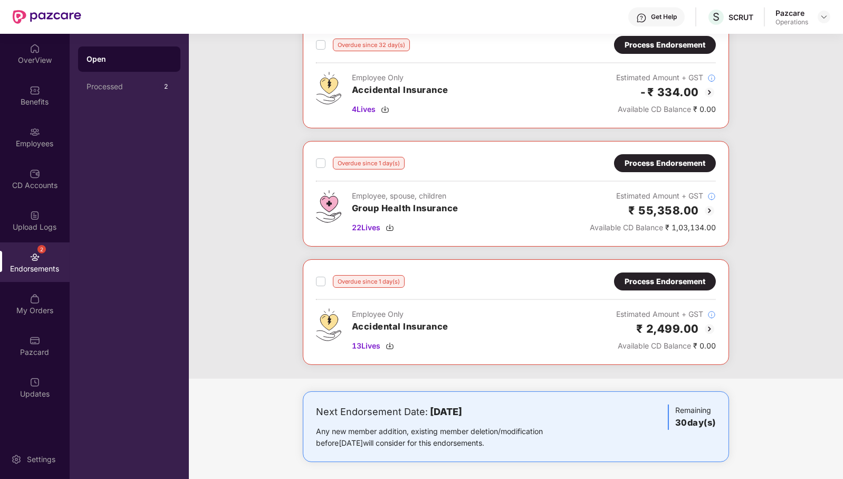
click at [687, 160] on div "Process Endorsement" at bounding box center [665, 163] width 81 height 12
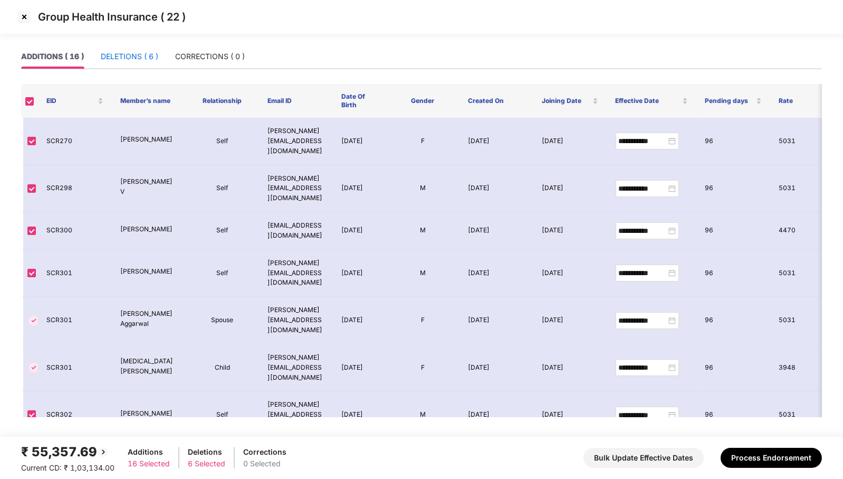
click at [109, 62] on div "DELETIONS ( 6 )" at bounding box center [130, 57] width 58 height 12
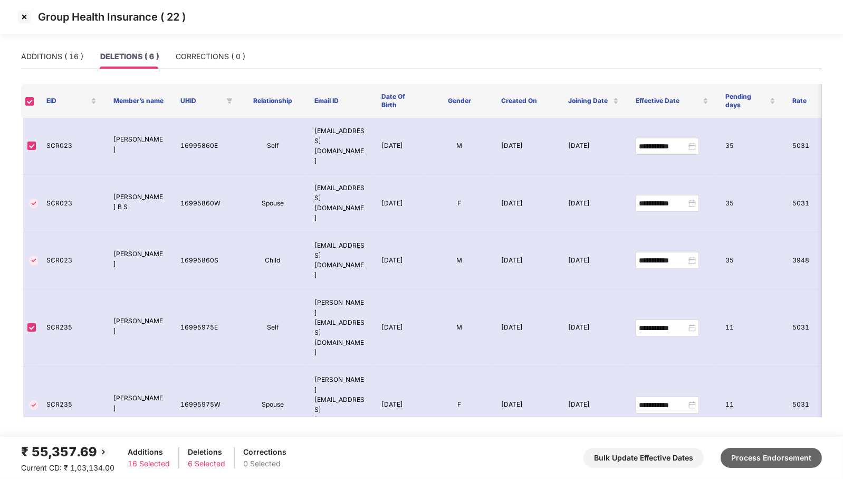
click at [779, 464] on button "Process Endorsement" at bounding box center [771, 457] width 101 height 20
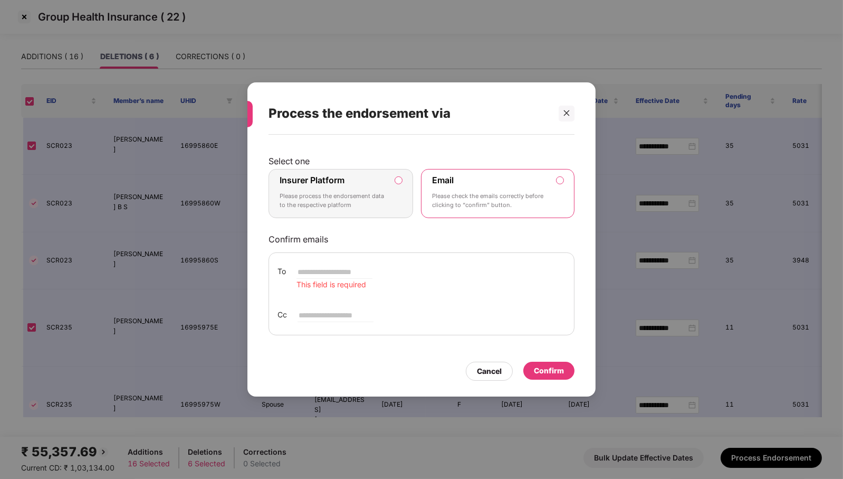
click at [387, 199] on p "Please process the endorsement data to the respective platform" at bounding box center [334, 201] width 108 height 18
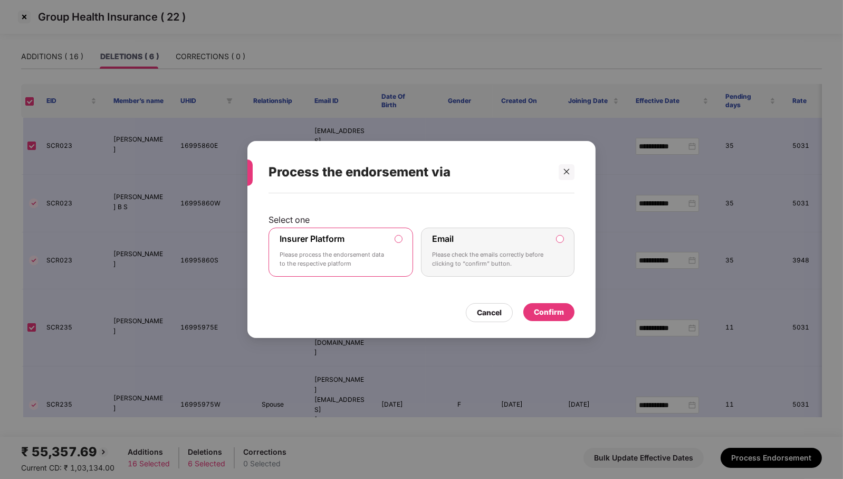
click at [546, 310] on div "Confirm" at bounding box center [549, 312] width 30 height 12
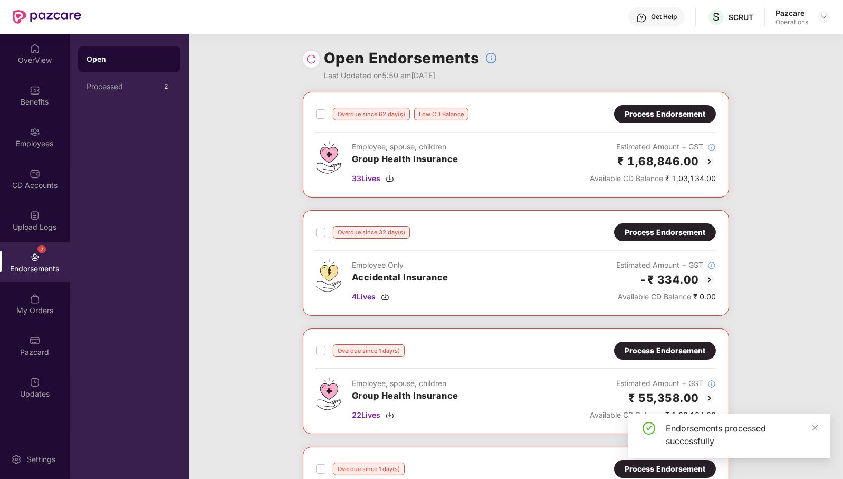
click at [310, 61] on img at bounding box center [311, 59] width 11 height 11
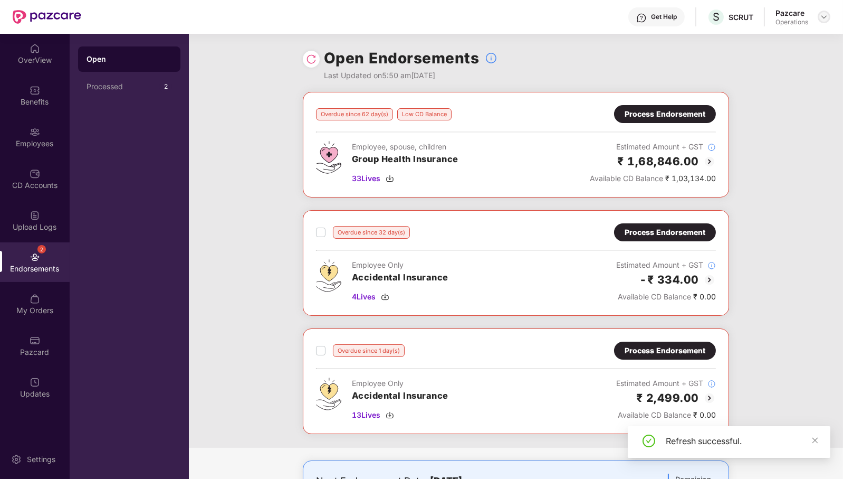
click at [824, 12] on div at bounding box center [824, 17] width 13 height 13
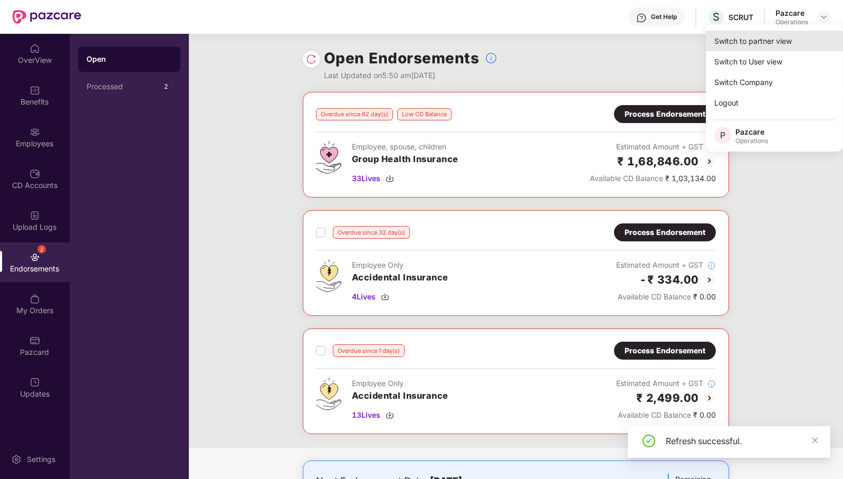
click at [779, 32] on div "Switch to partner view" at bounding box center [774, 41] width 137 height 21
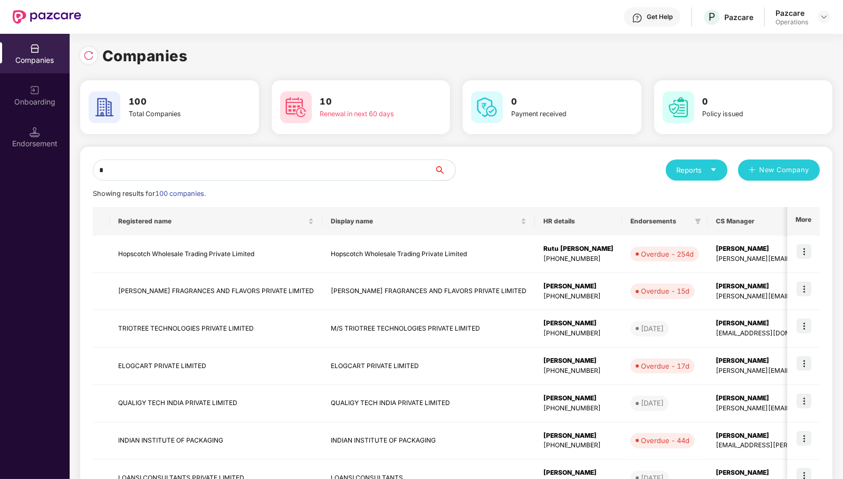
click at [370, 169] on input "*" at bounding box center [263, 169] width 341 height 21
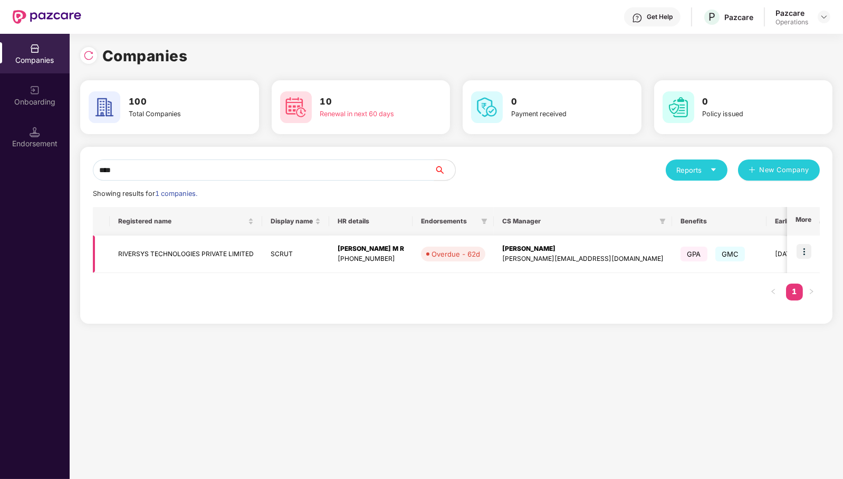
type input "****"
click at [210, 258] on td "RIVERSYS TECHNOLOGIES PRIVATE LIMITED" at bounding box center [186, 253] width 152 height 37
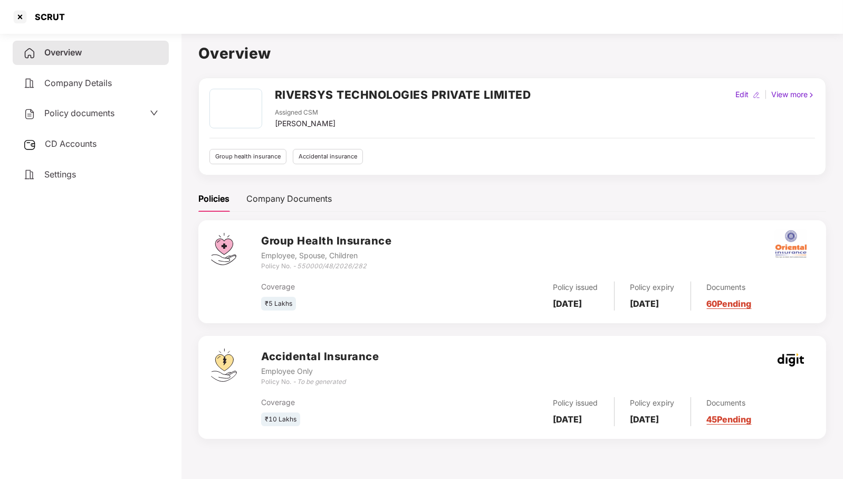
click at [98, 140] on div "CD Accounts" at bounding box center [91, 144] width 156 height 24
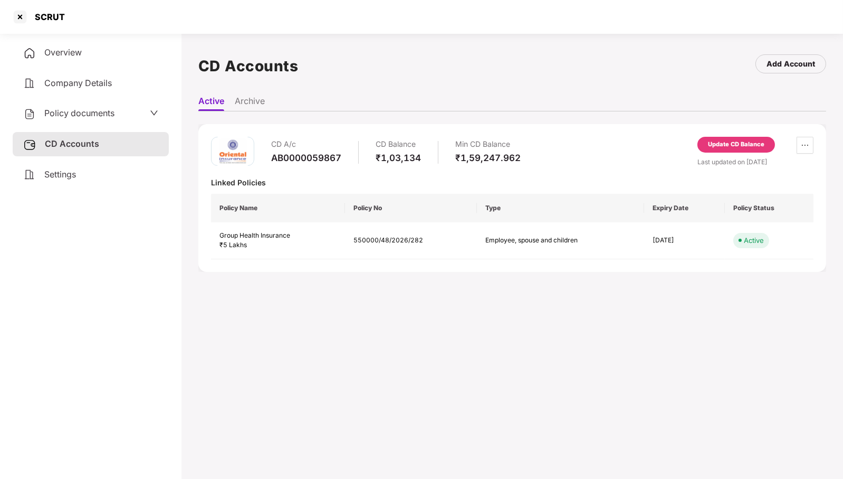
click at [745, 141] on div "Update CD Balance" at bounding box center [736, 144] width 56 height 9
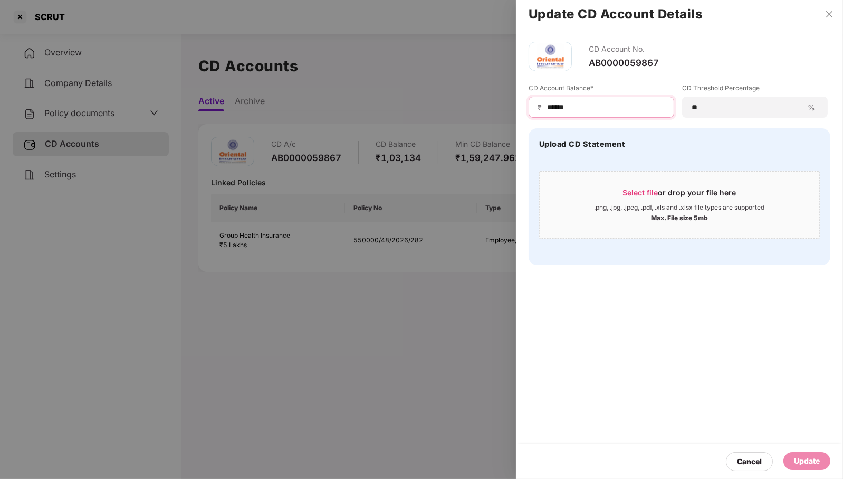
click at [633, 106] on input "******" at bounding box center [605, 107] width 119 height 11
type input "*****"
click at [812, 463] on div "Update" at bounding box center [807, 461] width 26 height 12
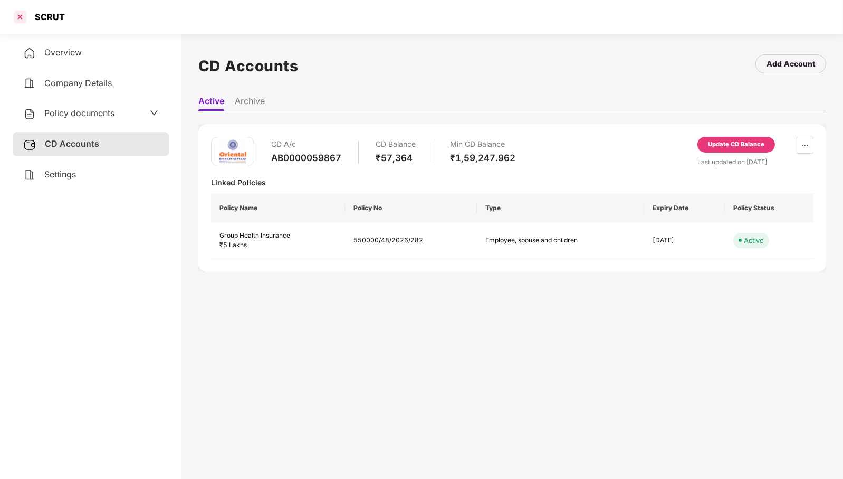
click at [20, 17] on div at bounding box center [20, 16] width 17 height 17
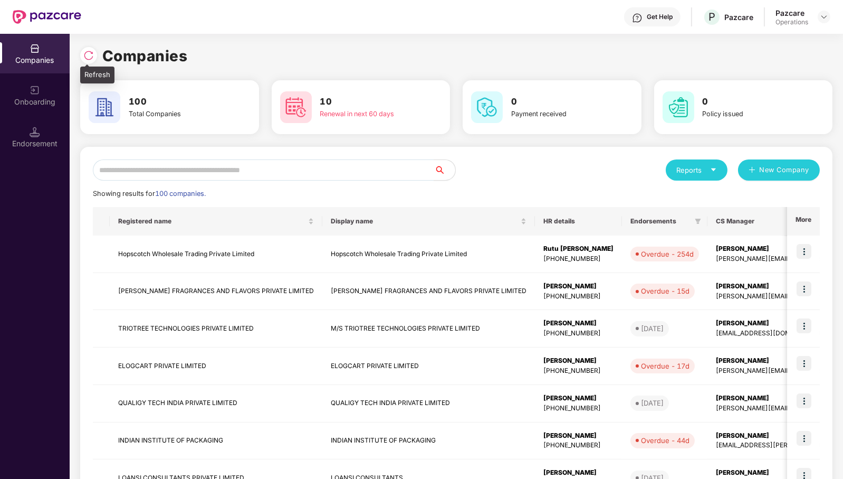
click at [92, 54] on img at bounding box center [88, 55] width 11 height 11
click at [343, 171] on input "text" at bounding box center [263, 169] width 341 height 21
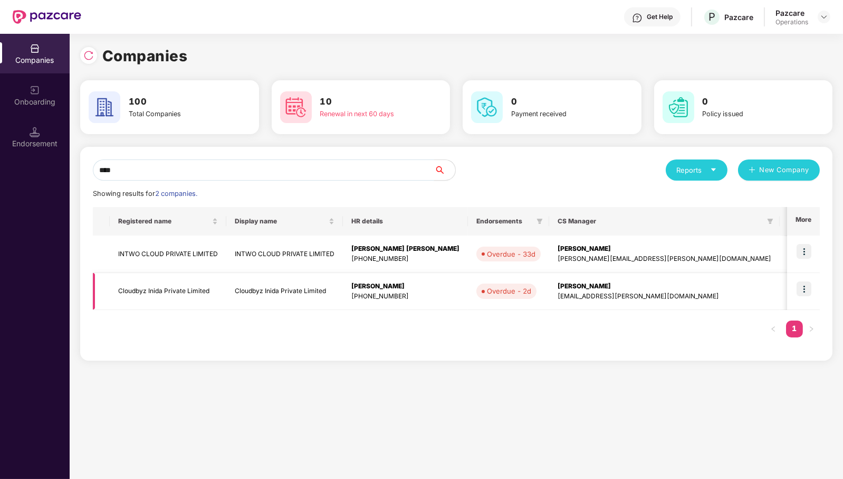
type input "****"
click at [807, 284] on img at bounding box center [804, 288] width 15 height 15
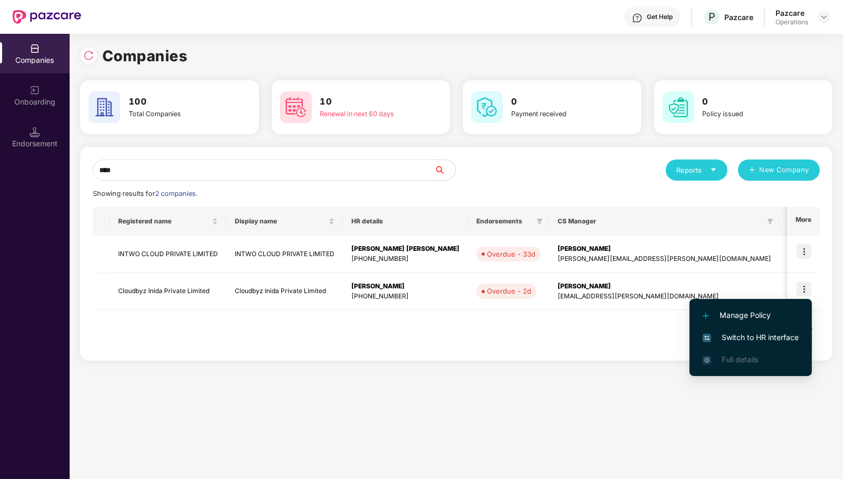
click at [789, 331] on span "Switch to HR interface" at bounding box center [751, 337] width 96 height 12
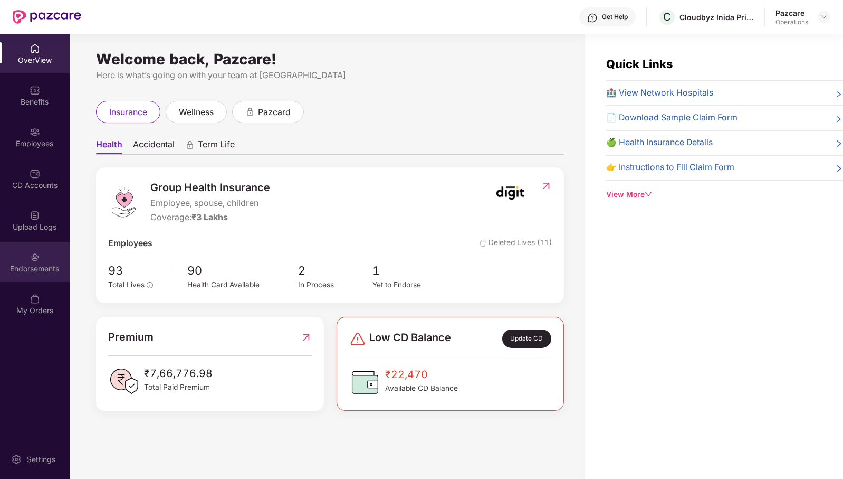
click at [47, 266] on div "Endorsements" at bounding box center [35, 268] width 70 height 11
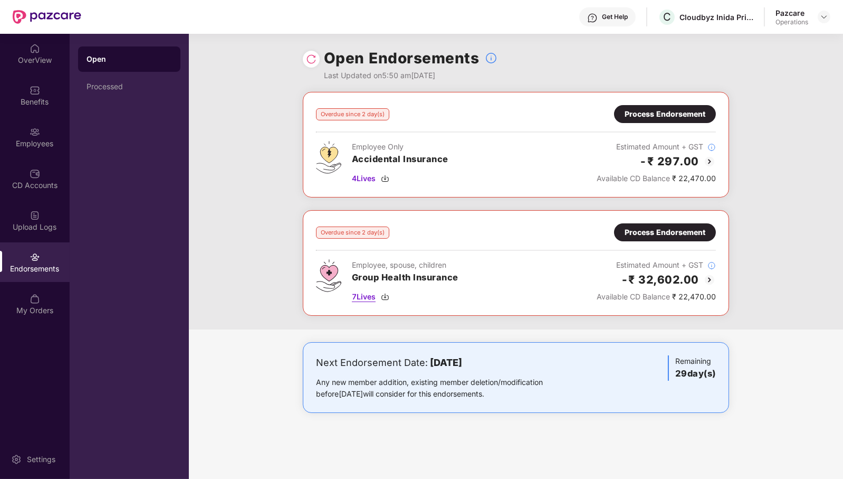
click at [362, 296] on span "7 Lives" at bounding box center [364, 297] width 24 height 12
click at [654, 232] on div "Process Endorsement" at bounding box center [665, 232] width 81 height 12
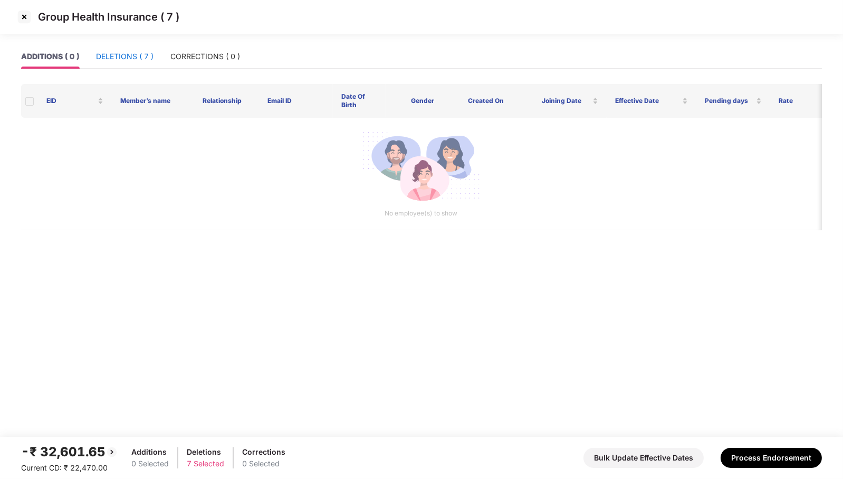
click at [130, 61] on div "DELETIONS ( 7 )" at bounding box center [125, 57] width 58 height 12
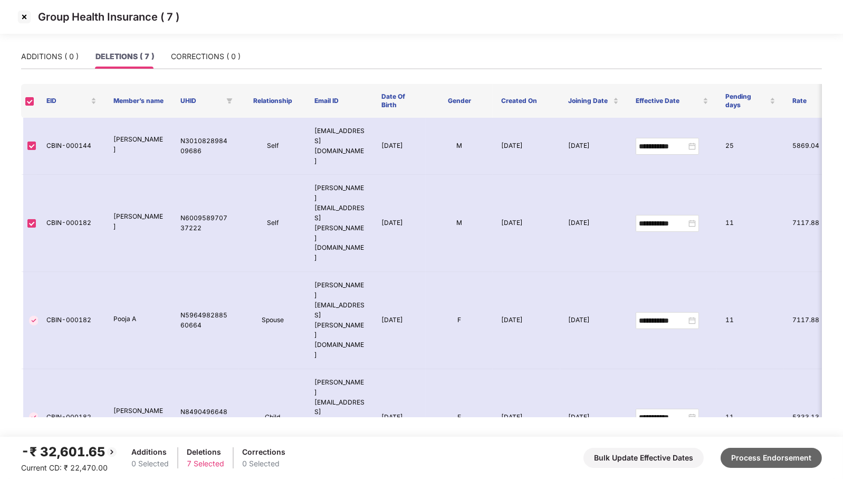
click at [768, 458] on button "Process Endorsement" at bounding box center [771, 457] width 101 height 20
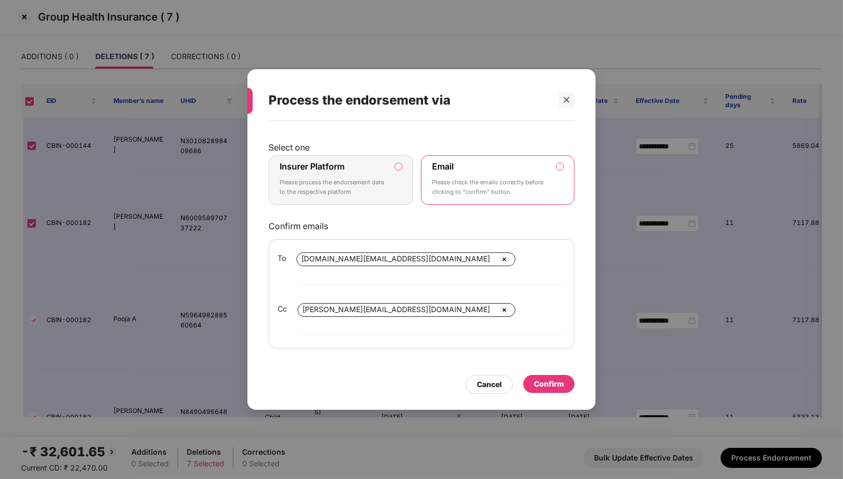
click at [387, 196] on p "Please process the endorsement data to the respective platform" at bounding box center [334, 187] width 108 height 18
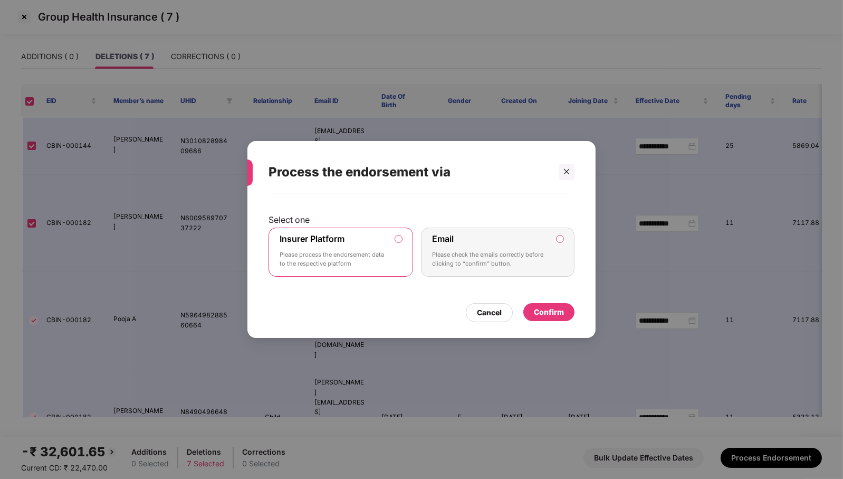
click at [555, 309] on div "Confirm" at bounding box center [549, 312] width 30 height 12
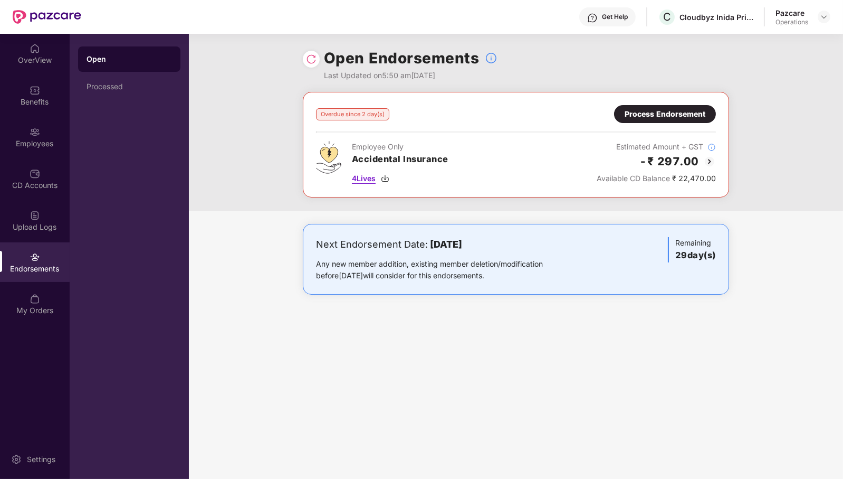
click at [372, 181] on span "4 Lives" at bounding box center [364, 179] width 24 height 12
click at [672, 112] on div "Process Endorsement" at bounding box center [665, 114] width 81 height 12
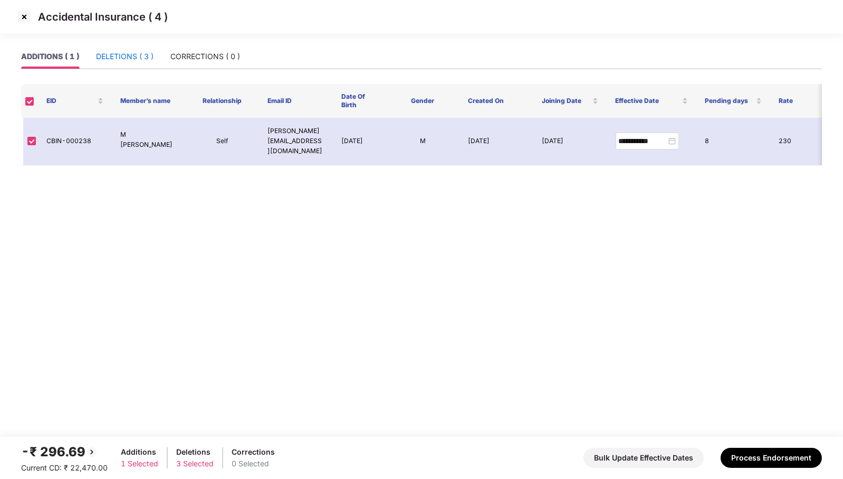
click at [145, 52] on div "DELETIONS ( 3 )" at bounding box center [125, 57] width 58 height 12
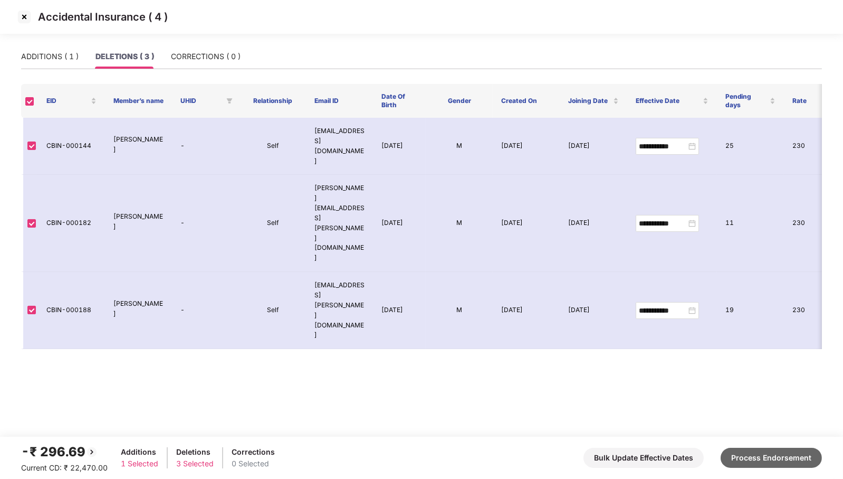
click at [776, 467] on button "Process Endorsement" at bounding box center [771, 457] width 101 height 20
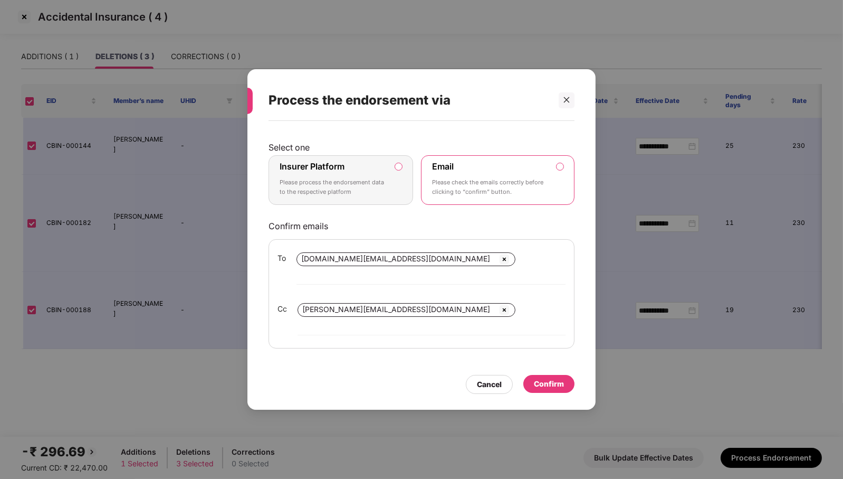
click at [360, 196] on p "Please process the endorsement data to the respective platform" at bounding box center [334, 187] width 108 height 18
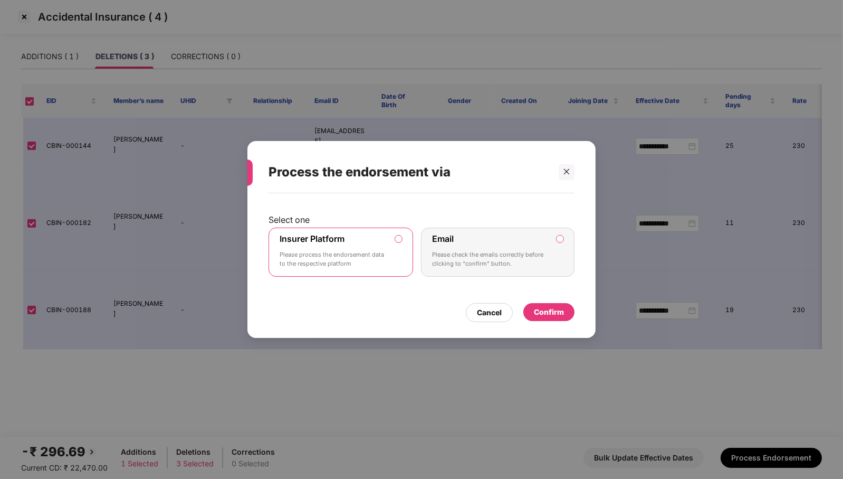
click at [551, 310] on div "Confirm" at bounding box center [549, 312] width 30 height 12
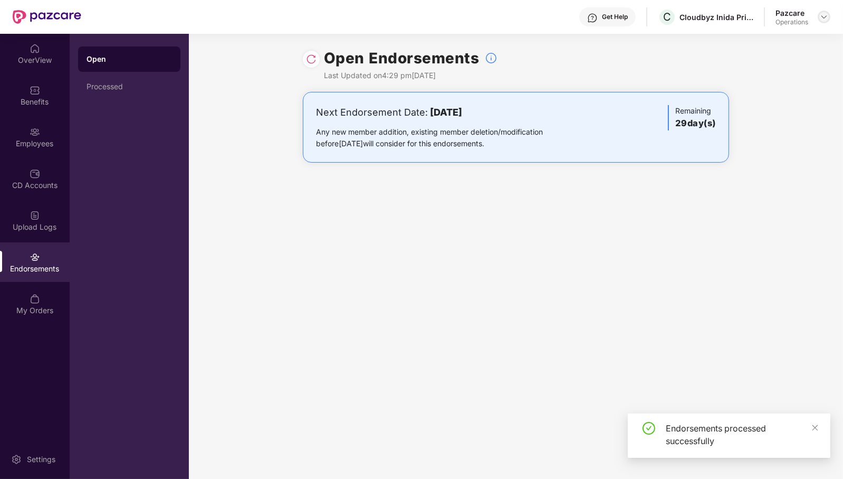
click at [824, 16] on img at bounding box center [824, 17] width 8 height 8
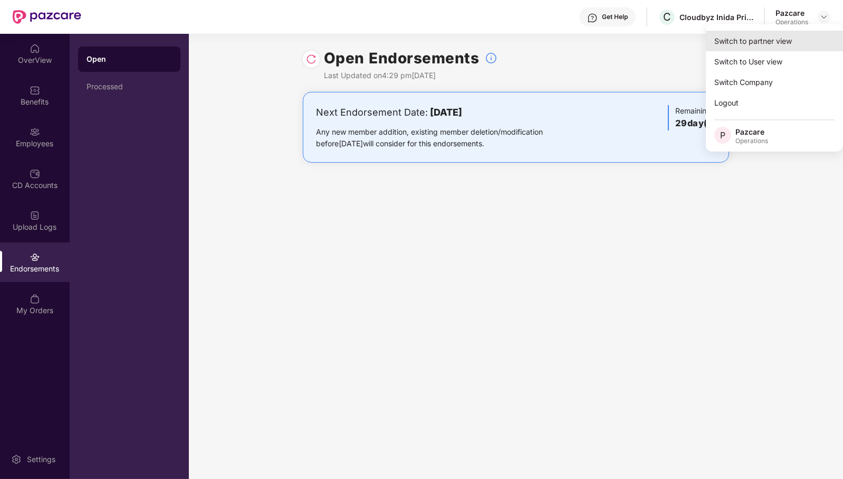
click at [789, 40] on div "Switch to partner view" at bounding box center [774, 41] width 137 height 21
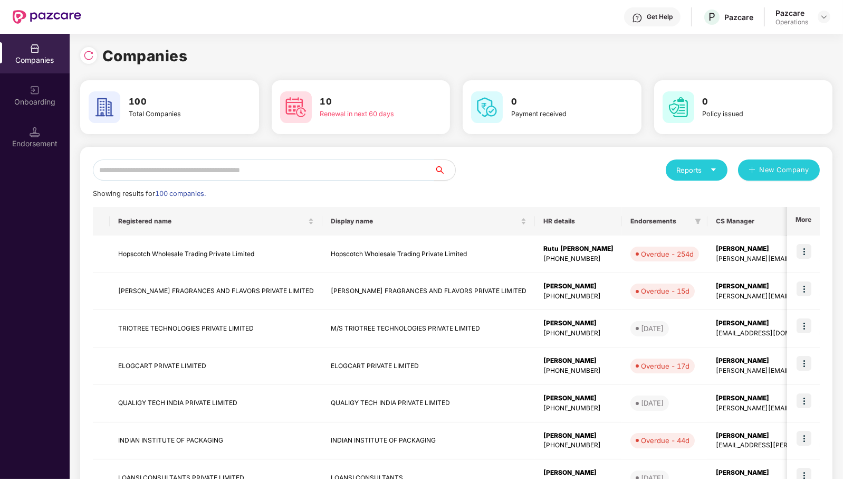
click at [255, 170] on input "text" at bounding box center [263, 169] width 341 height 21
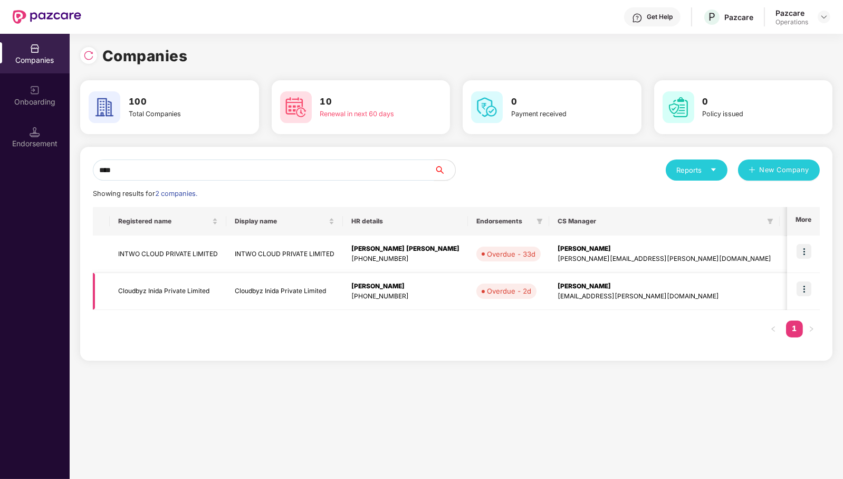
type input "****"
click at [171, 288] on td "Cloudbyz Inida Private Limited" at bounding box center [168, 291] width 117 height 37
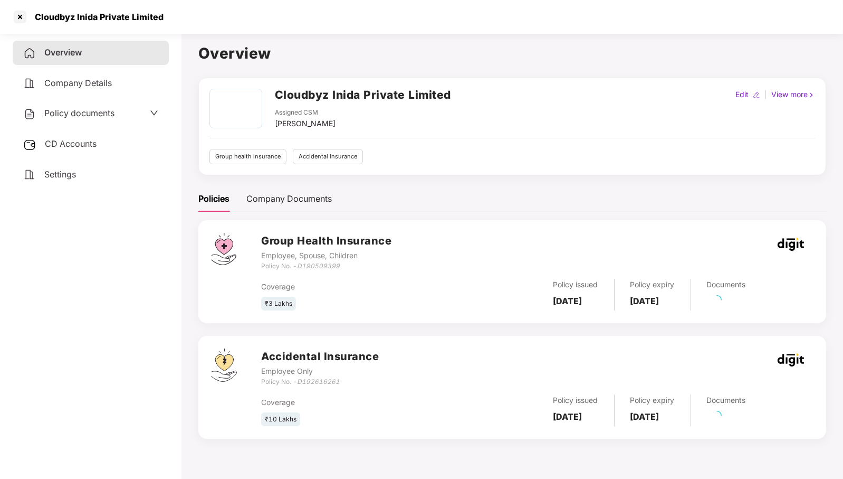
click at [85, 145] on span "CD Accounts" at bounding box center [71, 143] width 52 height 11
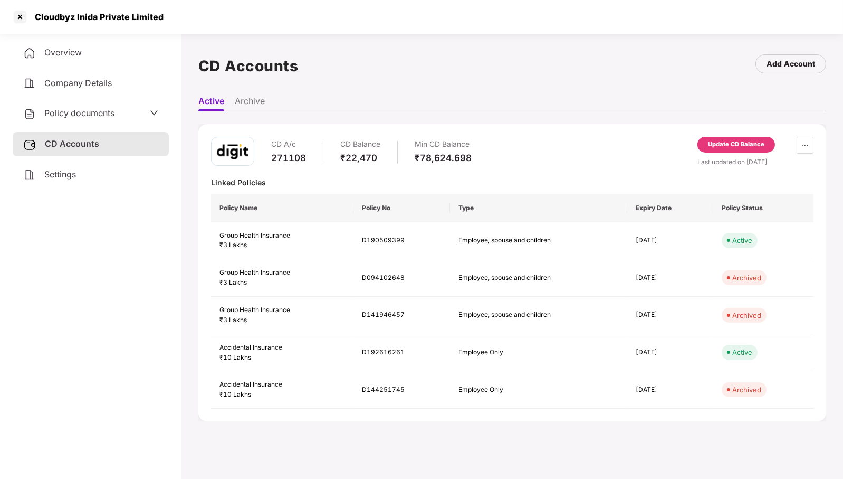
click at [736, 144] on div "Update CD Balance" at bounding box center [736, 144] width 56 height 9
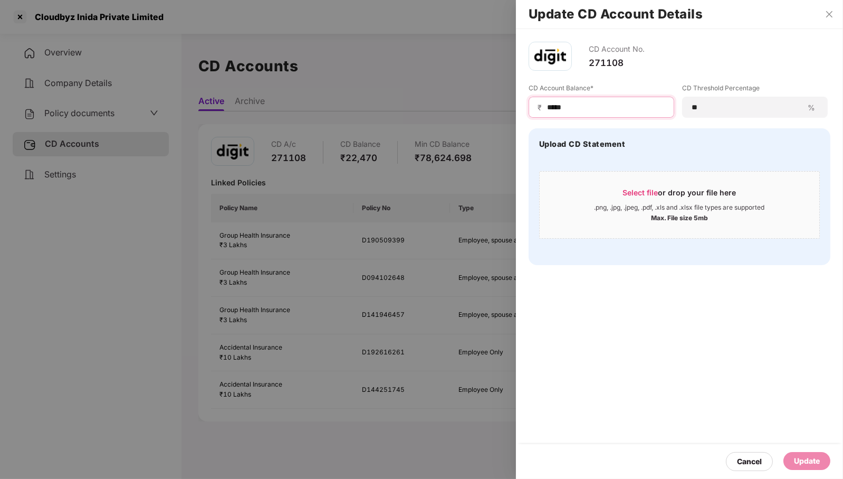
click at [614, 106] on input "*****" at bounding box center [605, 107] width 119 height 11
type input "*****"
click at [816, 464] on div "Update" at bounding box center [807, 461] width 26 height 12
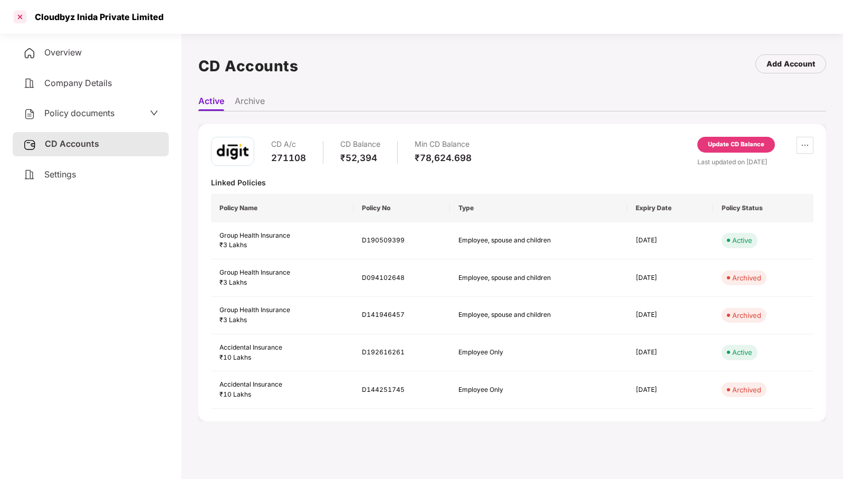
click at [21, 19] on div at bounding box center [20, 16] width 17 height 17
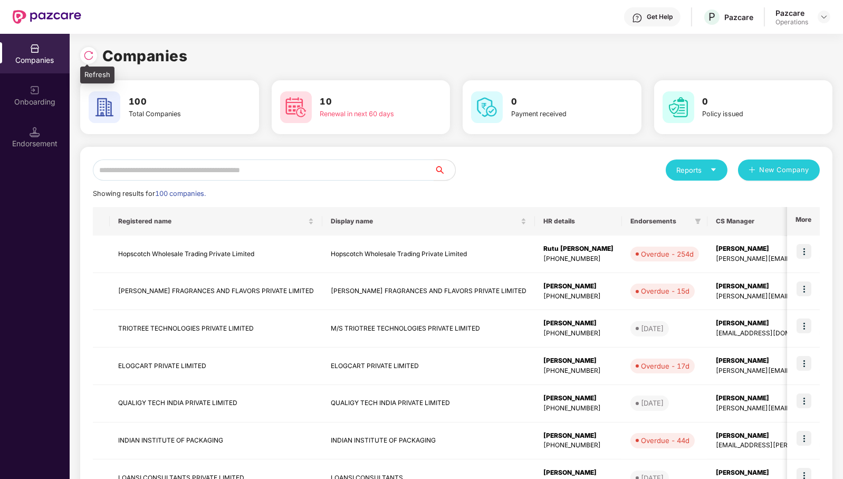
click at [94, 60] on div at bounding box center [88, 55] width 17 height 17
click at [360, 171] on input "text" at bounding box center [263, 169] width 341 height 21
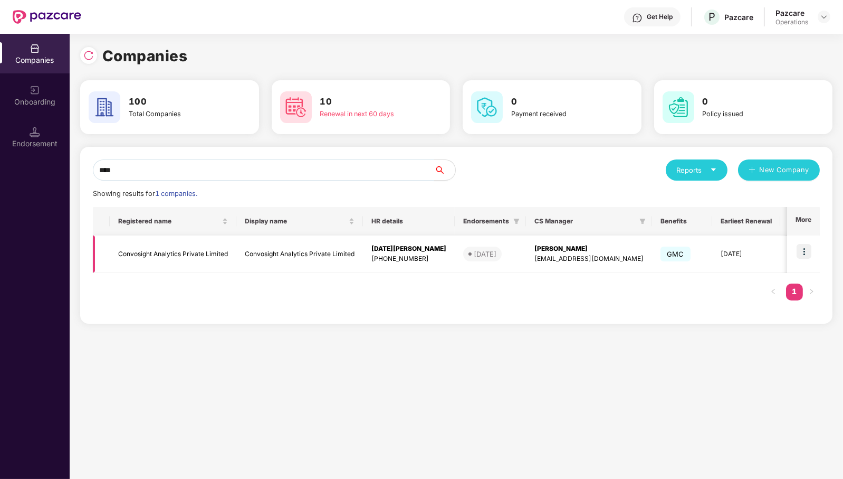
type input "****"
click at [803, 253] on img at bounding box center [804, 251] width 15 height 15
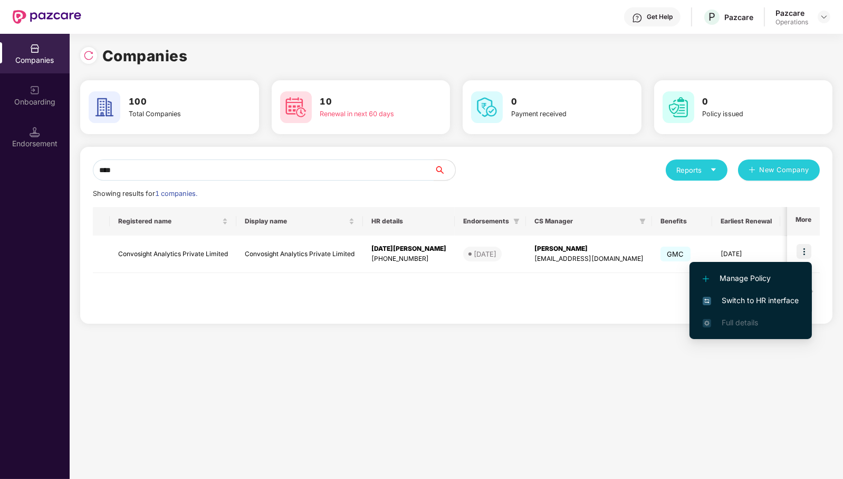
click at [772, 302] on span "Switch to HR interface" at bounding box center [751, 300] width 96 height 12
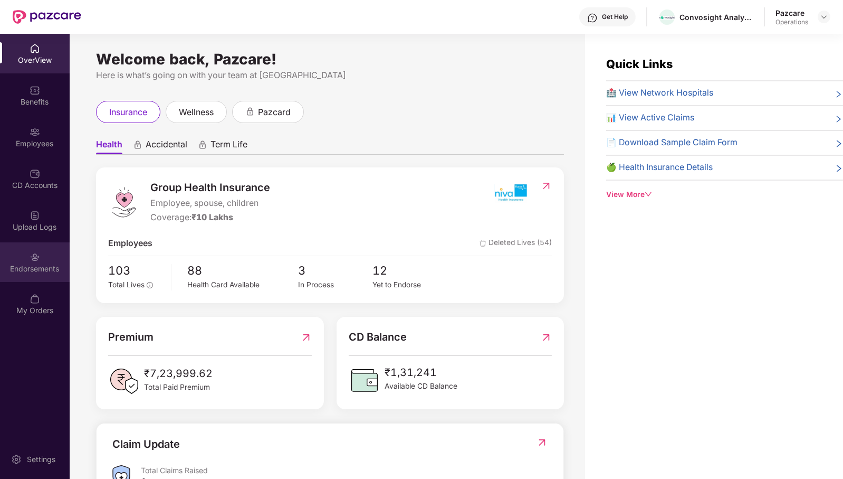
click at [41, 259] on div "Endorsements" at bounding box center [35, 262] width 70 height 40
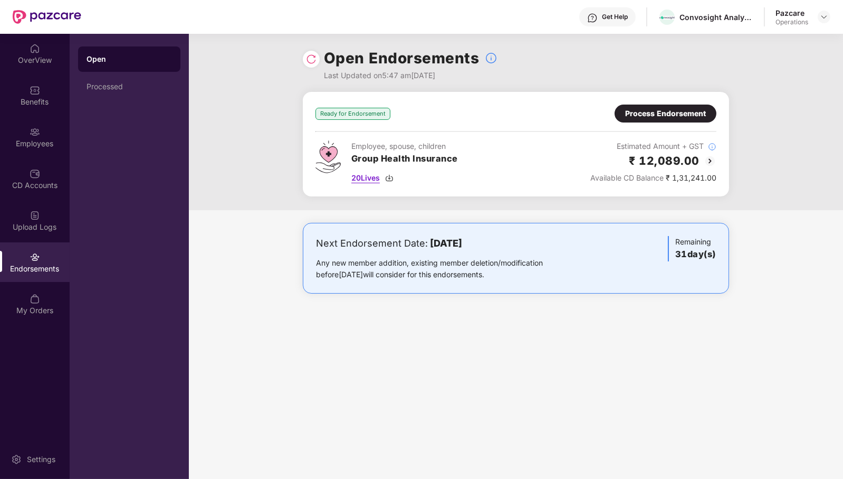
click at [370, 173] on span "20 Lives" at bounding box center [365, 178] width 28 height 12
